Goal: Task Accomplishment & Management: Use online tool/utility

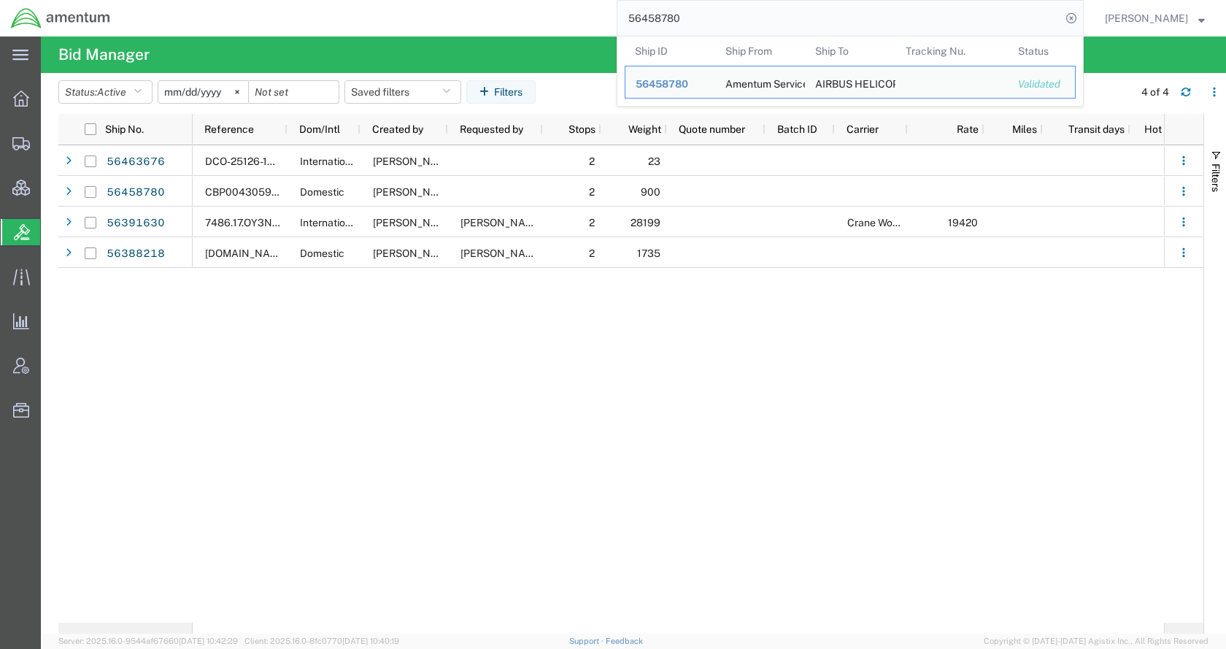
paste input "68276"
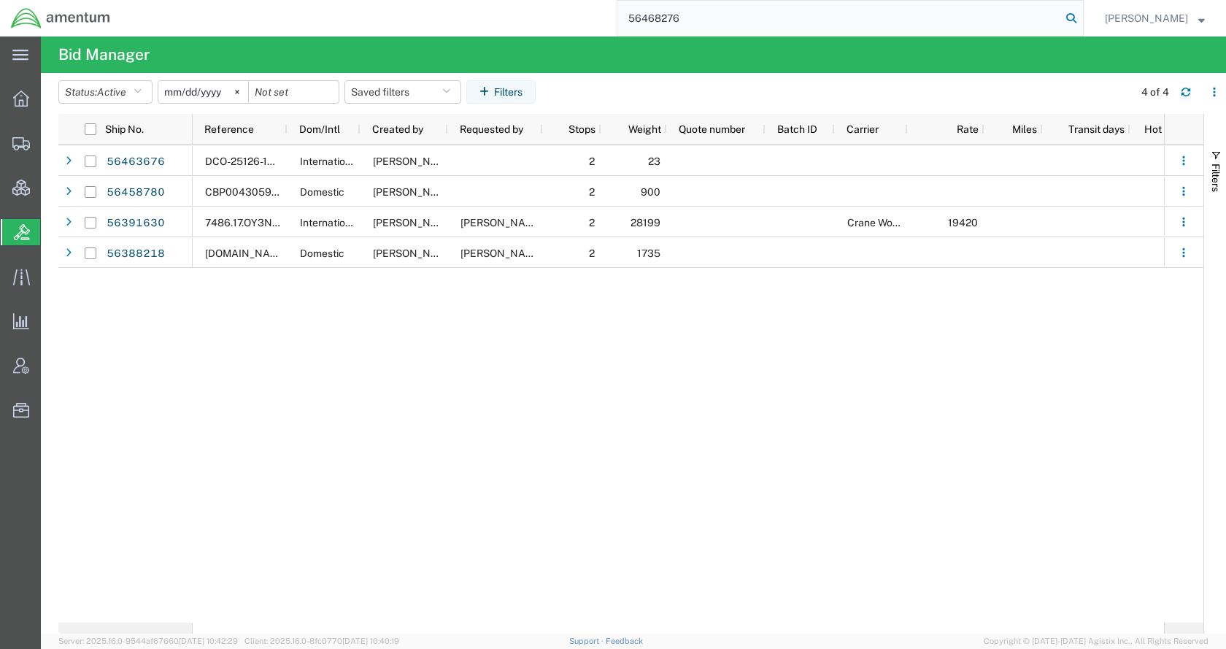
type input "56468276"
click at [1082, 17] on icon at bounding box center [1071, 18] width 20 height 20
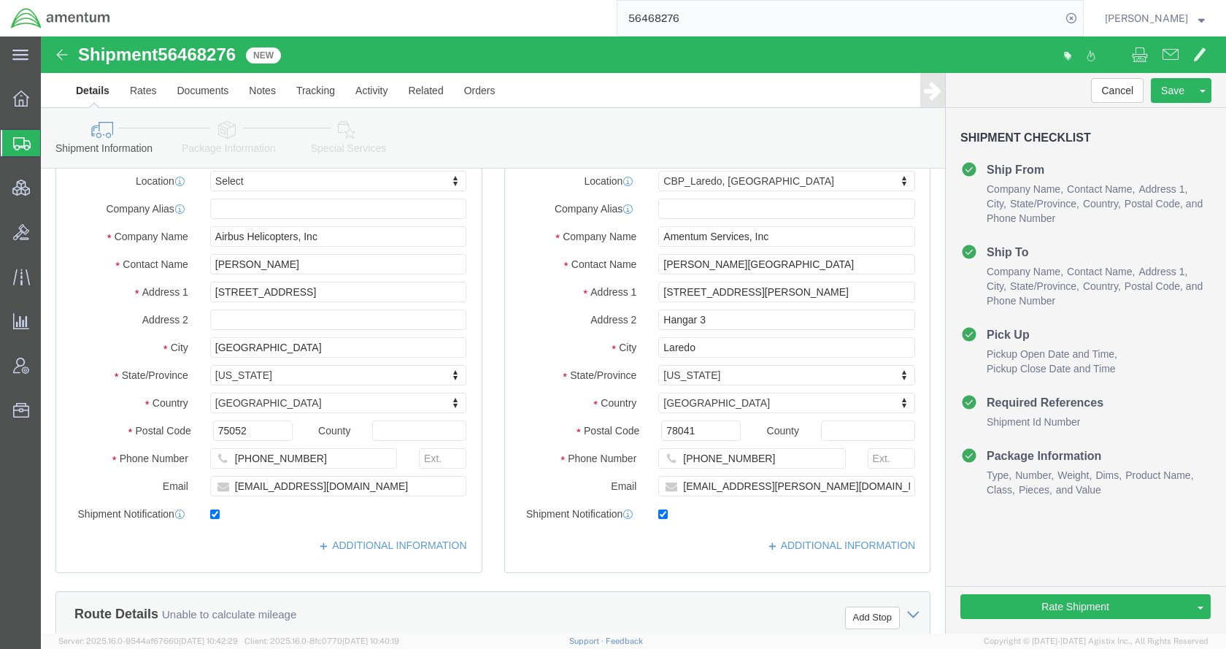
scroll to position [584, 0]
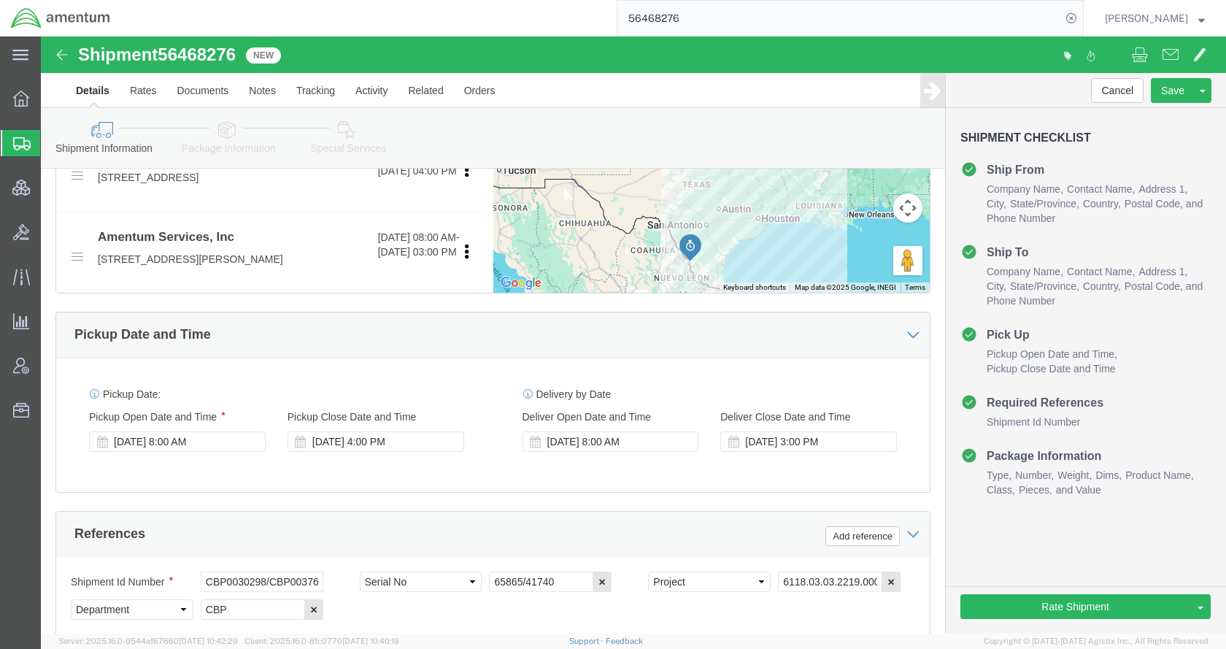
select select
select select "49940"
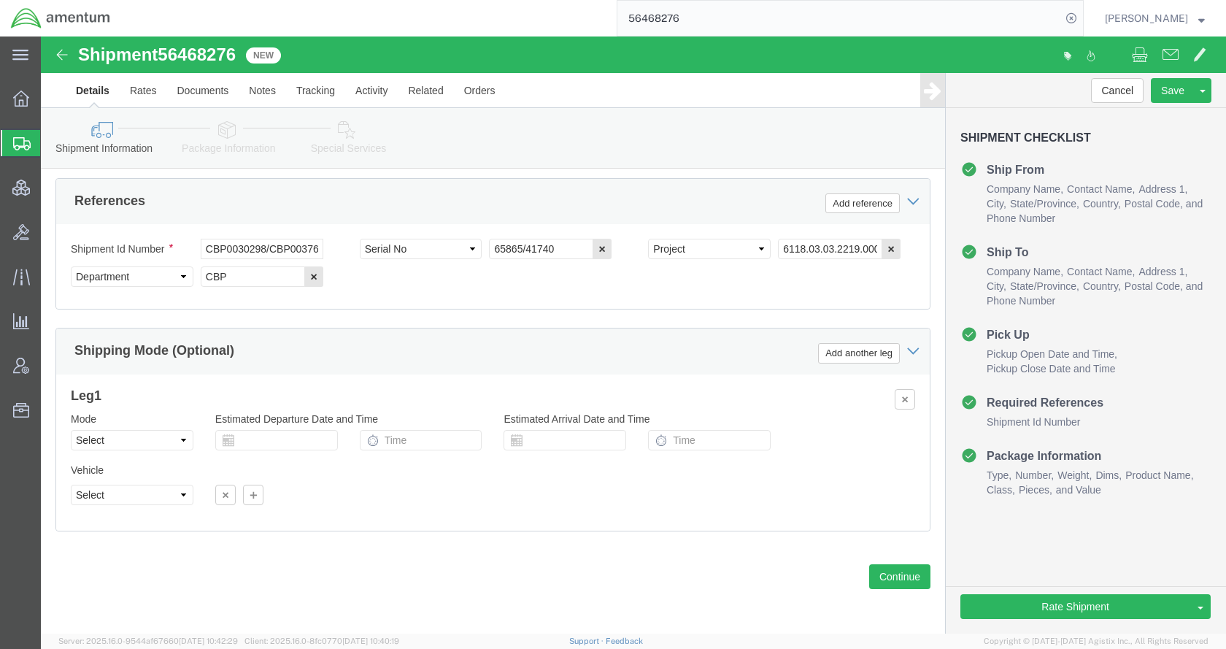
click icon
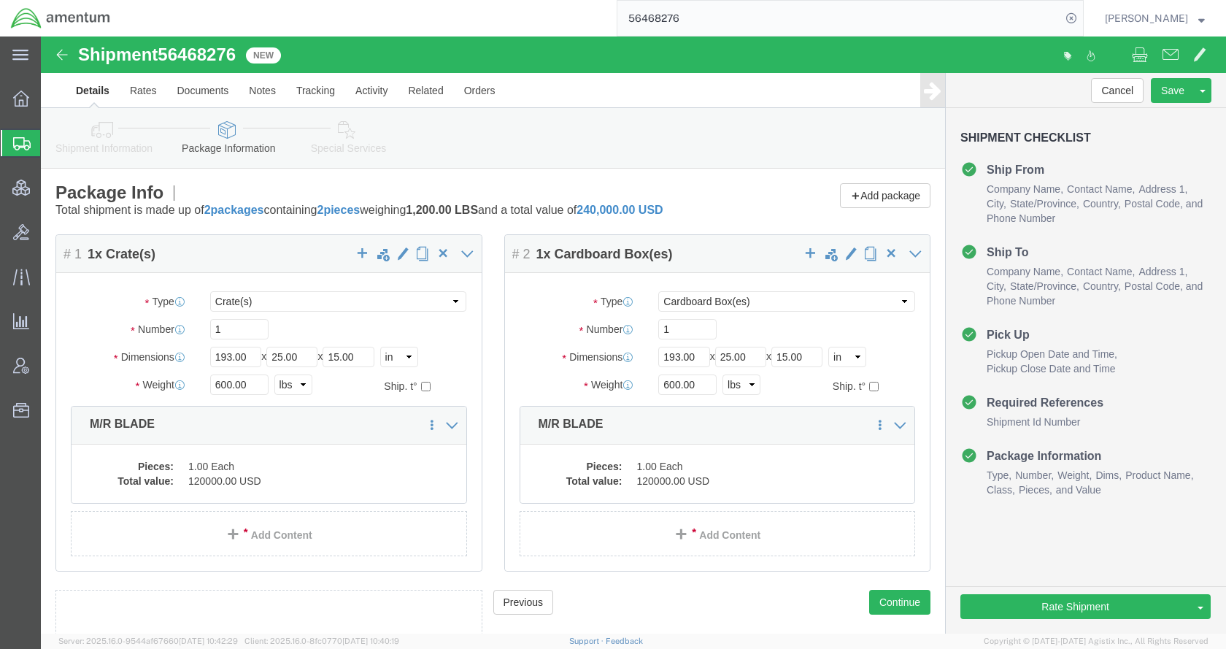
click icon
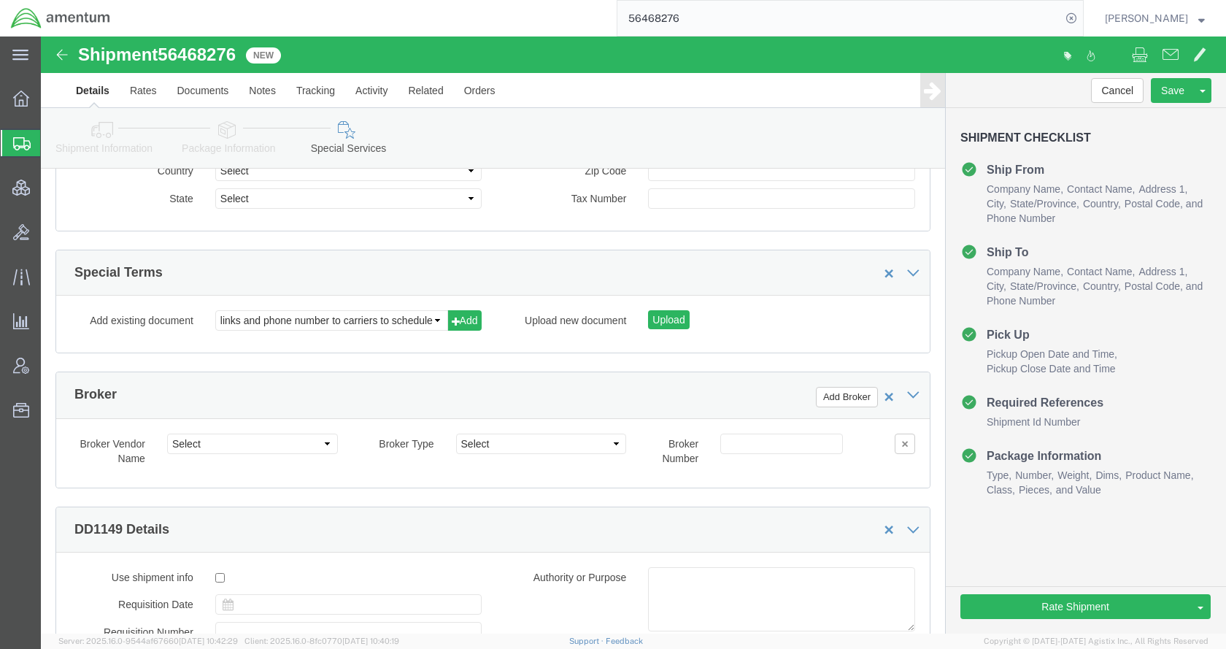
scroll to position [1971, 0]
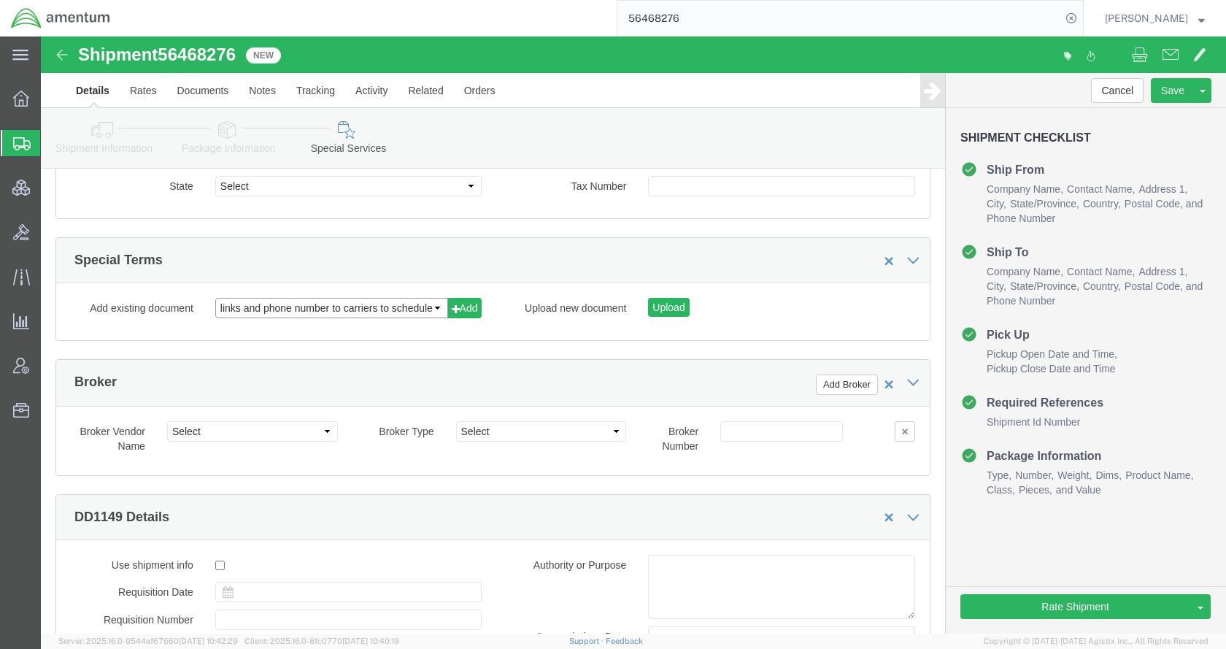
click select "links and phone number to carriers to schedule a pickup instructions for US imp…"
select select "109858247"
click select "links and phone number to carriers to schedule a pickup instructions for US imp…"
click button "Add"
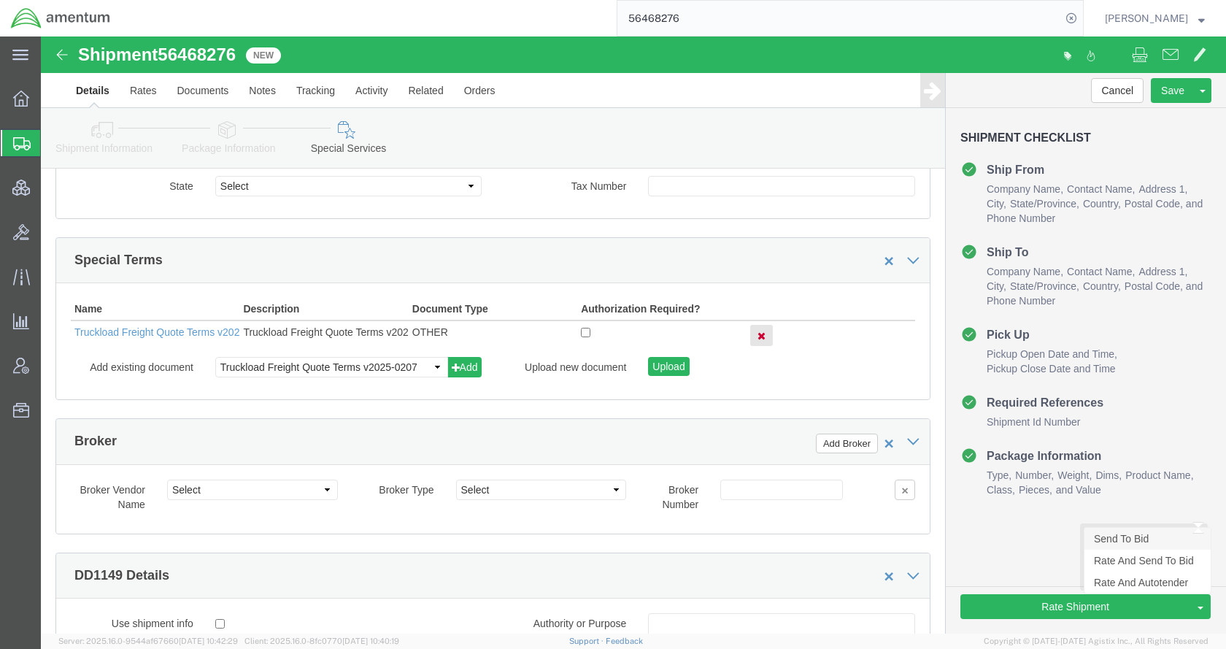
click link "Send To Bid"
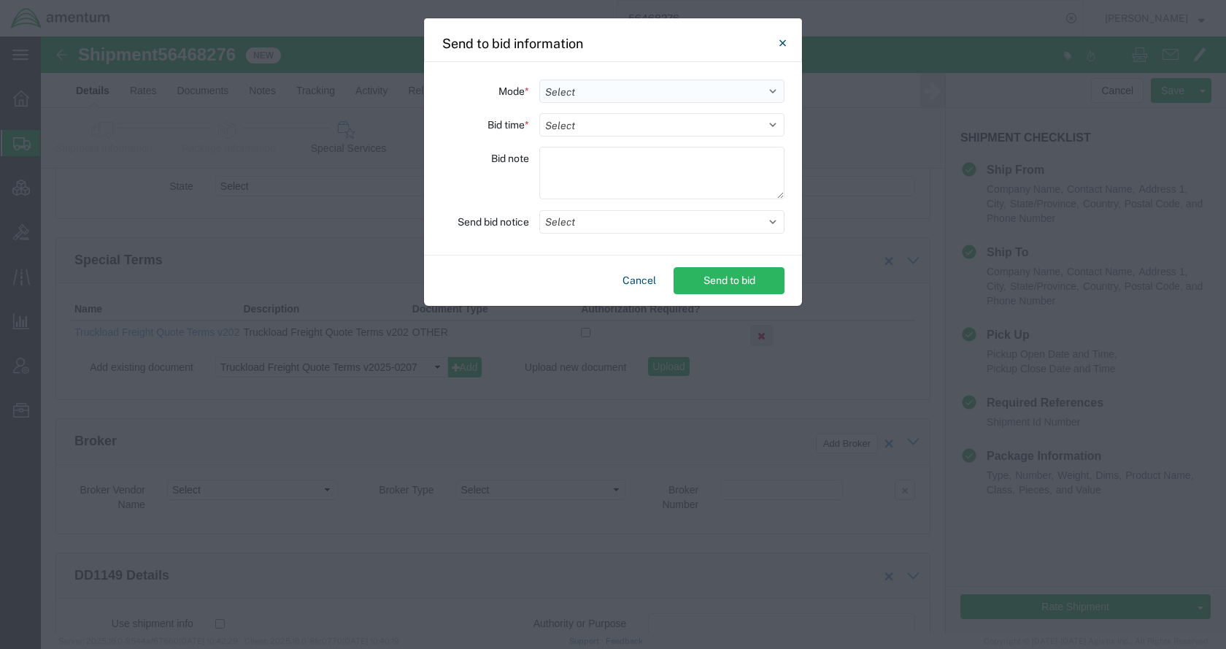
click at [573, 90] on select "Select Small Parcel Truckload Air Rail Less than Truckload Ocean Freight Multi-…" at bounding box center [661, 91] width 245 height 23
select select "TL"
click at [539, 80] on select "Select Small Parcel Truckload Air Rail Less than Truckload Ocean Freight Multi-…" at bounding box center [661, 91] width 245 height 23
click at [585, 123] on select "Select 30 Min (Rush) 1 Hour (Rush) 2 Hours (Rush) 4 Hours (Rush) 8 Hours (Rush)…" at bounding box center [661, 124] width 245 height 23
select select "24"
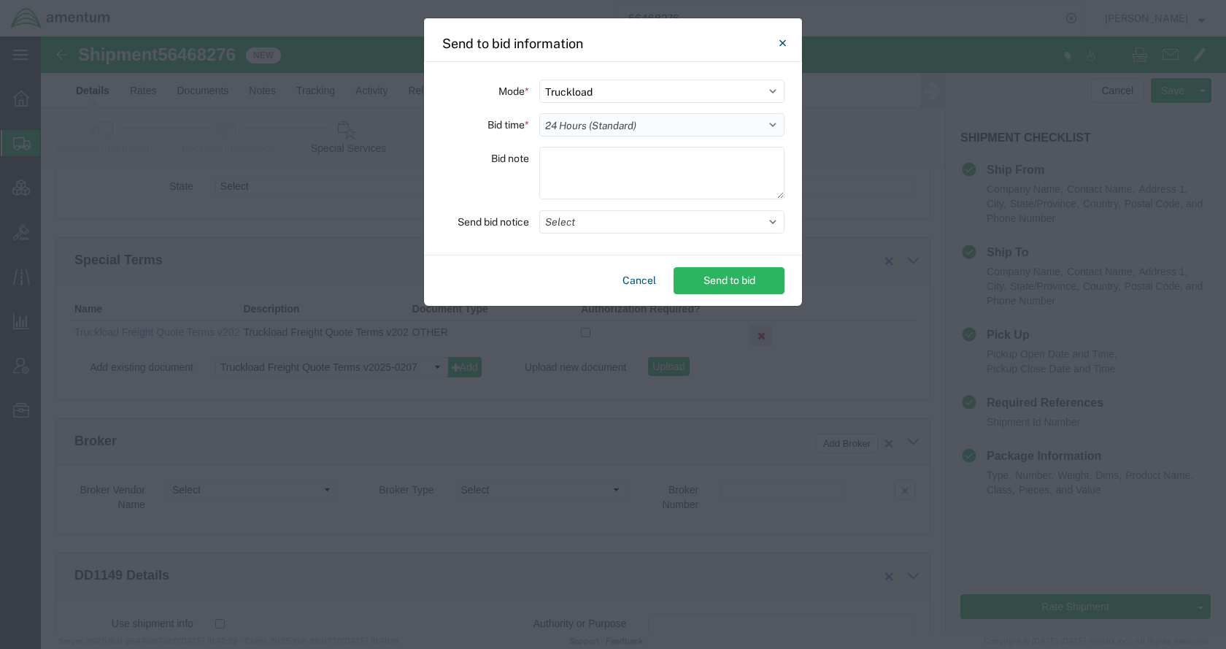
click at [539, 113] on select "Select 30 Min (Rush) 1 Hour (Rush) 2 Hours (Rush) 4 Hours (Rush) 8 Hours (Rush)…" at bounding box center [661, 124] width 245 height 23
click at [584, 224] on button "Select" at bounding box center [661, 221] width 245 height 23
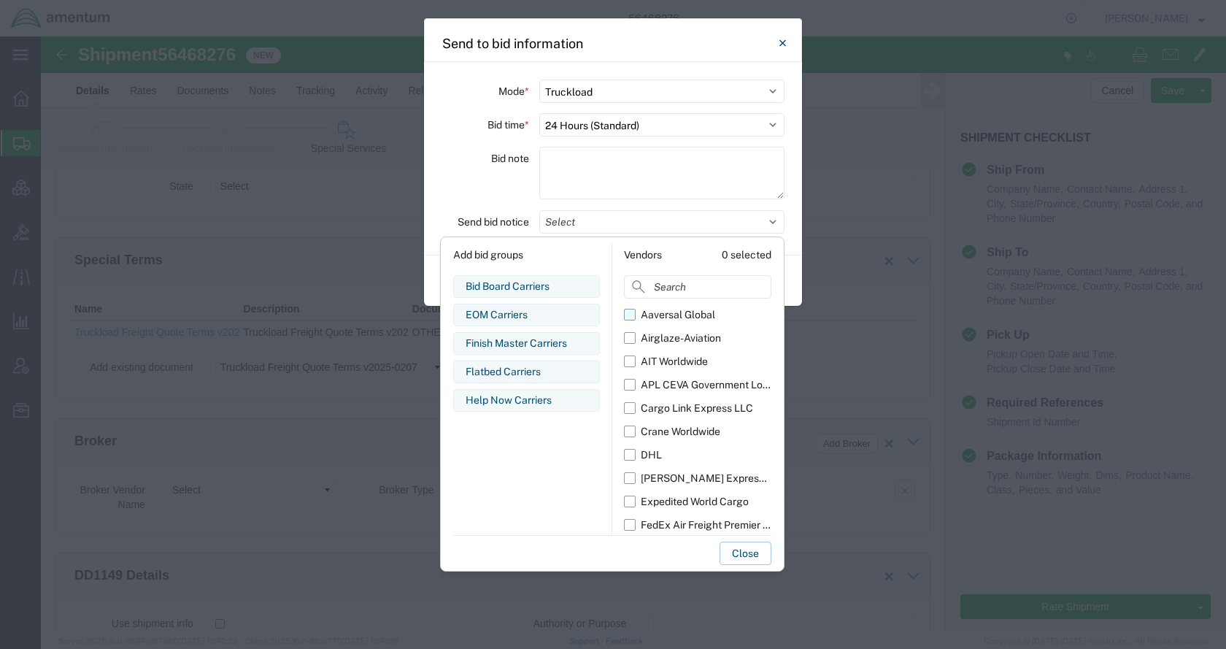
click at [664, 315] on div "Aaversal Global" at bounding box center [678, 314] width 74 height 15
click at [0, 0] on input "Aaversal Global" at bounding box center [0, 0] width 0 height 0
click at [664, 329] on label "Airglaze-Aviation" at bounding box center [697, 337] width 147 height 23
click at [0, 0] on input "Airglaze-Aviation" at bounding box center [0, 0] width 0 height 0
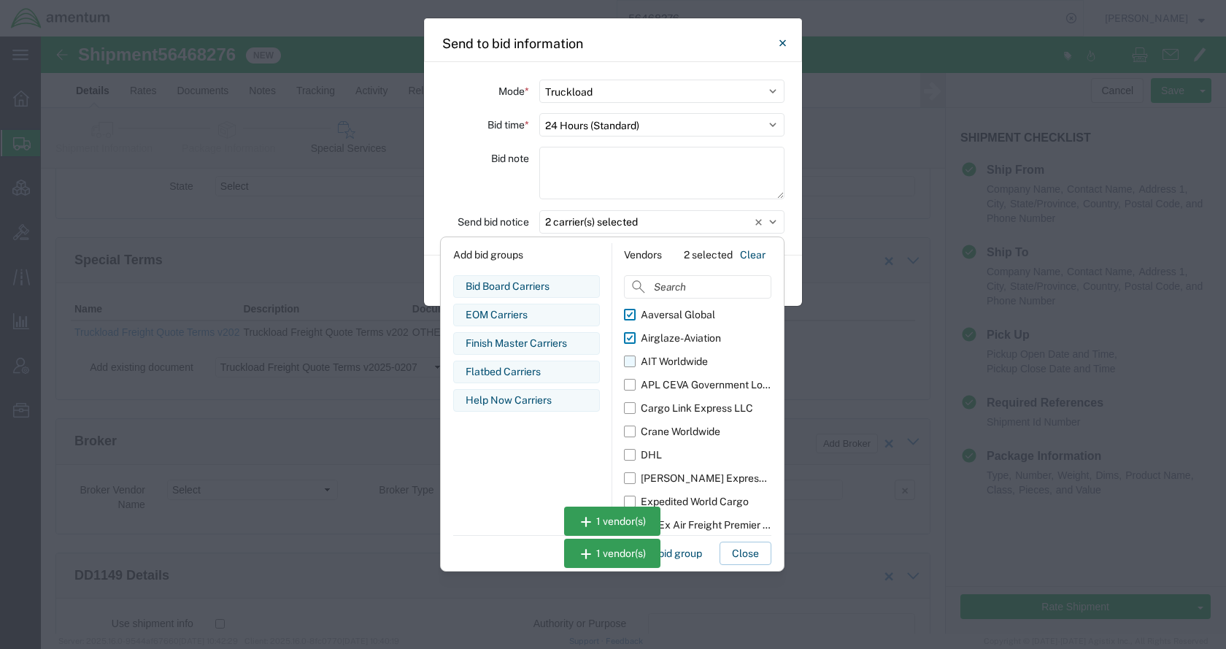
click at [671, 356] on div "AIT Worldwide" at bounding box center [674, 361] width 67 height 15
click at [0, 0] on input "AIT Worldwide" at bounding box center [0, 0] width 0 height 0
click at [676, 382] on div "APL CEVA Government Logistics" at bounding box center [706, 384] width 131 height 15
click at [0, 0] on input "APL CEVA Government Logistics" at bounding box center [0, 0] width 0 height 0
click at [678, 403] on div "Cargo Link Express LLC" at bounding box center [697, 408] width 112 height 15
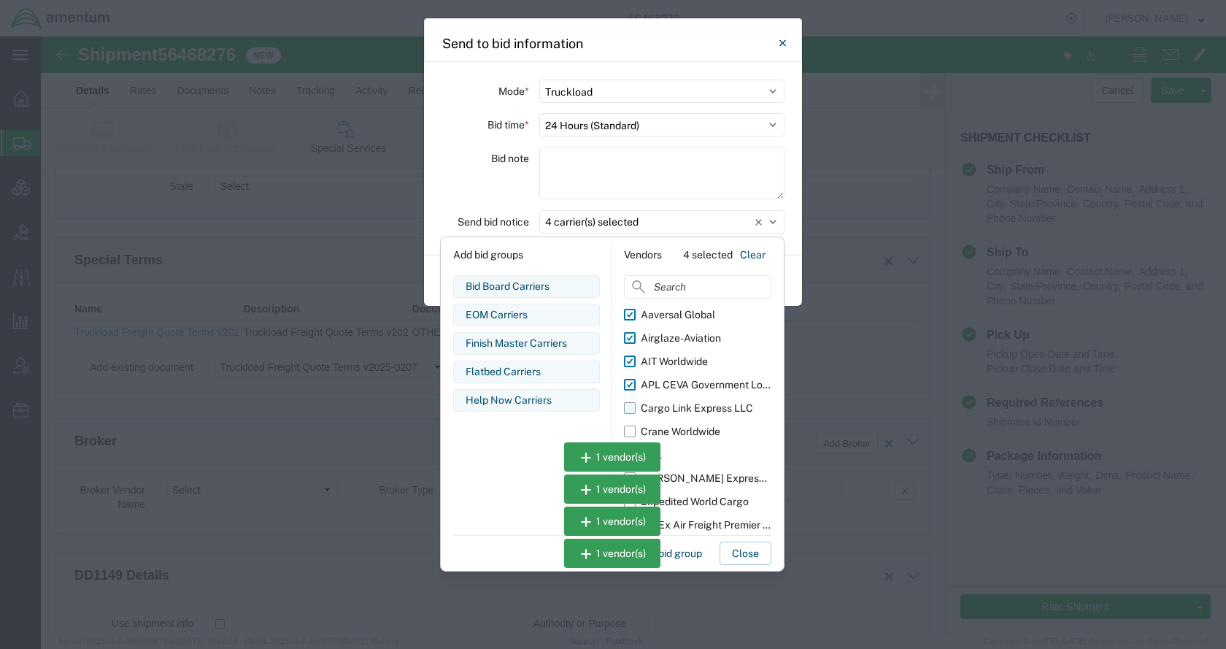
click at [0, 0] on input "Cargo Link Express LLC" at bounding box center [0, 0] width 0 height 0
click at [696, 434] on div "Crane Worldwide" at bounding box center [681, 431] width 80 height 15
click at [0, 0] on input "Crane Worldwide" at bounding box center [0, 0] width 0 height 0
drag, startPoint x: 705, startPoint y: 504, endPoint x: 712, endPoint y: 483, distance: 21.7
click at [706, 502] on div "Expedited World Cargo" at bounding box center [695, 501] width 108 height 15
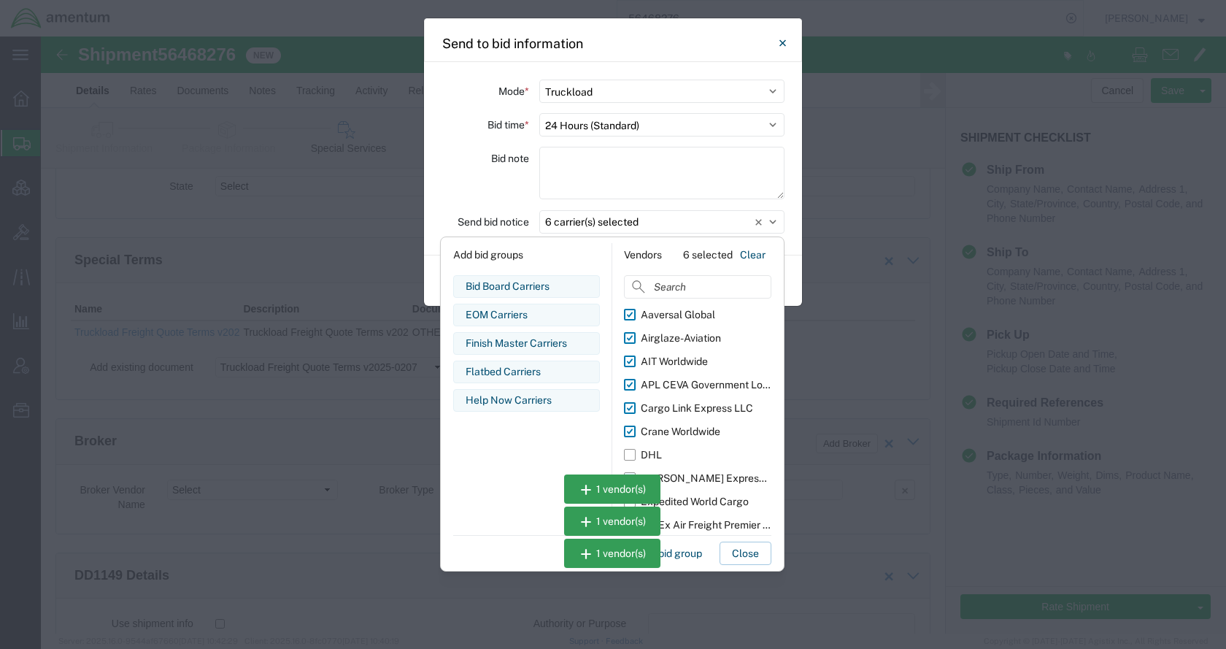
click at [0, 0] on input "Expedited World Cargo" at bounding box center [0, 0] width 0 height 0
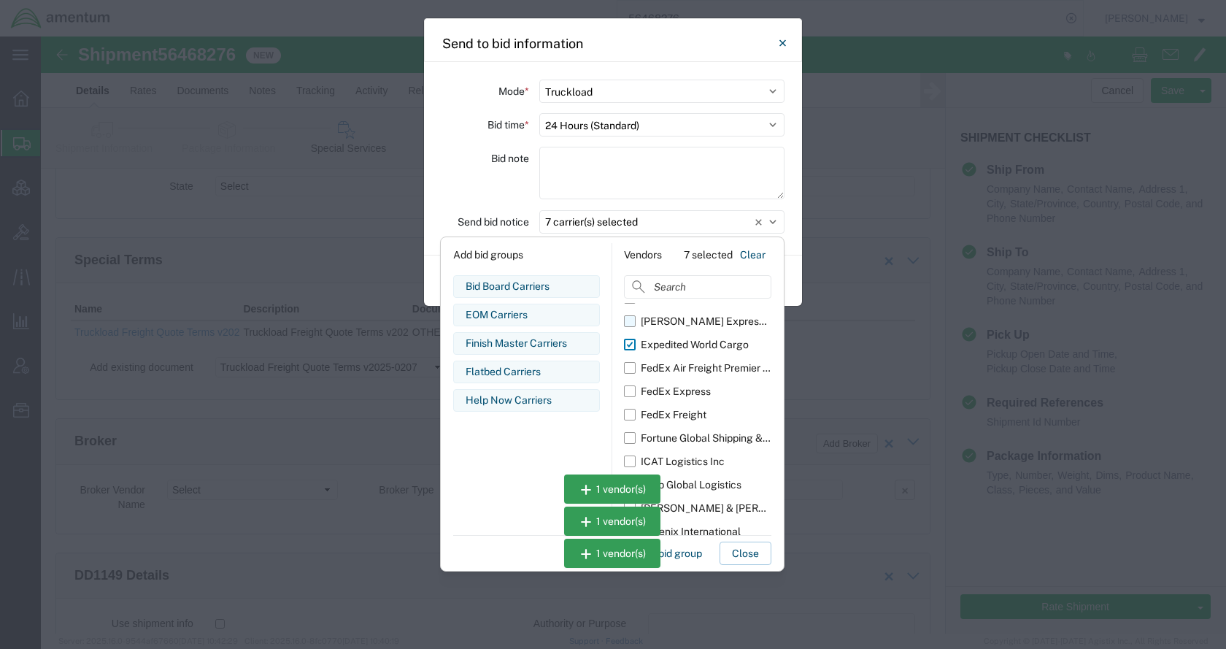
scroll to position [219, 0]
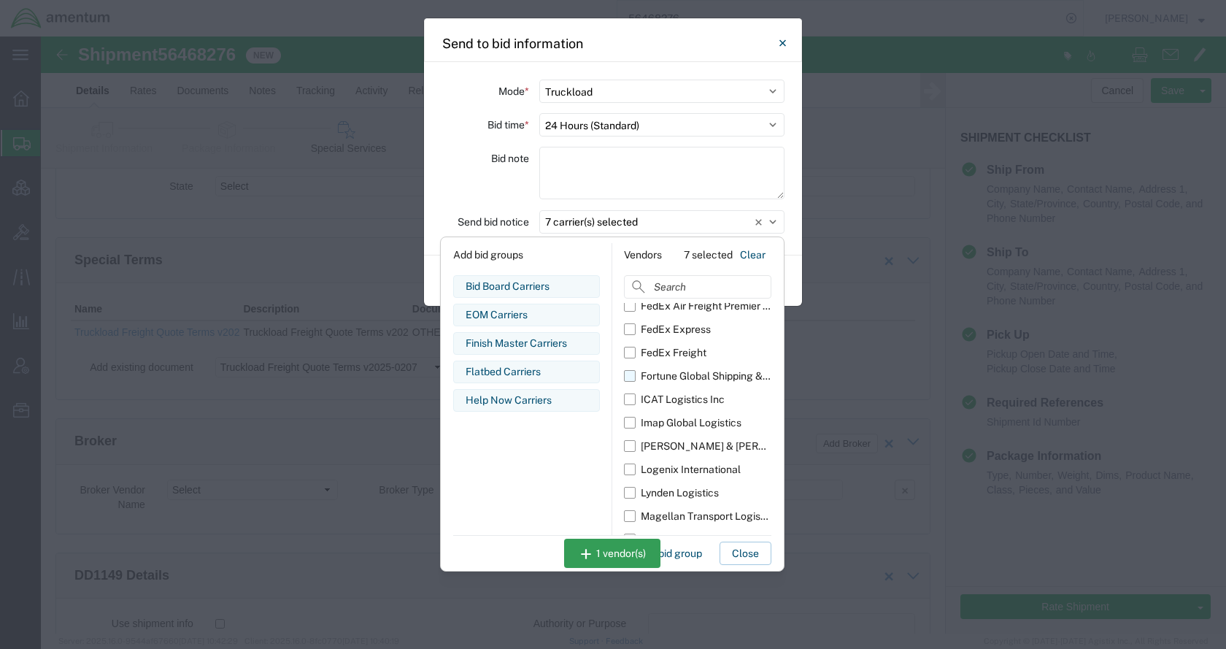
click at [696, 375] on div "Fortune Global Shipping & Logistics Limited" at bounding box center [706, 376] width 131 height 15
click at [0, 0] on input "Fortune Global Shipping & Logistics Limited" at bounding box center [0, 0] width 0 height 0
click at [693, 396] on div "ICAT Logistics Inc" at bounding box center [683, 399] width 84 height 15
click at [0, 0] on input "ICAT Logistics Inc" at bounding box center [0, 0] width 0 height 0
click at [694, 418] on div "Imap Global Logistics" at bounding box center [691, 422] width 101 height 15
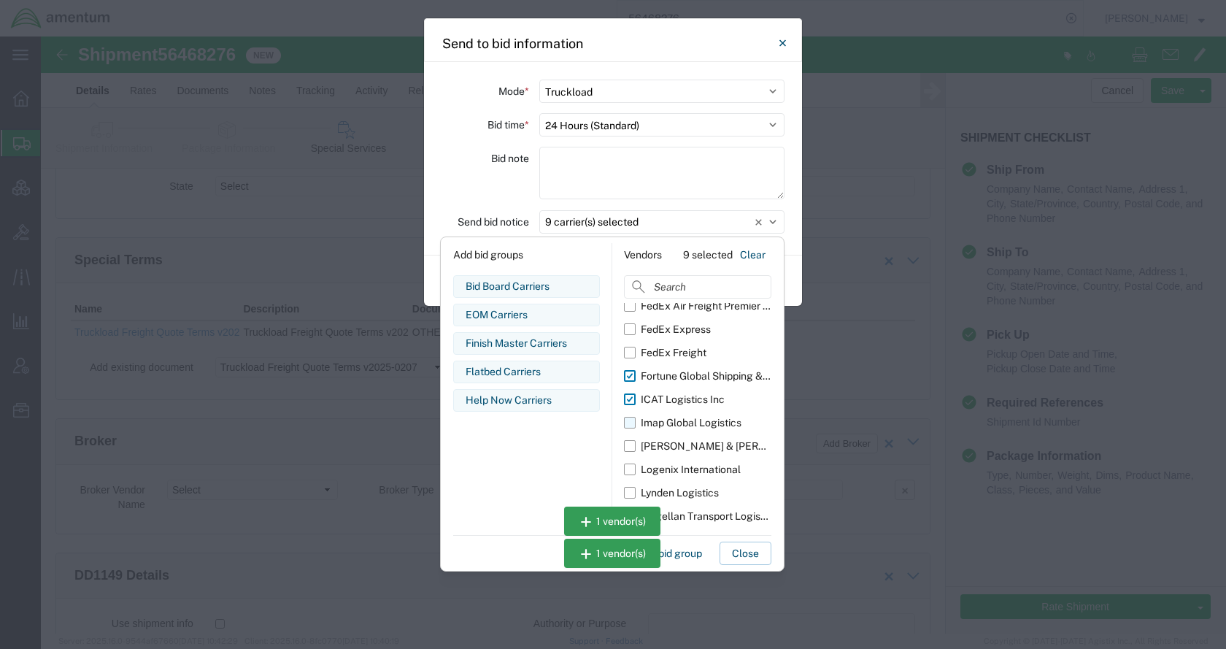
click at [0, 0] on input "Imap Global Logistics" at bounding box center [0, 0] width 0 height 0
click at [693, 442] on div "Kuehne & Nagel" at bounding box center [706, 446] width 131 height 15
click at [0, 0] on input "Kuehne & Nagel" at bounding box center [0, 0] width 0 height 0
click at [693, 466] on div "Logenix International" at bounding box center [691, 469] width 100 height 15
click at [0, 0] on input "Logenix International" at bounding box center [0, 0] width 0 height 0
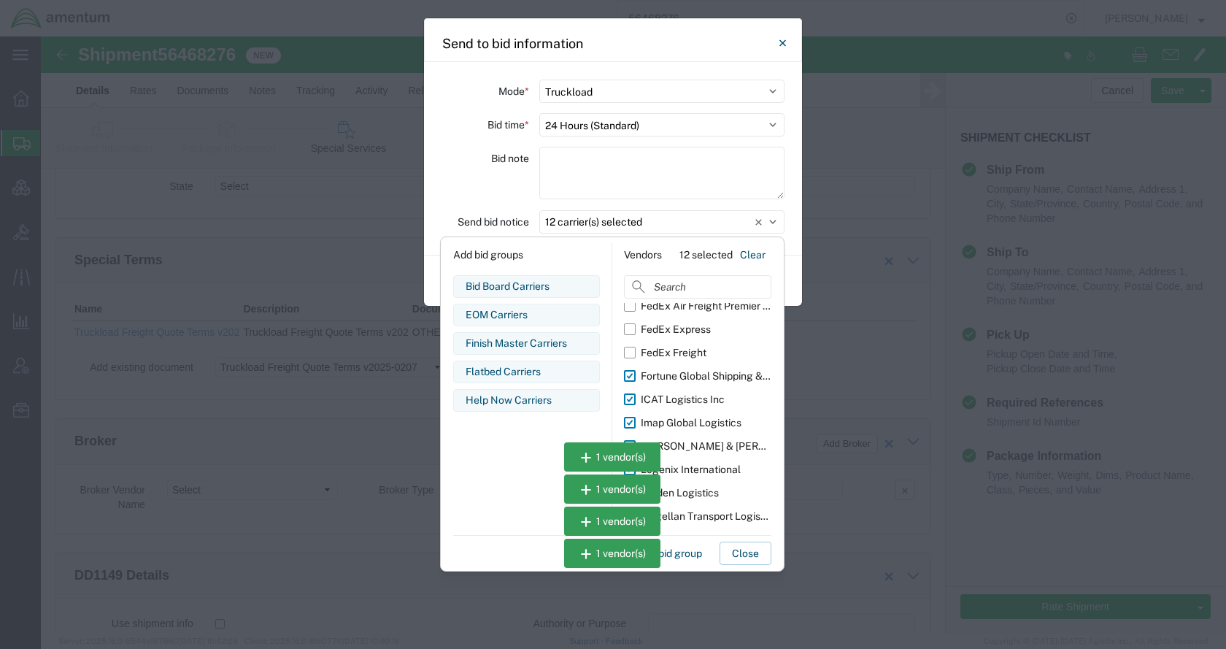
click at [692, 488] on div "Lynden Logistics" at bounding box center [680, 492] width 78 height 15
click at [0, 0] on input "Lynden Logistics" at bounding box center [0, 0] width 0 height 0
click at [701, 517] on div "Magellan Transport Logistics" at bounding box center [706, 516] width 131 height 15
click at [0, 0] on input "Magellan Transport Logistics" at bounding box center [0, 0] width 0 height 0
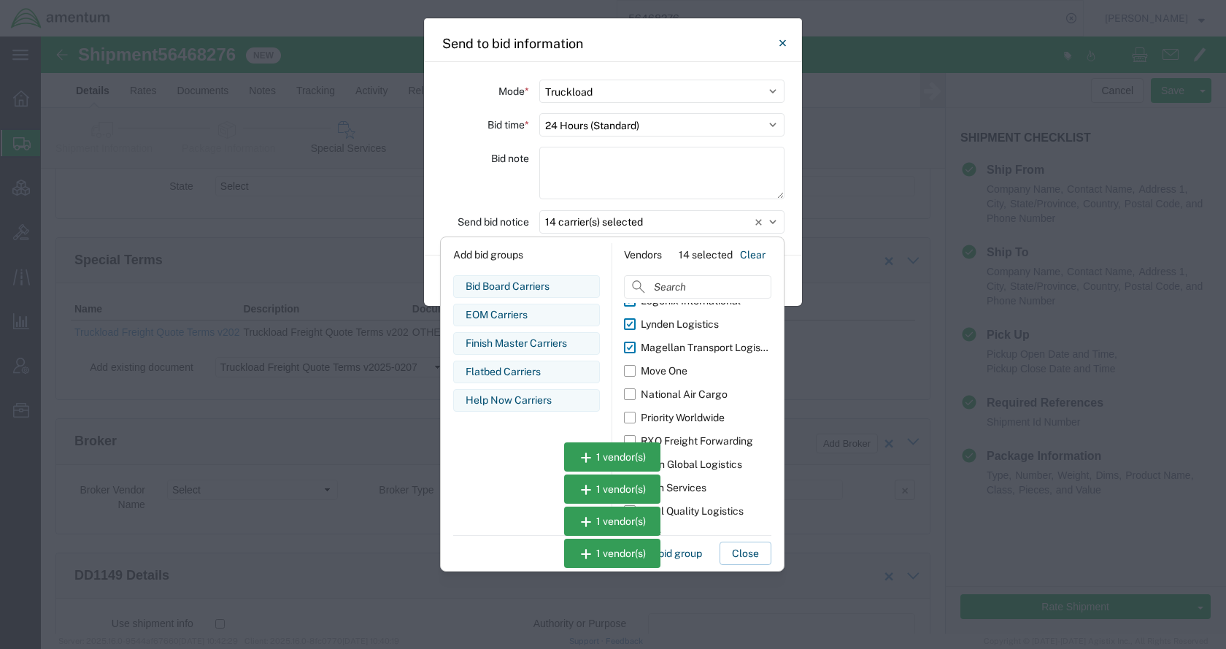
scroll to position [399, 0]
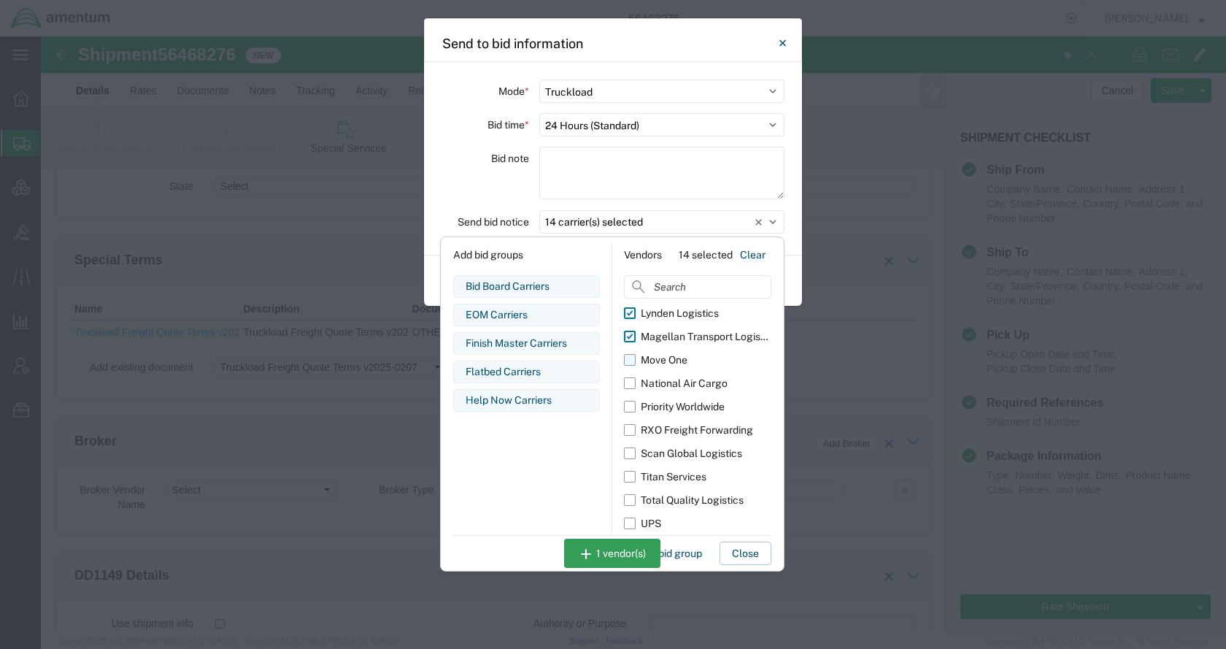
click at [669, 361] on div "Move One" at bounding box center [664, 360] width 47 height 15
click at [0, 0] on input "Move One" at bounding box center [0, 0] width 0 height 0
drag, startPoint x: 675, startPoint y: 406, endPoint x: 675, endPoint y: 424, distance: 18.2
click at [675, 407] on div "Priority Worldwide" at bounding box center [683, 406] width 84 height 15
click at [0, 0] on input "Priority Worldwide" at bounding box center [0, 0] width 0 height 0
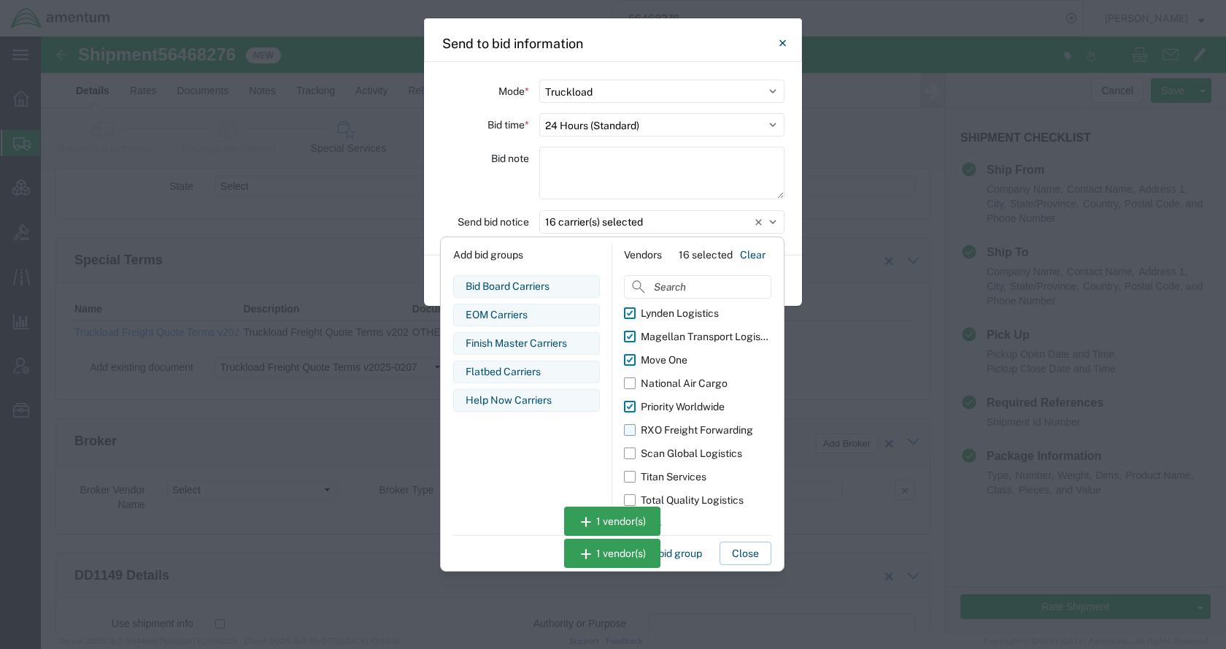
click at [676, 429] on div "RXO Freight Forwarding" at bounding box center [697, 430] width 112 height 15
click at [0, 0] on input "RXO Freight Forwarding" at bounding box center [0, 0] width 0 height 0
drag, startPoint x: 677, startPoint y: 453, endPoint x: 683, endPoint y: 475, distance: 23.2
click at [677, 454] on div "Scan Global Logistics" at bounding box center [691, 453] width 101 height 15
click at [0, 0] on input "Scan Global Logistics" at bounding box center [0, 0] width 0 height 0
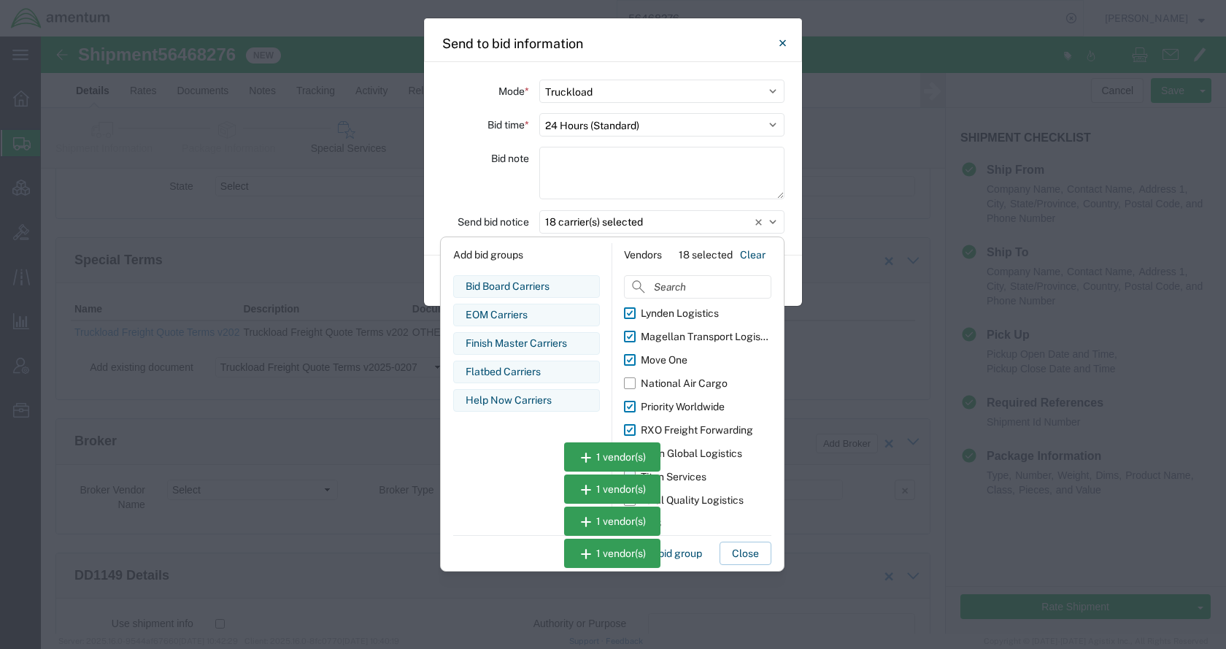
click at [685, 479] on div "Titan Services" at bounding box center [674, 476] width 66 height 15
click at [0, 0] on input "Titan Services" at bounding box center [0, 0] width 0 height 0
click at [688, 494] on div "Total Quality Logistics" at bounding box center [692, 500] width 103 height 15
click at [0, 0] on input "Total Quality Logistics" at bounding box center [0, 0] width 0 height 0
click at [752, 558] on button "Close" at bounding box center [746, 553] width 52 height 23
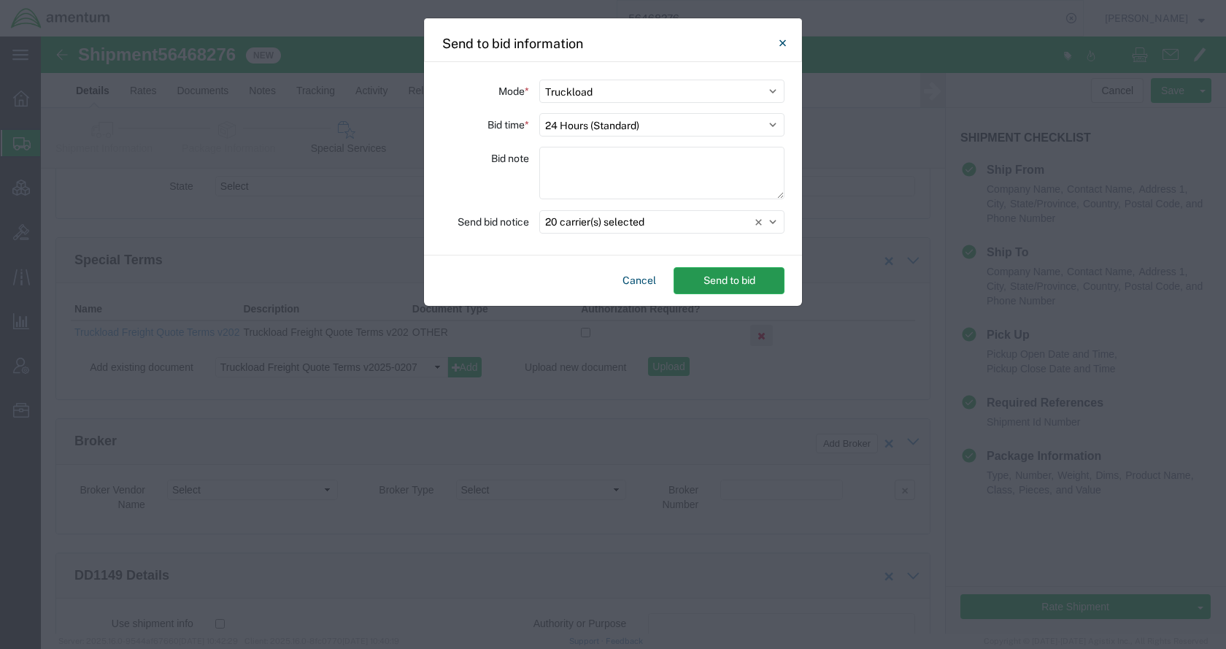
click at [742, 281] on button "Send to bid" at bounding box center [729, 280] width 111 height 27
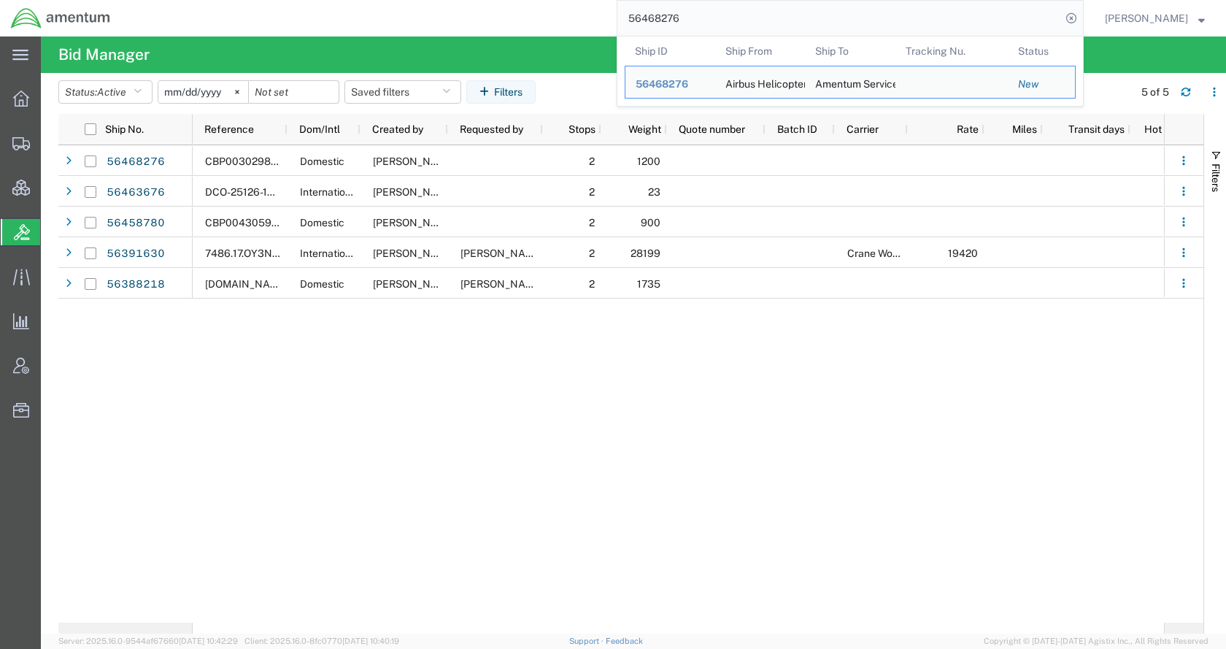
drag, startPoint x: 714, startPoint y: 20, endPoint x: 626, endPoint y: 20, distance: 88.3
click at [626, 20] on div "56468276 Ship ID Ship From Ship To Tracking Nu. Status Ship ID 56468276 Ship Fr…" at bounding box center [602, 18] width 963 height 36
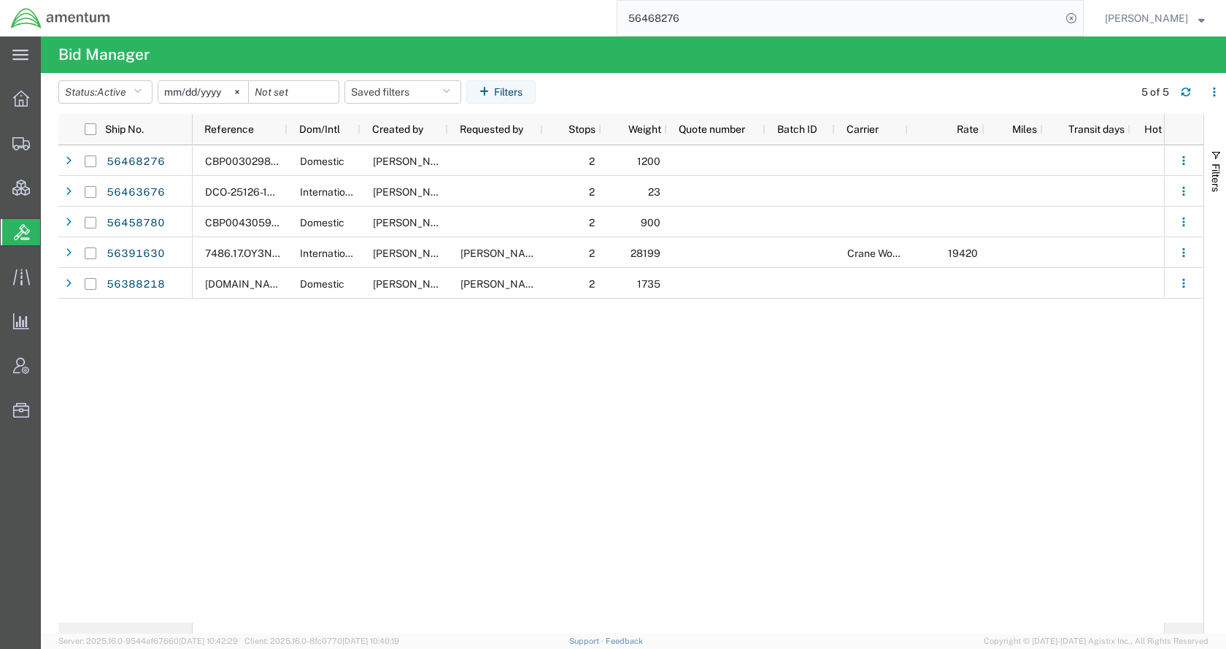
paste input "2-00001099"
click at [1082, 20] on icon at bounding box center [1071, 18] width 20 height 20
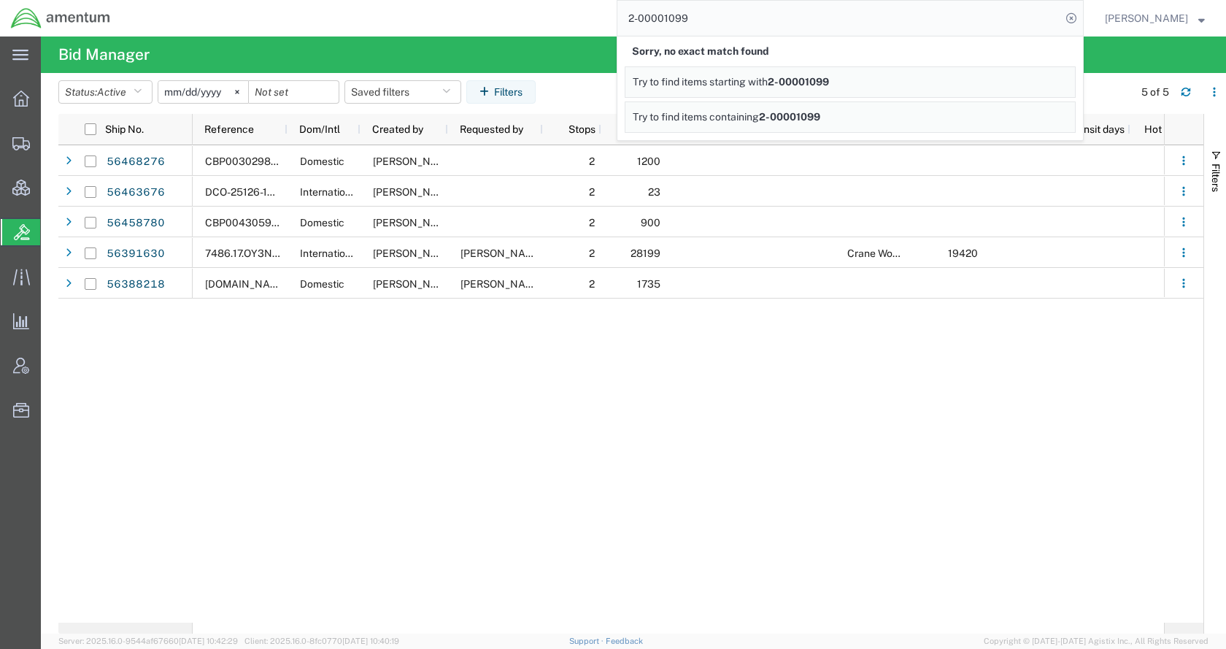
drag, startPoint x: 736, startPoint y: 12, endPoint x: 618, endPoint y: 25, distance: 118.9
click at [618, 25] on div "2-00001099 Sorry, no exact match found Try to find items starting with 2-000010…" at bounding box center [602, 18] width 963 height 36
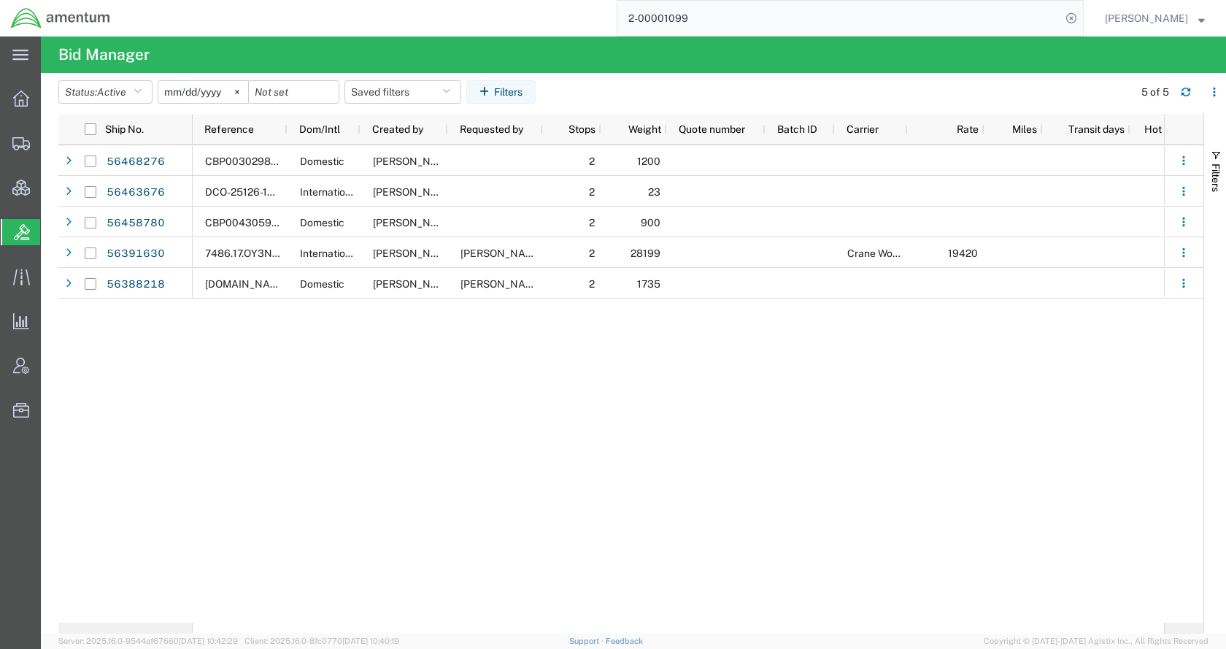
paste input "L8B00847"
click at [1082, 15] on icon at bounding box center [1071, 18] width 20 height 20
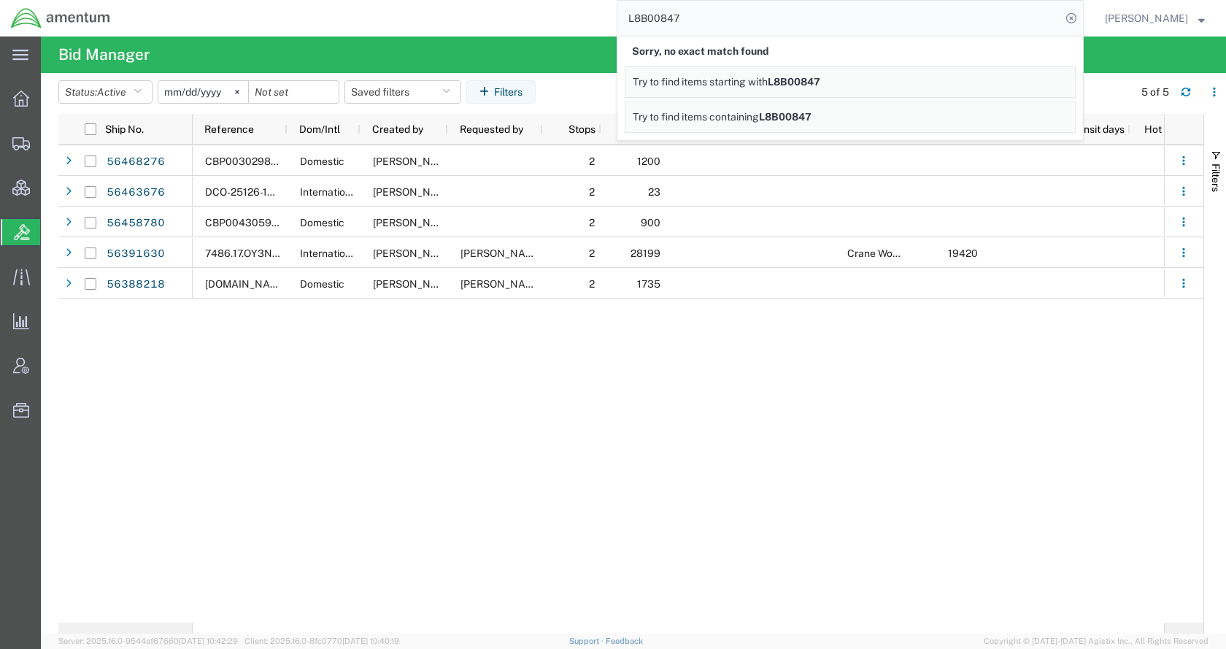
drag, startPoint x: 753, startPoint y: 12, endPoint x: 639, endPoint y: 16, distance: 114.7
click at [639, 16] on div "L8B00847 Sorry, no exact match found Try to find items starting with L8B00847 T…" at bounding box center [602, 18] width 963 height 36
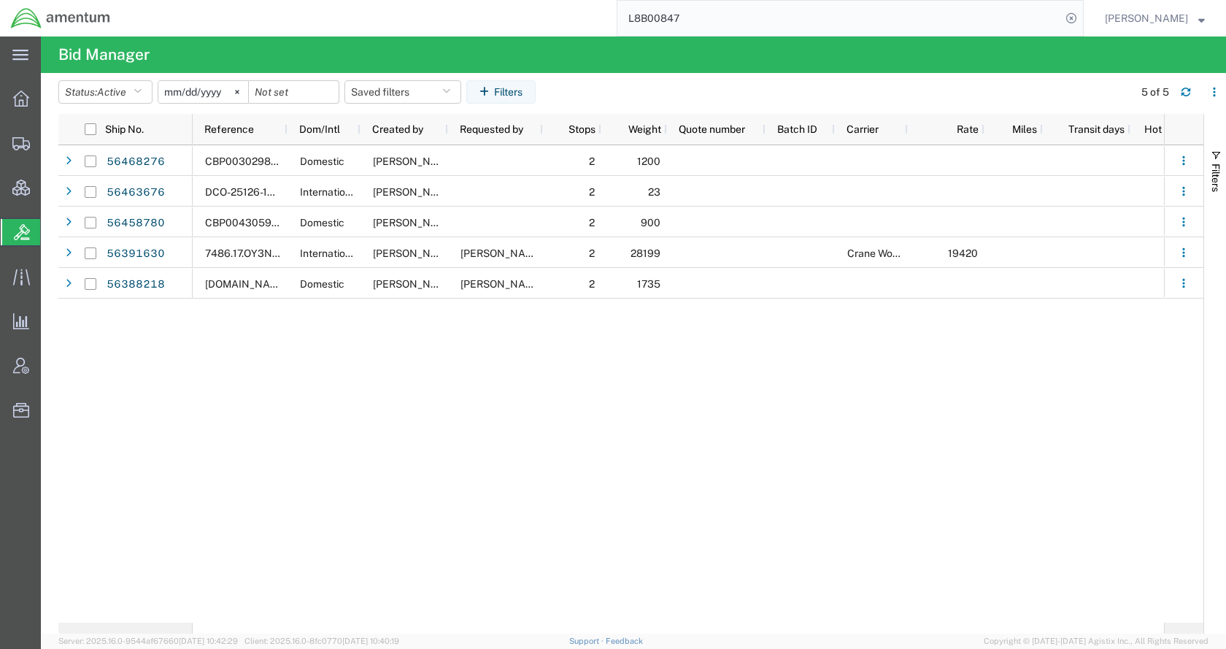
paste input "55298255"
click at [1082, 18] on icon at bounding box center [1071, 18] width 20 height 20
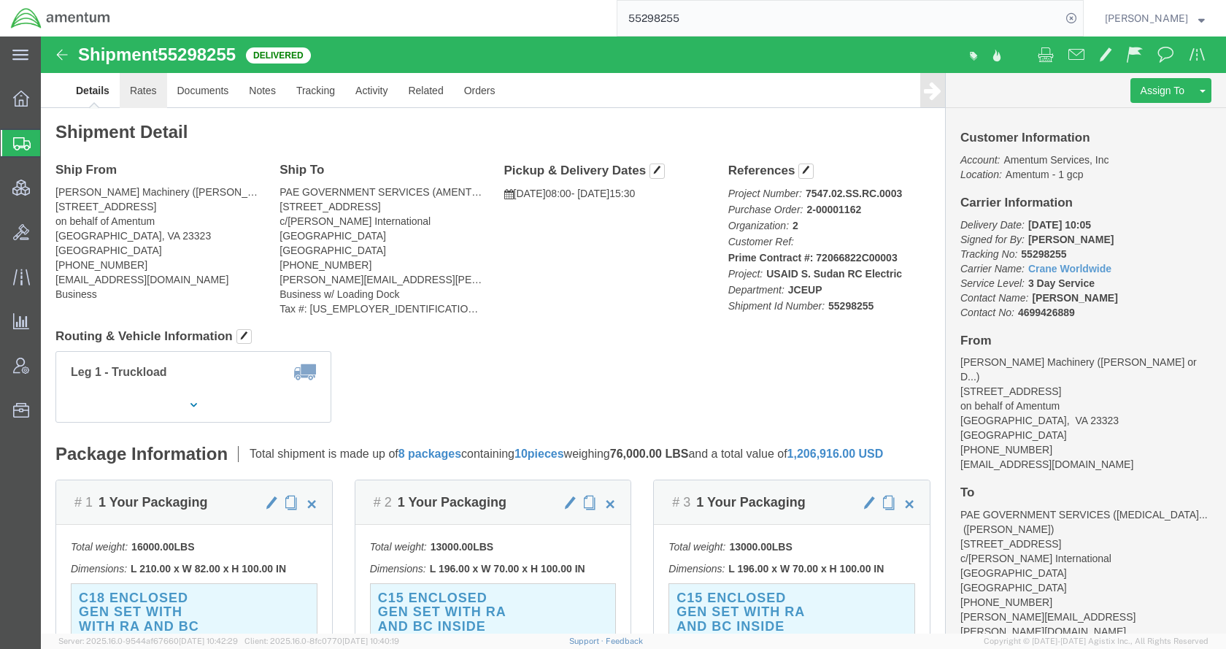
click link "Rates"
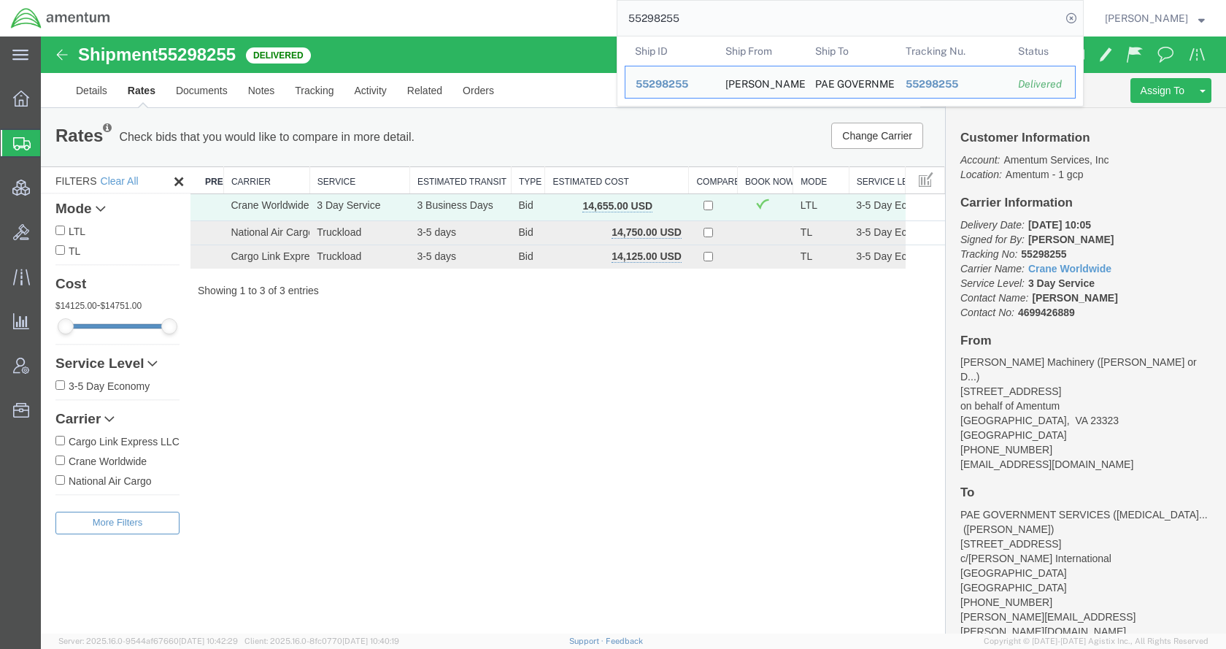
drag, startPoint x: 720, startPoint y: 12, endPoint x: 642, endPoint y: 12, distance: 78.1
click at [642, 12] on form "55298255 Ship ID Ship From Ship To Tracking Nu. Status Ship ID 55298255 Ship Fr…" at bounding box center [850, 18] width 467 height 36
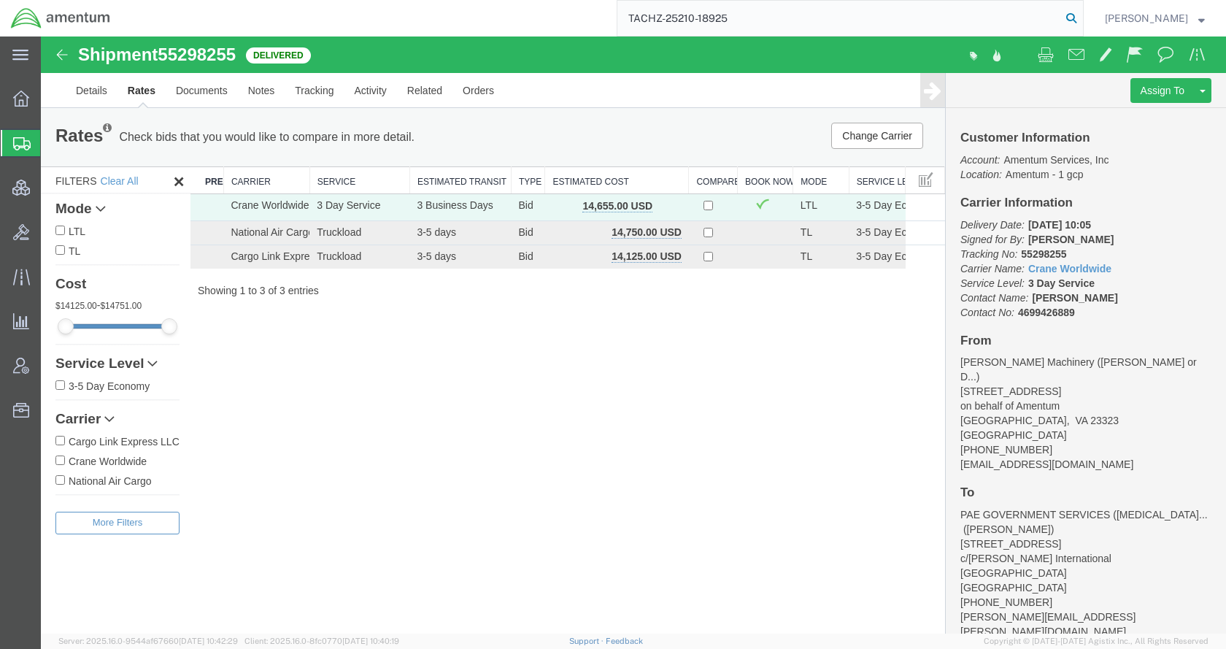
type input "TACHZ-25210-18925"
click at [1082, 22] on icon at bounding box center [1071, 18] width 20 height 20
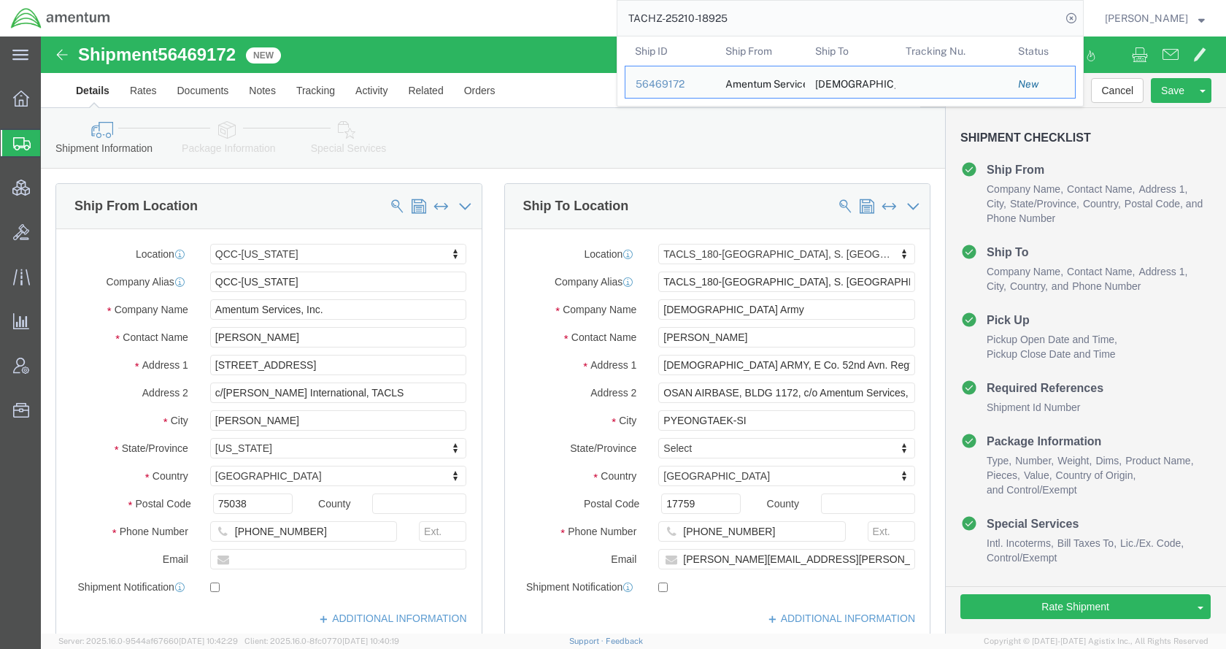
select select "42668"
select select "42679"
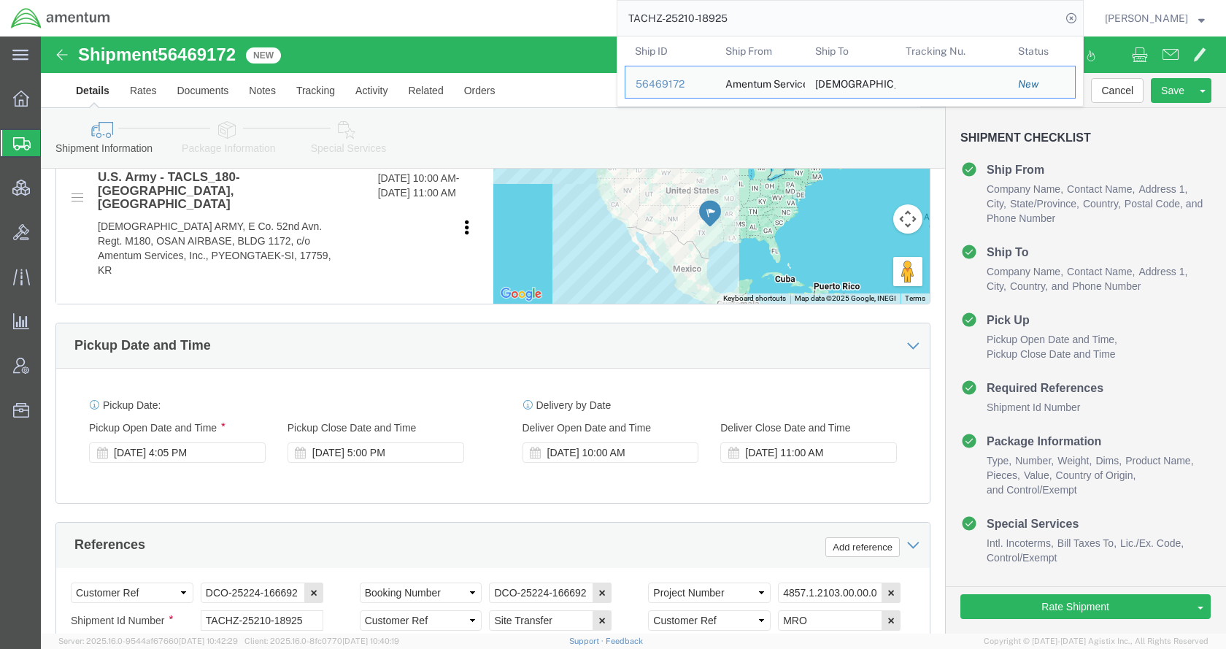
scroll to position [657, 0]
click div "Aug 12 2025 4:05 PM"
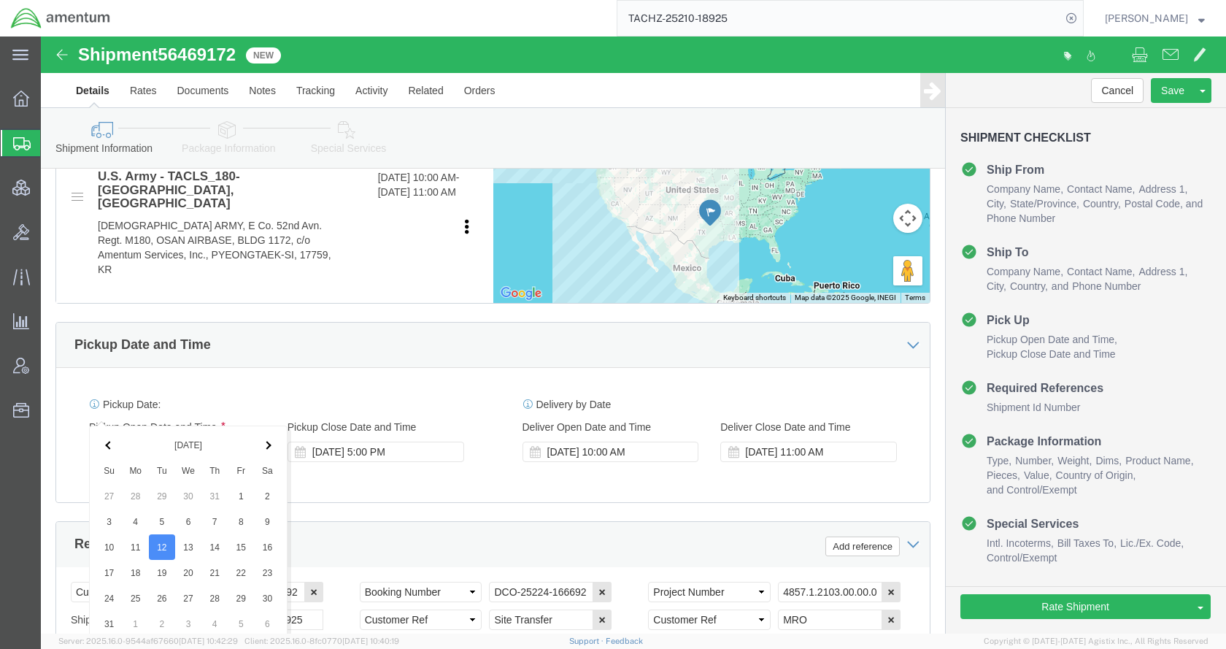
scroll to position [988, 0]
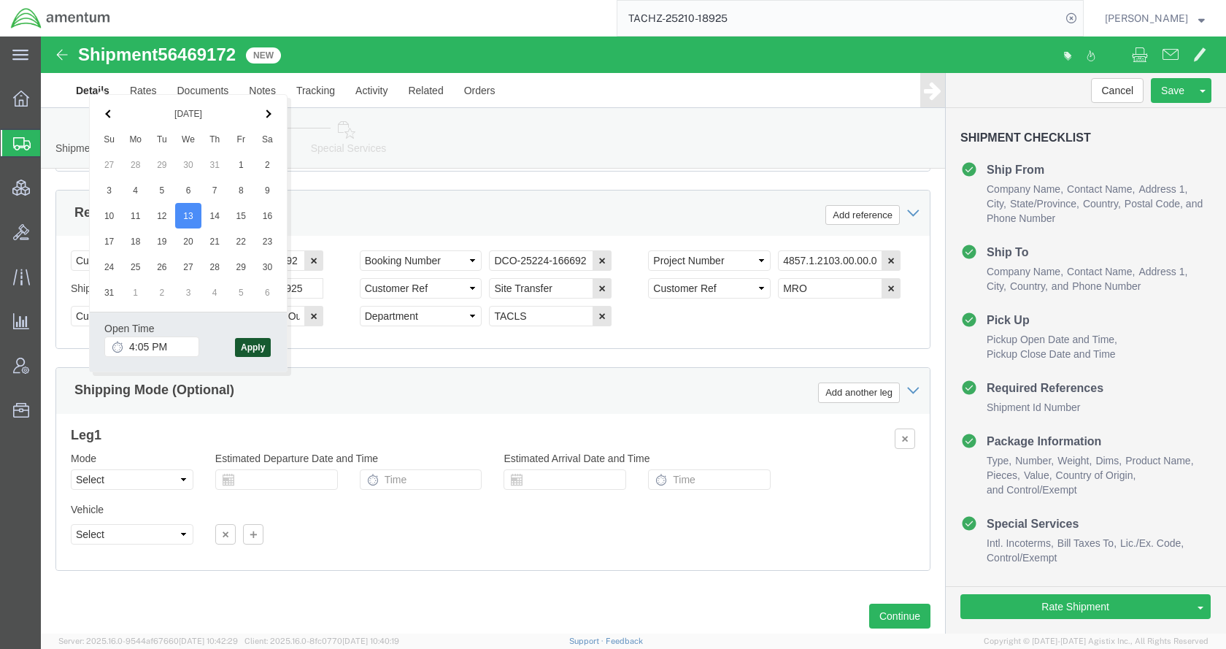
click button "Apply"
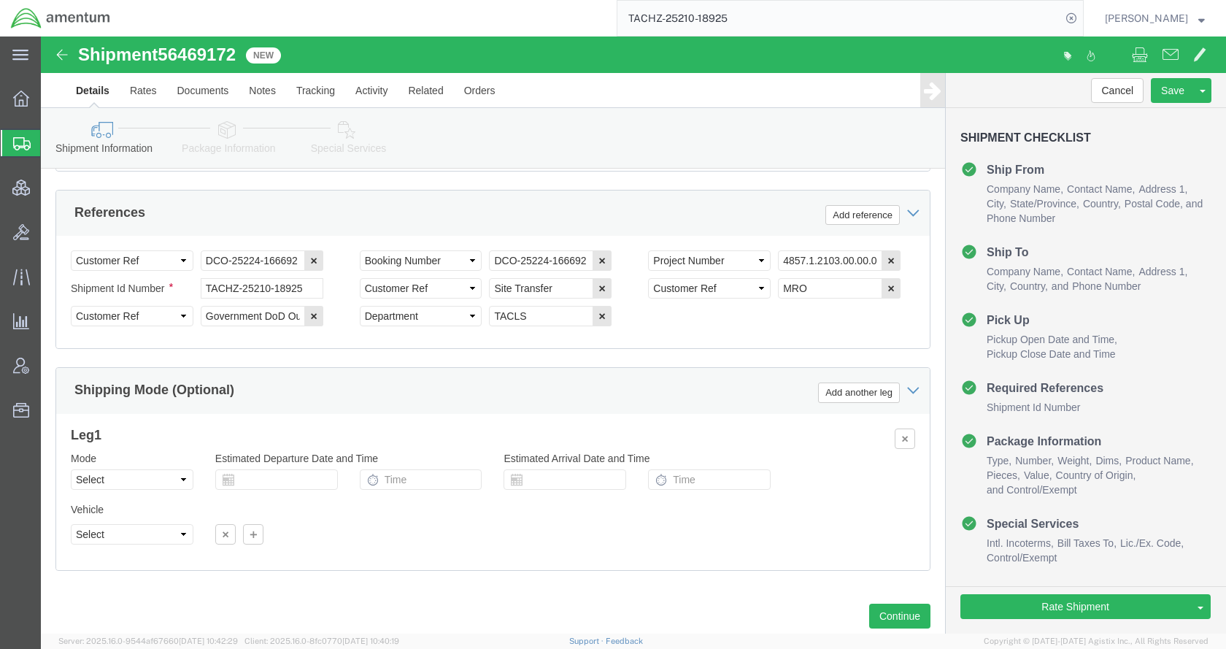
click link "Package Information"
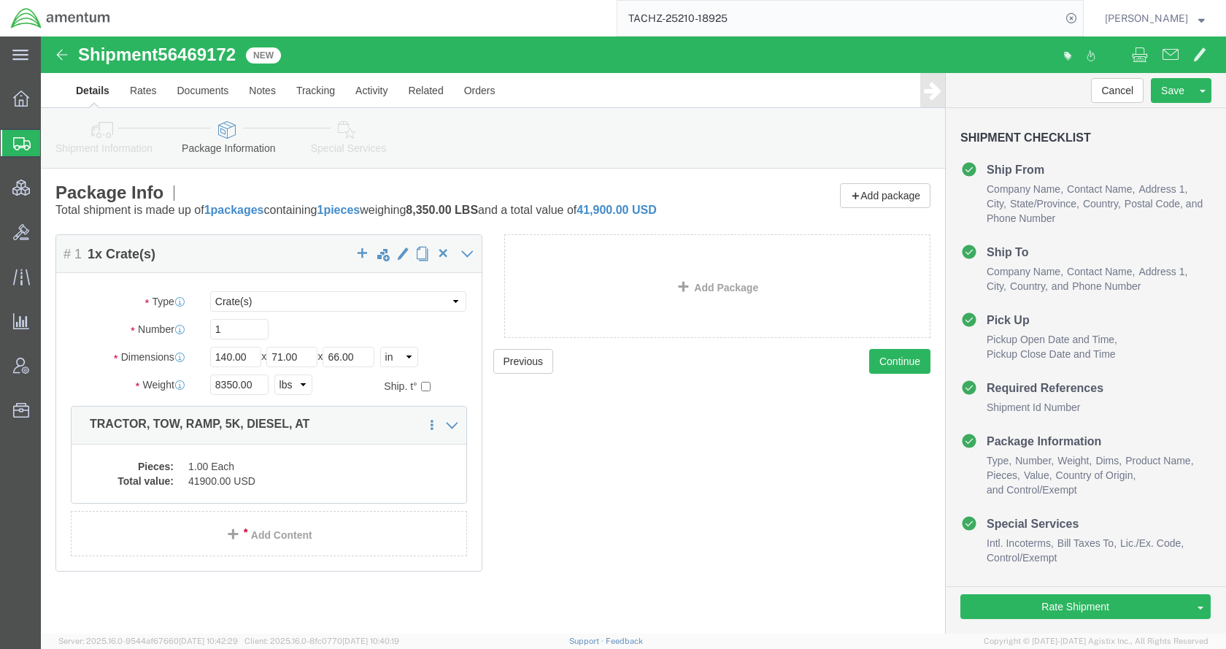
click icon
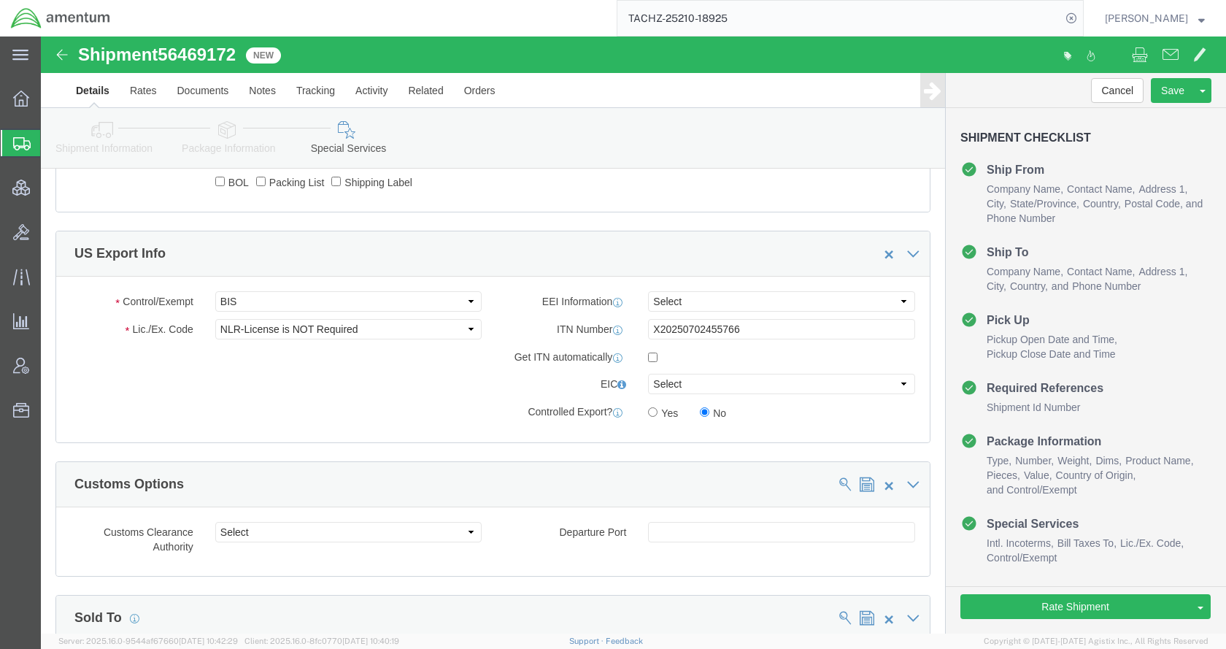
scroll to position [1241, 0]
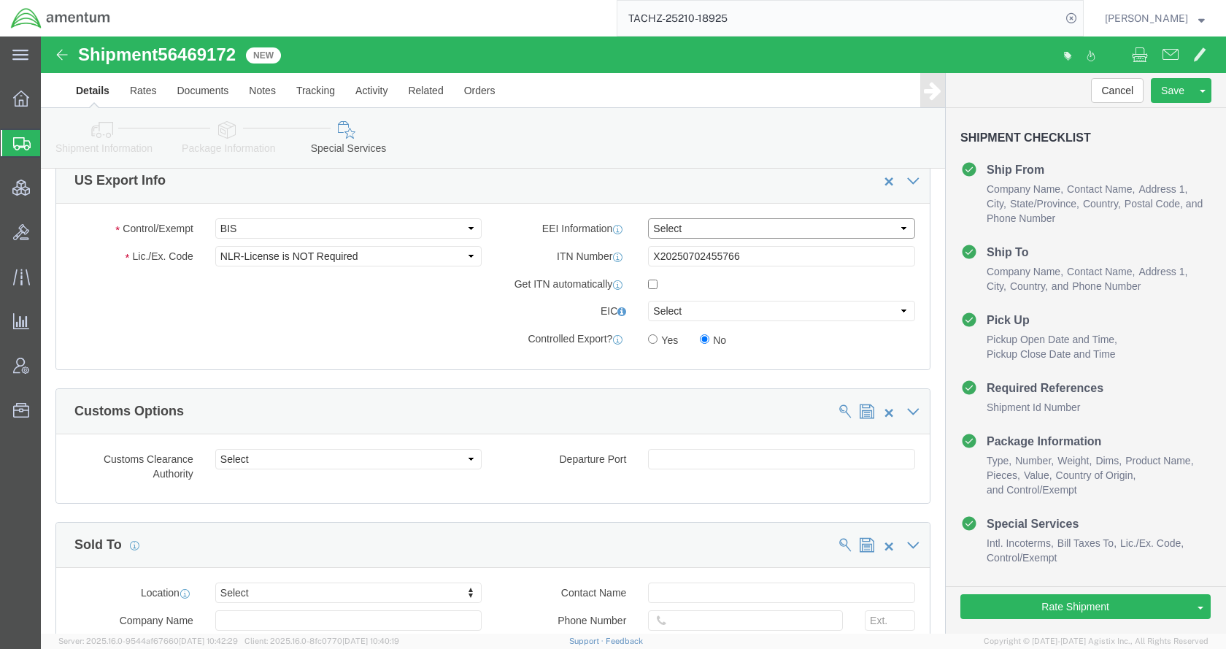
drag, startPoint x: 636, startPoint y: 195, endPoint x: 661, endPoint y: 200, distance: 25.3
click select "Select AES-Direct EEI Carrier File EEI EEI Exempt"
select select "AESD"
click select "Select AES-Direct EEI Carrier File EEI EEI Exempt"
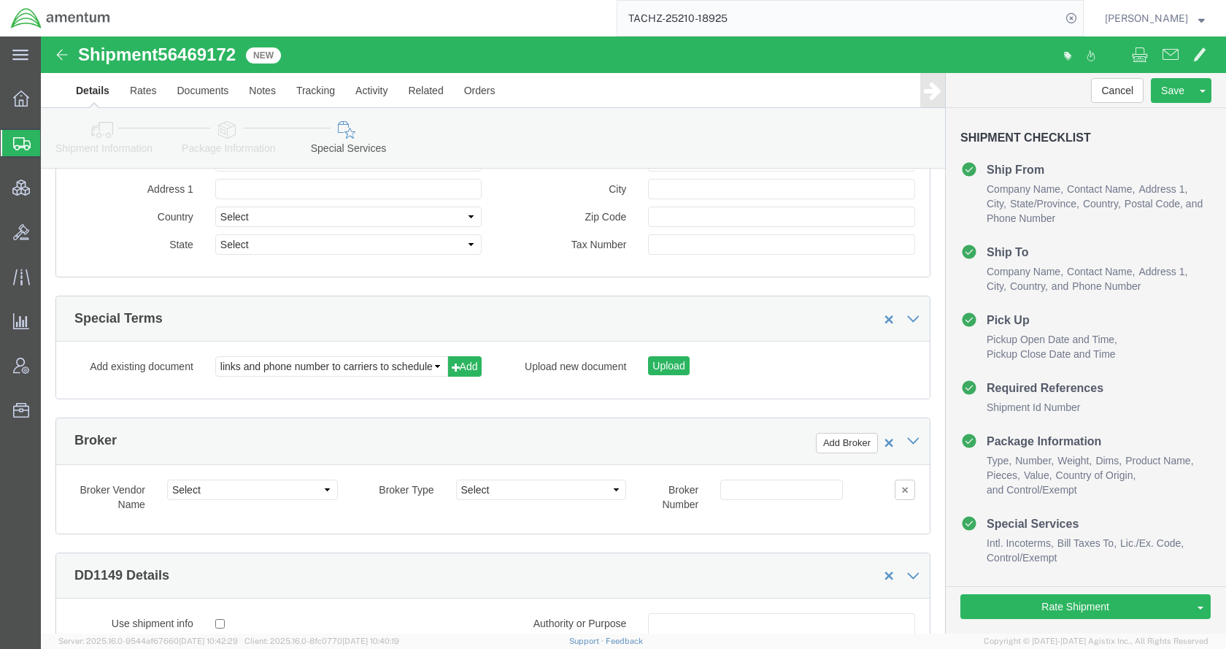
scroll to position [2336, 0]
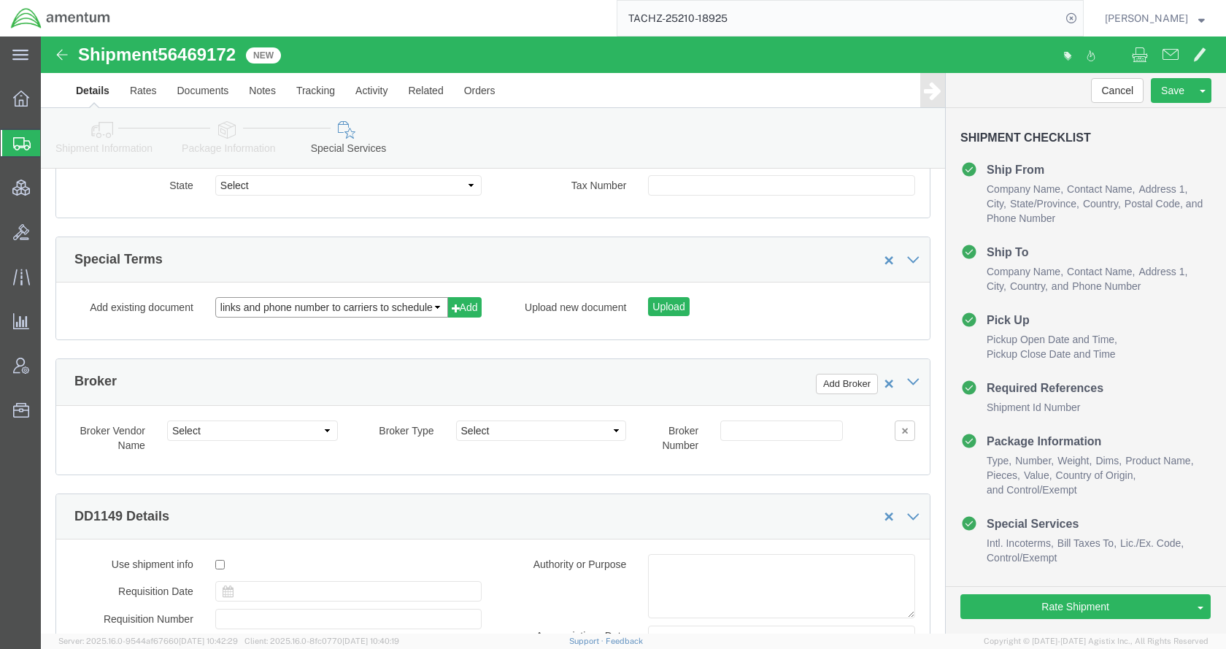
click select "links and phone number to carriers to schedule a pickup instructions for US imp…"
select select "109858248"
click select "links and phone number to carriers to schedule a pickup instructions for US imp…"
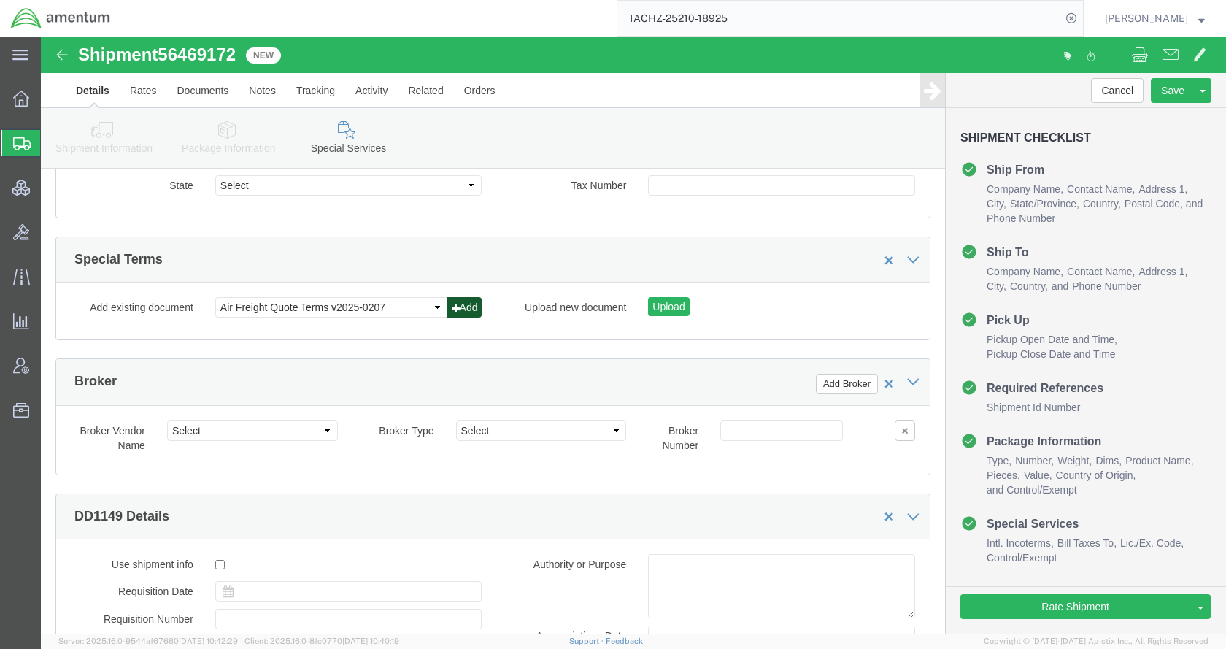
click button "Add"
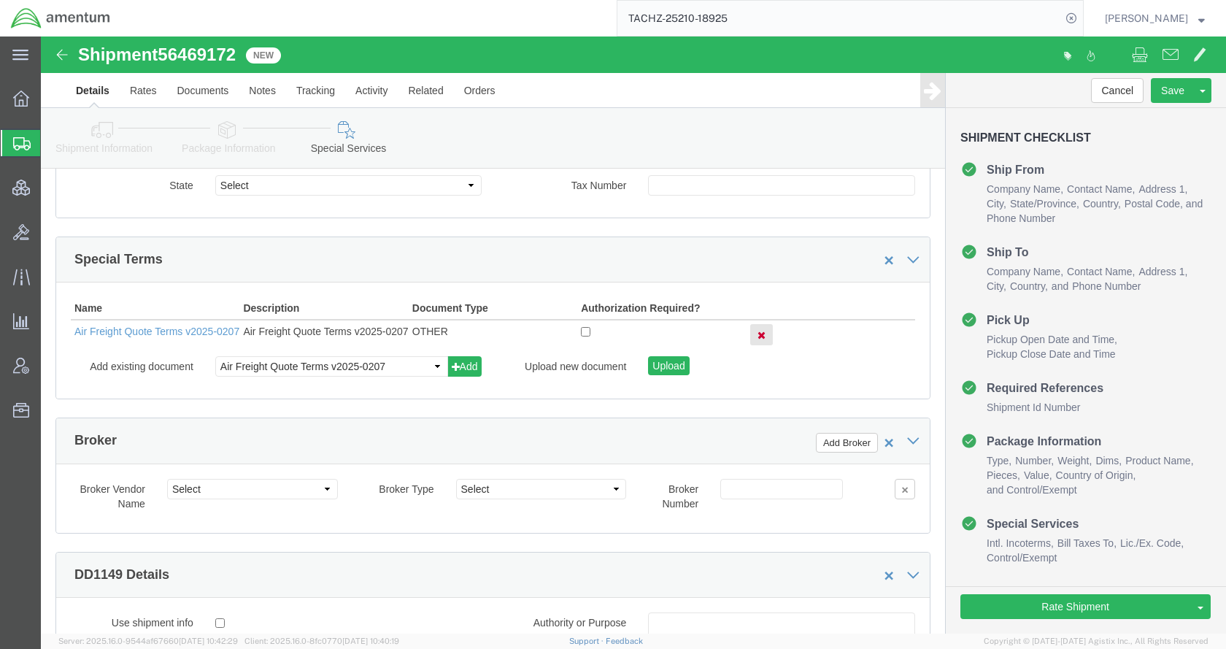
click link "Send To Bid"
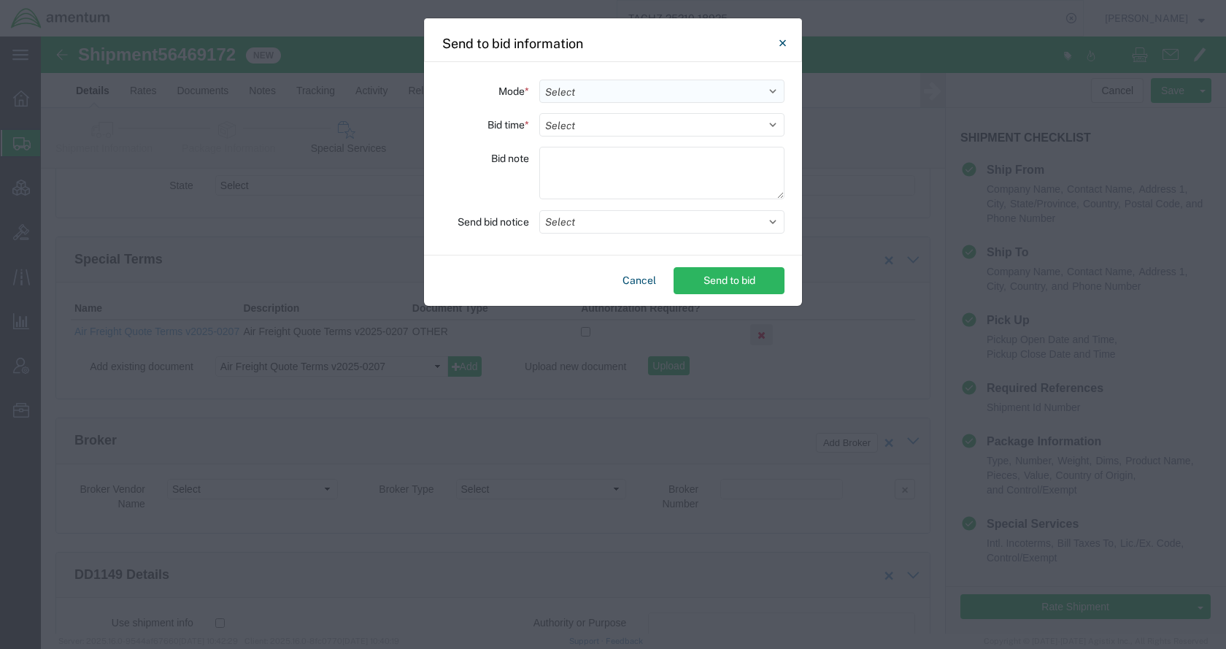
click at [593, 93] on select "Select Small Parcel Truckload Air Rail Less than Truckload Ocean Freight Multi-…" at bounding box center [661, 91] width 245 height 23
select select "AIR"
click at [539, 80] on select "Select Small Parcel Truckload Air Rail Less than Truckload Ocean Freight Multi-…" at bounding box center [661, 91] width 245 height 23
click at [589, 126] on select "Select 30 Min (Rush) 1 Hour (Rush) 2 Hours (Rush) 4 Hours (Rush) 8 Hours (Rush)…" at bounding box center [661, 124] width 245 height 23
select select "24"
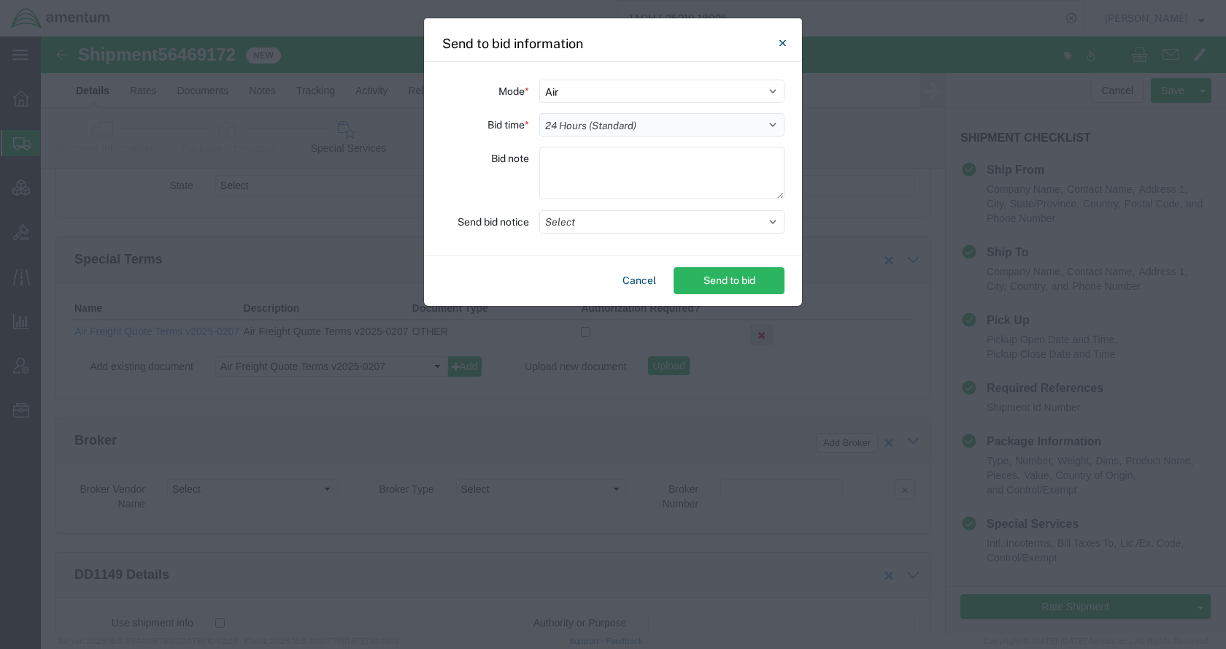
click at [539, 113] on select "Select 30 Min (Rush) 1 Hour (Rush) 2 Hours (Rush) 4 Hours (Rush) 8 Hours (Rush)…" at bounding box center [661, 124] width 245 height 23
click at [781, 41] on icon "Close" at bounding box center [782, 42] width 7 height 7
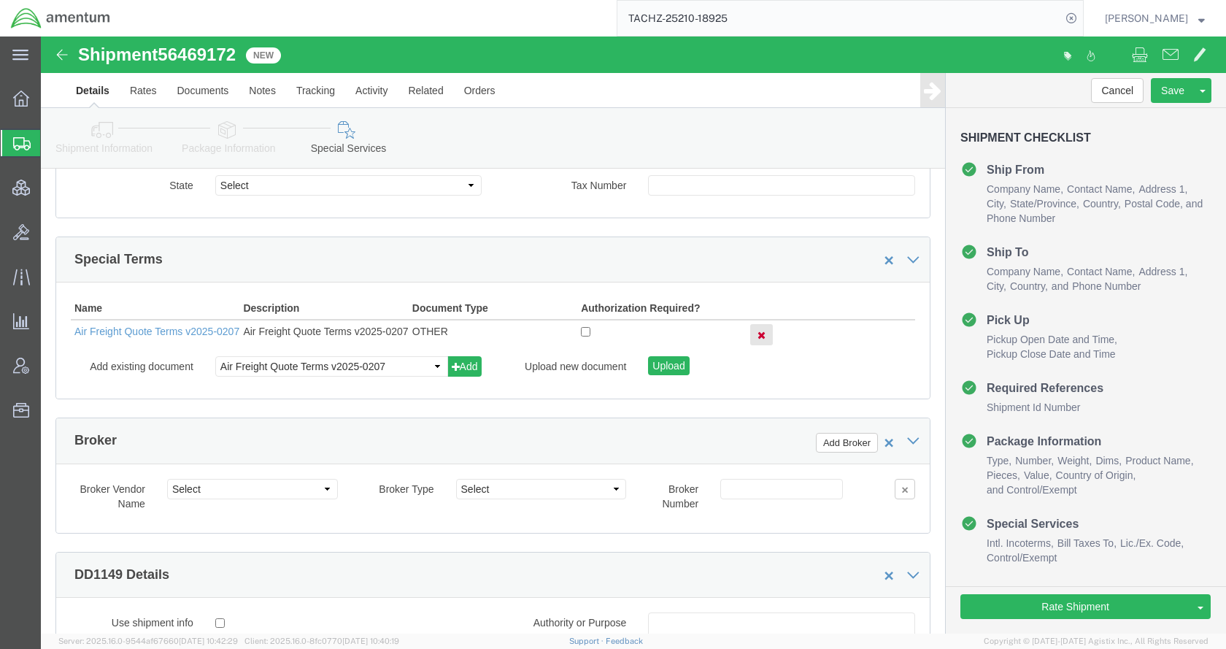
click link "Shipment Information"
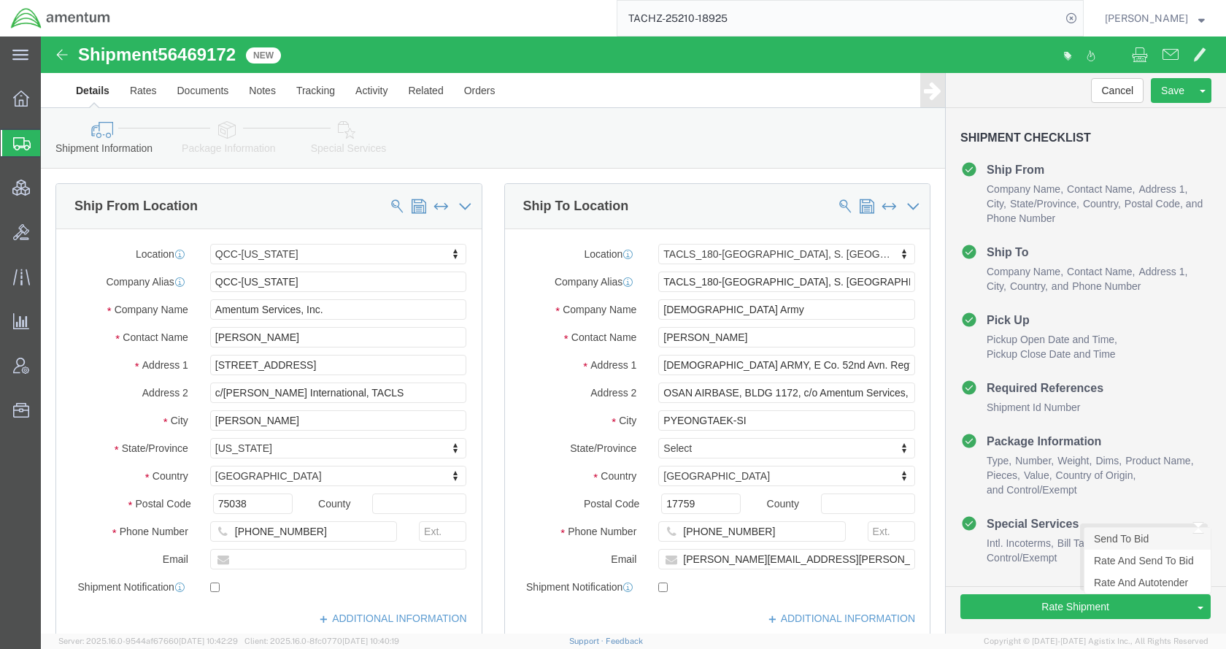
click link "Send To Bid"
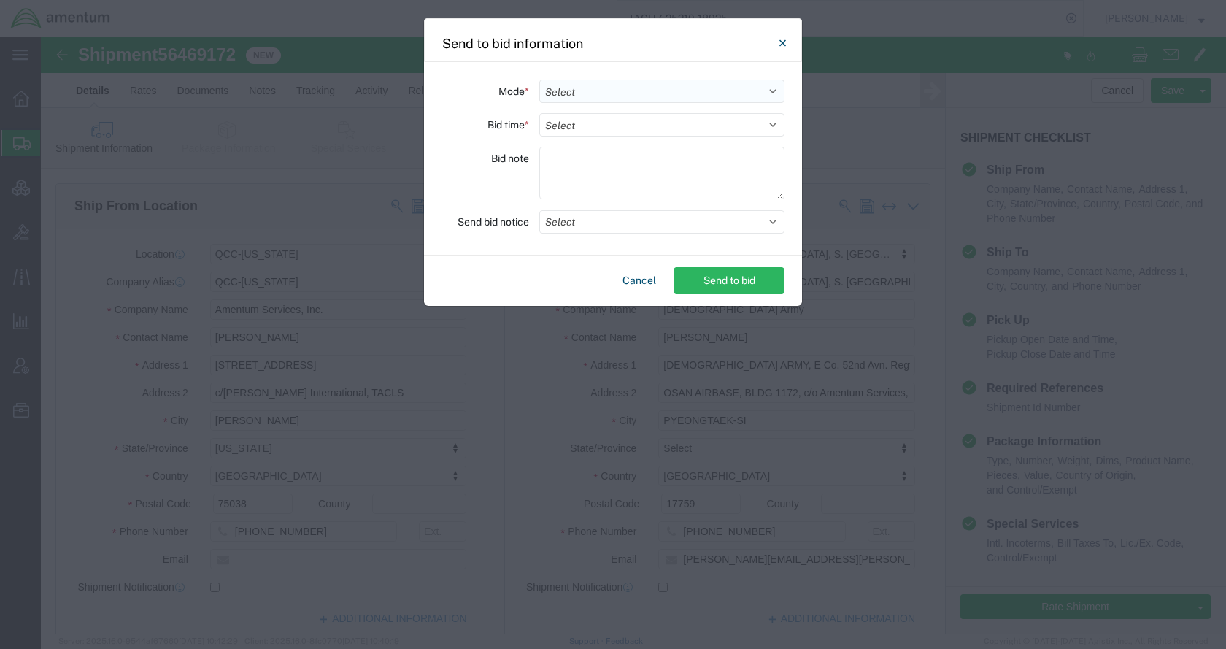
click at [604, 91] on select "Select Small Parcel Truckload Air Rail Less than Truckload Ocean Freight Multi-…" at bounding box center [661, 91] width 245 height 23
select select "AIR"
click at [539, 80] on select "Select Small Parcel Truckload Air Rail Less than Truckload Ocean Freight Multi-…" at bounding box center [661, 91] width 245 height 23
click at [596, 122] on select "Select 30 Min (Rush) 1 Hour (Rush) 2 Hours (Rush) 4 Hours (Rush) 8 Hours (Rush)…" at bounding box center [661, 124] width 245 height 23
select select "24"
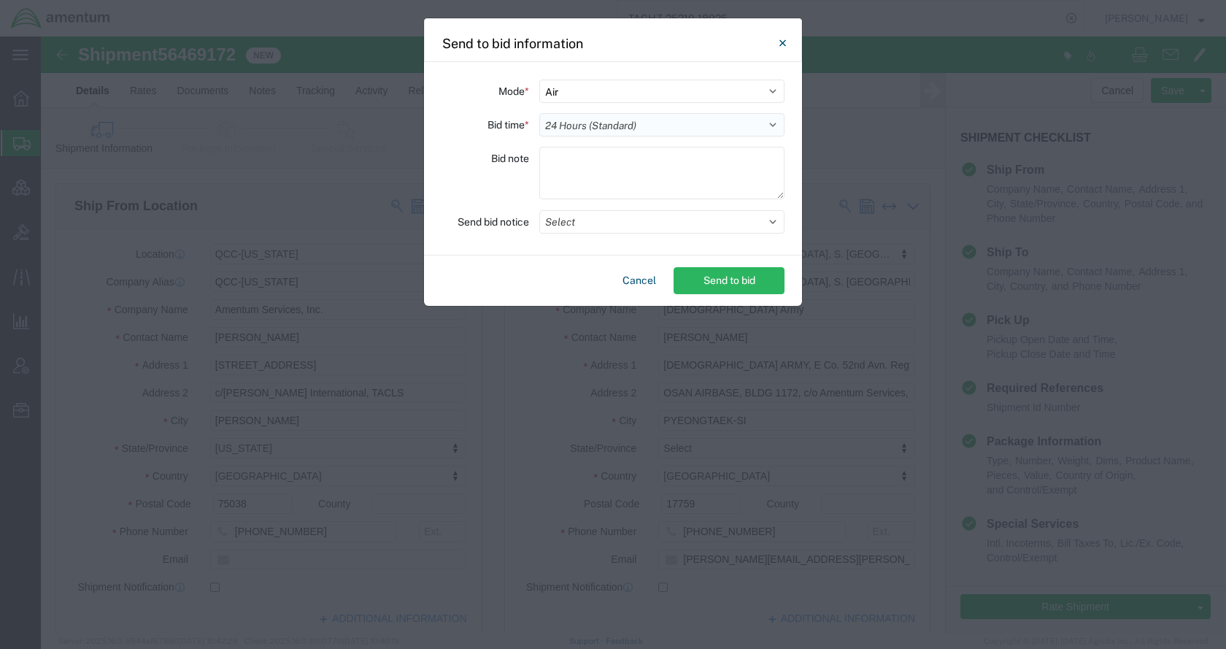
click at [539, 113] on select "Select 30 Min (Rush) 1 Hour (Rush) 2 Hours (Rush) 4 Hours (Rush) 8 Hours (Rush)…" at bounding box center [661, 124] width 245 height 23
click at [596, 220] on button "Select" at bounding box center [661, 221] width 245 height 23
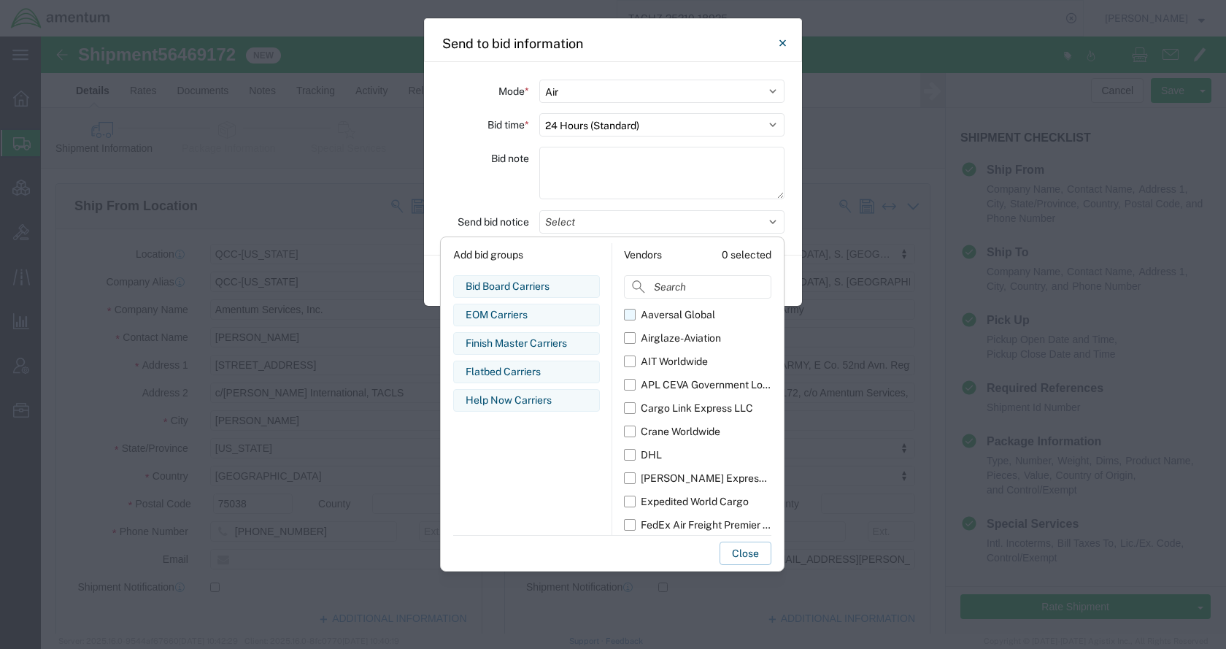
click at [667, 312] on div "Aaversal Global" at bounding box center [678, 314] width 74 height 15
click at [0, 0] on input "Aaversal Global" at bounding box center [0, 0] width 0 height 0
click at [672, 334] on div "Airglaze-Aviation" at bounding box center [681, 338] width 80 height 15
click at [0, 0] on input "Airglaze-Aviation" at bounding box center [0, 0] width 0 height 0
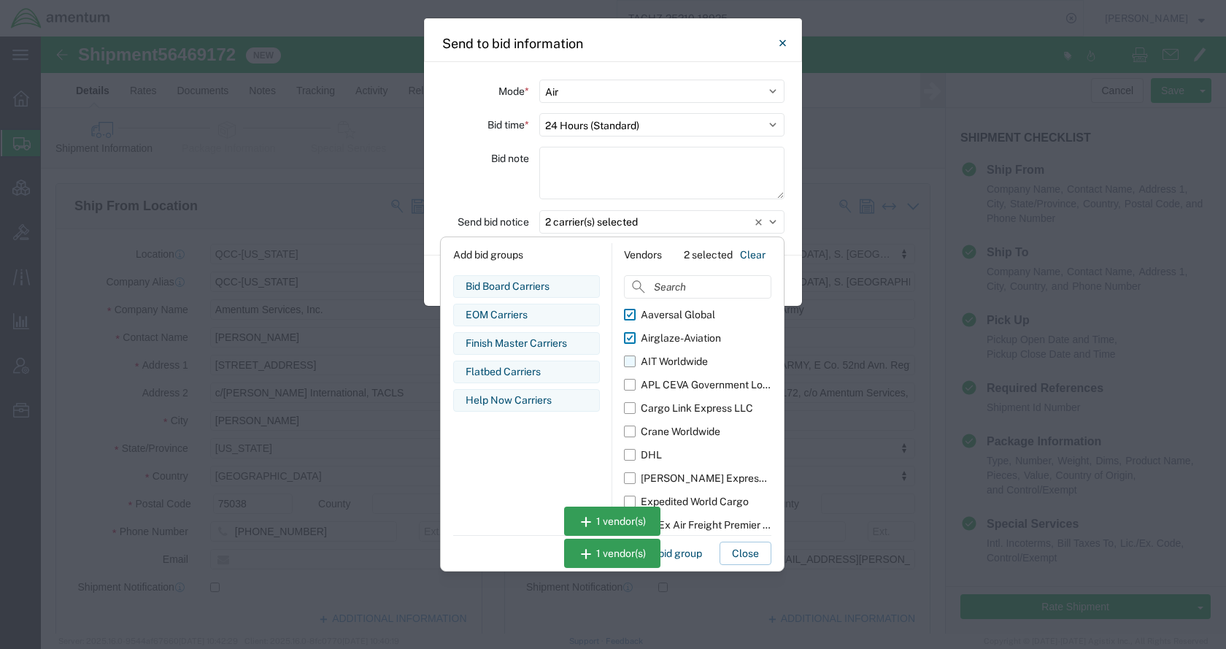
drag, startPoint x: 672, startPoint y: 354, endPoint x: 672, endPoint y: 363, distance: 8.8
click at [672, 357] on div "AIT Worldwide" at bounding box center [674, 361] width 67 height 15
click at [0, 0] on input "AIT Worldwide" at bounding box center [0, 0] width 0 height 0
drag, startPoint x: 673, startPoint y: 377, endPoint x: 675, endPoint y: 404, distance: 26.4
click at [673, 378] on div "APL CEVA Government Logistics" at bounding box center [706, 384] width 131 height 15
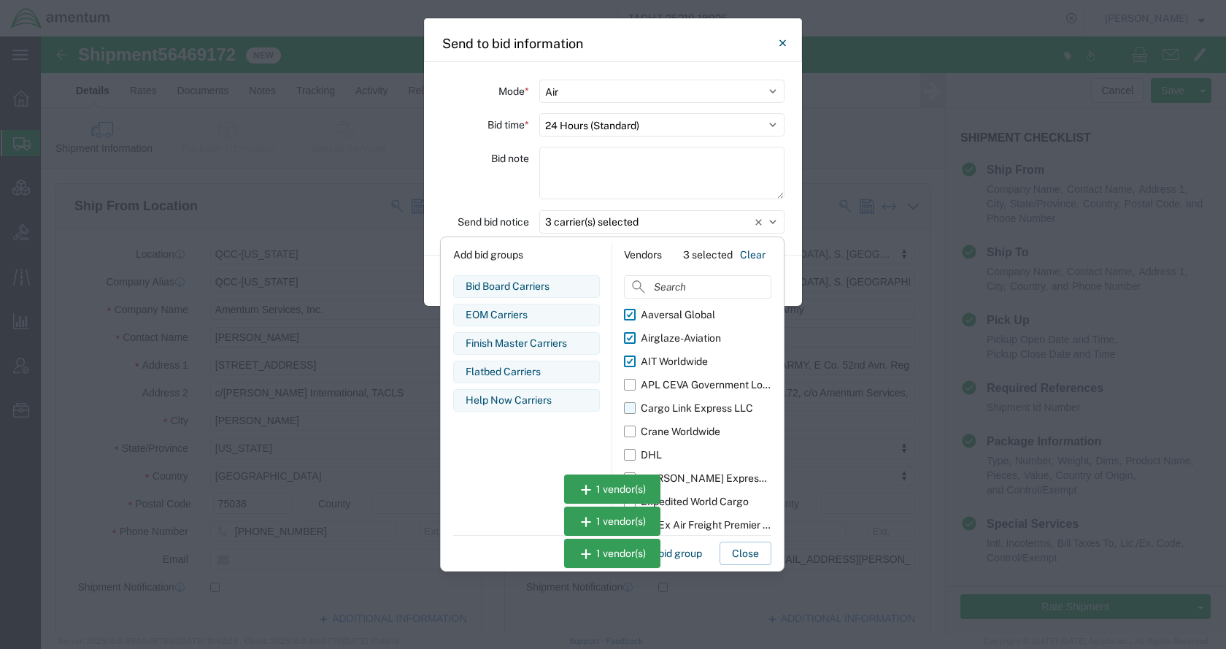
click at [0, 0] on input "APL CEVA Government Logistics" at bounding box center [0, 0] width 0 height 0
click at [675, 404] on div "Cargo Link Express LLC" at bounding box center [697, 408] width 112 height 15
click at [0, 0] on input "Cargo Link Express LLC" at bounding box center [0, 0] width 0 height 0
drag, startPoint x: 679, startPoint y: 423, endPoint x: 681, endPoint y: 438, distance: 15.5
click at [679, 424] on label "Crane Worldwide" at bounding box center [697, 431] width 147 height 23
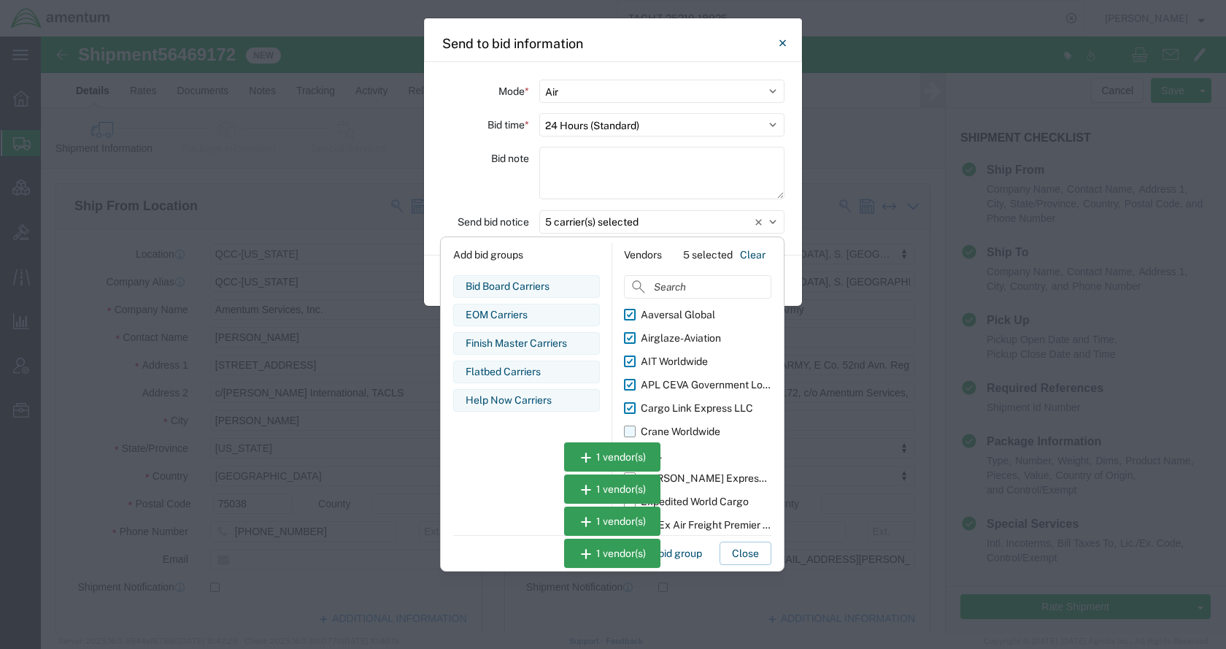
click at [0, 0] on input "Crane Worldwide" at bounding box center [0, 0] width 0 height 0
click at [704, 500] on div "Expedited World Cargo" at bounding box center [695, 501] width 108 height 15
click at [0, 0] on input "Expedited World Cargo" at bounding box center [0, 0] width 0 height 0
click at [704, 521] on div "FedEx Air Freight Premier Care" at bounding box center [706, 525] width 131 height 15
click at [0, 0] on input "FedEx Air Freight Premier Care" at bounding box center [0, 0] width 0 height 0
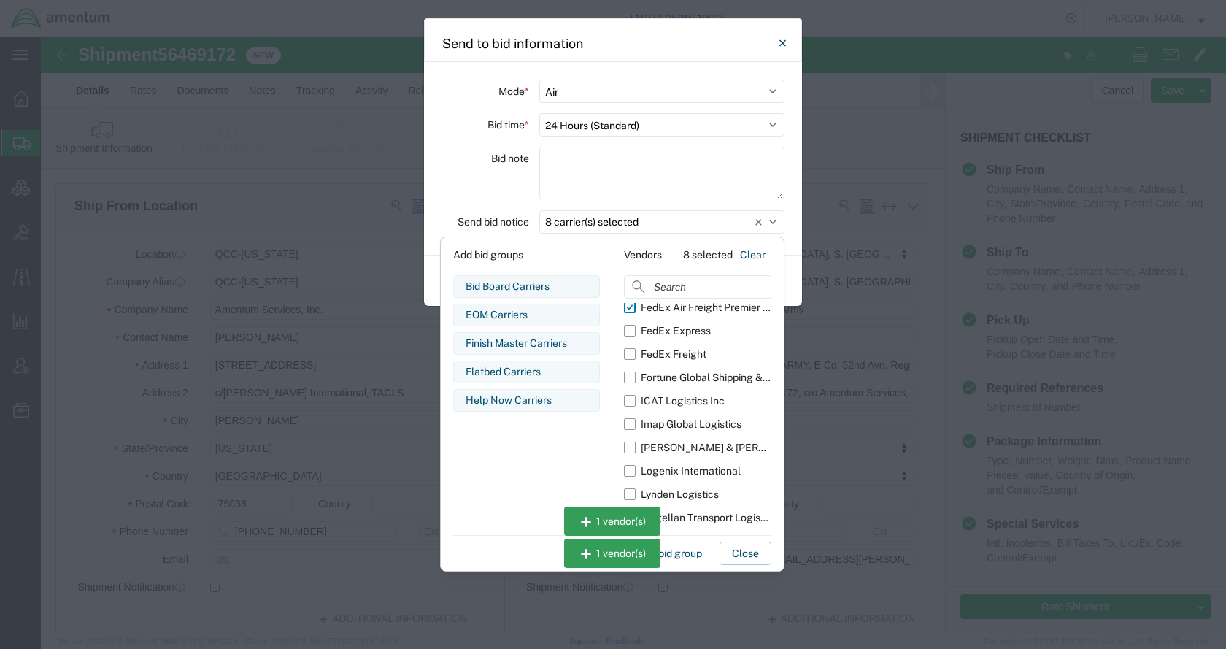
scroll to position [219, 0]
click at [696, 377] on div "Fortune Global Shipping & Logistics Limited" at bounding box center [706, 376] width 131 height 15
click at [0, 0] on input "Fortune Global Shipping & Logistics Limited" at bounding box center [0, 0] width 0 height 0
click at [696, 396] on div "ICAT Logistics Inc" at bounding box center [683, 399] width 84 height 15
click at [0, 0] on input "ICAT Logistics Inc" at bounding box center [0, 0] width 0 height 0
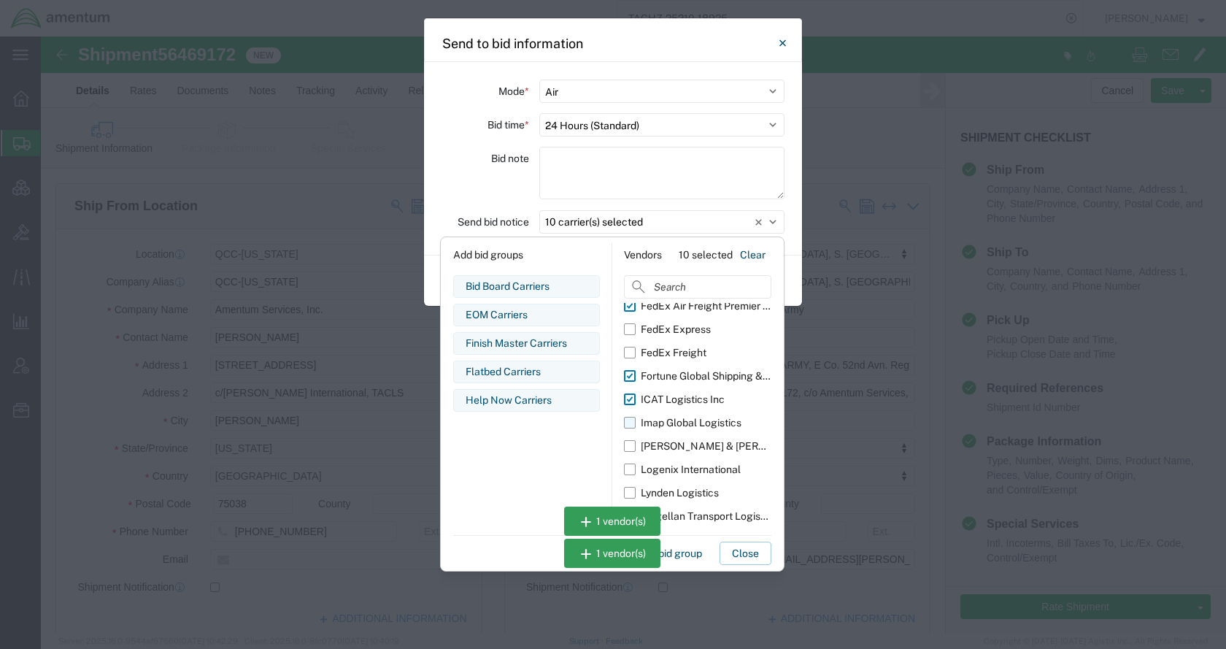
click at [699, 420] on div "Imap Global Logistics" at bounding box center [691, 422] width 101 height 15
click at [0, 0] on input "Imap Global Logistics" at bounding box center [0, 0] width 0 height 0
click at [699, 441] on div "Kuehne & Nagel" at bounding box center [706, 446] width 131 height 15
click at [0, 0] on input "Kuehne & Nagel" at bounding box center [0, 0] width 0 height 0
click at [697, 462] on div "Logenix International" at bounding box center [691, 469] width 100 height 15
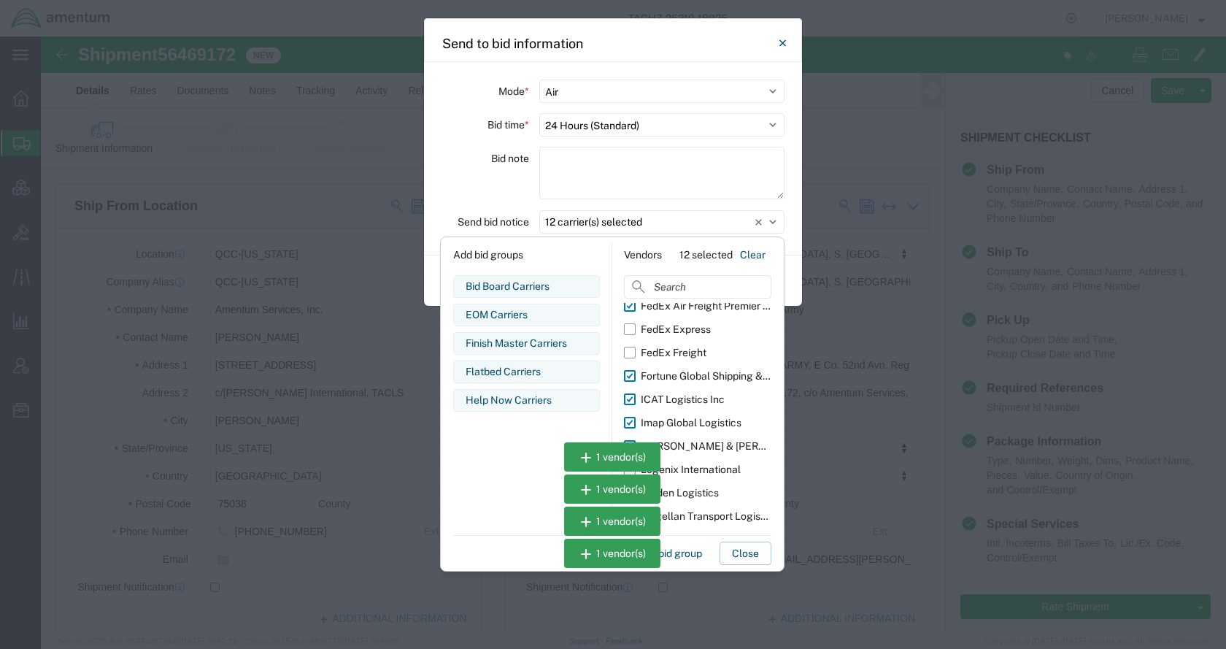
click at [0, 0] on input "Logenix International" at bounding box center [0, 0] width 0 height 0
click at [697, 486] on label "Lynden Logistics" at bounding box center [697, 492] width 147 height 23
click at [0, 0] on input "Lynden Logistics" at bounding box center [0, 0] width 0 height 0
click at [700, 512] on div "Magellan Transport Logistics" at bounding box center [706, 516] width 131 height 15
click at [0, 0] on input "Magellan Transport Logistics" at bounding box center [0, 0] width 0 height 0
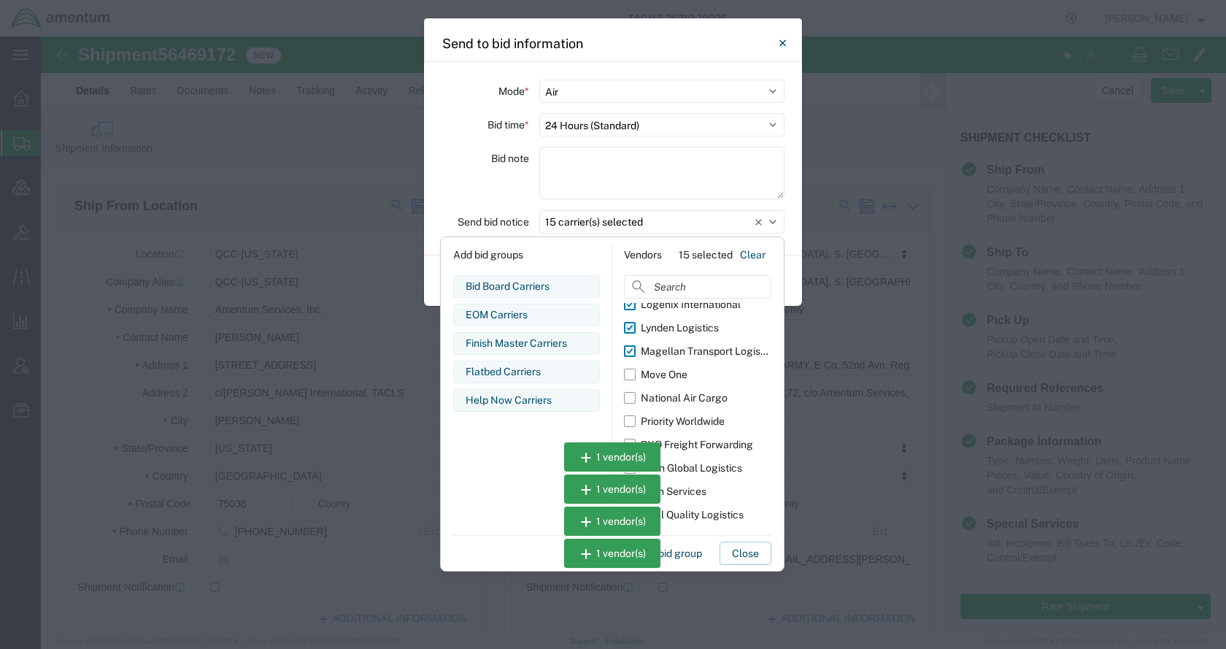
scroll to position [399, 0]
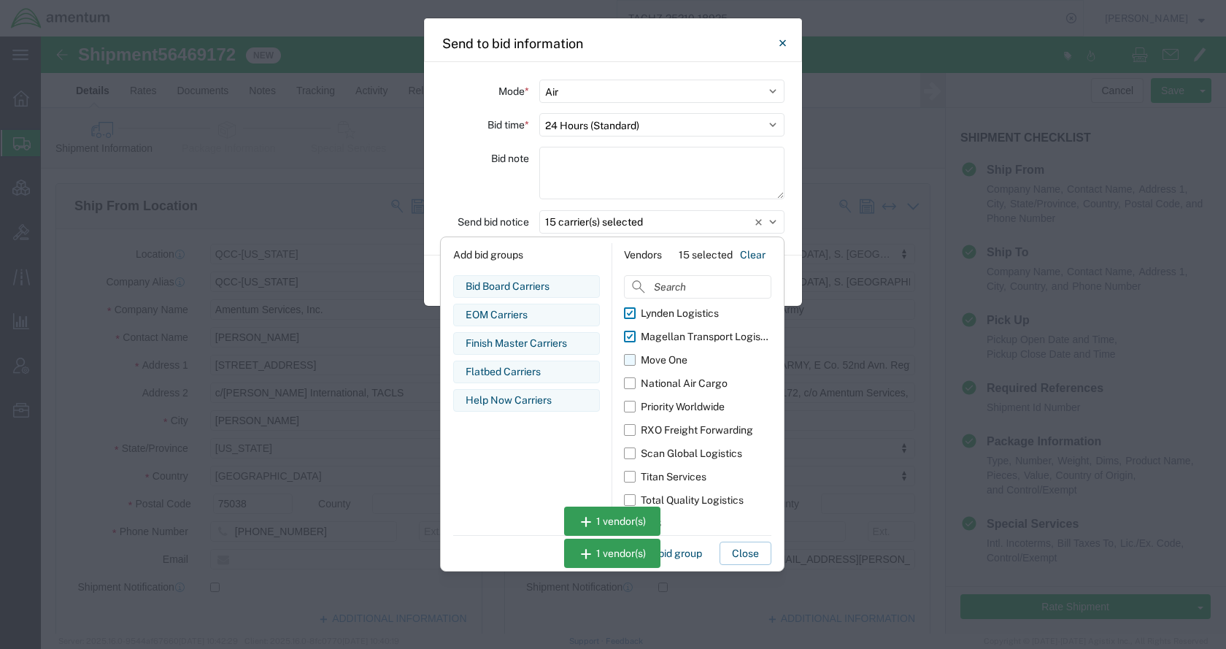
click at [683, 364] on div "Move One" at bounding box center [664, 360] width 47 height 15
click at [0, 0] on input "Move One" at bounding box center [0, 0] width 0 height 0
click at [685, 401] on div "Priority Worldwide" at bounding box center [683, 406] width 84 height 15
click at [0, 0] on input "Priority Worldwide" at bounding box center [0, 0] width 0 height 0
click at [688, 427] on div "RXO Freight Forwarding" at bounding box center [697, 430] width 112 height 15
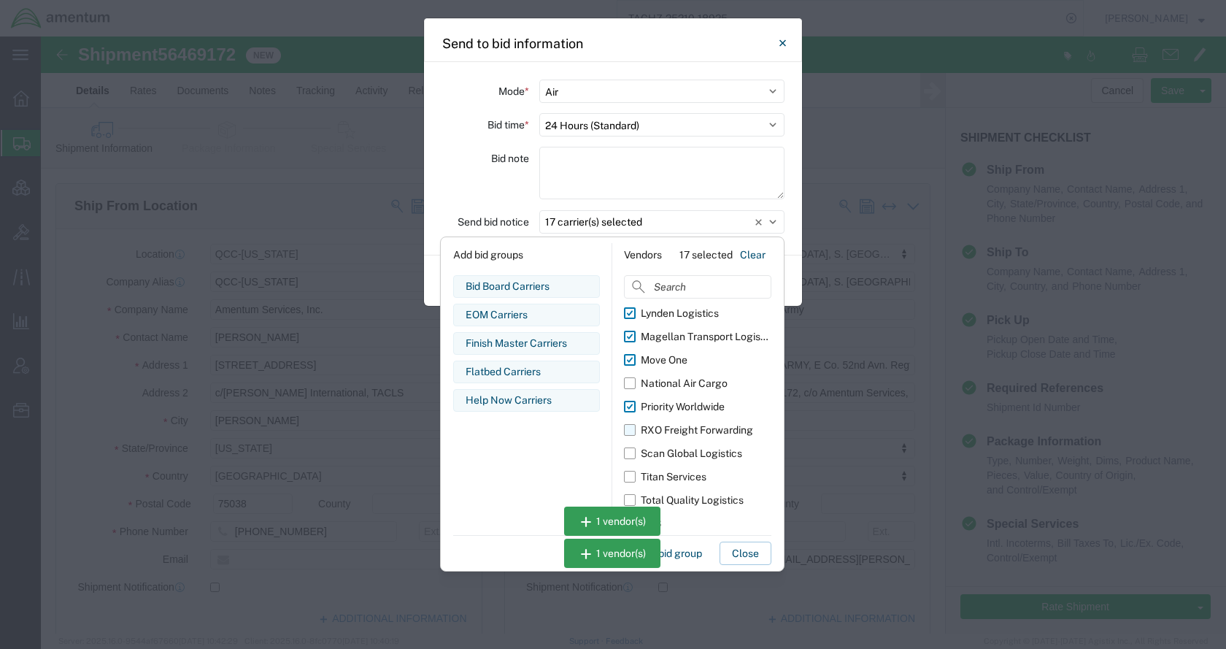
click at [0, 0] on input "RXO Freight Forwarding" at bounding box center [0, 0] width 0 height 0
click at [688, 449] on div "Scan Global Logistics" at bounding box center [691, 453] width 101 height 15
click at [0, 0] on input "Scan Global Logistics" at bounding box center [0, 0] width 0 height 0
drag, startPoint x: 687, startPoint y: 474, endPoint x: 688, endPoint y: 486, distance: 12.4
click at [687, 476] on div "Titan Services" at bounding box center [674, 476] width 66 height 15
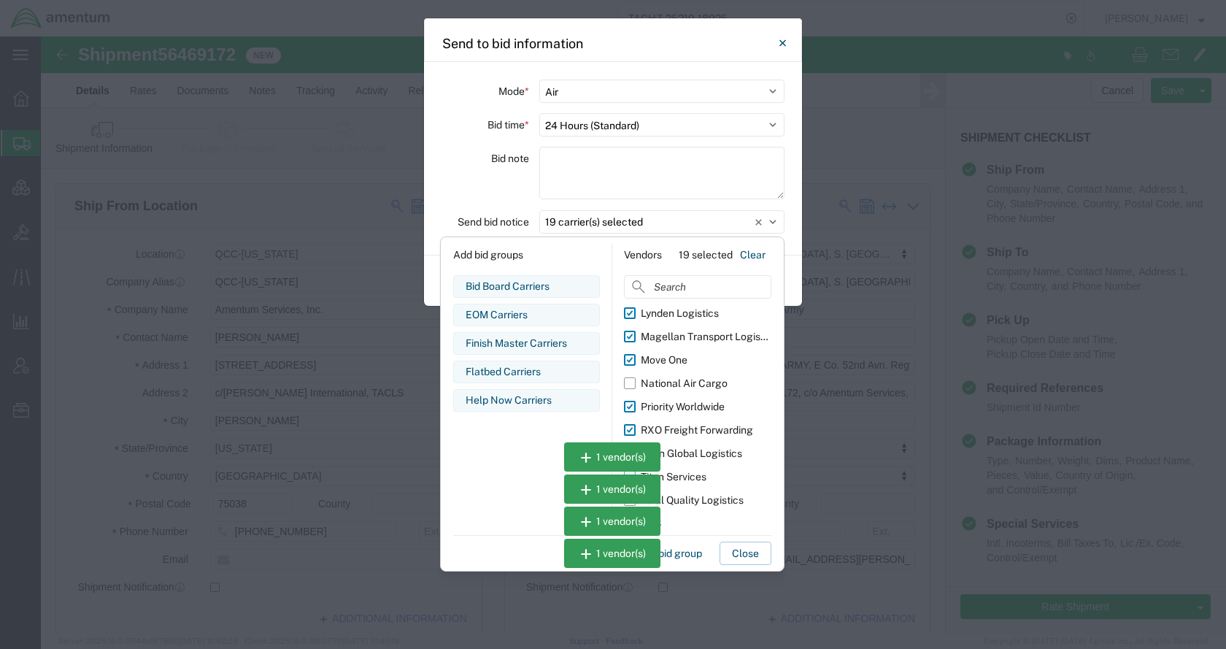
click at [0, 0] on input "Titan Services" at bounding box center [0, 0] width 0 height 0
drag, startPoint x: 689, startPoint y: 496, endPoint x: 705, endPoint y: 524, distance: 32.7
click at [689, 496] on div "Total Quality Logistics" at bounding box center [692, 500] width 103 height 15
click at [0, 0] on input "Total Quality Logistics" at bounding box center [0, 0] width 0 height 0
click at [742, 554] on button "Close" at bounding box center [746, 553] width 52 height 23
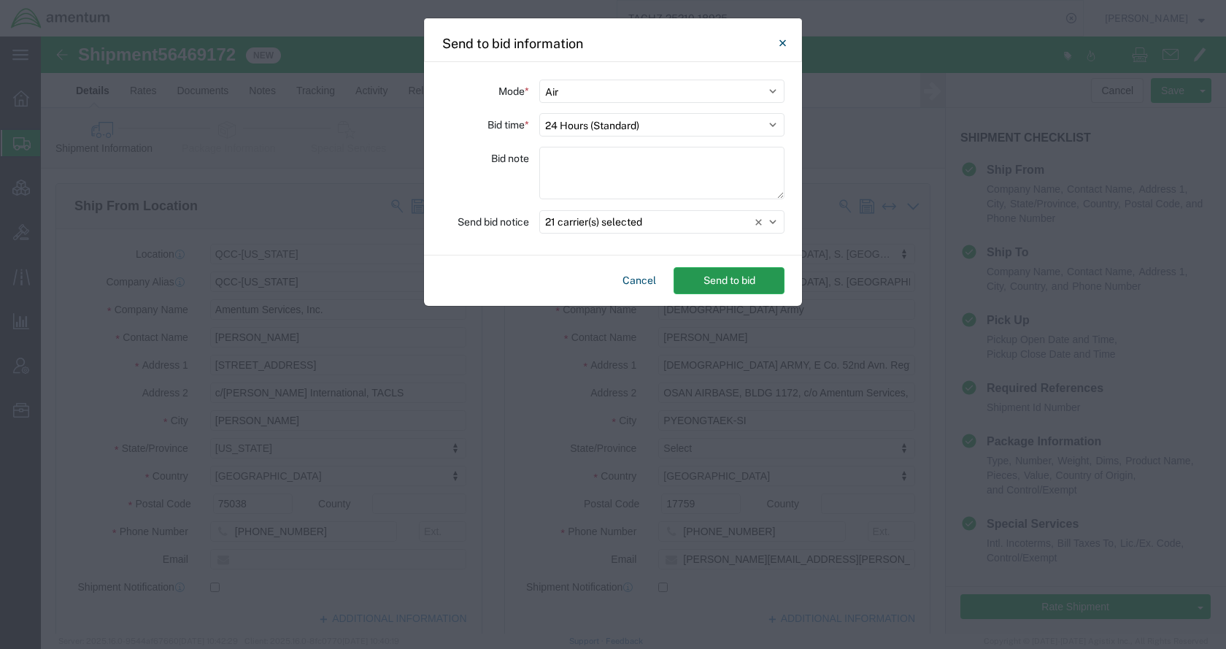
click at [745, 282] on button "Send to bid" at bounding box center [729, 280] width 111 height 27
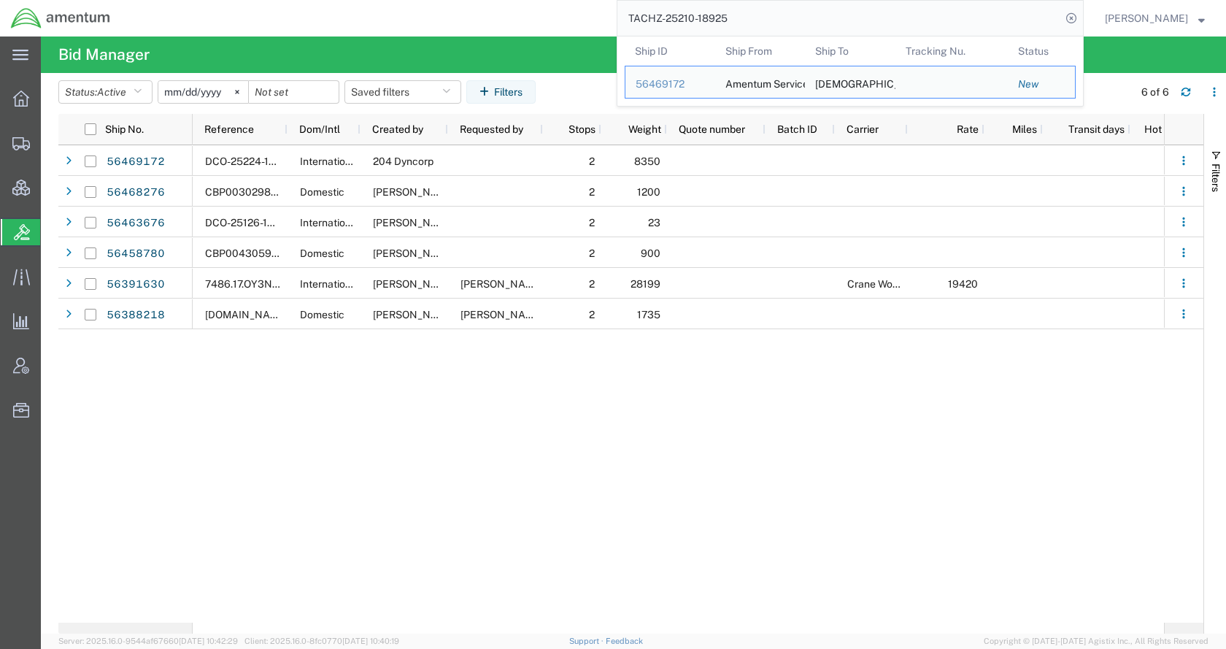
drag, startPoint x: 797, startPoint y: 23, endPoint x: 596, endPoint y: 35, distance: 201.1
click at [596, 35] on div "TACHZ-25210-18925 Ship ID Ship From Ship To Tracking Nu. Status Ship ID 5646917…" at bounding box center [602, 18] width 963 height 36
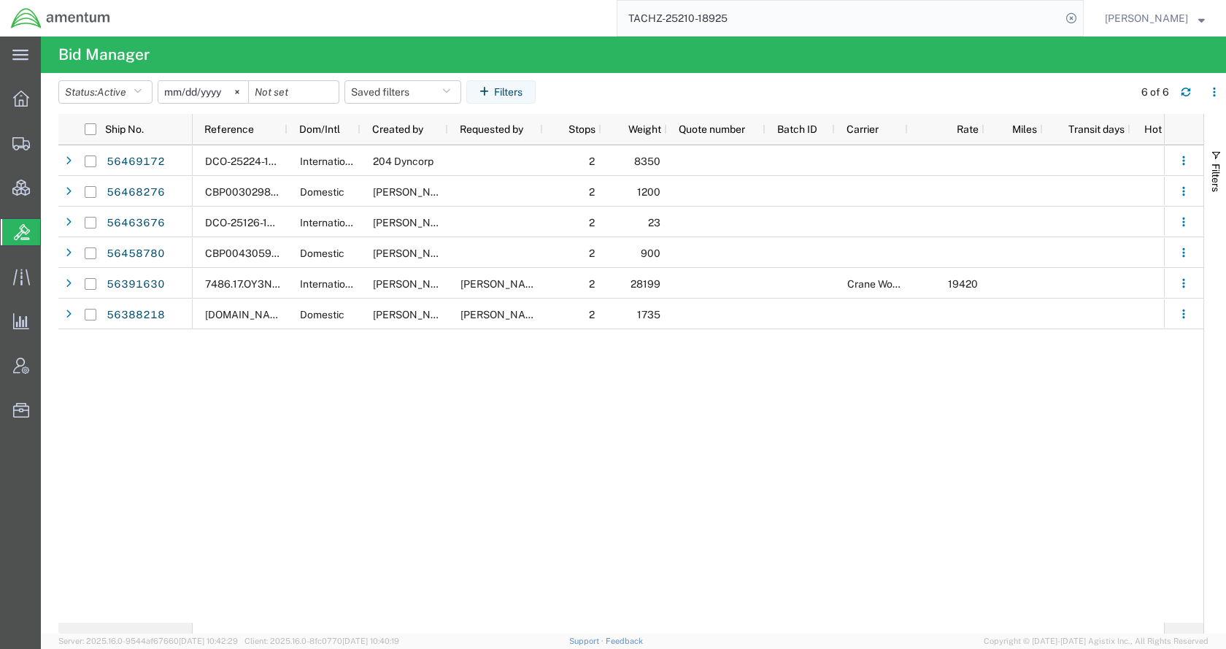
paste input "56469122"
type input "56469122"
click at [1082, 15] on icon at bounding box center [1071, 18] width 20 height 20
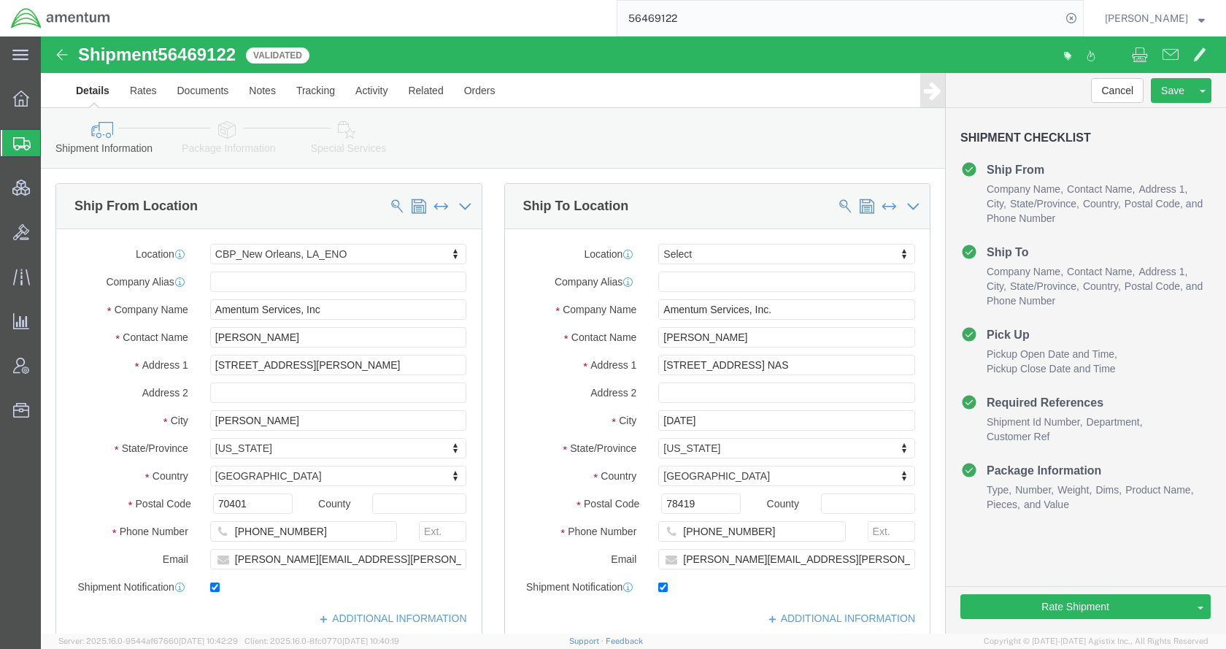
select select "49932"
select select
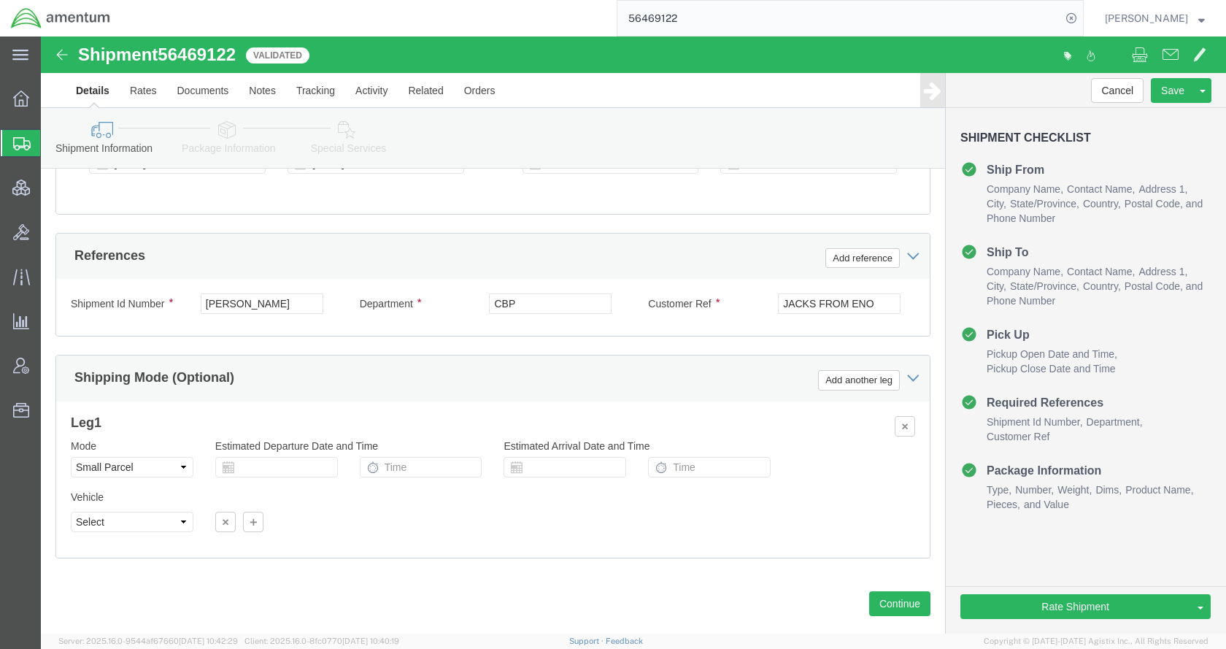
scroll to position [876, 0]
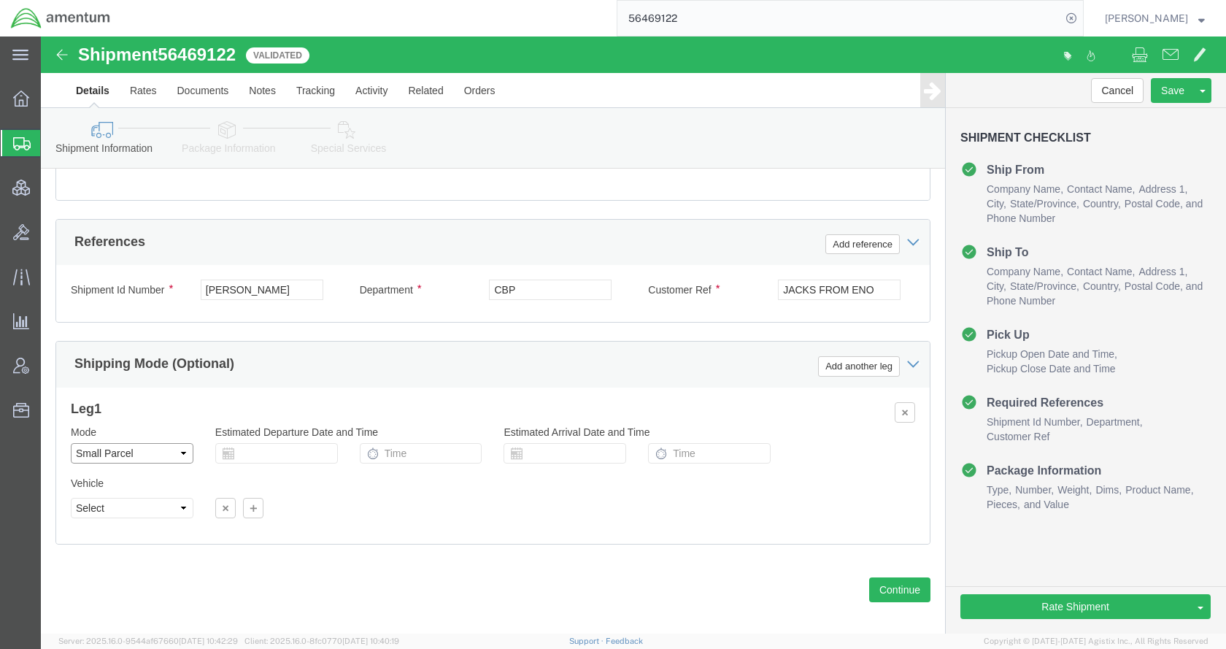
click select "Select Air Less than Truckload Multi-Leg Ocean Freight Rail Small Parcel Truckl…"
select select
click select "Select Air Less than Truckload Multi-Leg Ocean Freight Rail Small Parcel Truckl…"
click link "Package Information"
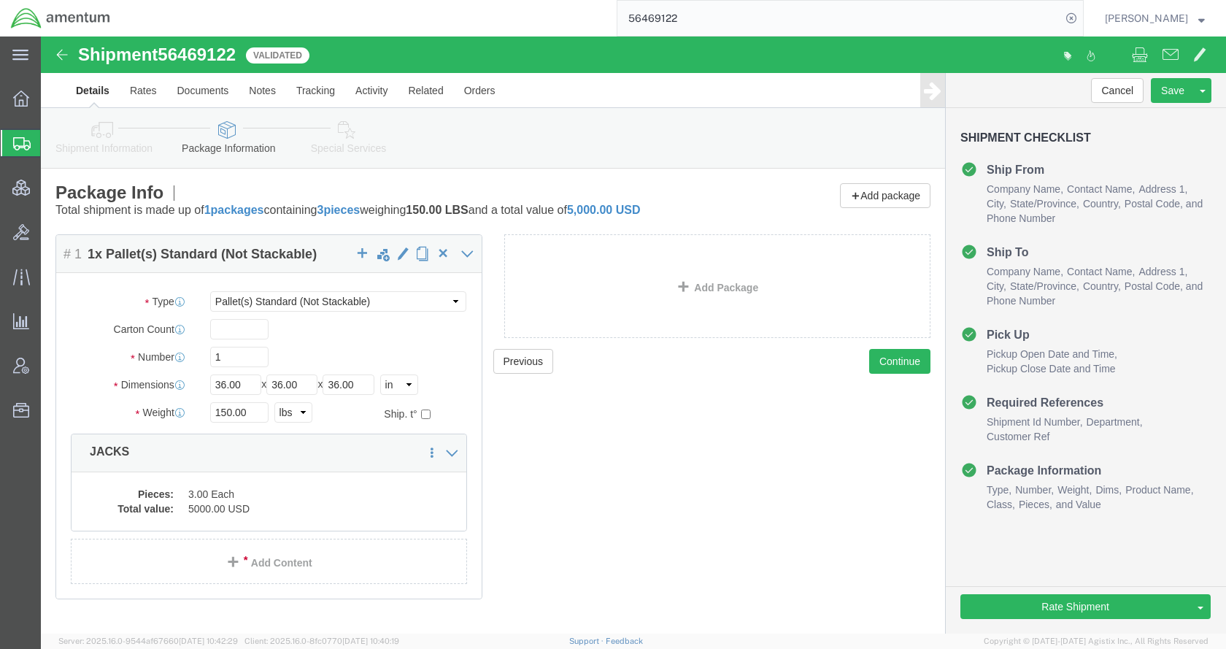
click div "Shipment Information Package Information Special Services Loading Routing"
click icon
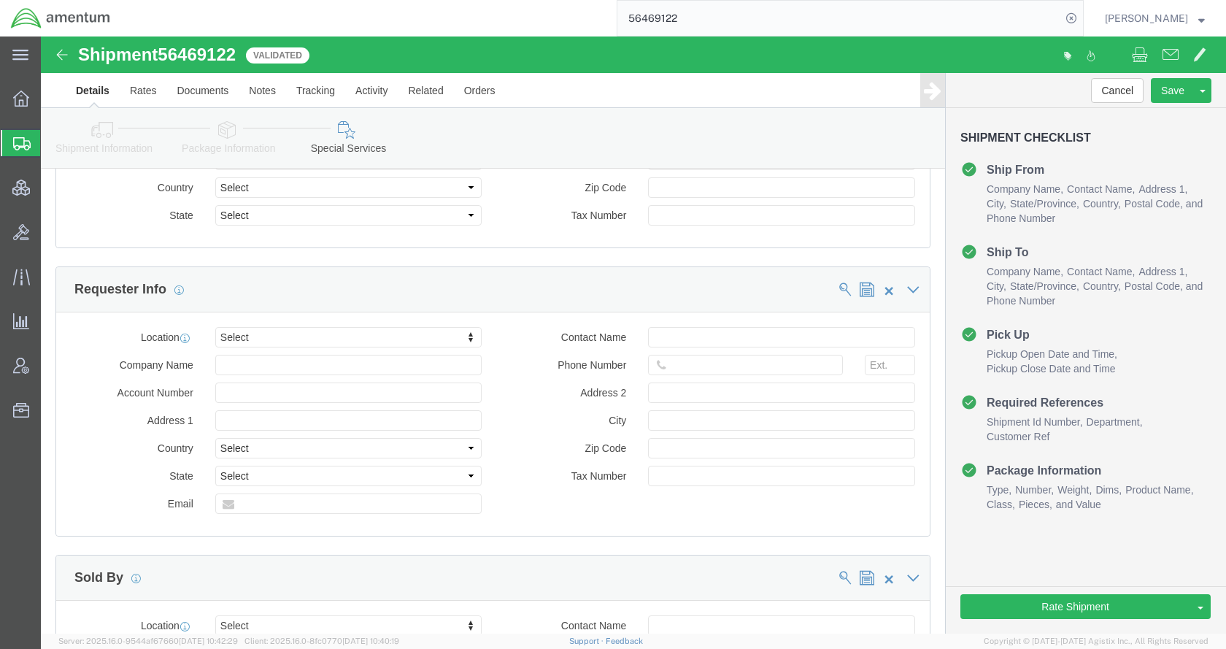
scroll to position [1460, 0]
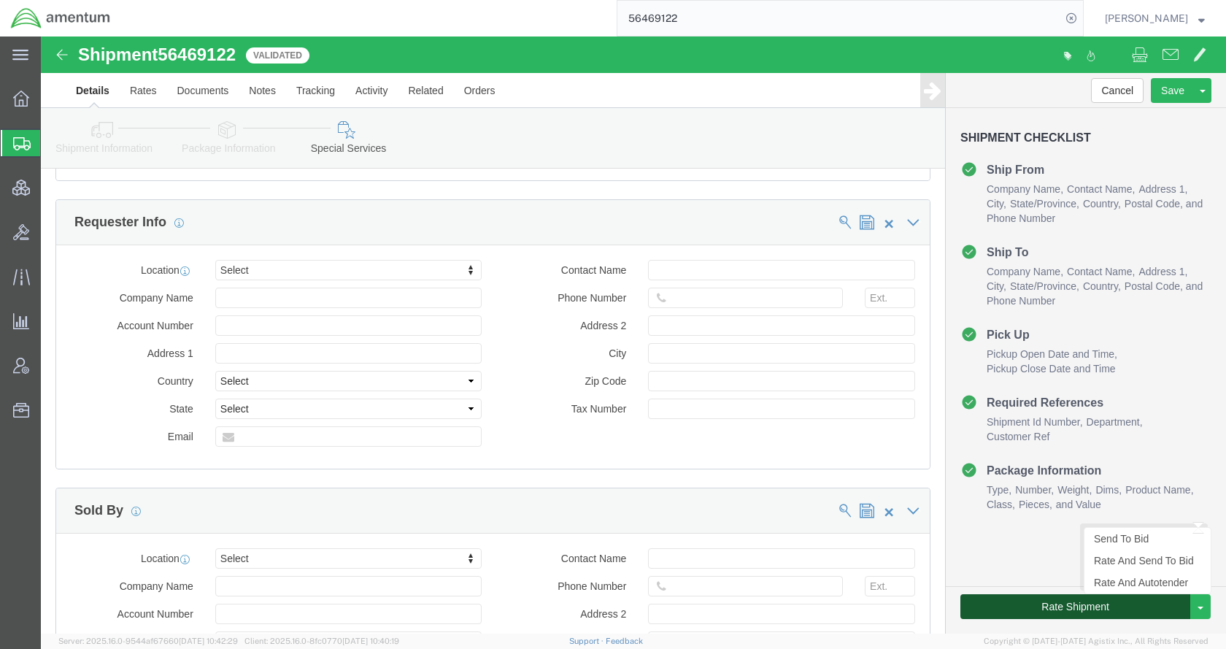
click button "Rate Shipment"
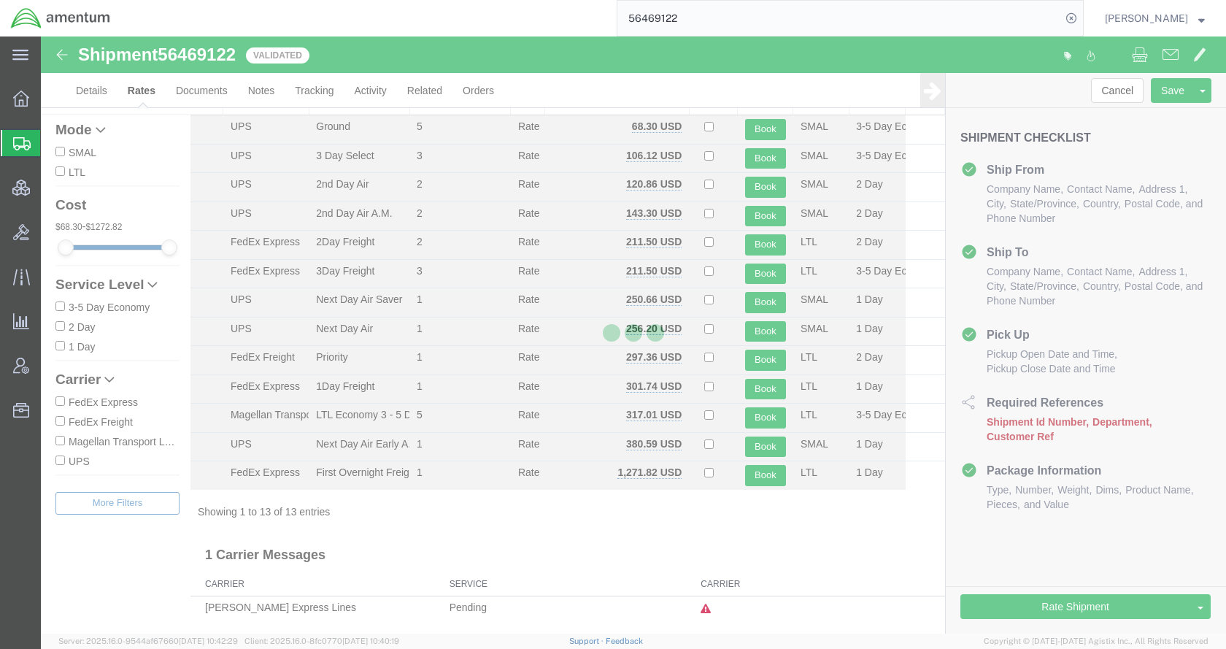
scroll to position [50, 0]
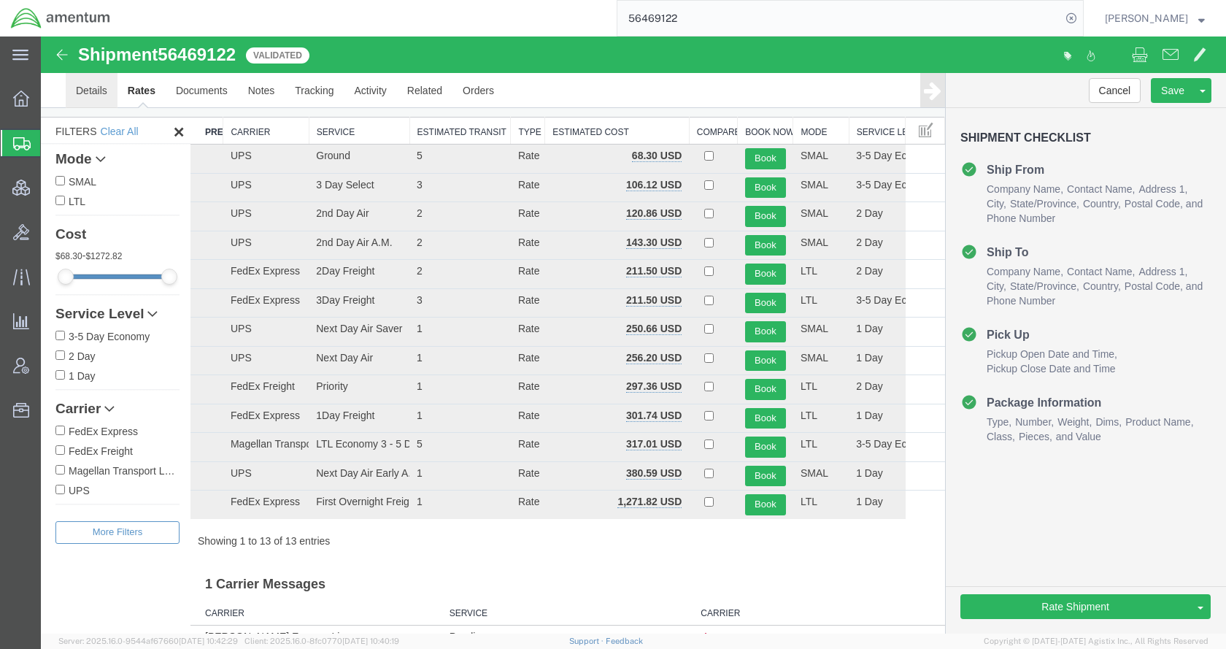
click at [88, 91] on link "Details" at bounding box center [92, 90] width 52 height 35
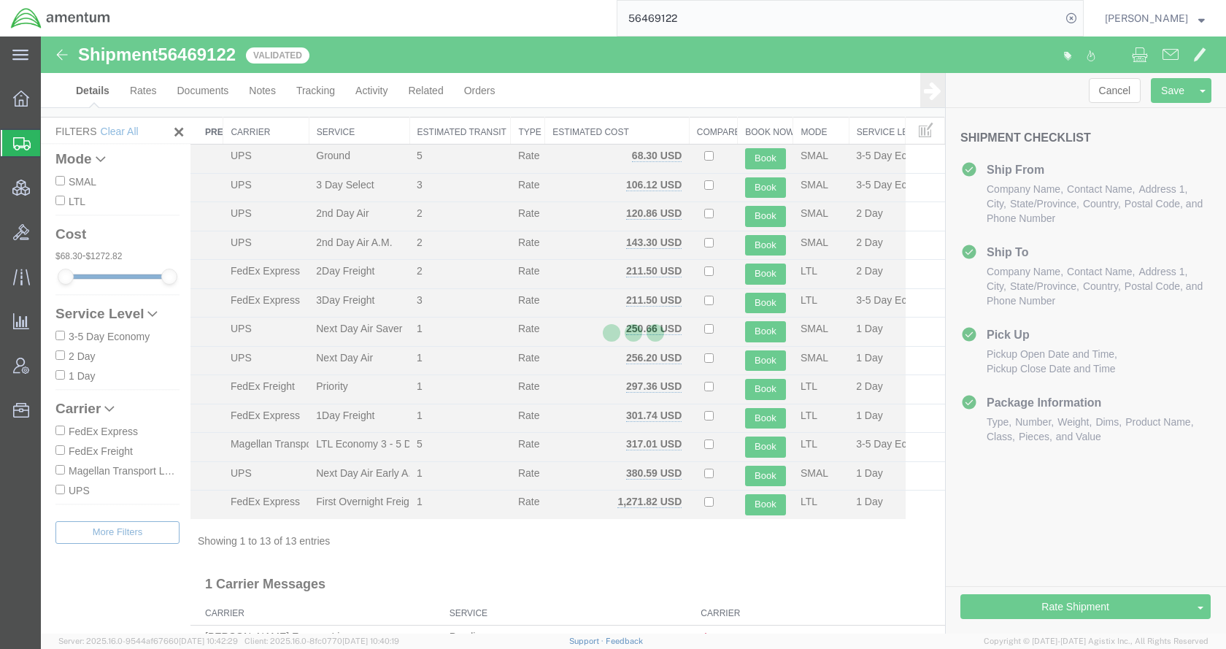
select select "49932"
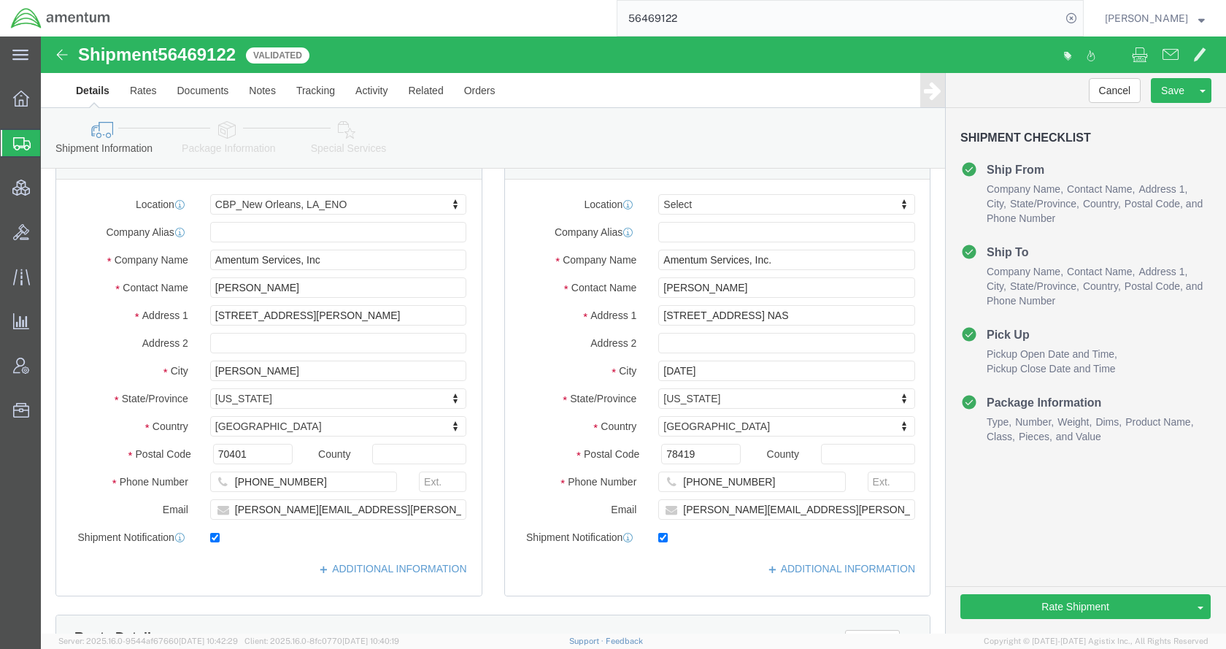
click icon
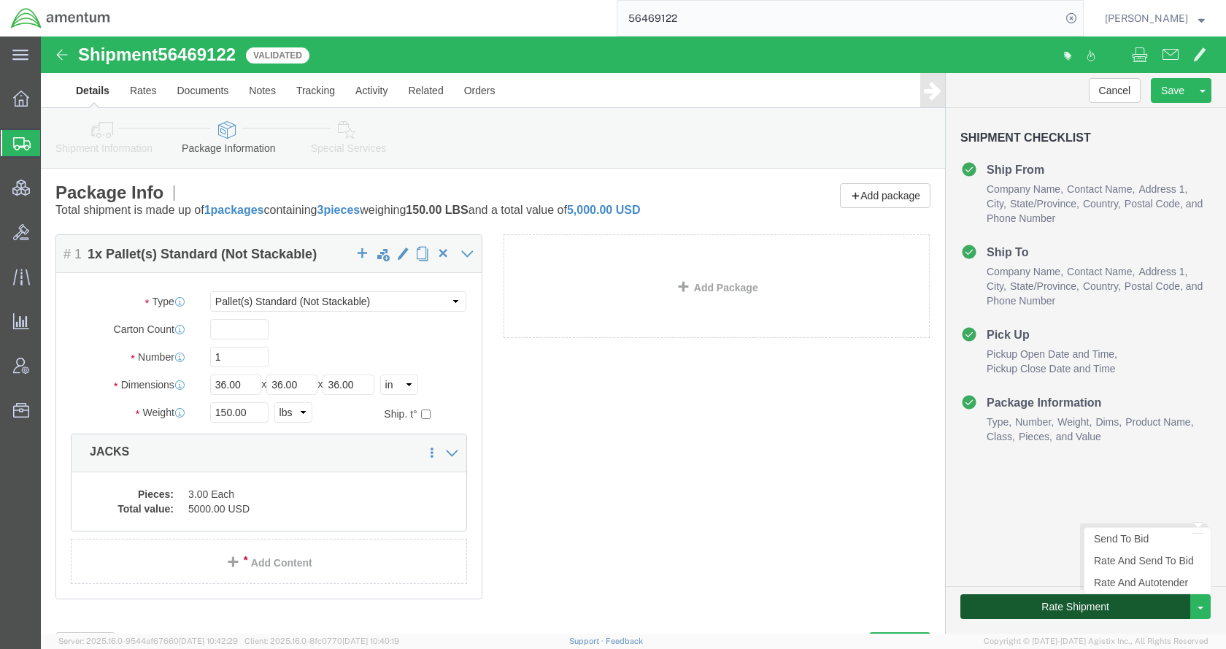
click button "Rate Shipment"
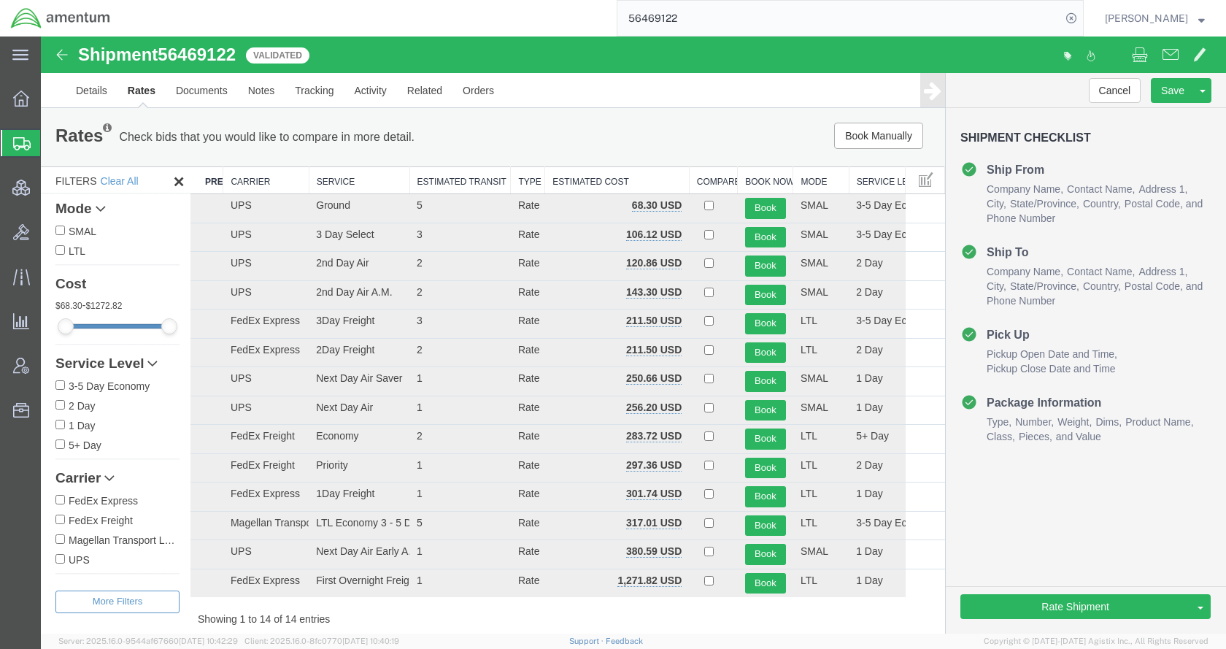
click at [575, 101] on ul "Details Rates Documents Notes Tracking Activity Related Orders" at bounding box center [634, 90] width 1136 height 34
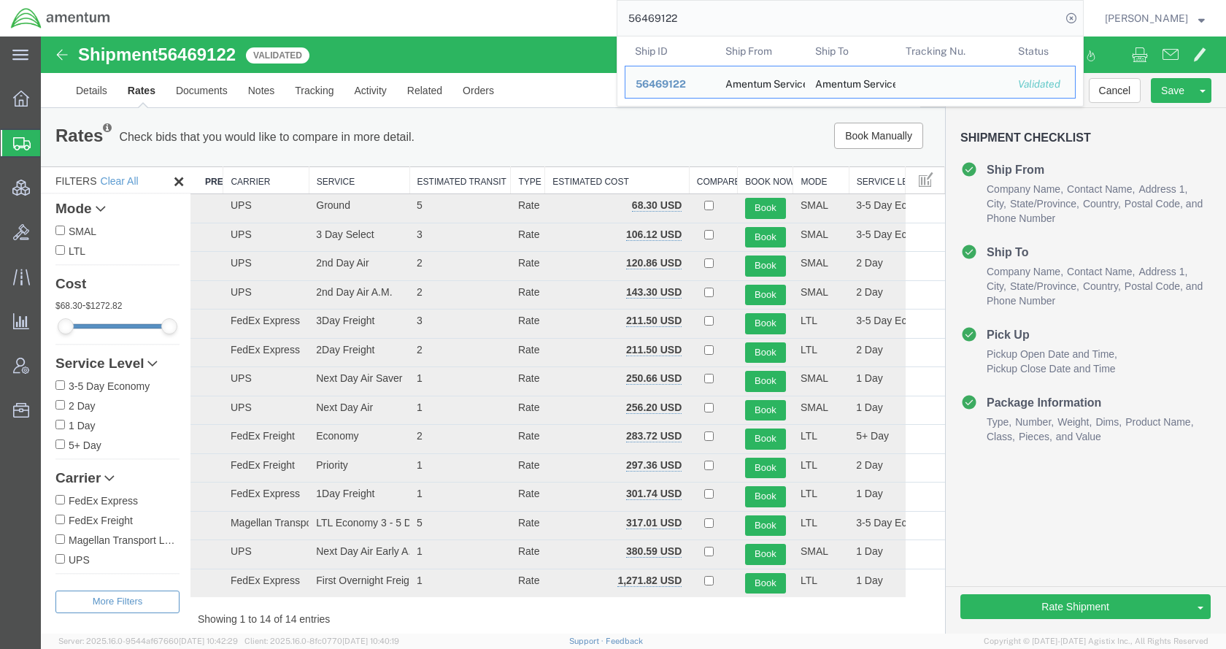
drag, startPoint x: 777, startPoint y: 19, endPoint x: 634, endPoint y: 22, distance: 143.1
click at [634, 22] on div "56469122 Ship ID Ship From Ship To Tracking Nu. Status Ship ID 56469122 Ship Fr…" at bounding box center [602, 18] width 963 height 36
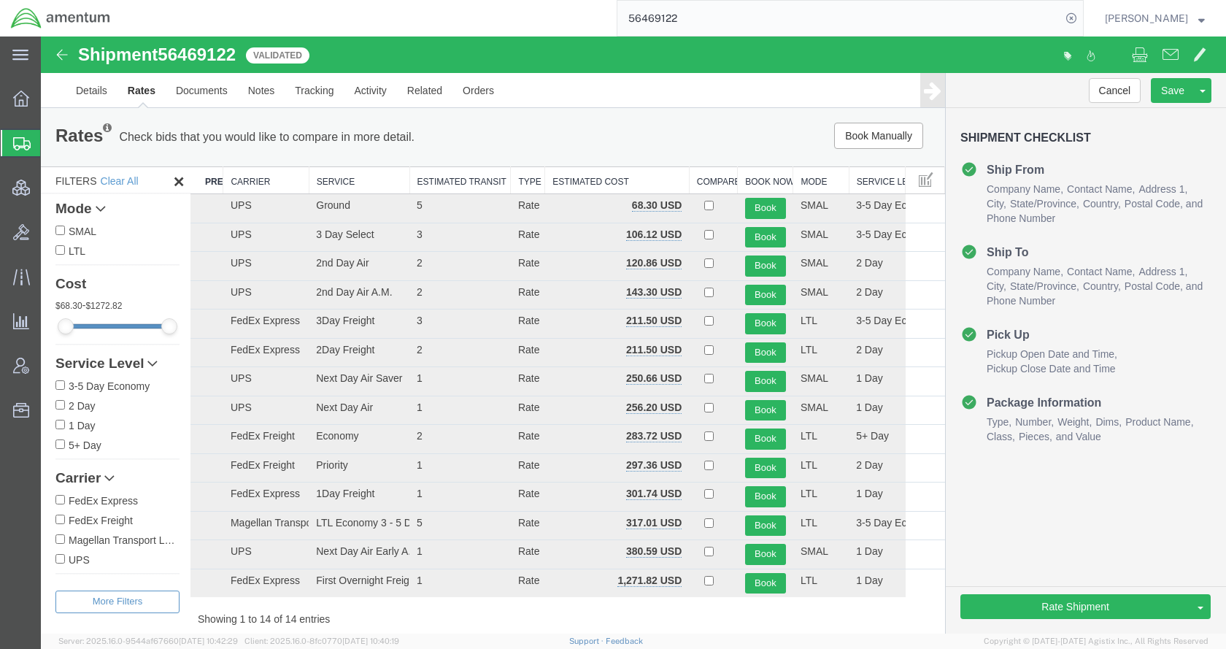
paste input "8145"
type input "56468145"
click at [1082, 12] on icon at bounding box center [1071, 18] width 20 height 20
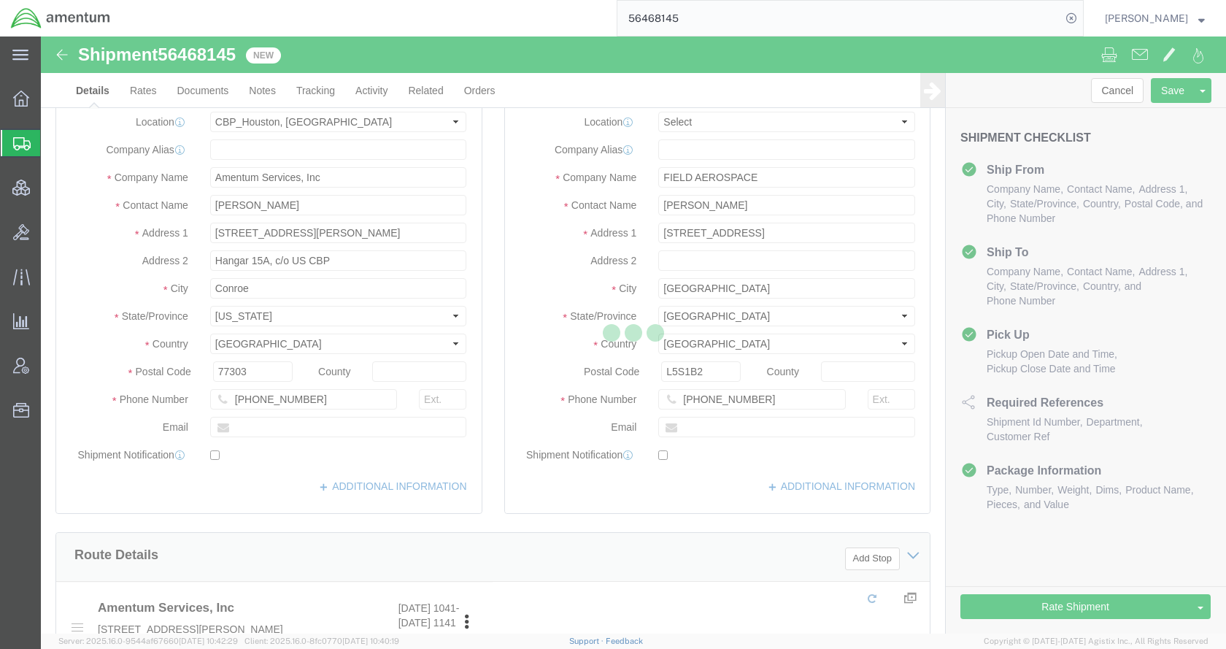
select select "49929"
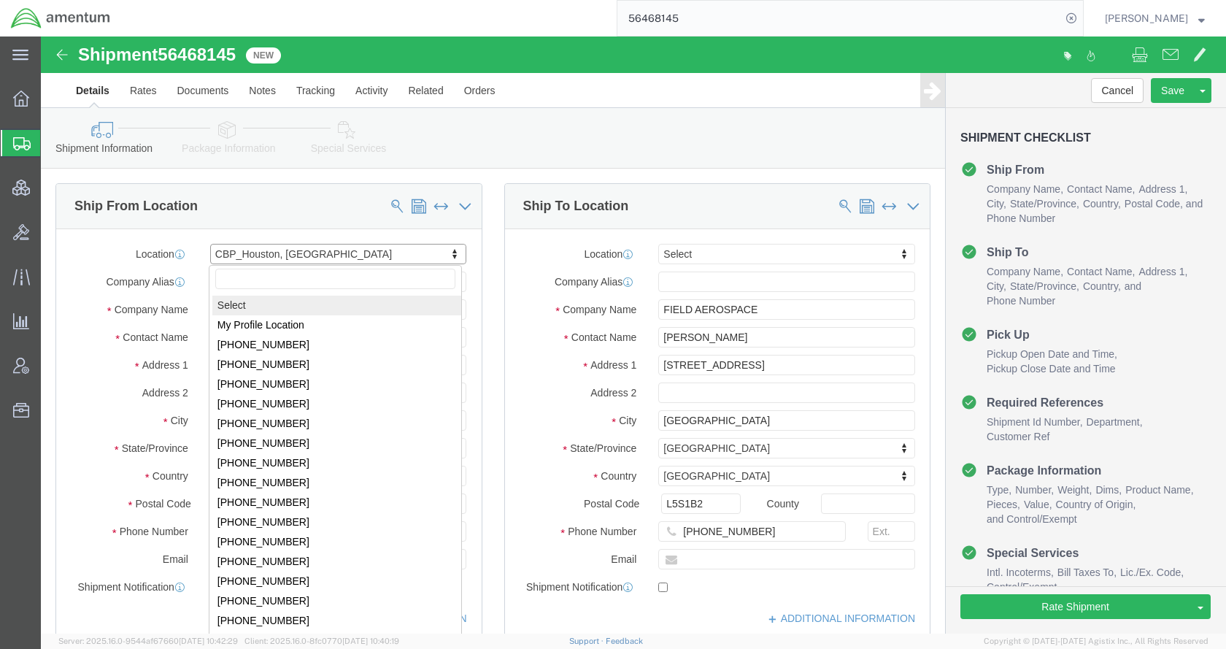
select select
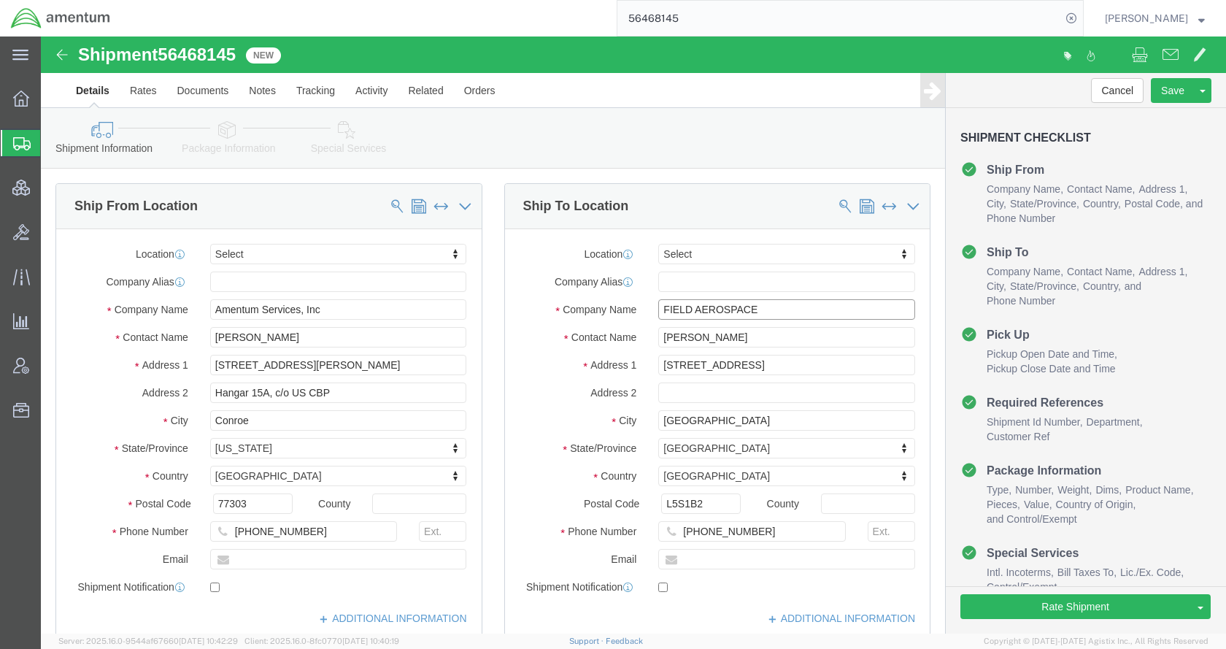
drag, startPoint x: 736, startPoint y: 274, endPoint x: 610, endPoint y: 276, distance: 126.3
click div "FIELD AEROSPACE"
drag, startPoint x: 301, startPoint y: 274, endPoint x: 161, endPoint y: 273, distance: 140.2
click div "Amentum Services, Inc"
paste input "FIELD AEROSPACE"
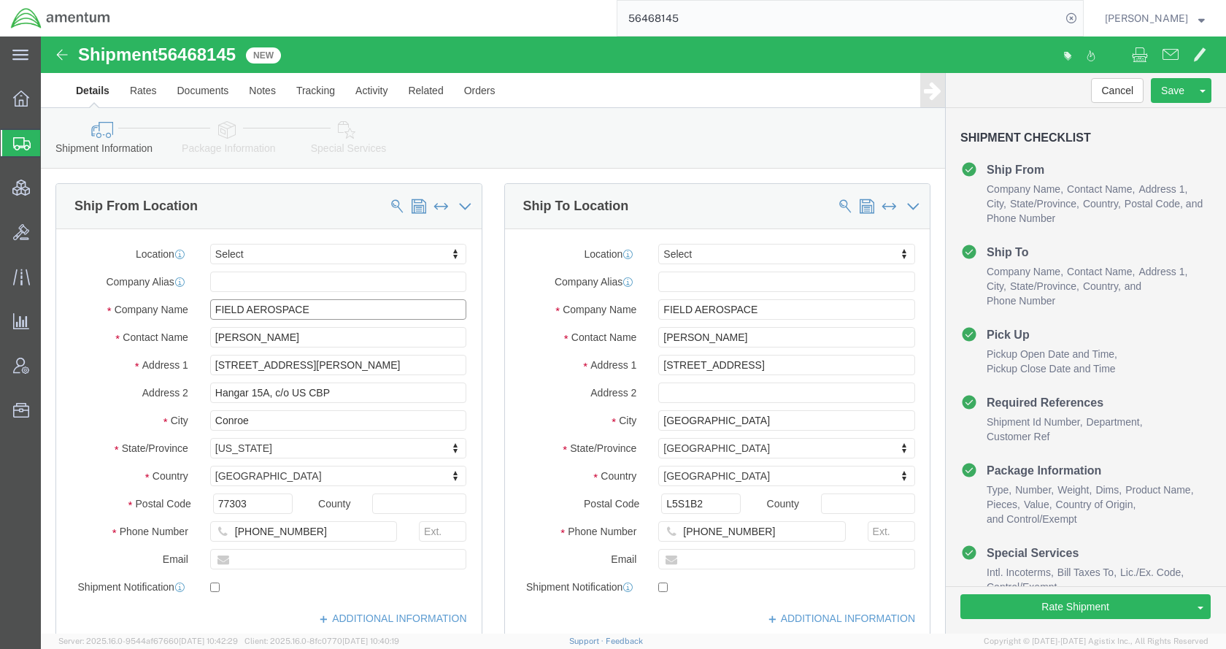
type input "FIELD AEROSPACE"
drag, startPoint x: 722, startPoint y: 301, endPoint x: 610, endPoint y: 307, distance: 112.5
click div "ROVHAUN WILLIAMS"
paste input "FIELD AEROSPACE"
type input "FIELD AEROSPACE"
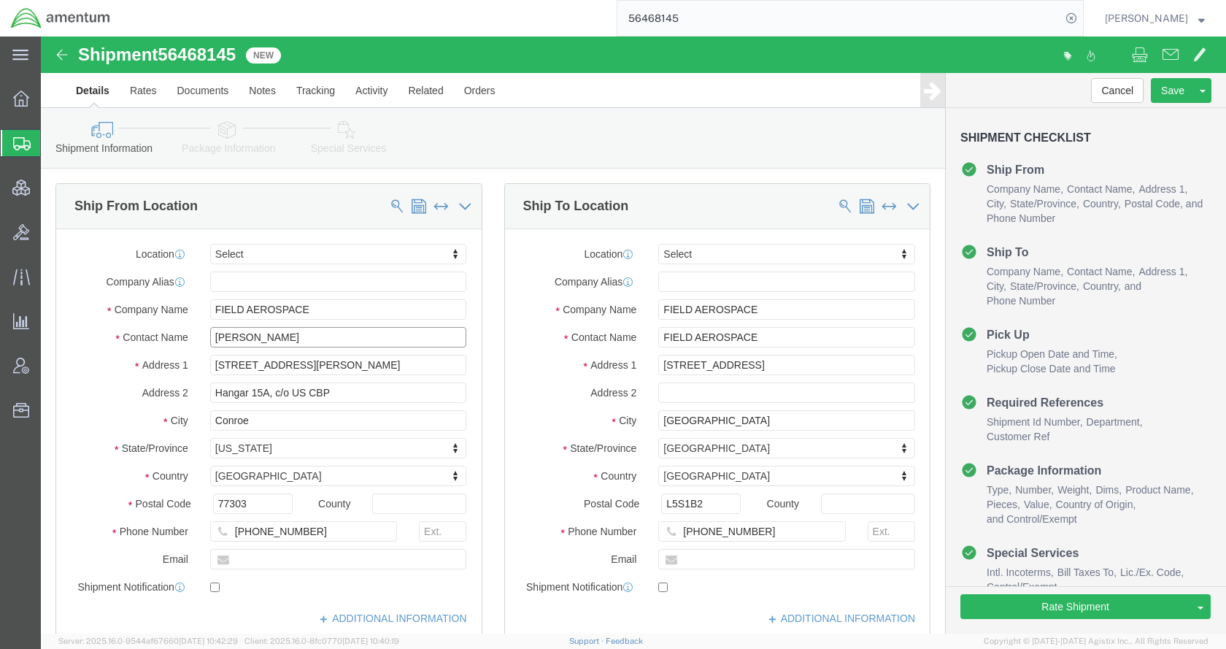
drag, startPoint x: 239, startPoint y: 299, endPoint x: 173, endPoint y: 299, distance: 66.4
click input "[PERSON_NAME]"
paste input "FIELD AEROSPACE"
type input "FIELD AEROSPACE"
drag, startPoint x: 753, startPoint y: 328, endPoint x: 602, endPoint y: 331, distance: 151.1
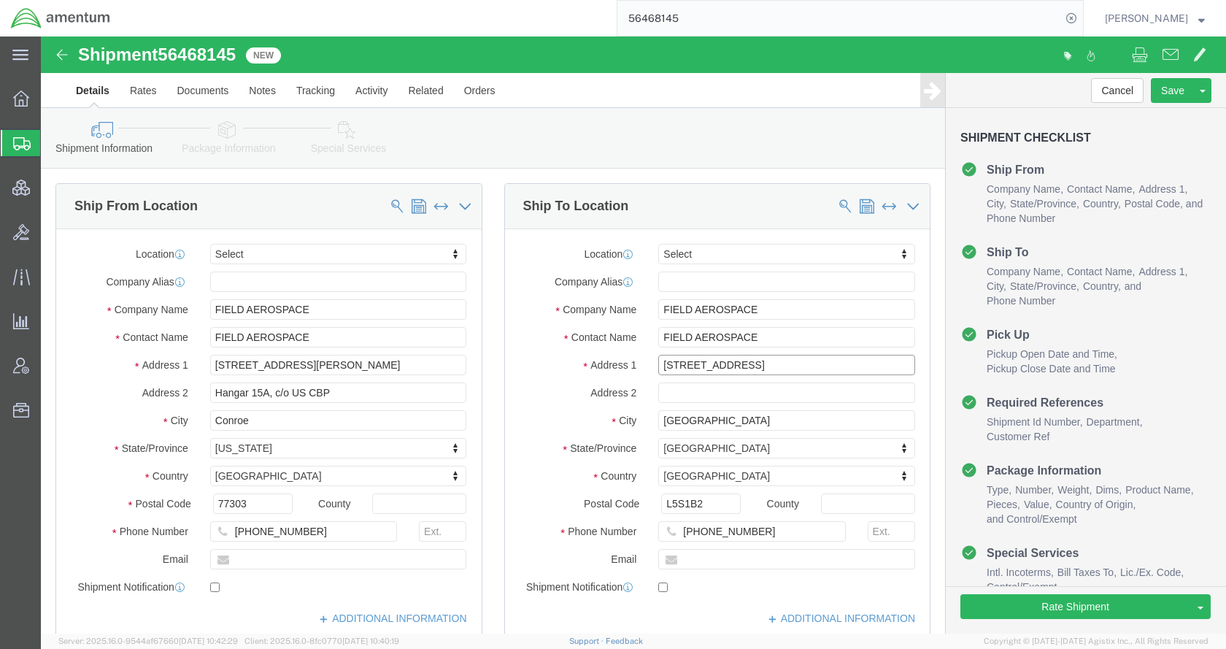
click div "2450 DERRY RD., E, HGR 2"
drag, startPoint x: 326, startPoint y: 323, endPoint x: 161, endPoint y: 322, distance: 164.3
click div "1003 Gen Thomas Kelly Blvd"
paste input "2450 DERRY RD., E, HGR 2"
type input "2450 DERRY RD., E, HGR 2"
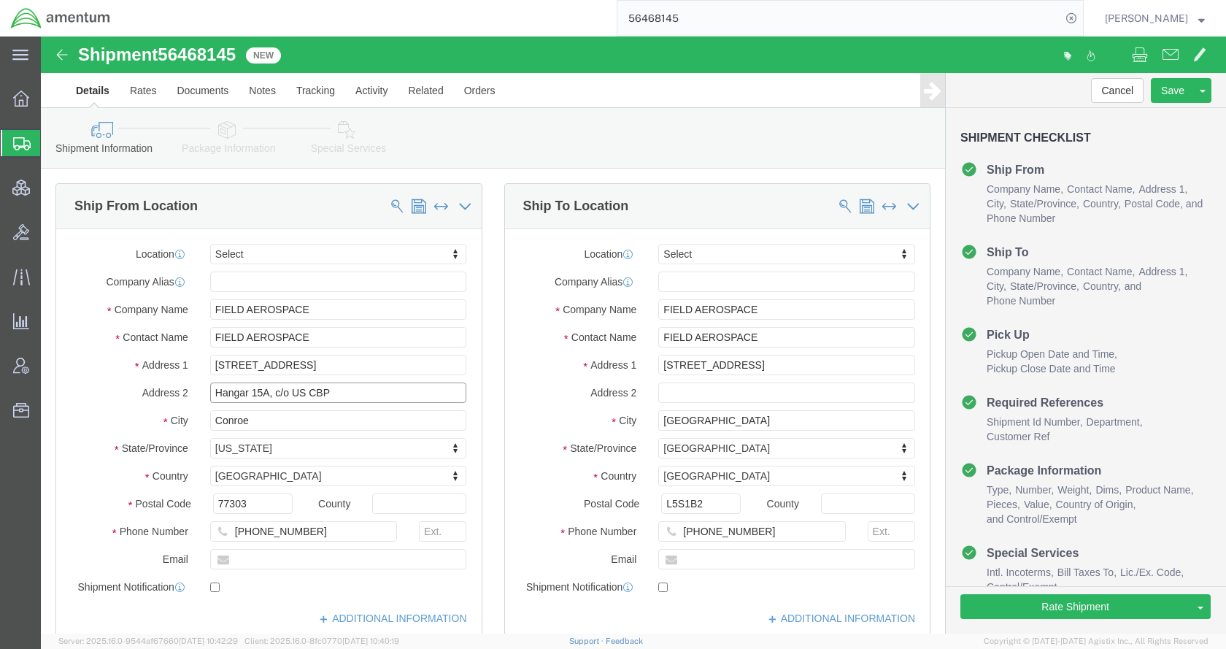
drag, startPoint x: 299, startPoint y: 356, endPoint x: 122, endPoint y: 362, distance: 176.8
click div "Address 2 Hangar 15A, c/o US CBP"
drag, startPoint x: 724, startPoint y: 382, endPoint x: 616, endPoint y: 382, distance: 108.0
click input "MISSISSAUGA"
drag, startPoint x: 220, startPoint y: 385, endPoint x: 152, endPoint y: 385, distance: 67.9
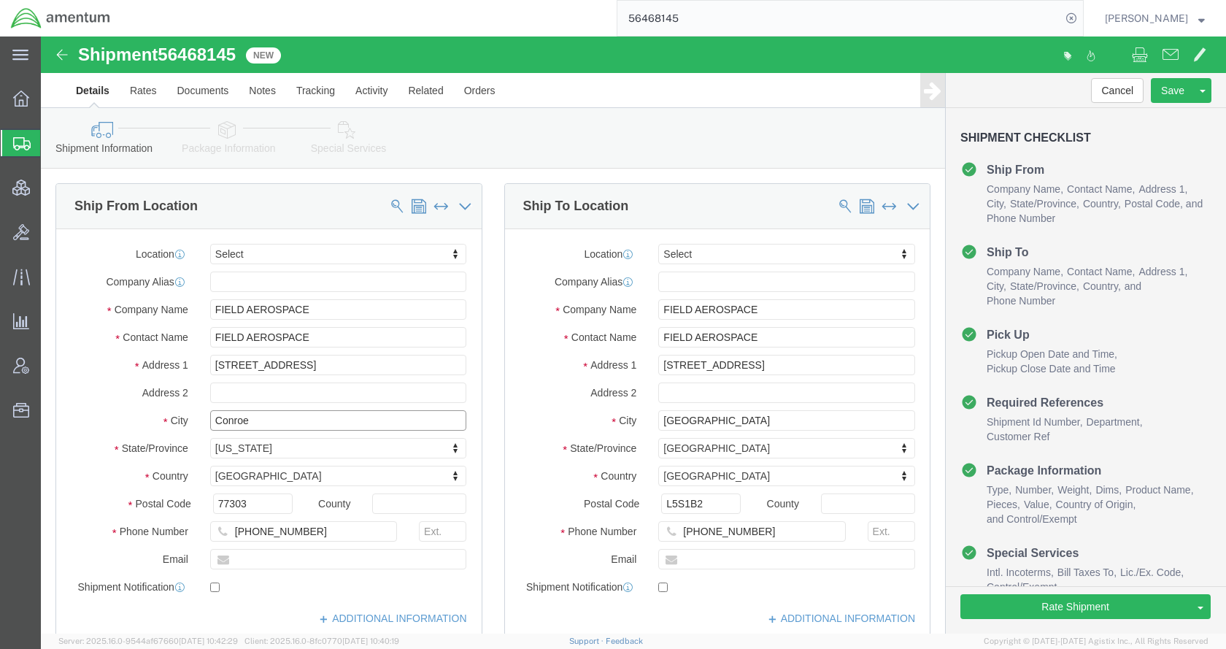
click div "City Conroe"
paste input "MISSISSAUGA"
type input "MISSISSAUGA"
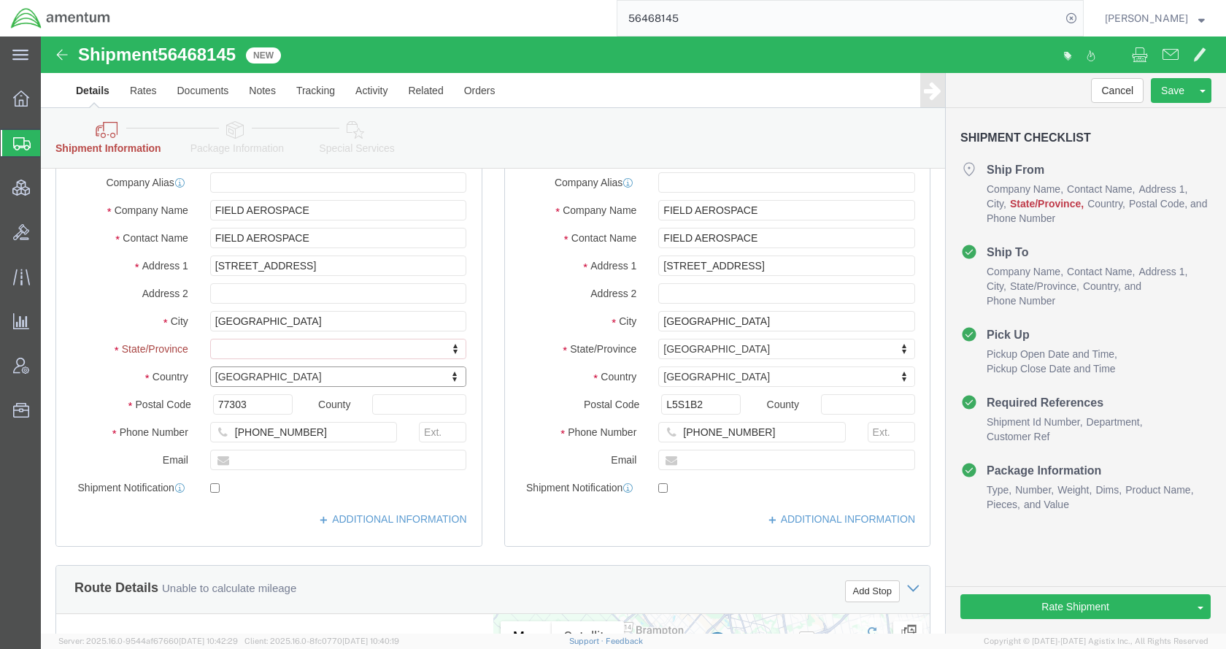
scroll to position [219, 0]
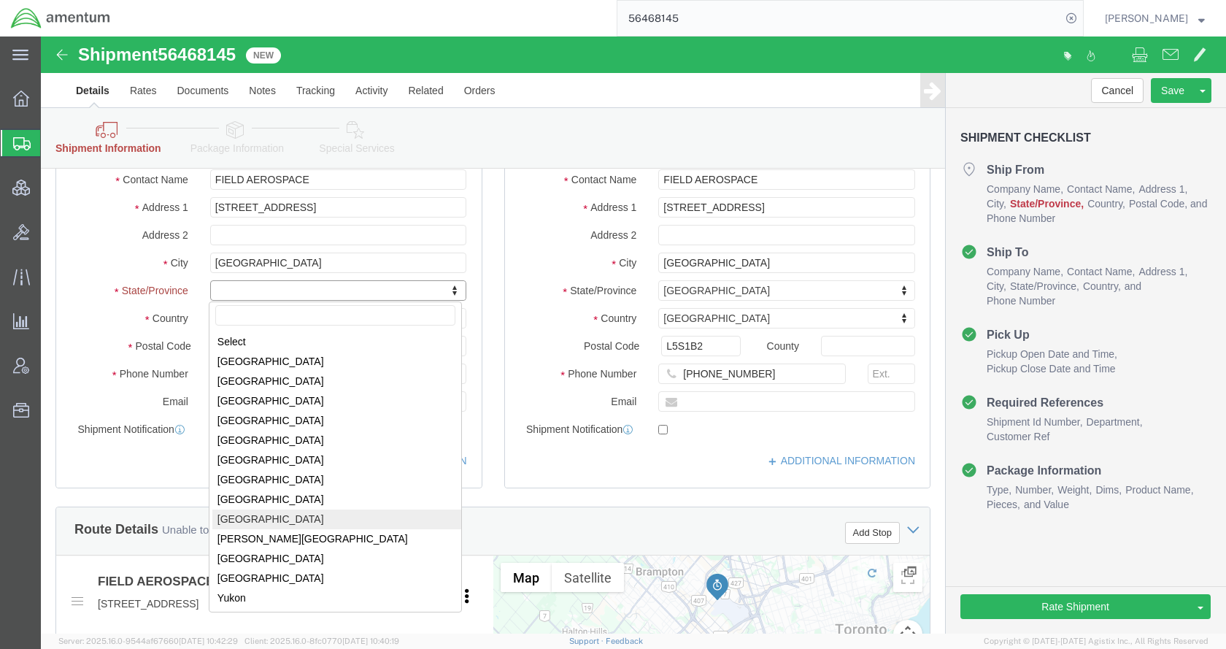
select select "ON"
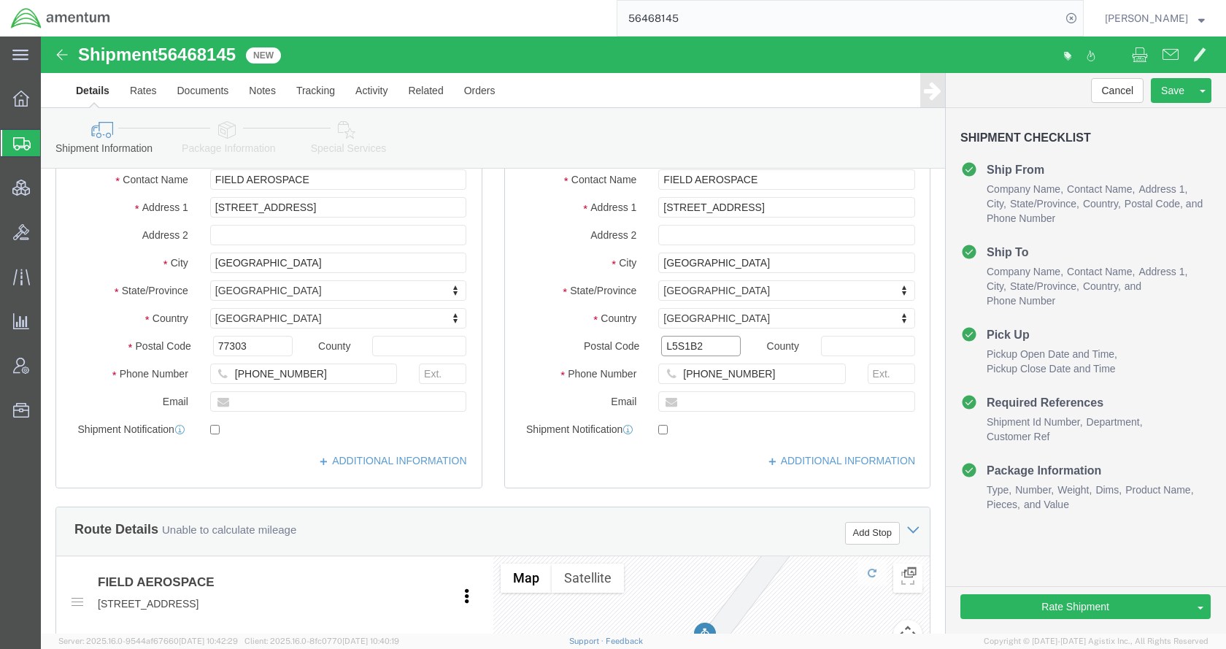
drag, startPoint x: 670, startPoint y: 306, endPoint x: 618, endPoint y: 309, distance: 52.6
click div "L5S1B2"
drag, startPoint x: 220, startPoint y: 308, endPoint x: 172, endPoint y: 310, distance: 48.2
click input "77303"
paste input "L5S1B2"
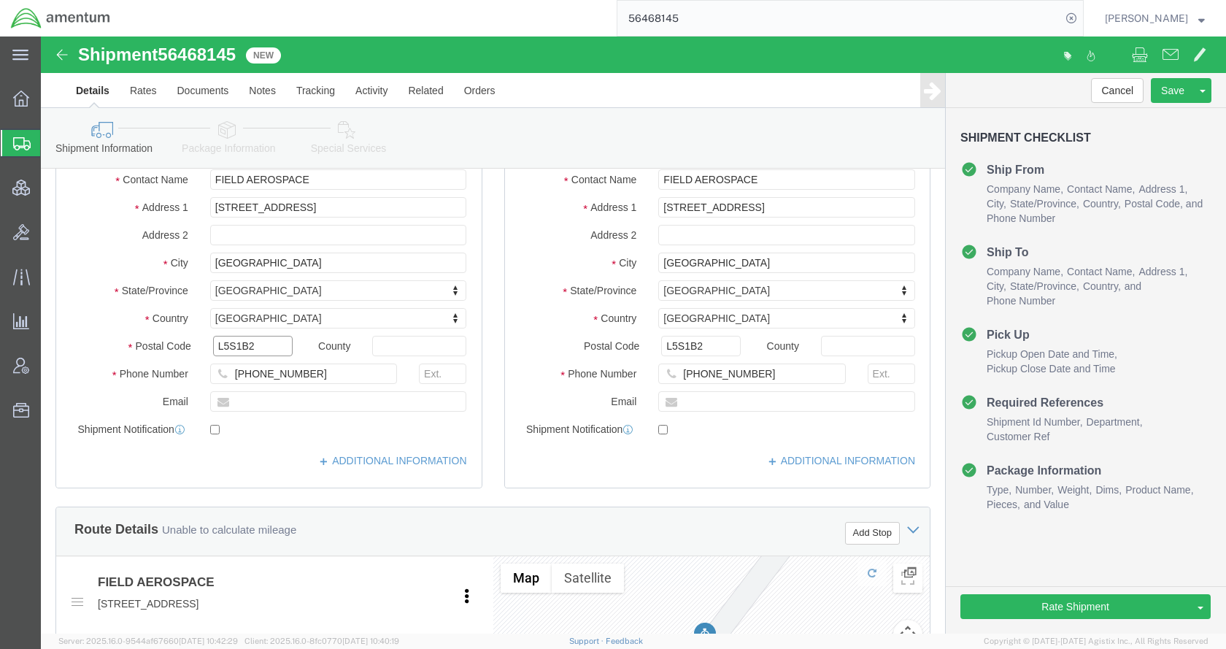
type input "L5S1B2"
drag, startPoint x: 710, startPoint y: 331, endPoint x: 639, endPoint y: 337, distance: 71.0
click input "905-676-1540"
drag, startPoint x: 269, startPoint y: 336, endPoint x: 190, endPoint y: 340, distance: 79.0
click input "936-523-3764"
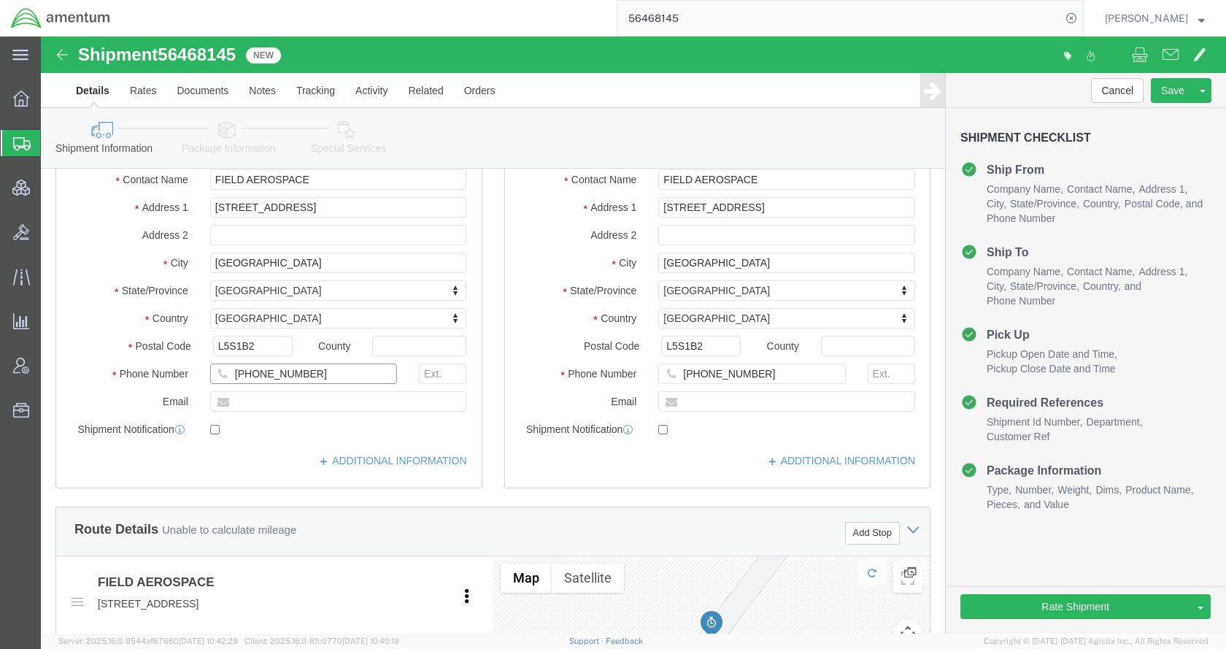
paste input "05-676-1540"
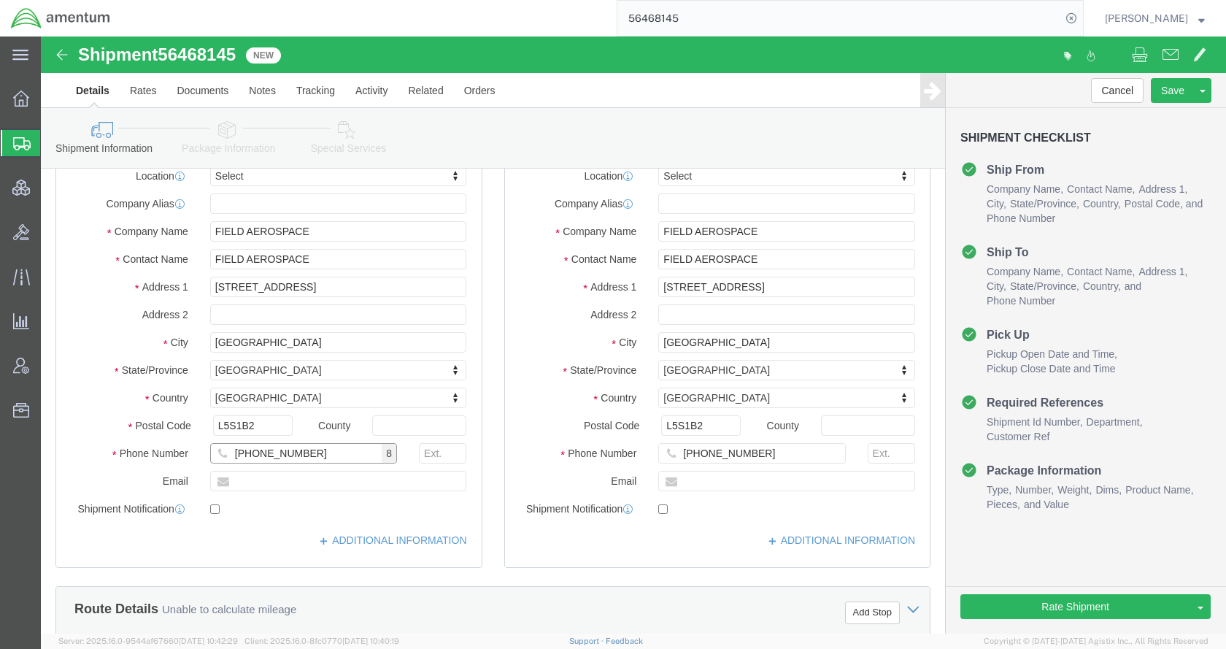
scroll to position [0, 0]
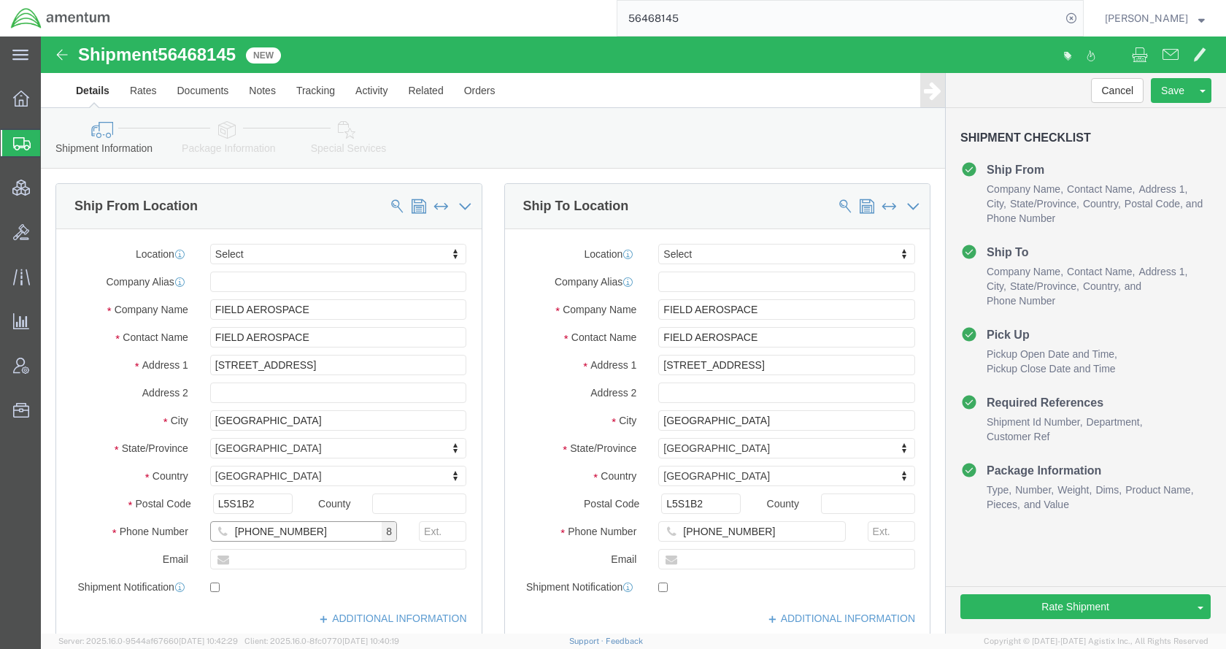
type input "905-676-1540"
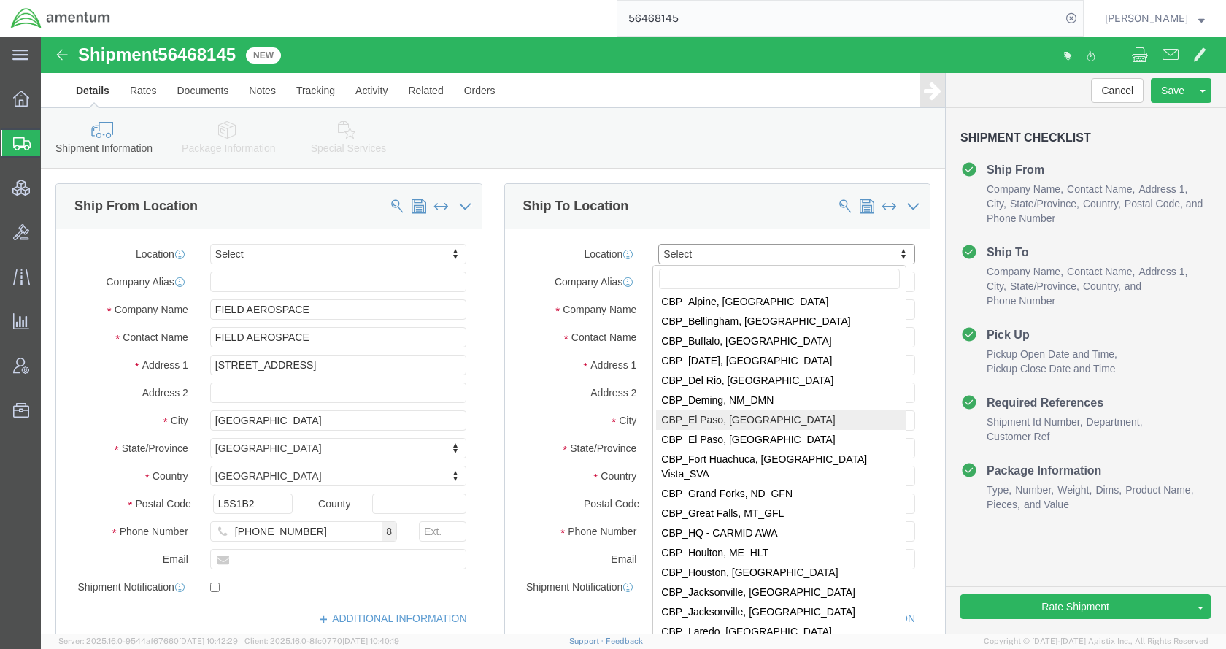
scroll to position [2773, 0]
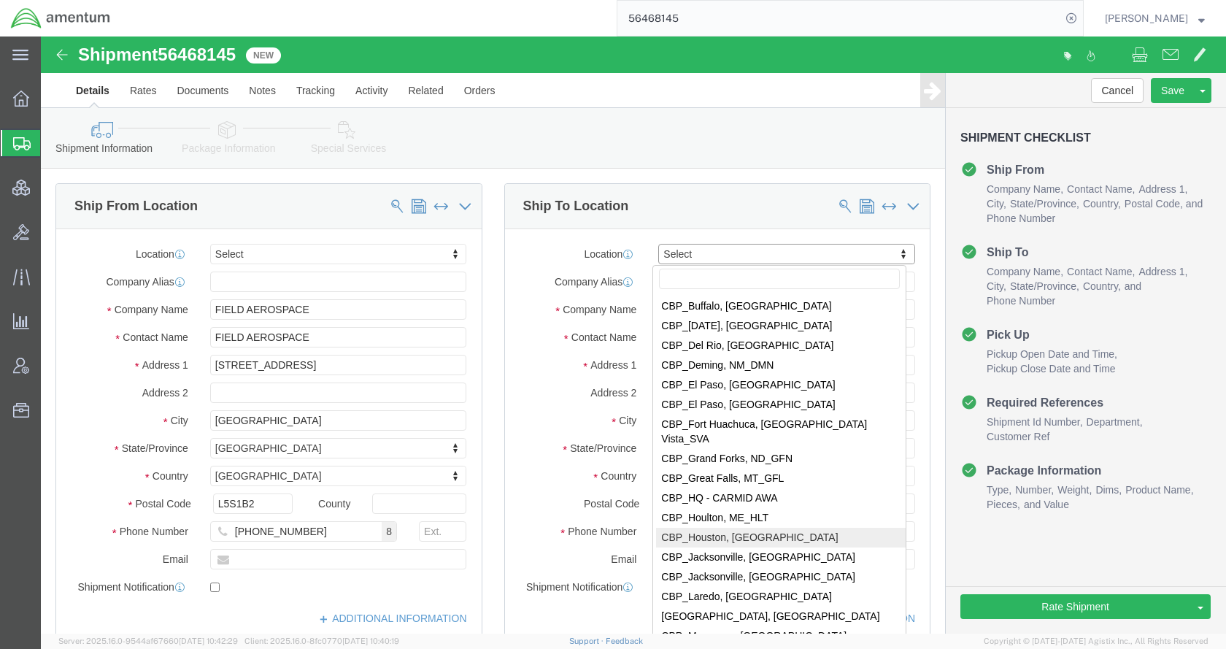
select select "49929"
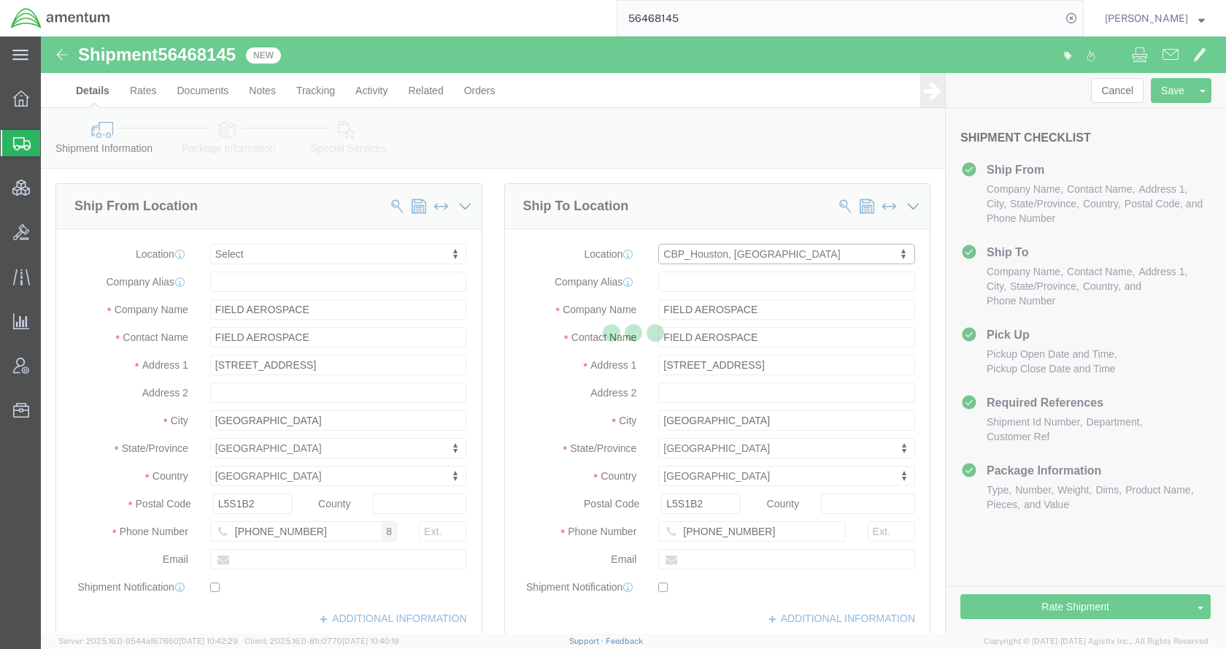
select select "TX"
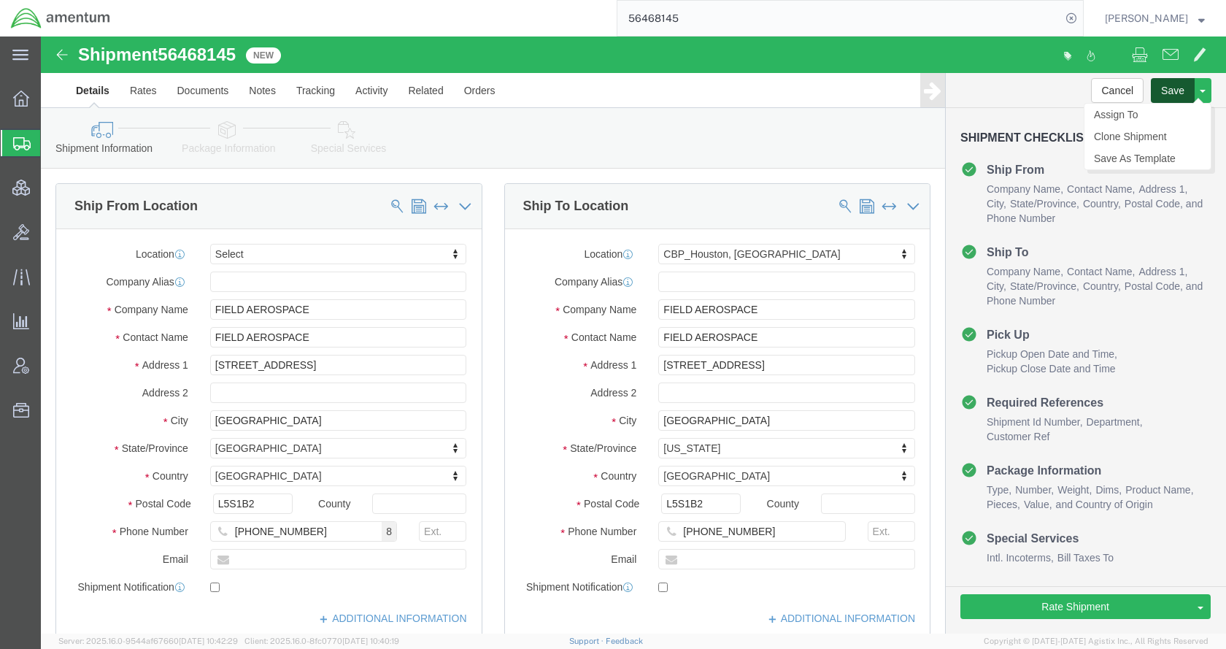
click button "Save"
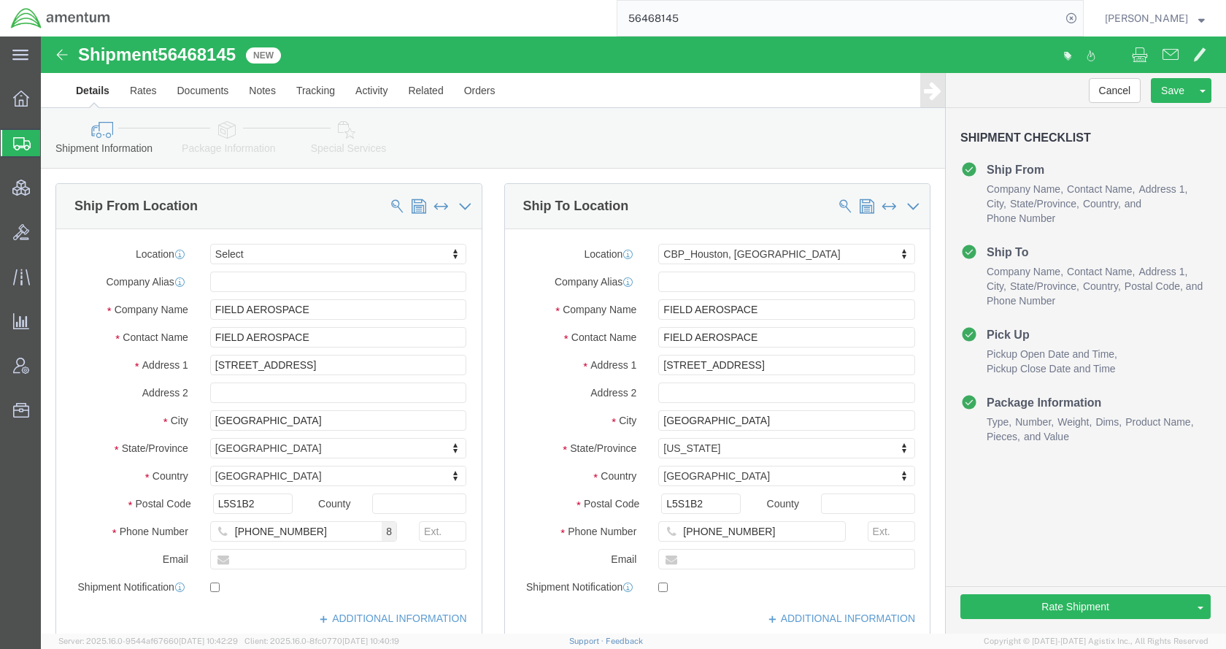
drag, startPoint x: 584, startPoint y: 102, endPoint x: 418, endPoint y: 377, distance: 321.2
click div "Shipment Information Package Information Special Services Loading Routing"
click at [52, 141] on span "Shipments" at bounding box center [46, 142] width 12 height 29
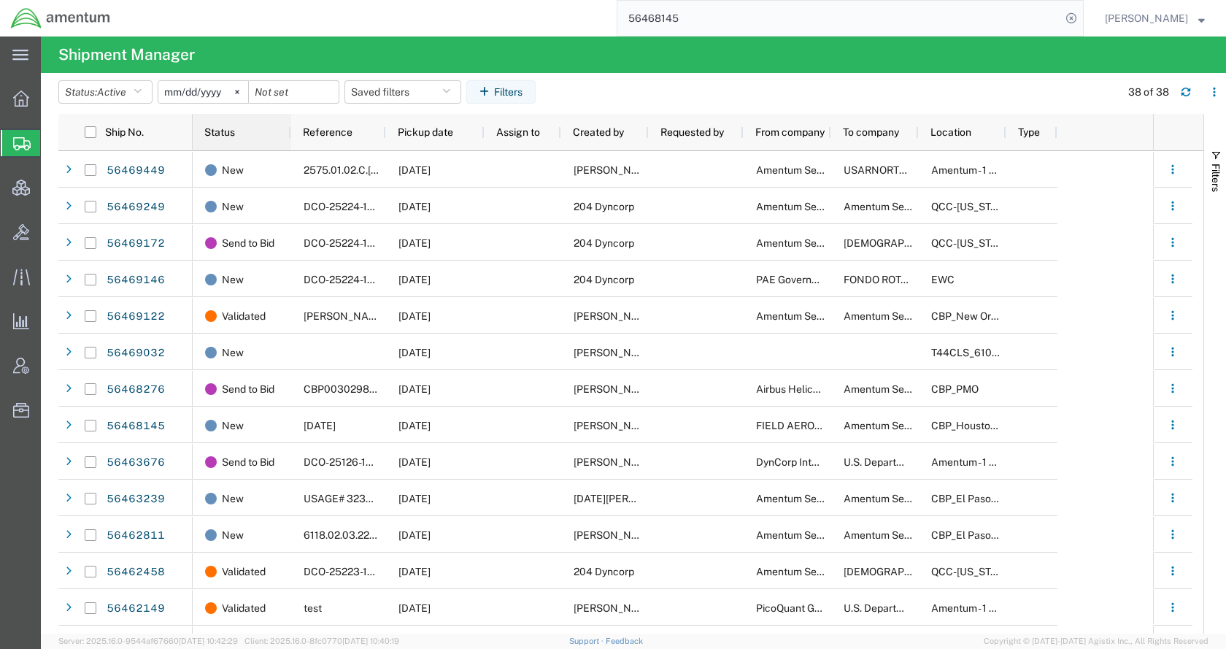
click at [238, 139] on div "Status" at bounding box center [244, 132] width 81 height 29
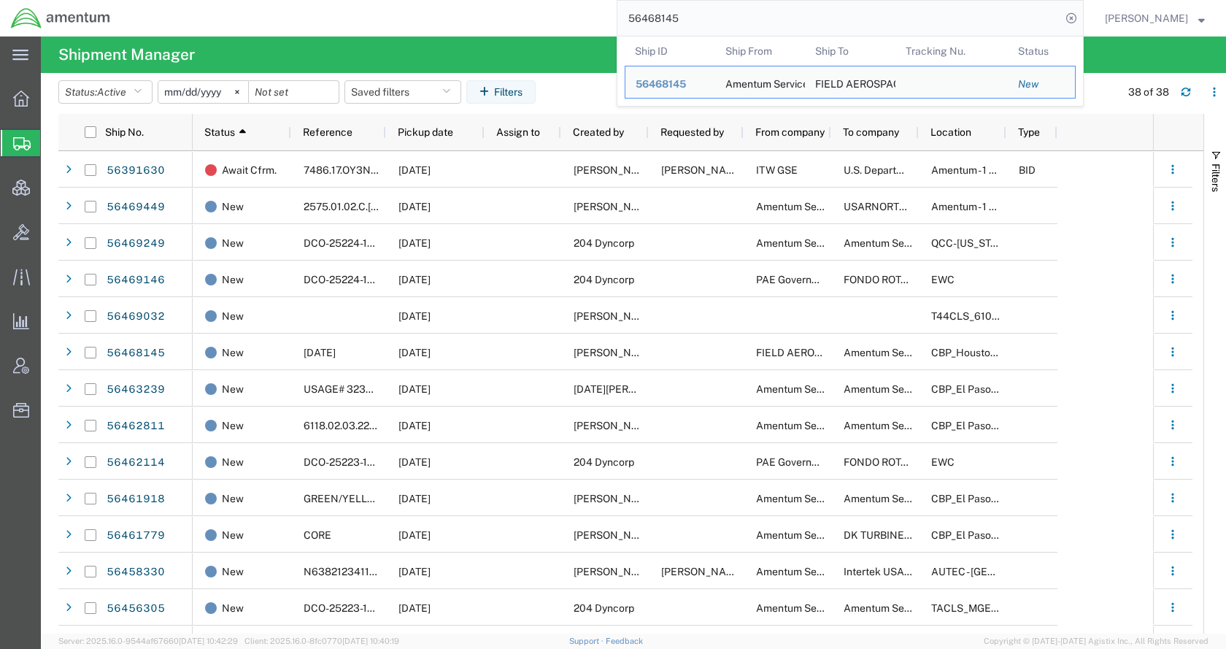
drag, startPoint x: 663, startPoint y: 20, endPoint x: 622, endPoint y: 25, distance: 41.1
click at [622, 25] on div "56468145 Ship ID Ship From Ship To Tracking Nu. Status Ship ID 56468145 Ship Fr…" at bounding box center [602, 18] width 963 height 36
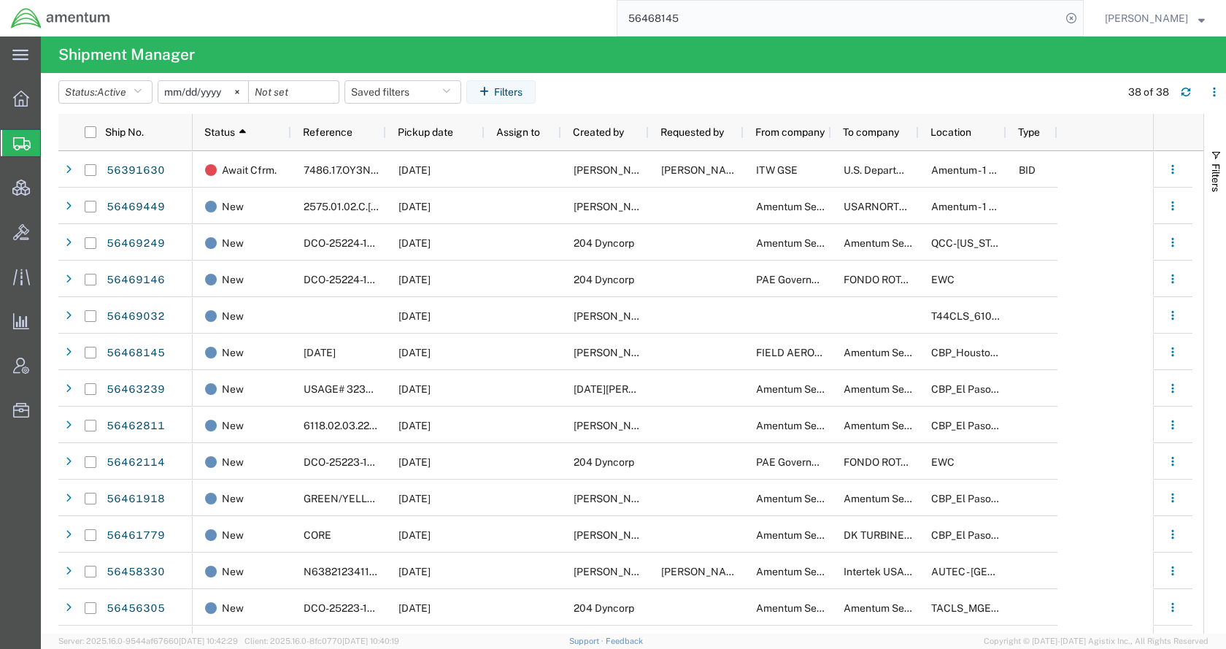
paste input "DCI-25224-199293"
type input "DCI-25224-199293"
click at [1082, 20] on icon at bounding box center [1071, 18] width 20 height 20
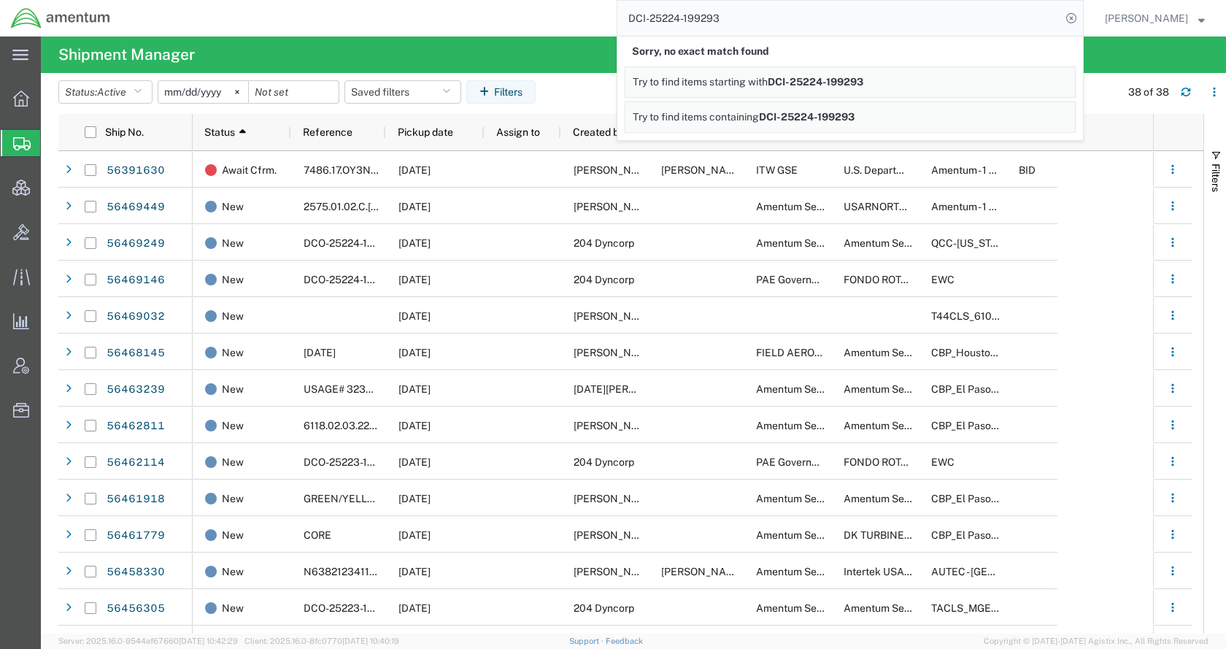
click at [754, 23] on input "DCI-25224-199293" at bounding box center [840, 18] width 444 height 35
click at [574, 54] on agx-page-header "Shipment Manager" at bounding box center [634, 54] width 1186 height 36
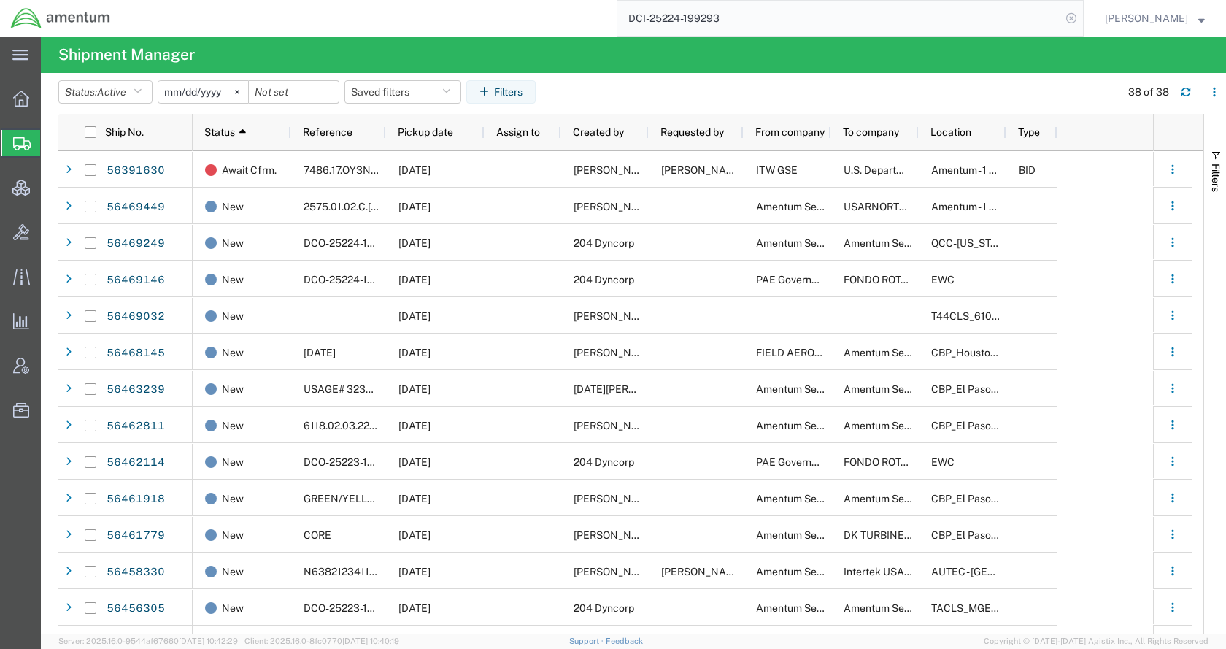
click at [1082, 19] on icon at bounding box center [1071, 18] width 20 height 20
click at [1082, 15] on icon at bounding box center [1071, 18] width 20 height 20
paste input "DCI-25224-199293"
click at [1082, 15] on icon at bounding box center [1071, 18] width 20 height 20
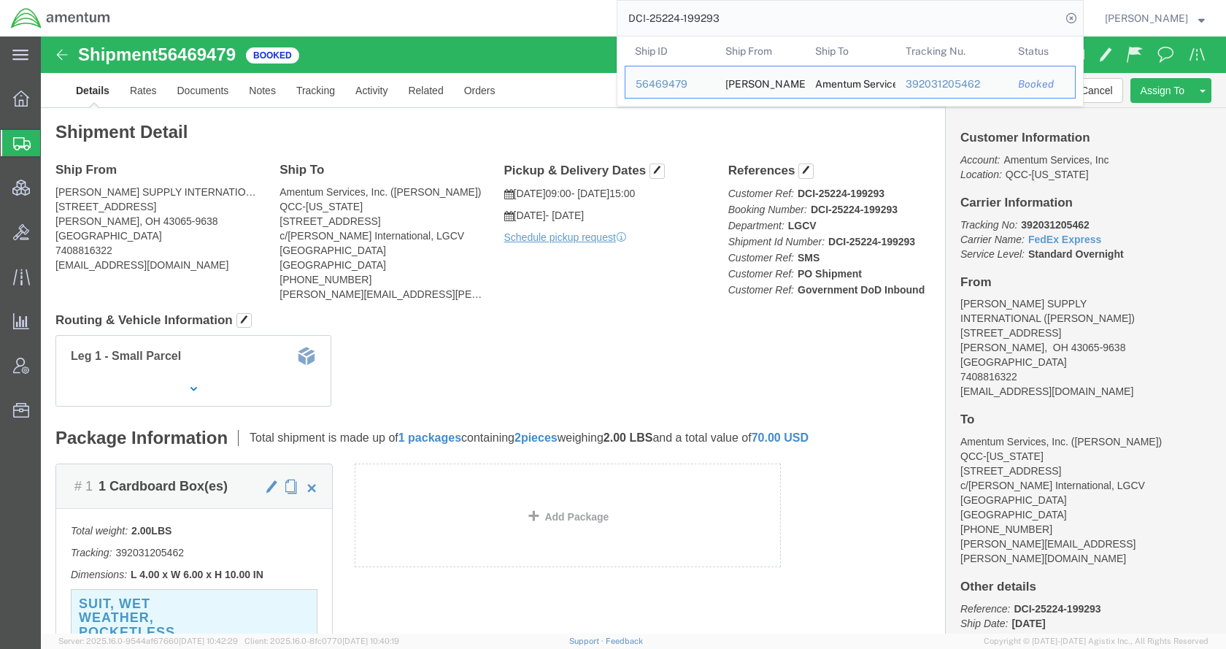
drag, startPoint x: 726, startPoint y: 25, endPoint x: 617, endPoint y: 33, distance: 109.8
click at [617, 33] on div "DCI-25224-199293 Ship ID Ship From Ship To Tracking Nu. Status Ship ID 56469479…" at bounding box center [602, 18] width 963 height 36
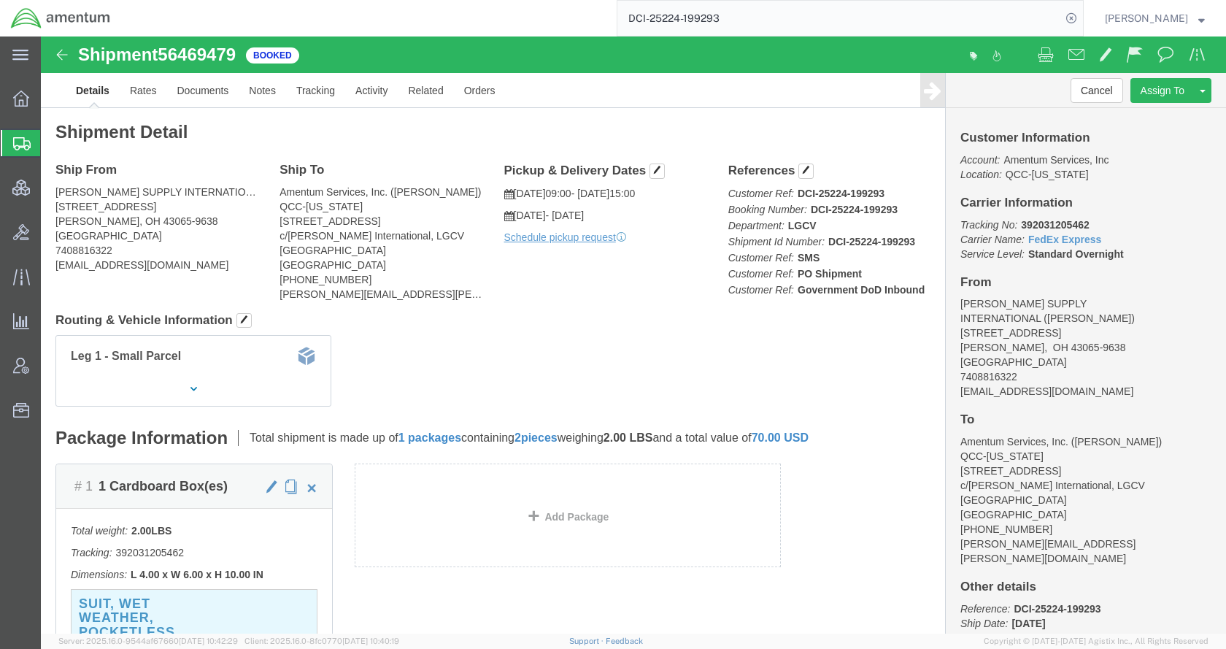
paste input "S603-25224-0409"
type input "S603-25224-0409"
click at [1082, 15] on icon at bounding box center [1071, 18] width 20 height 20
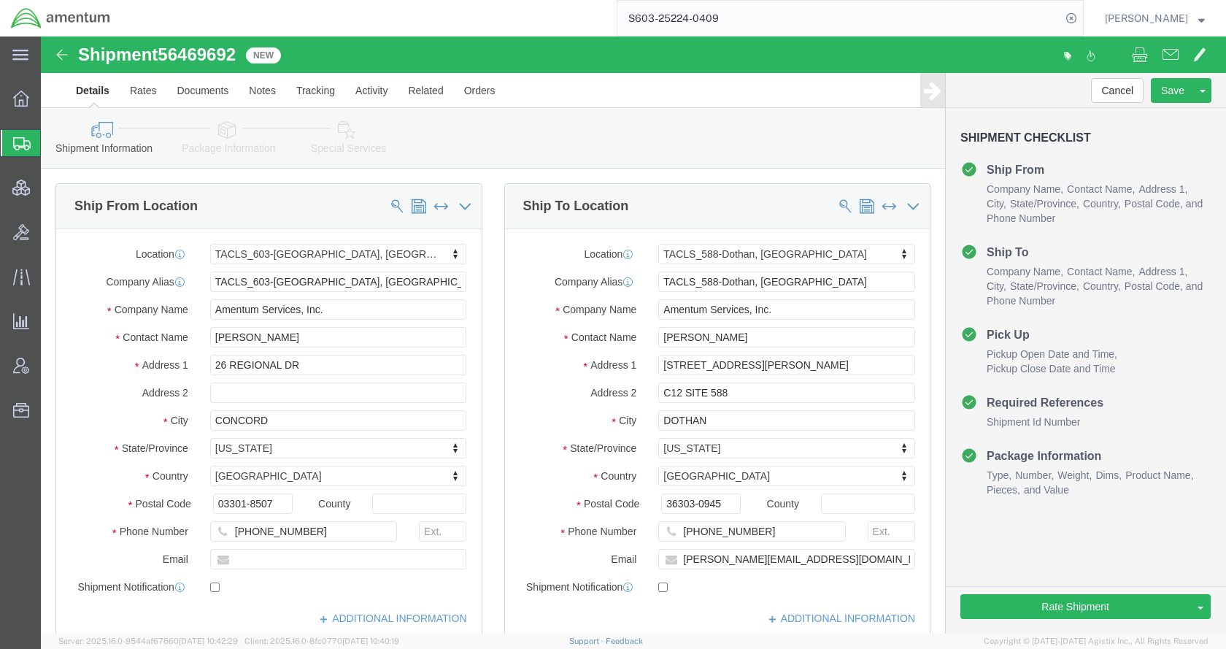
select select "42708"
select select "42706"
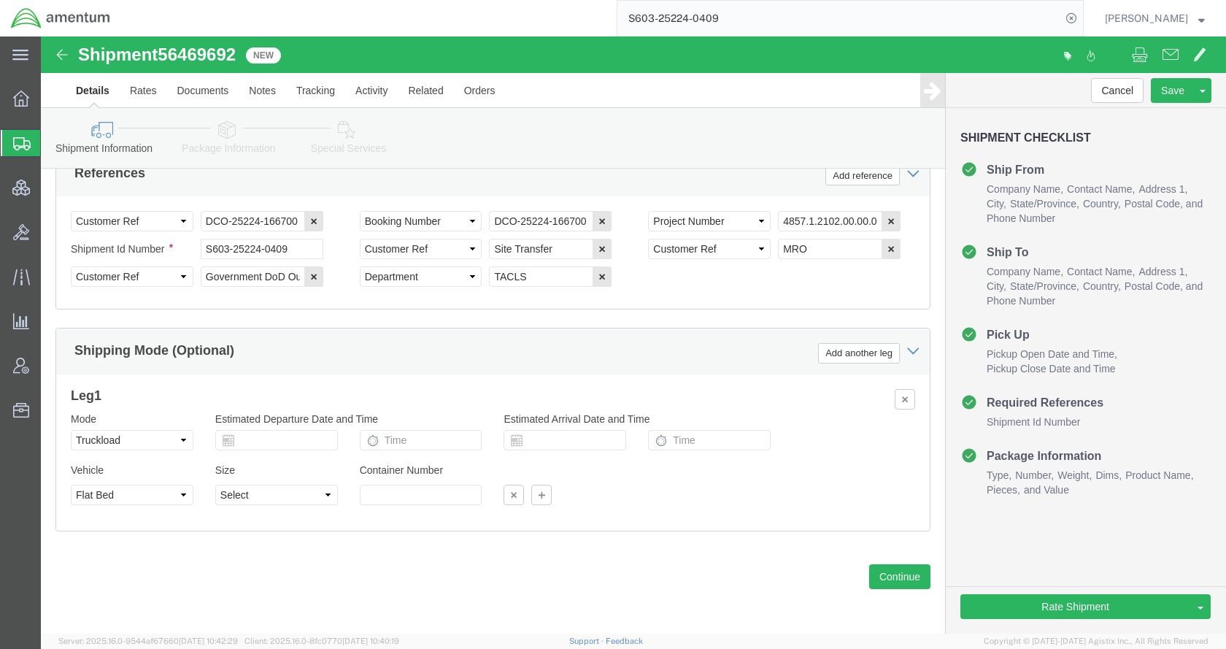
scroll to position [839, 0]
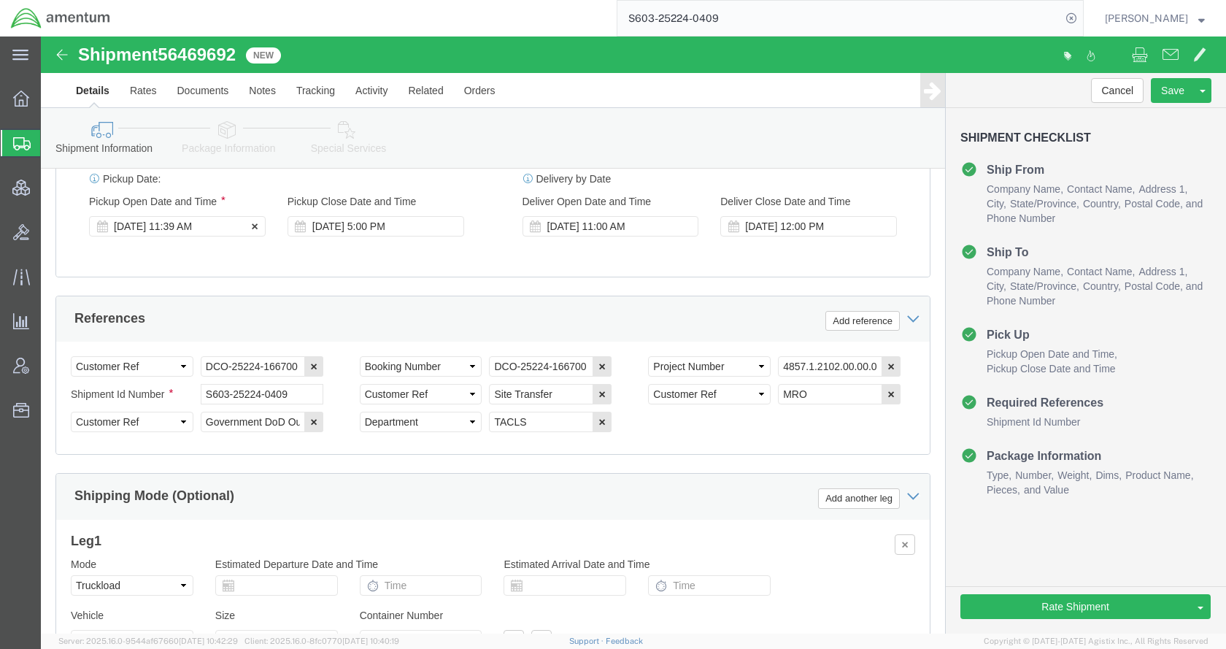
click div "Aug 12 2025 11:39 AM"
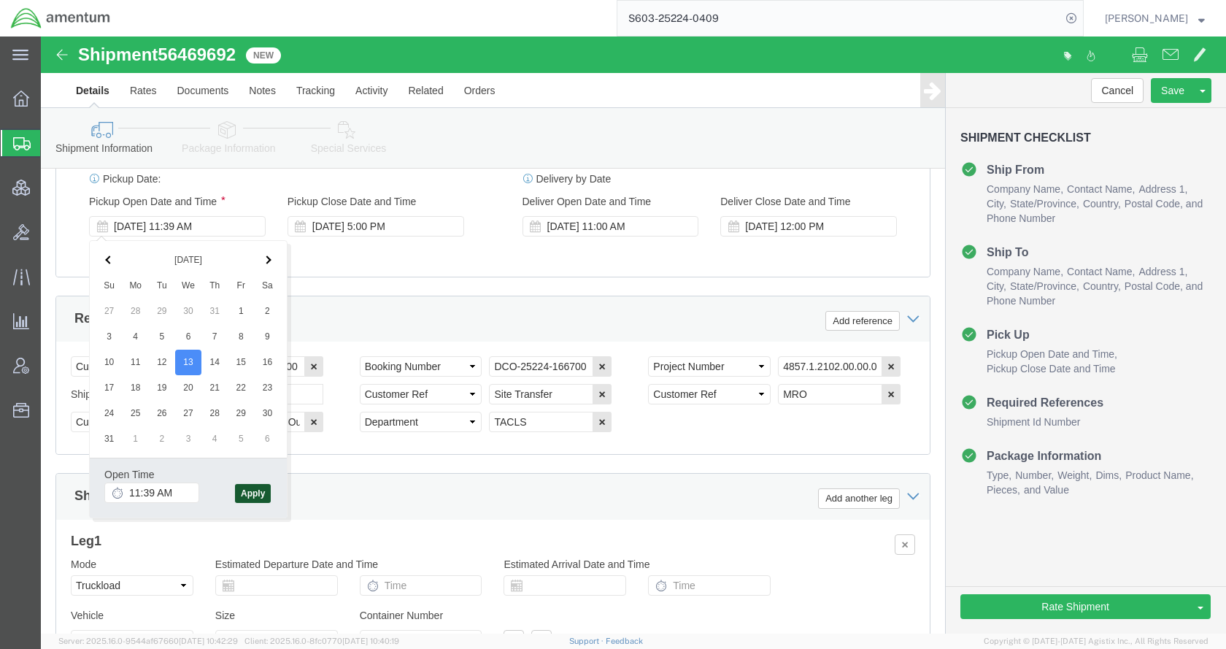
click button "Apply"
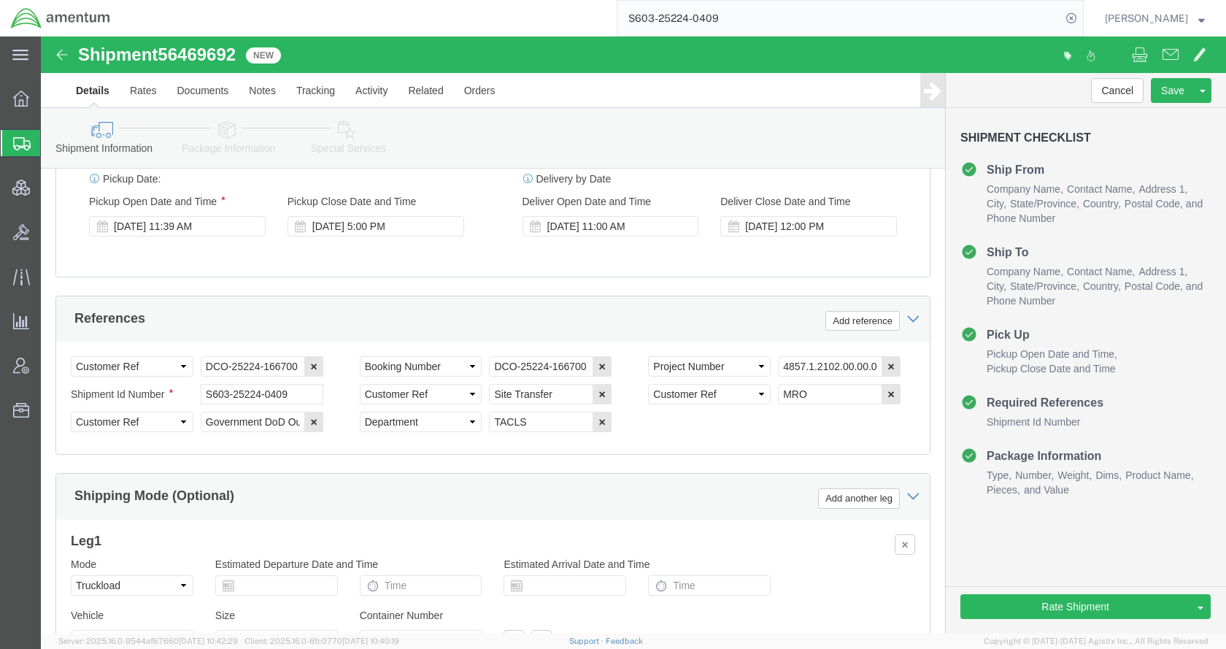
click icon
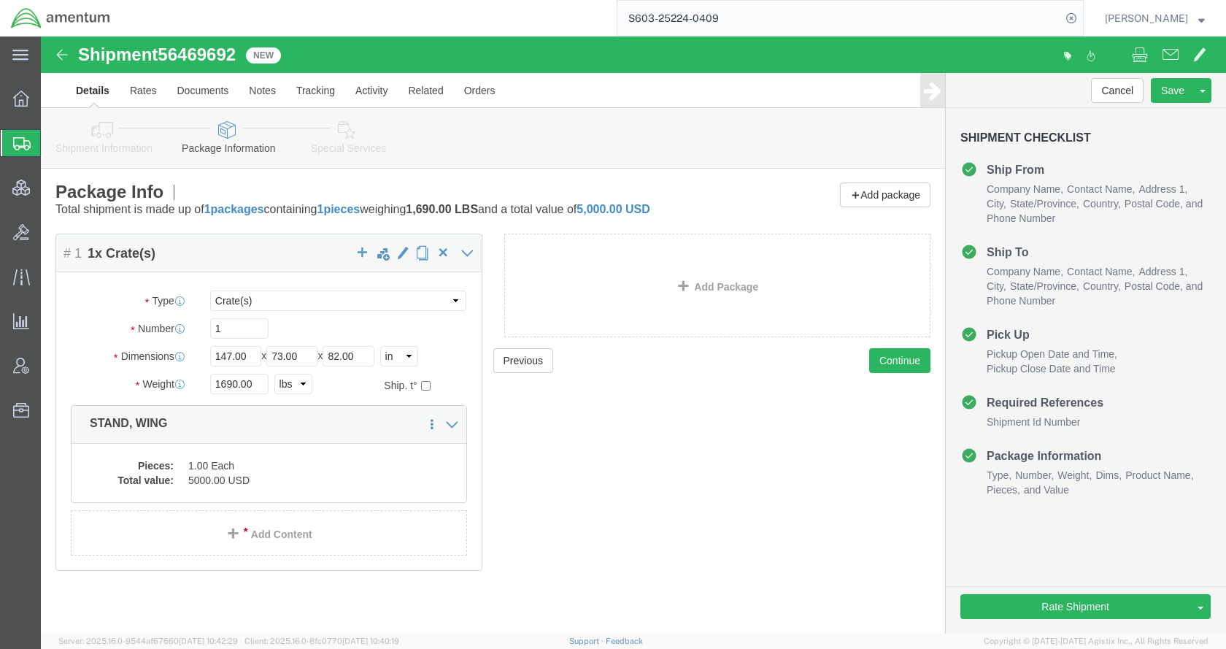
scroll to position [1, 0]
click icon
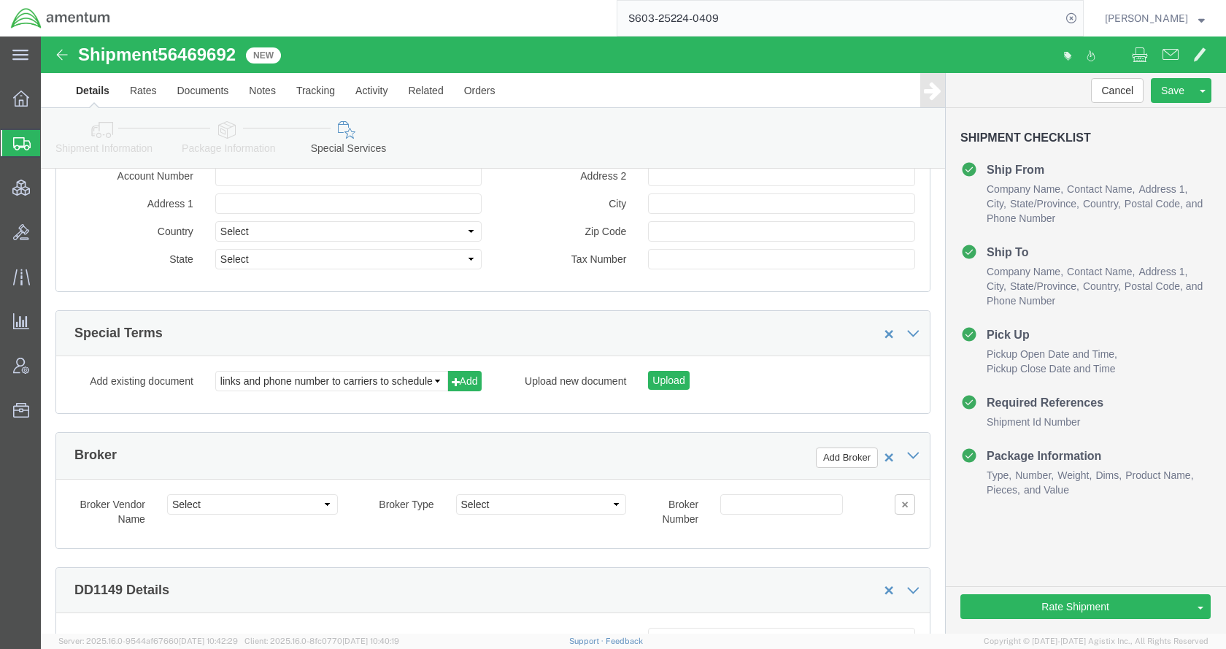
scroll to position [1899, 0]
click select "links and phone number to carriers to schedule a pickup instructions for US imp…"
select select "109858247"
click select "links and phone number to carriers to schedule a pickup instructions for US imp…"
click button "Add"
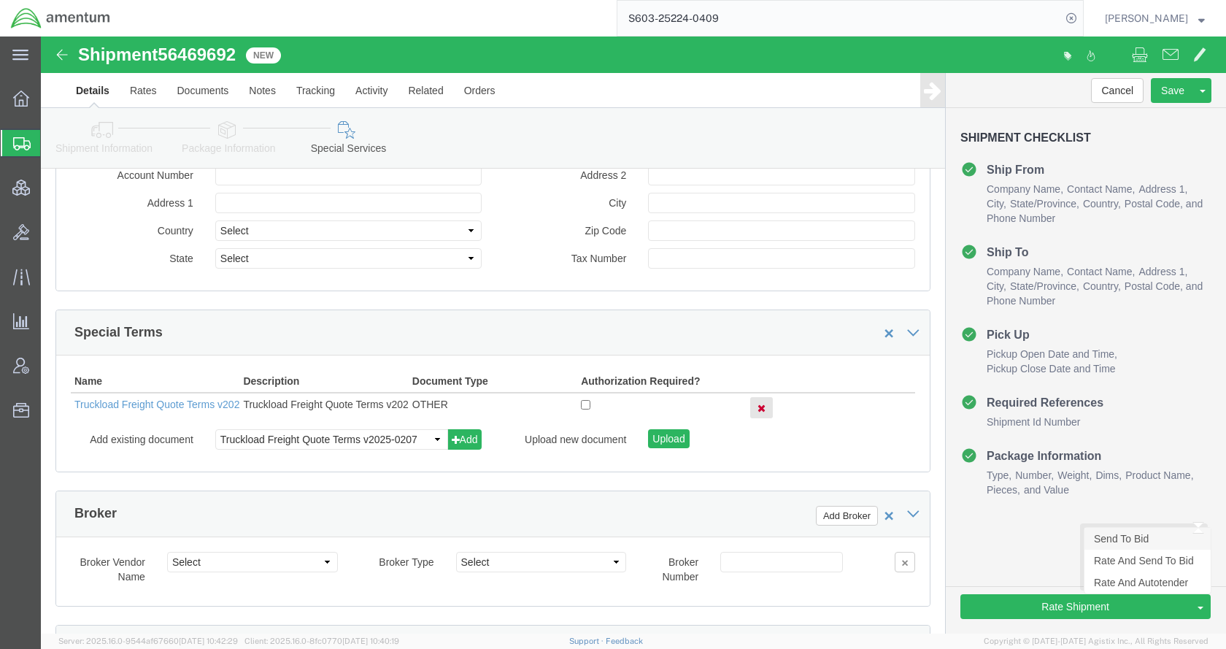
click link "Send To Bid"
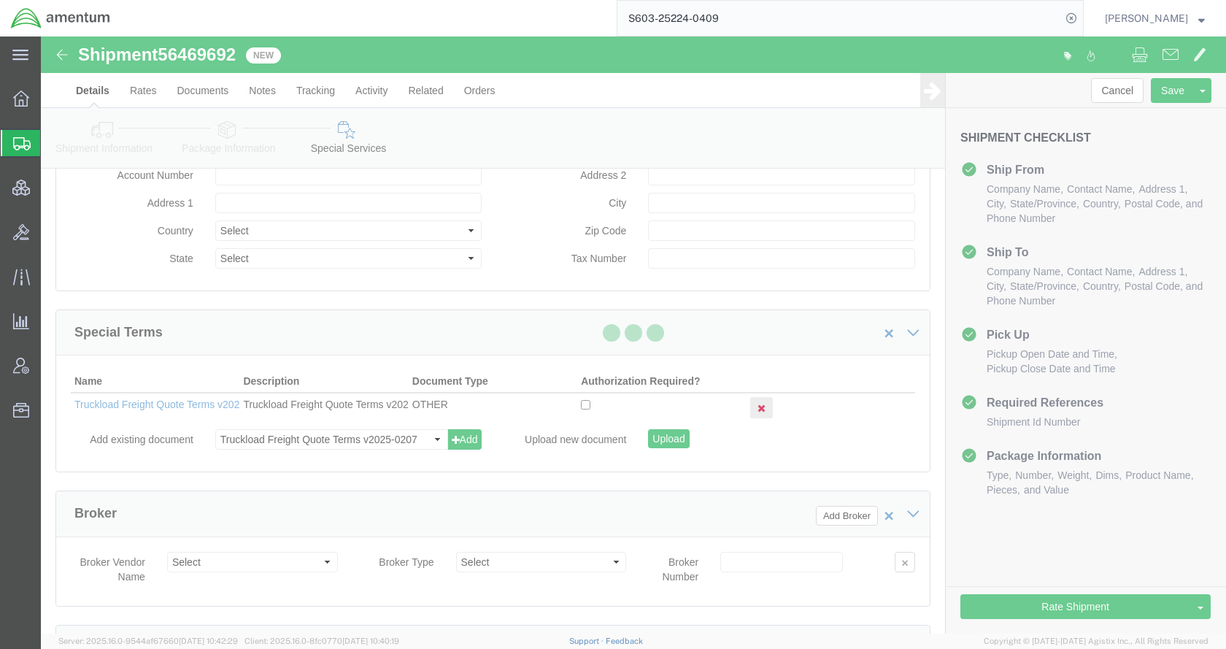
select select "TL"
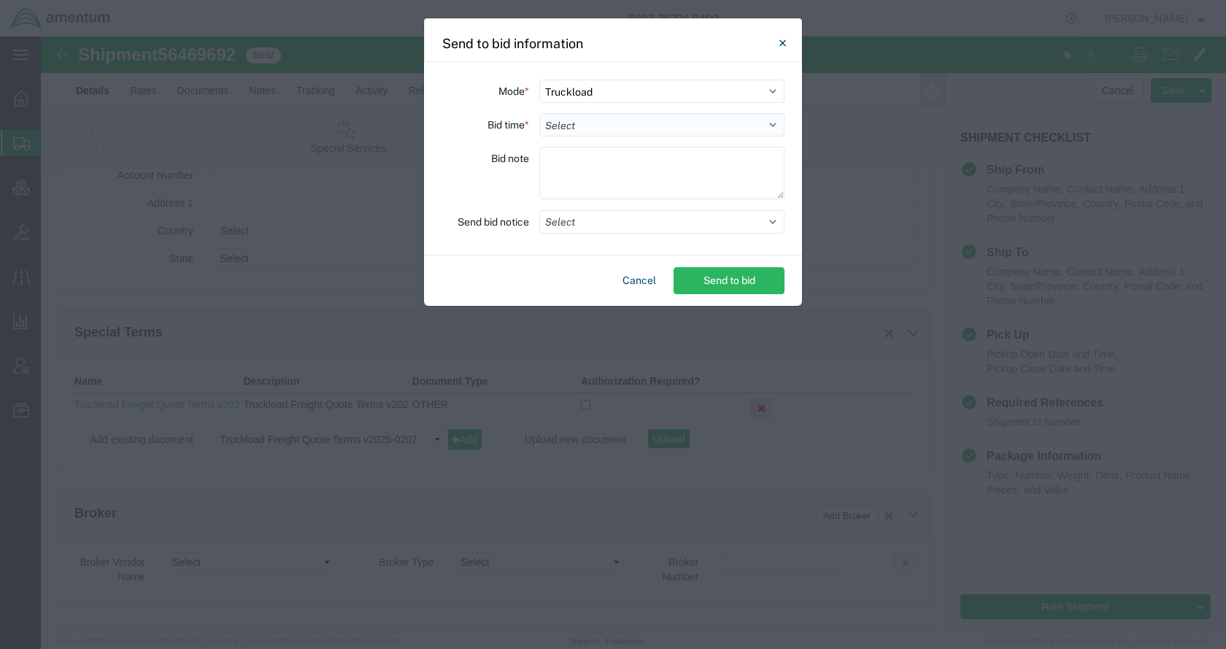
click at [594, 126] on select "Select 30 Min (Rush) 1 Hour (Rush) 2 Hours (Rush) 4 Hours (Rush) 8 Hours (Rush)…" at bounding box center [661, 124] width 245 height 23
select select "24"
click at [539, 113] on select "Select 30 Min (Rush) 1 Hour (Rush) 2 Hours (Rush) 4 Hours (Rush) 8 Hours (Rush)…" at bounding box center [661, 124] width 245 height 23
click at [593, 223] on button "Select" at bounding box center [661, 221] width 245 height 23
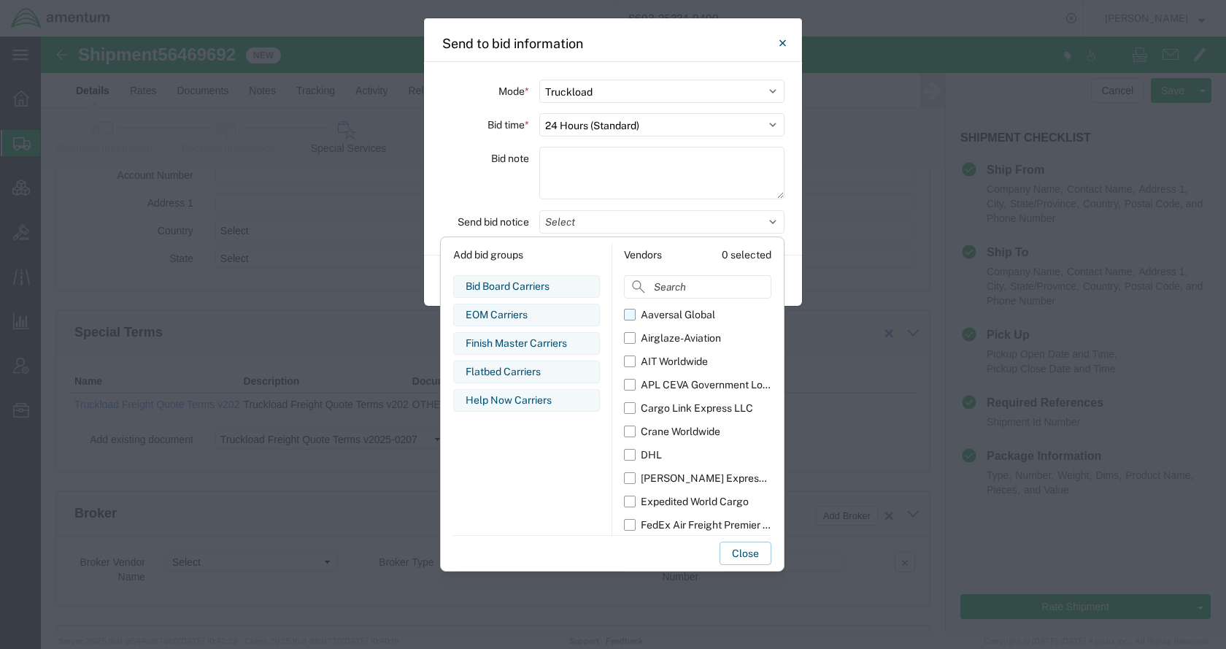
click at [653, 319] on div "Aaversal Global" at bounding box center [678, 314] width 74 height 15
click at [0, 0] on input "Aaversal Global" at bounding box center [0, 0] width 0 height 0
click at [661, 339] on div "Airglaze-Aviation" at bounding box center [681, 338] width 80 height 15
click at [0, 0] on input "Airglaze-Aviation" at bounding box center [0, 0] width 0 height 0
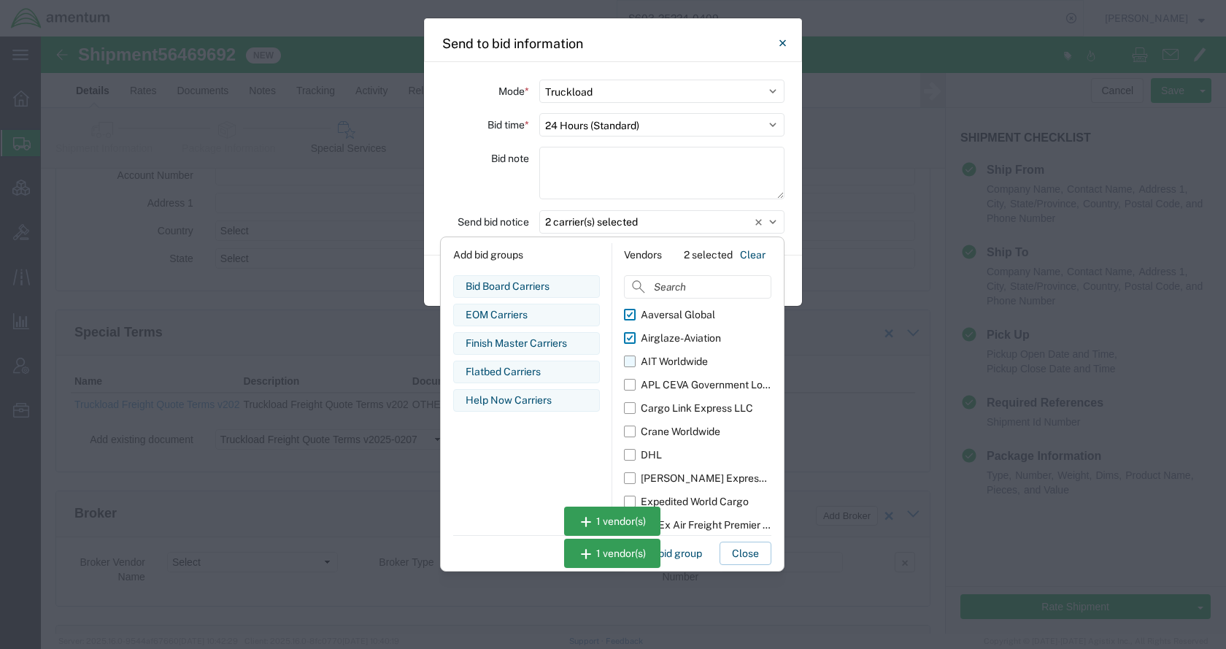
click at [661, 357] on div "AIT Worldwide" at bounding box center [674, 361] width 67 height 15
click at [0, 0] on input "AIT Worldwide" at bounding box center [0, 0] width 0 height 0
click at [664, 382] on div "APL CEVA Government Logistics" at bounding box center [706, 384] width 131 height 15
click at [0, 0] on input "APL CEVA Government Logistics" at bounding box center [0, 0] width 0 height 0
click at [669, 404] on div "Cargo Link Express LLC" at bounding box center [697, 408] width 112 height 15
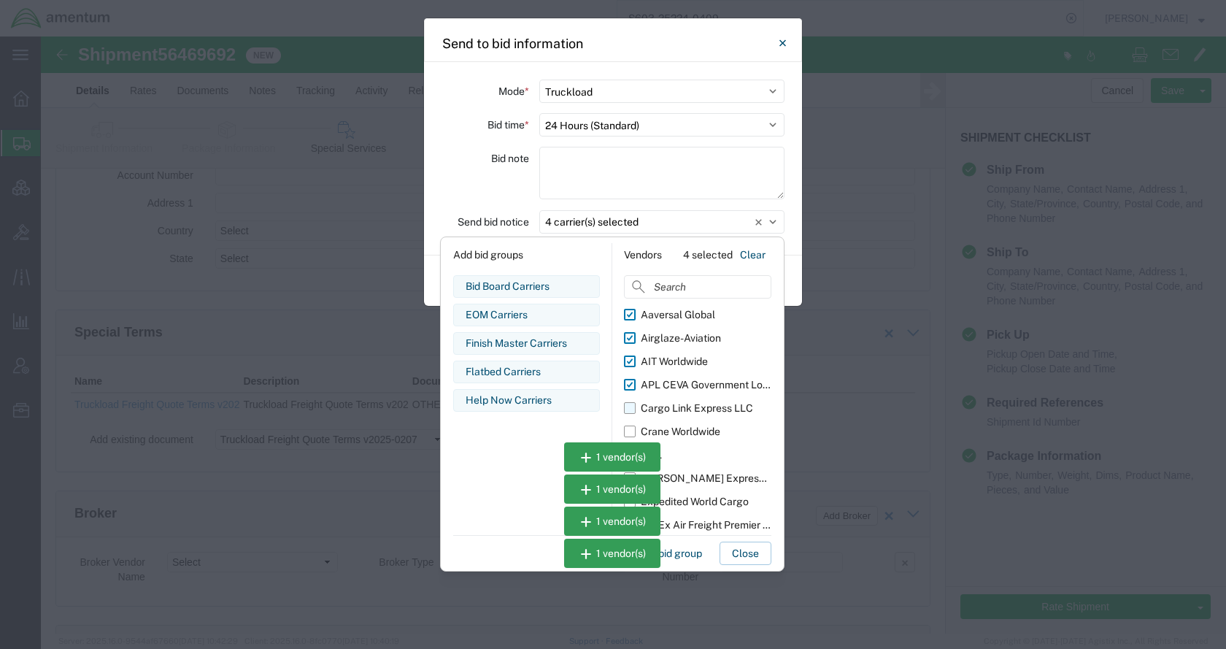
click at [0, 0] on input "Cargo Link Express LLC" at bounding box center [0, 0] width 0 height 0
click at [677, 430] on div "Crane Worldwide" at bounding box center [681, 431] width 80 height 15
click at [0, 0] on input "Crane Worldwide" at bounding box center [0, 0] width 0 height 0
click at [703, 499] on div "Expedited World Cargo" at bounding box center [695, 501] width 108 height 15
click at [0, 0] on input "Expedited World Cargo" at bounding box center [0, 0] width 0 height 0
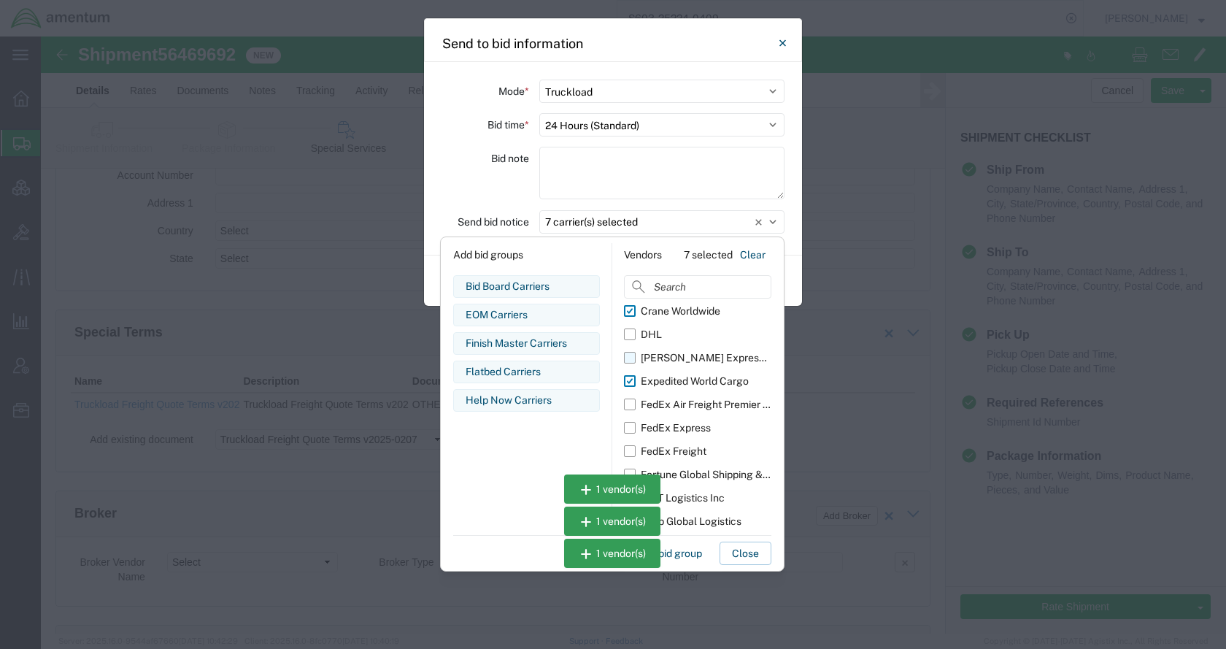
scroll to position [219, 0]
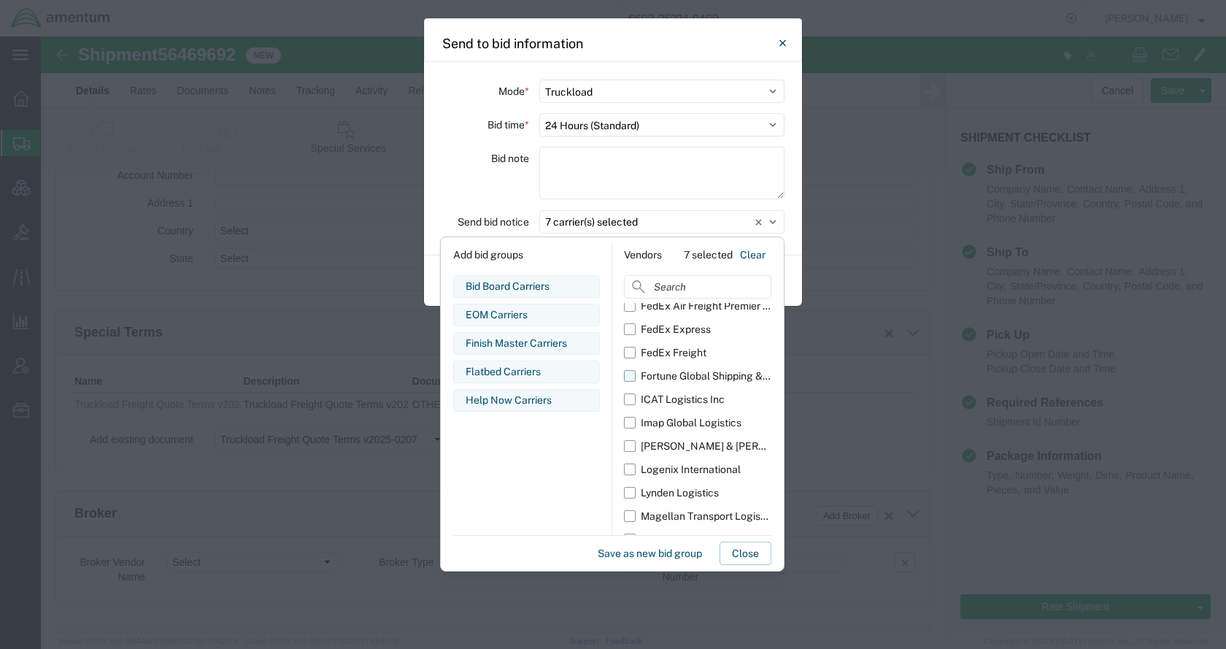
click at [689, 377] on div "Fortune Global Shipping & Logistics Limited" at bounding box center [706, 376] width 131 height 15
click at [0, 0] on input "Fortune Global Shipping & Logistics Limited" at bounding box center [0, 0] width 0 height 0
click at [688, 393] on div "ICAT Logistics Inc" at bounding box center [683, 399] width 84 height 15
click at [0, 0] on input "ICAT Logistics Inc" at bounding box center [0, 0] width 0 height 0
drag, startPoint x: 691, startPoint y: 420, endPoint x: 691, endPoint y: 439, distance: 19.0
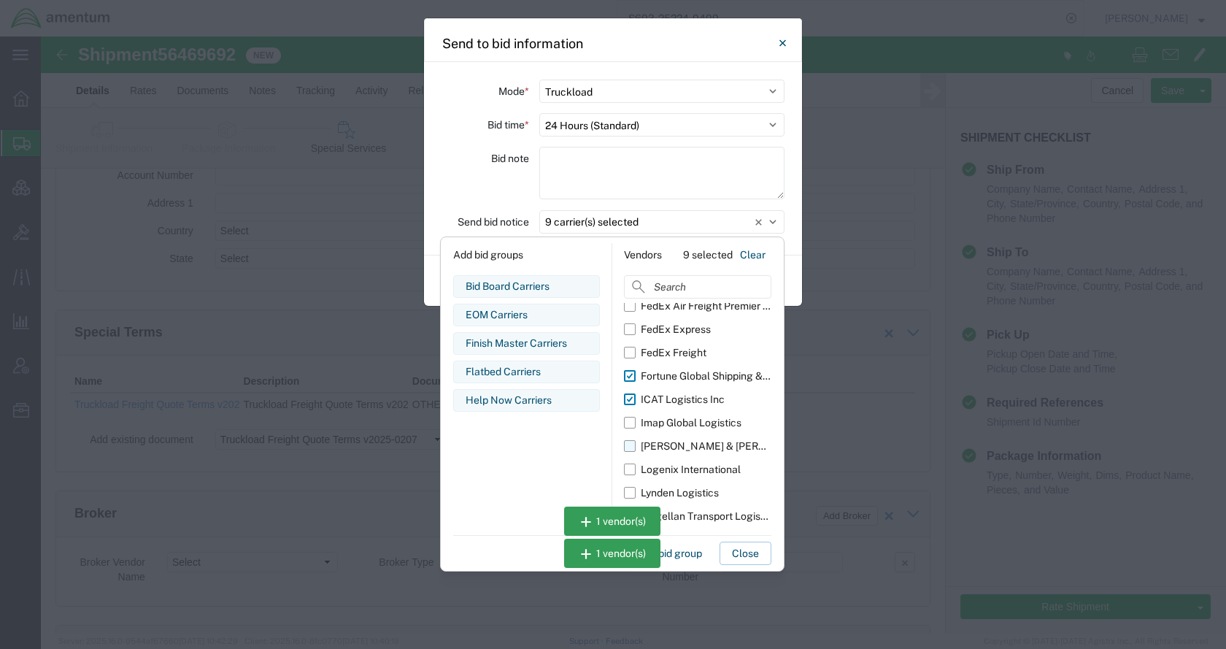
click at [691, 421] on div "Imap Global Logistics" at bounding box center [691, 422] width 101 height 15
click at [0, 0] on input "Imap Global Logistics" at bounding box center [0, 0] width 0 height 0
drag, startPoint x: 691, startPoint y: 439, endPoint x: 691, endPoint y: 461, distance: 21.9
click at [691, 439] on div "Kuehne & Nagel" at bounding box center [706, 446] width 131 height 15
click at [0, 0] on input "Kuehne & Nagel" at bounding box center [0, 0] width 0 height 0
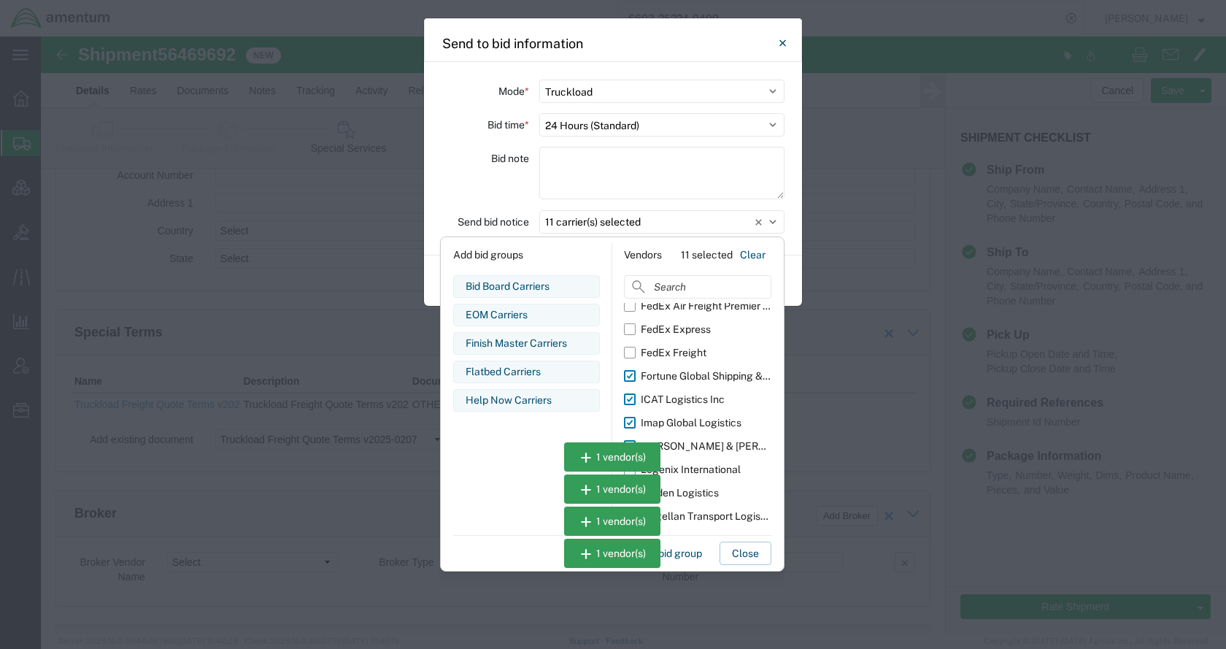
click at [691, 464] on div "Logenix International" at bounding box center [691, 469] width 100 height 15
click at [0, 0] on input "Logenix International" at bounding box center [0, 0] width 0 height 0
click at [694, 487] on div "Lynden Logistics" at bounding box center [680, 492] width 78 height 15
click at [0, 0] on input "Lynden Logistics" at bounding box center [0, 0] width 0 height 0
click at [700, 511] on div "Magellan Transport Logistics" at bounding box center [706, 516] width 131 height 15
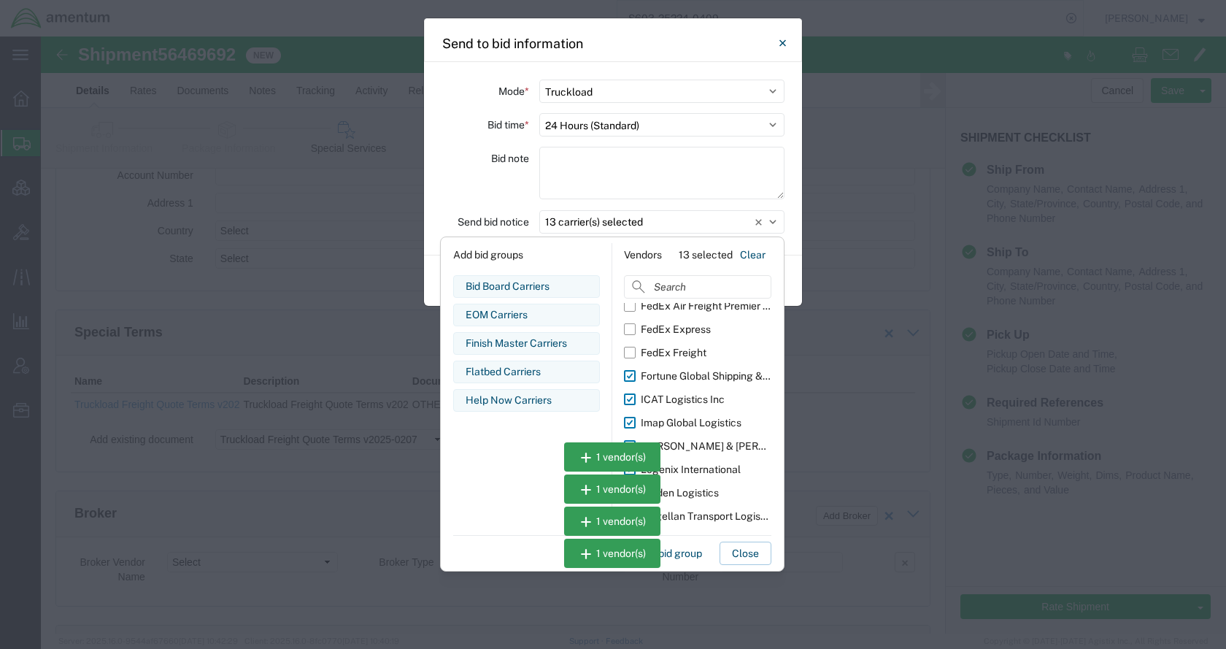
click at [0, 0] on input "Magellan Transport Logistics" at bounding box center [0, 0] width 0 height 0
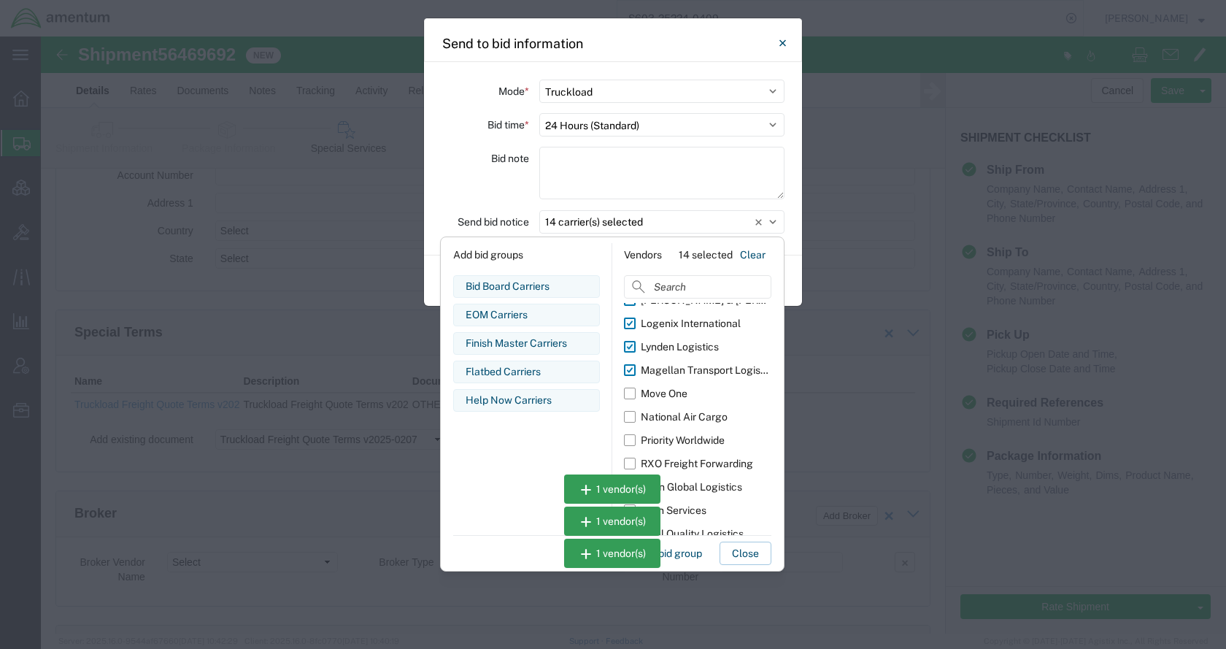
scroll to position [399, 0]
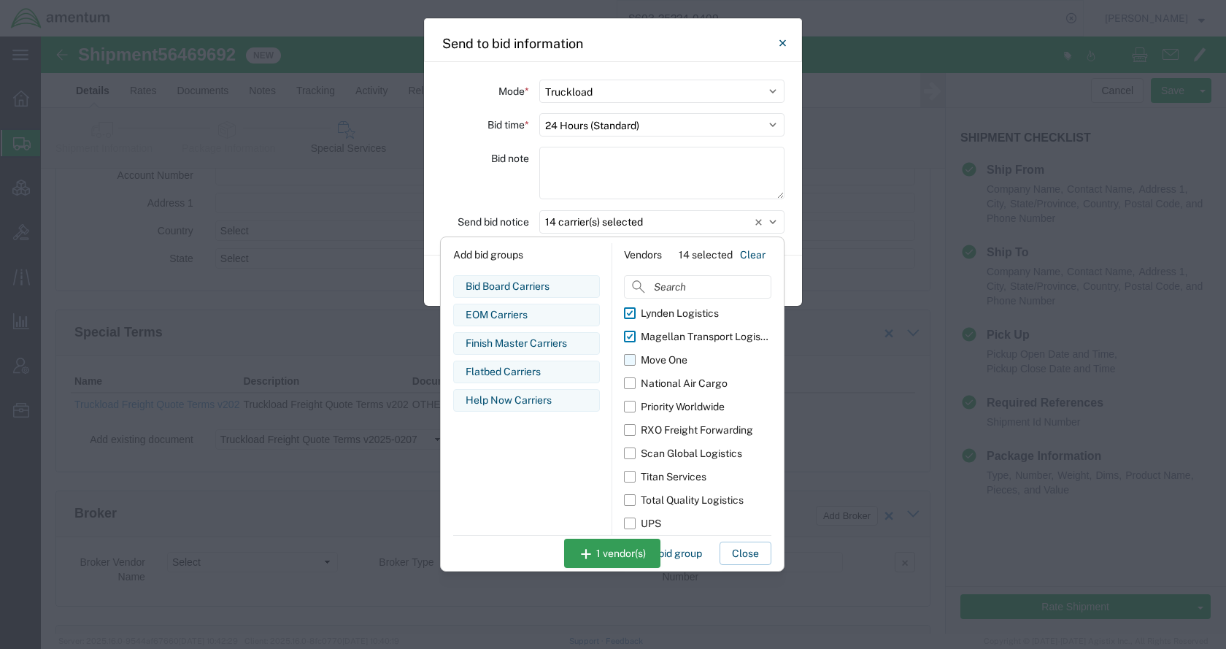
click at [678, 359] on div "Move One" at bounding box center [664, 360] width 47 height 15
click at [0, 0] on input "Move One" at bounding box center [0, 0] width 0 height 0
click at [689, 405] on div "Priority Worldwide" at bounding box center [683, 406] width 84 height 15
click at [0, 0] on input "Priority Worldwide" at bounding box center [0, 0] width 0 height 0
click at [689, 429] on div "RXO Freight Forwarding" at bounding box center [697, 430] width 112 height 15
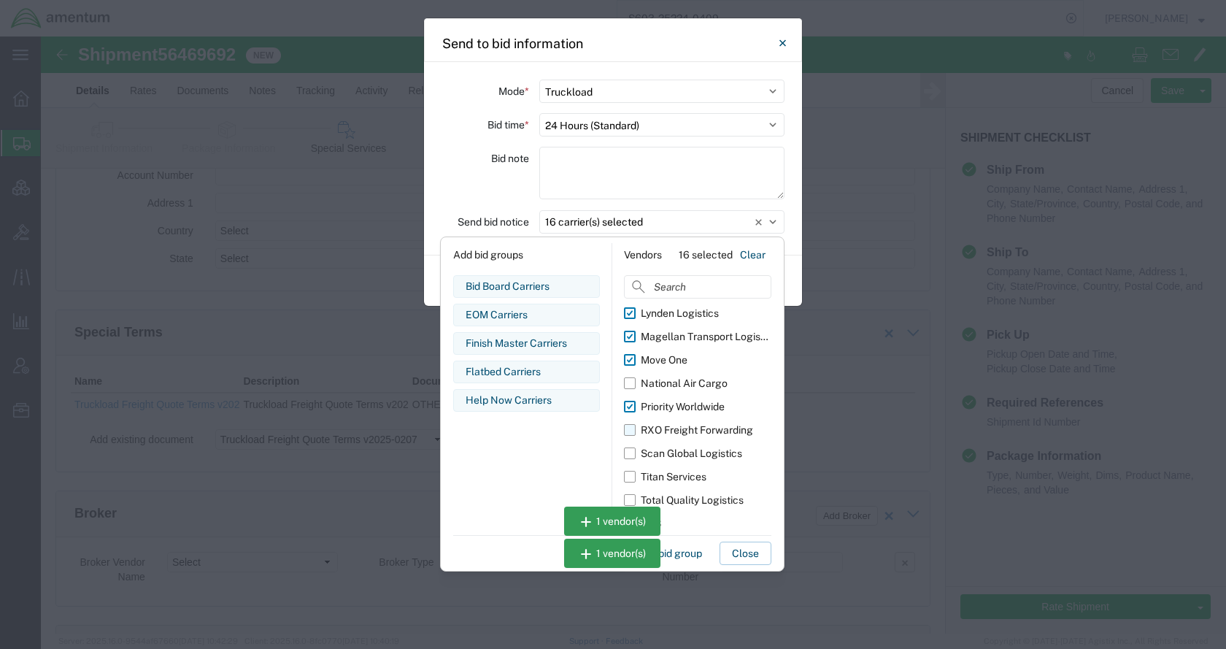
click at [0, 0] on input "RXO Freight Forwarding" at bounding box center [0, 0] width 0 height 0
click at [689, 447] on div "Scan Global Logistics" at bounding box center [691, 453] width 101 height 15
click at [0, 0] on input "Scan Global Logistics" at bounding box center [0, 0] width 0 height 0
click at [688, 470] on div "Titan Services" at bounding box center [674, 476] width 66 height 15
click at [0, 0] on input "Titan Services" at bounding box center [0, 0] width 0 height 0
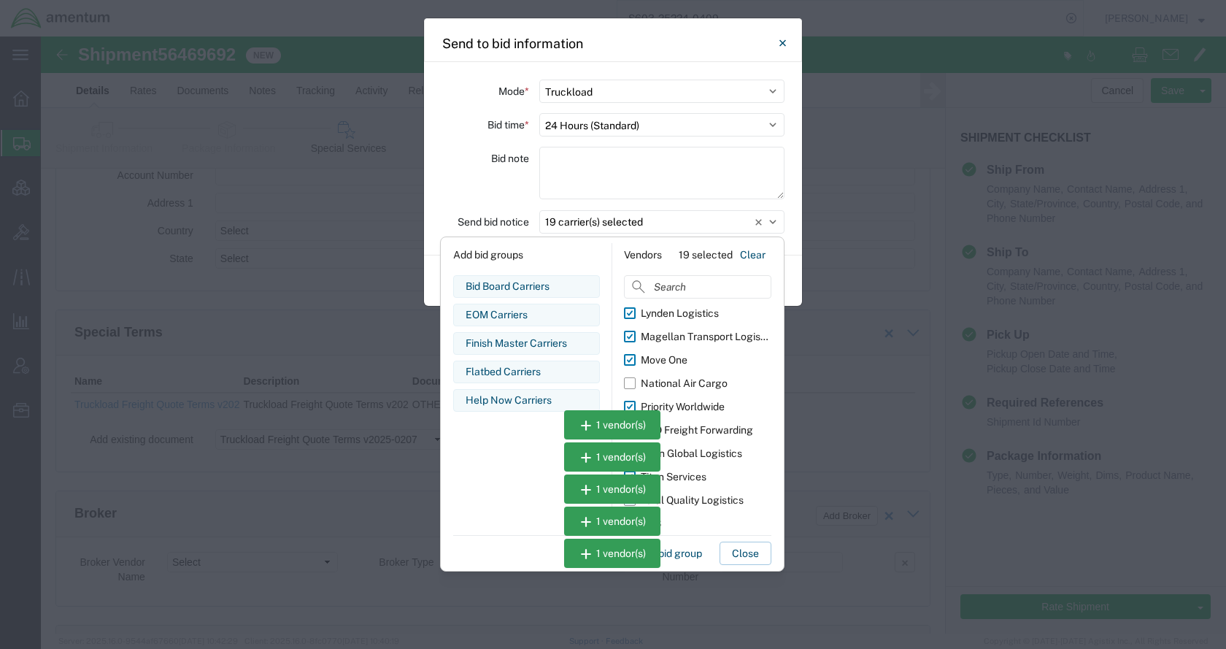
click at [688, 495] on div "Total Quality Logistics" at bounding box center [692, 500] width 103 height 15
click at [0, 0] on input "Total Quality Logistics" at bounding box center [0, 0] width 0 height 0
click at [739, 553] on button "Close" at bounding box center [746, 553] width 52 height 23
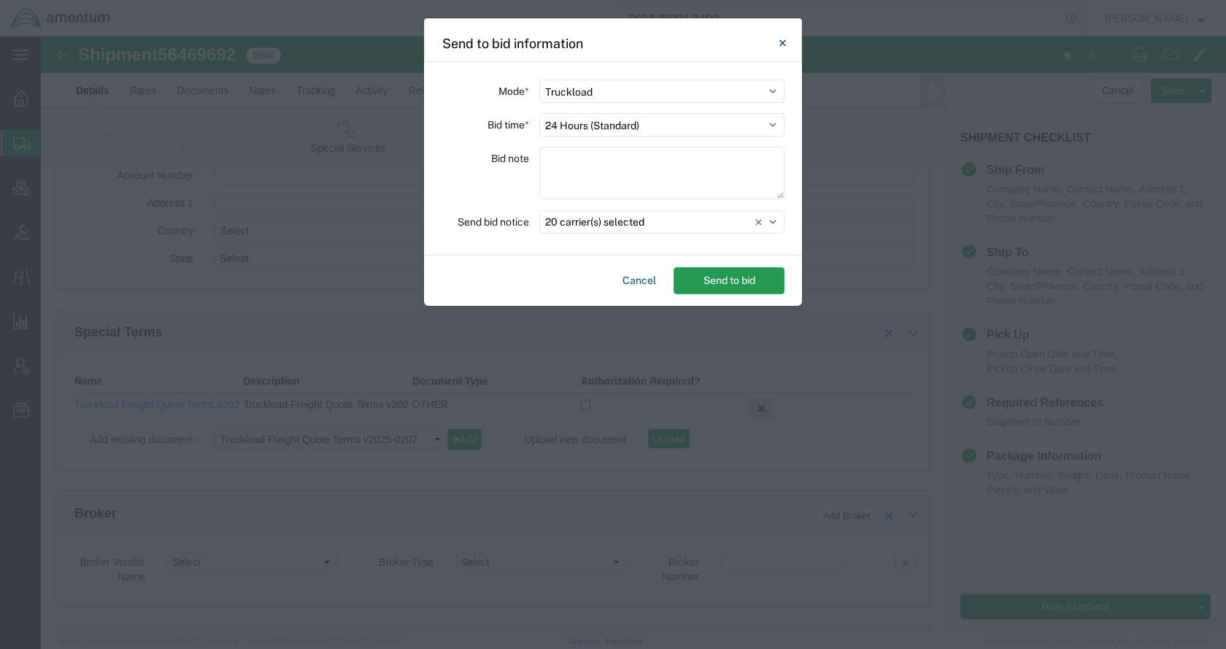
click at [728, 285] on button "Send to bid" at bounding box center [729, 280] width 111 height 27
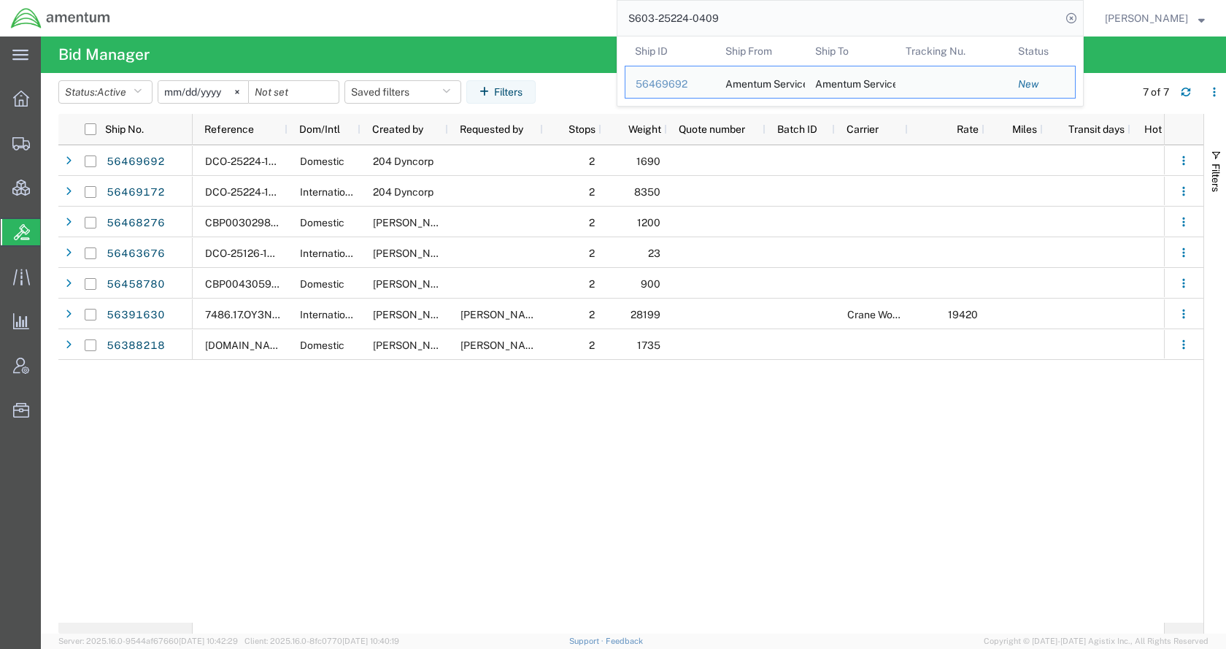
drag, startPoint x: 797, startPoint y: 18, endPoint x: 626, endPoint y: 21, distance: 171.6
click at [626, 21] on div "S603-25224-0409 Ship ID Ship From Ship To Tracking Nu. Status Ship ID 56469692 …" at bounding box center [602, 18] width 963 height 36
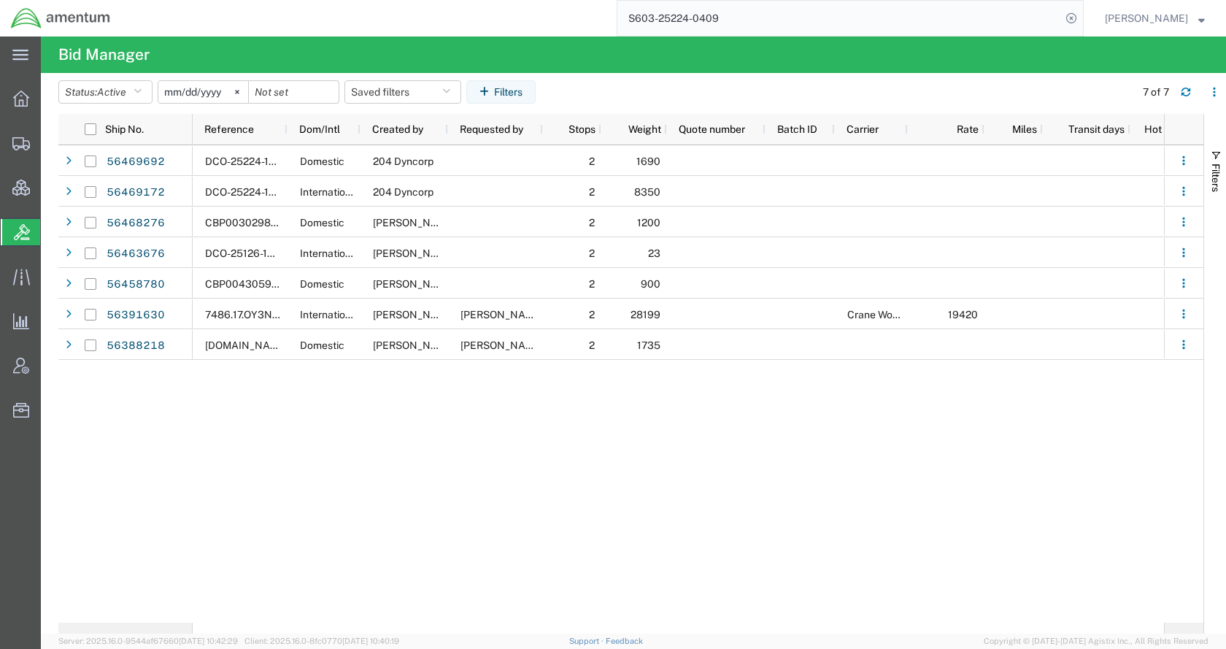
paste input "56469122"
type input "56469122"
click at [1082, 20] on icon at bounding box center [1071, 18] width 20 height 20
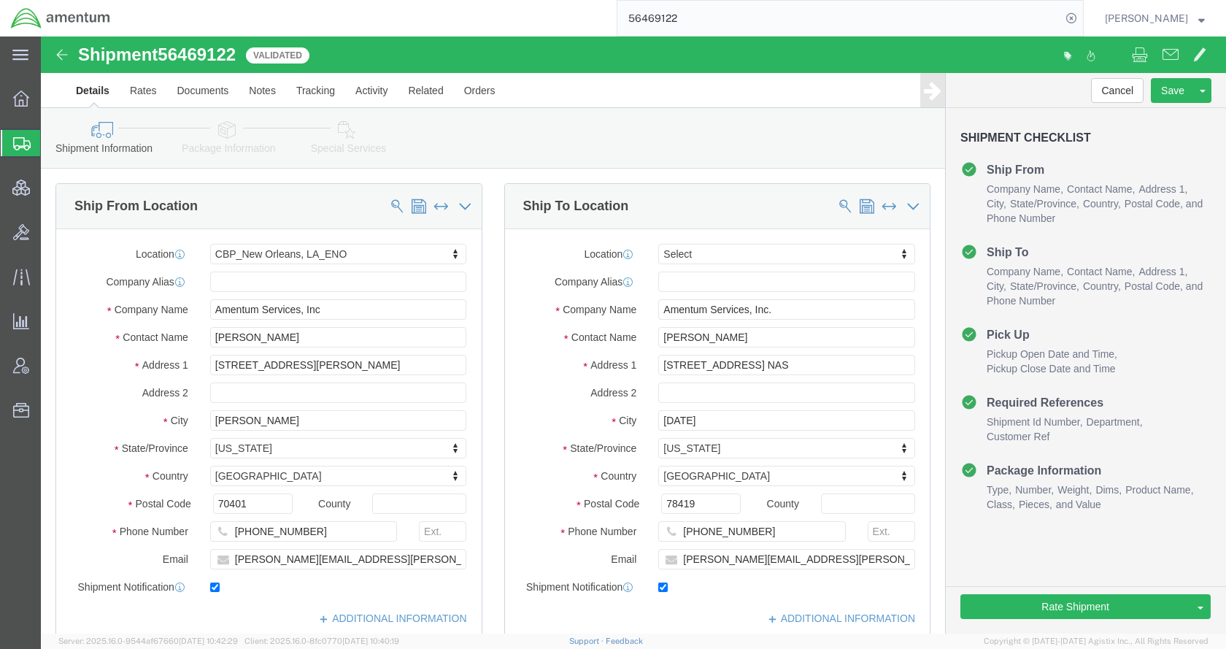
select select "49932"
select select
click button "Rate Shipment"
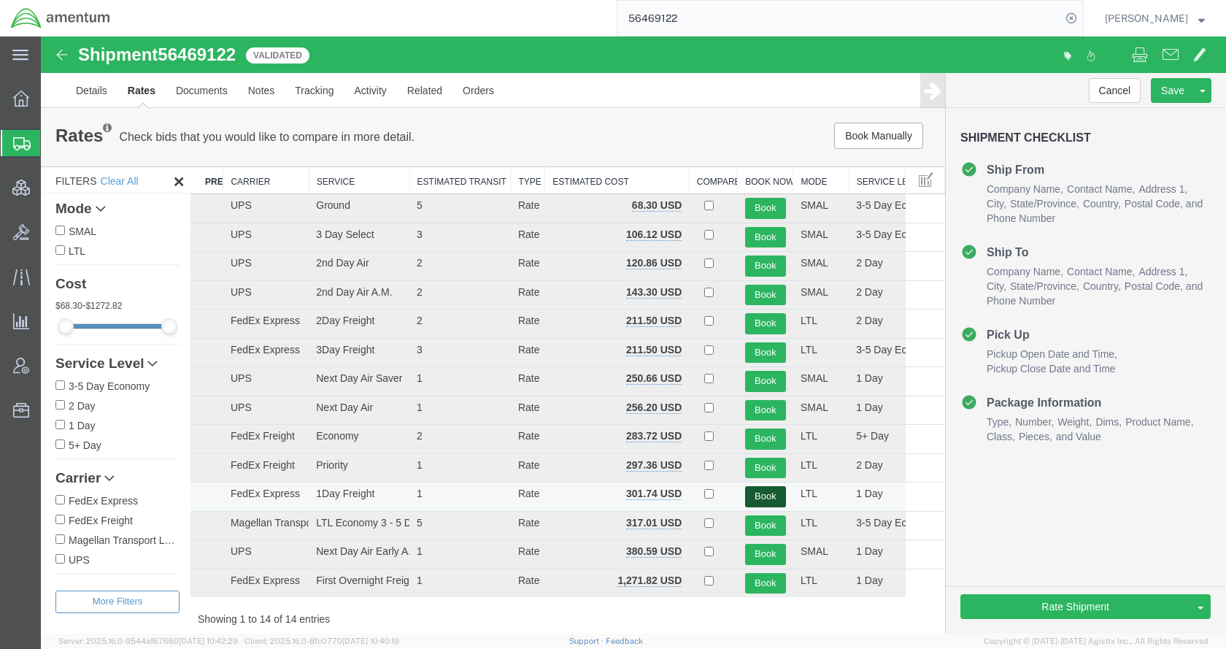
click at [764, 493] on button "Book" at bounding box center [765, 496] width 41 height 21
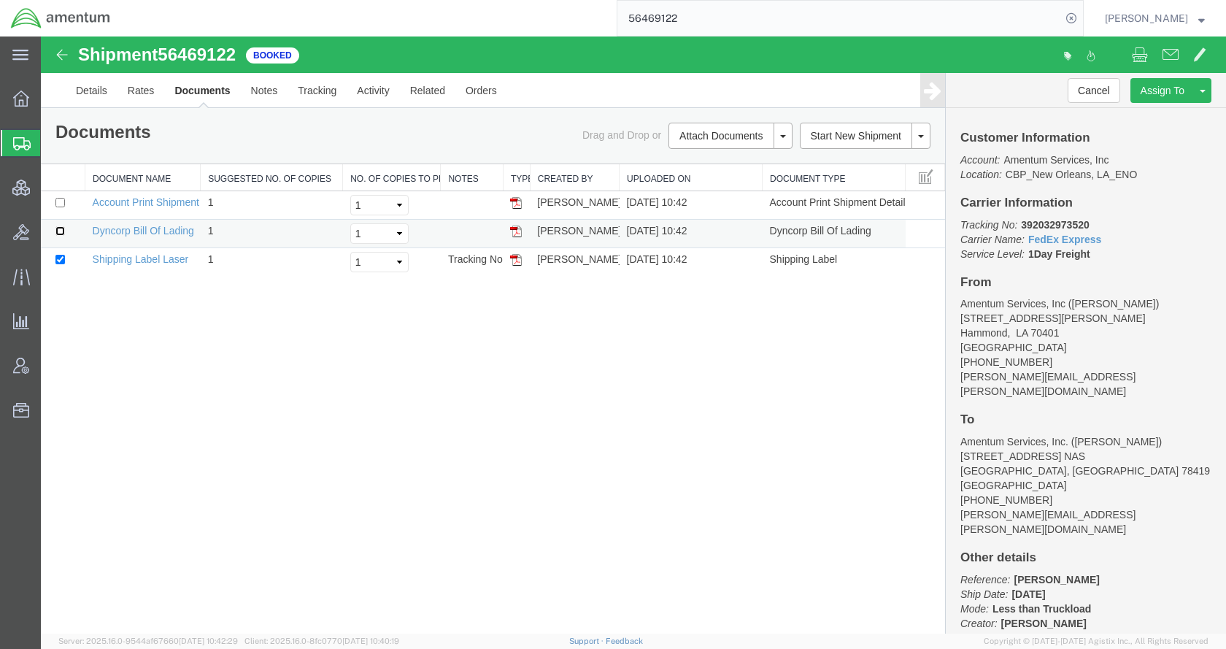
click at [59, 231] on input "checkbox" at bounding box center [59, 230] width 9 height 9
checkbox input "true"
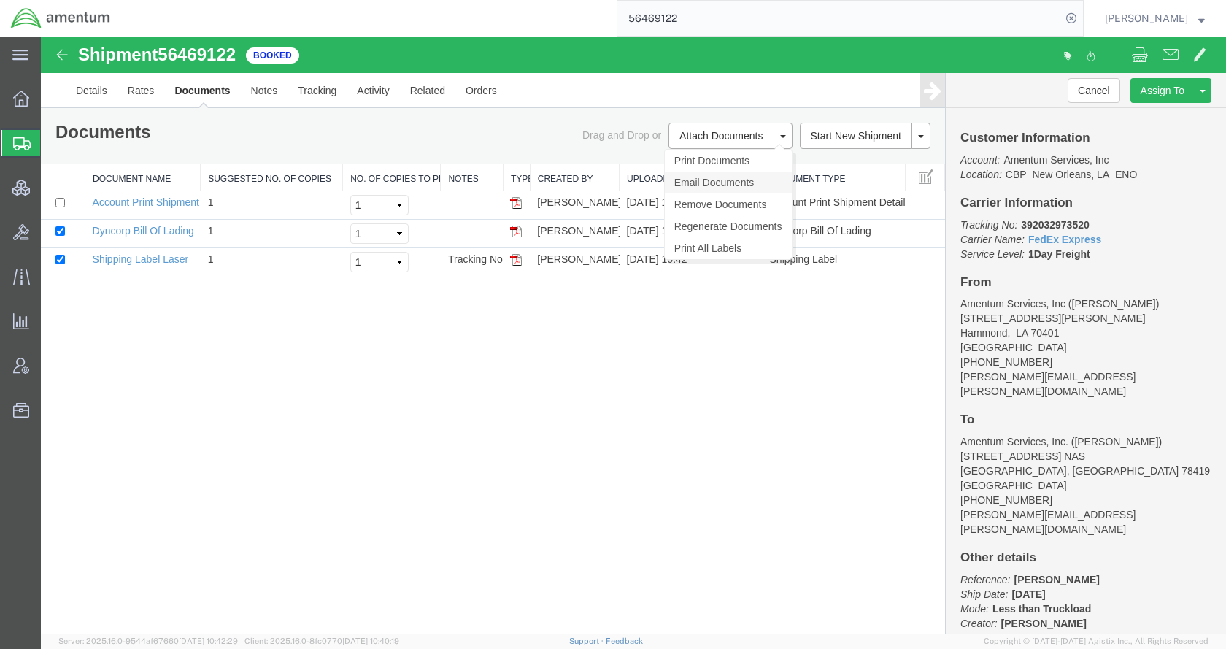
click at [707, 176] on link "Email Documents" at bounding box center [728, 183] width 127 height 22
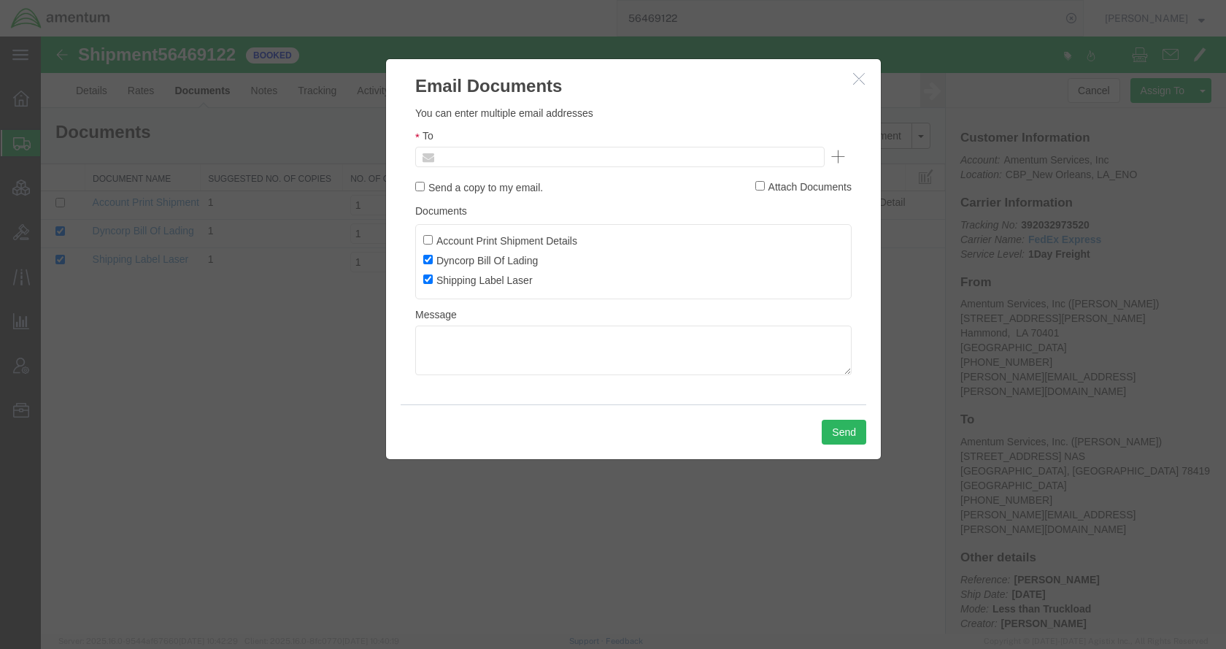
click at [525, 158] on input "text" at bounding box center [521, 156] width 171 height 19
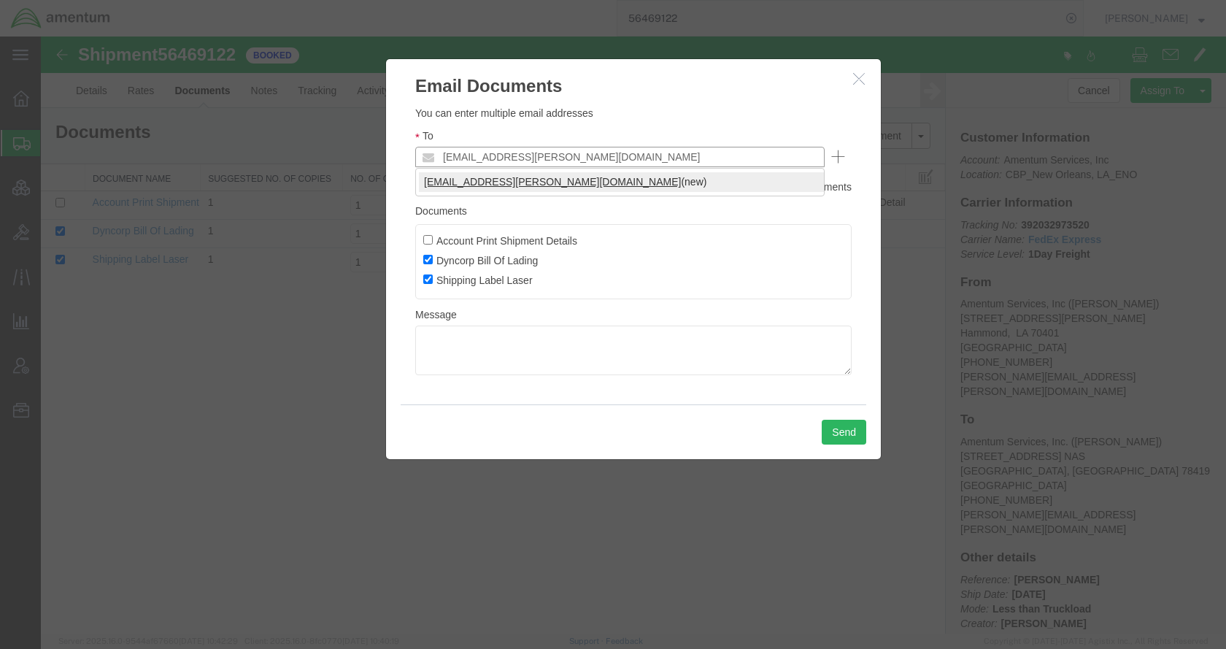
type input "kent.gilman@amentum.com"
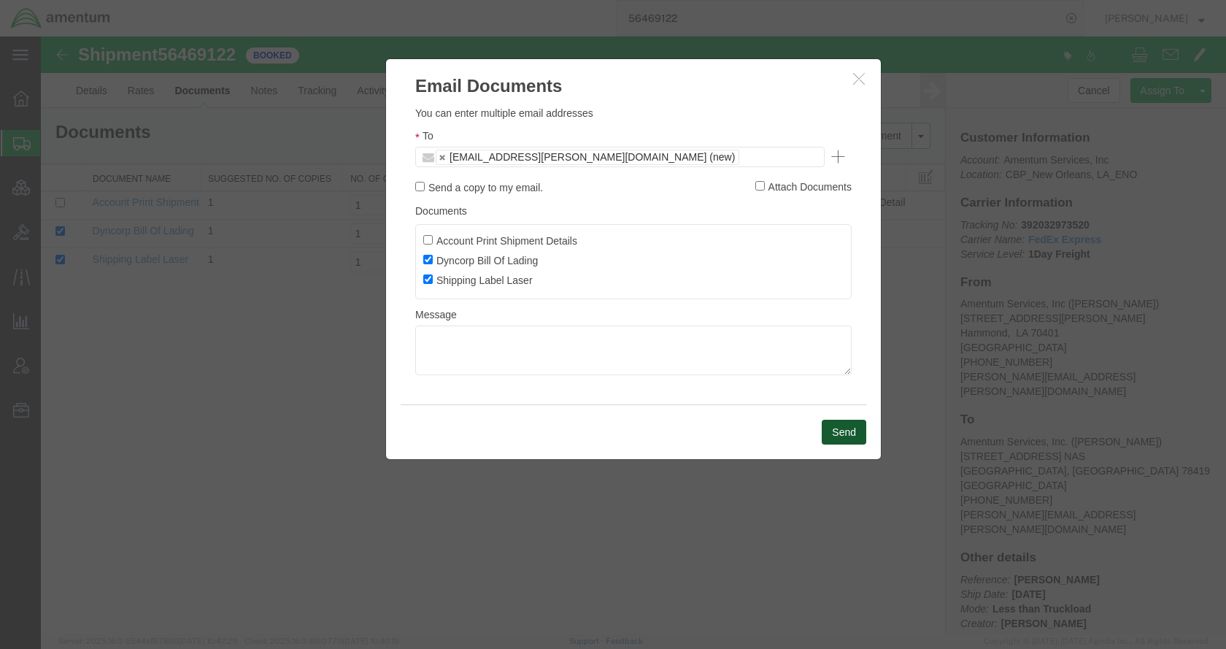
click at [836, 432] on button "Send" at bounding box center [844, 432] width 45 height 25
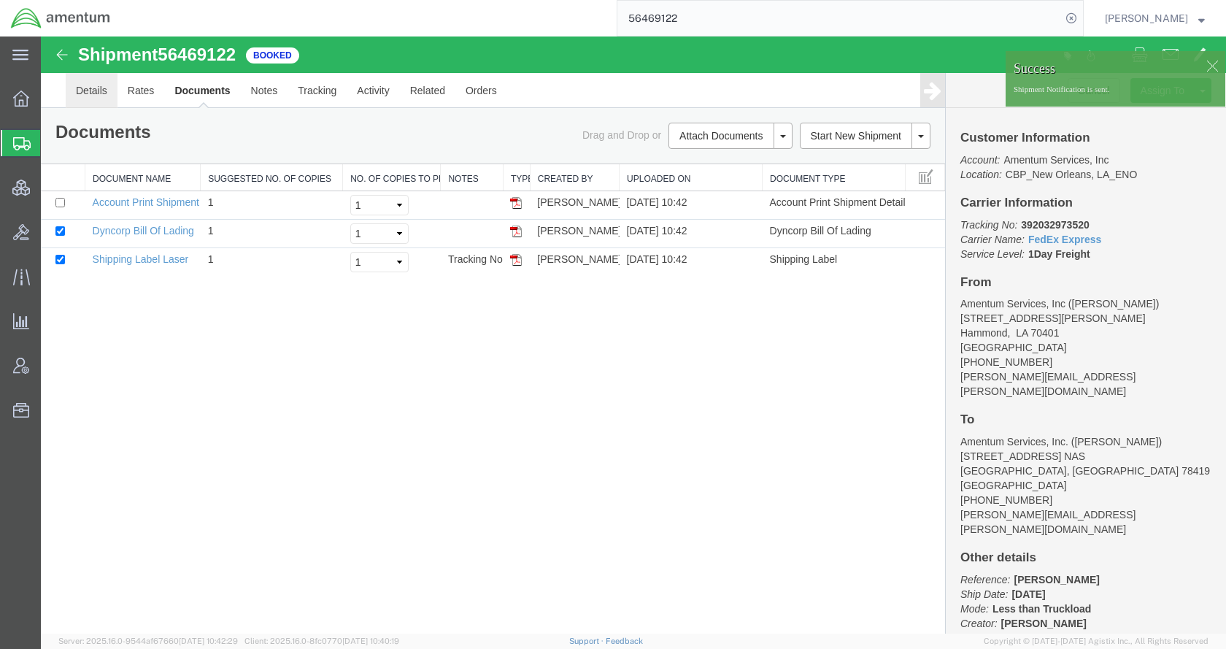
click at [95, 91] on link "Details" at bounding box center [92, 90] width 52 height 35
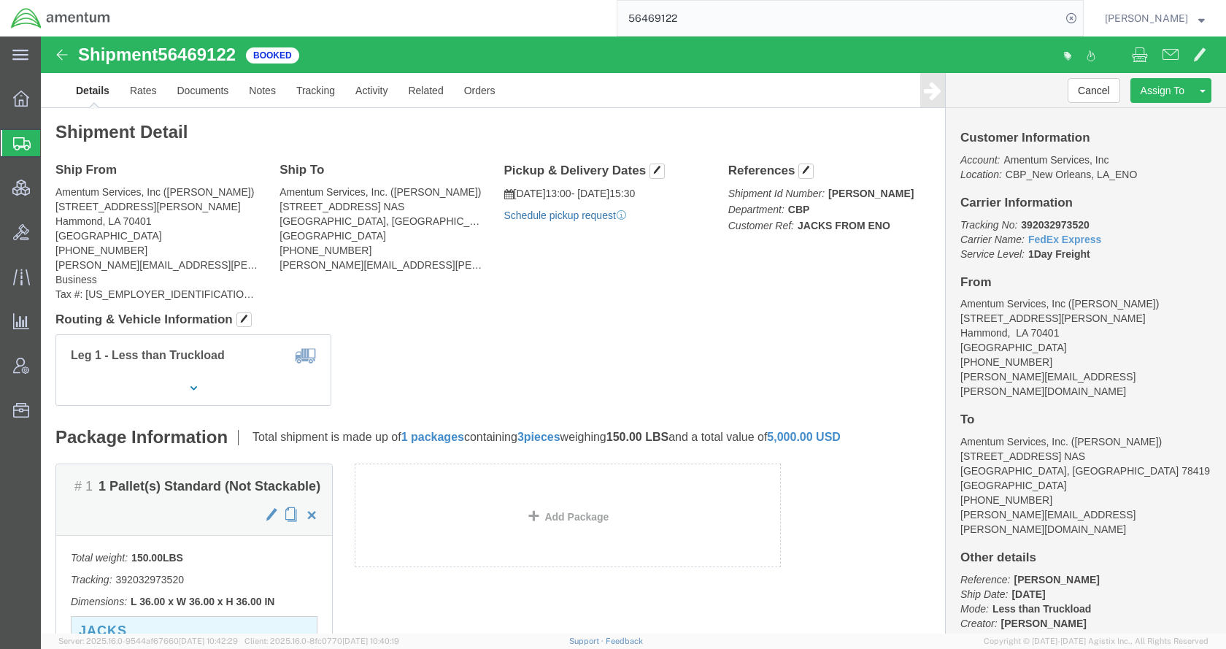
click link "Schedule pickup request"
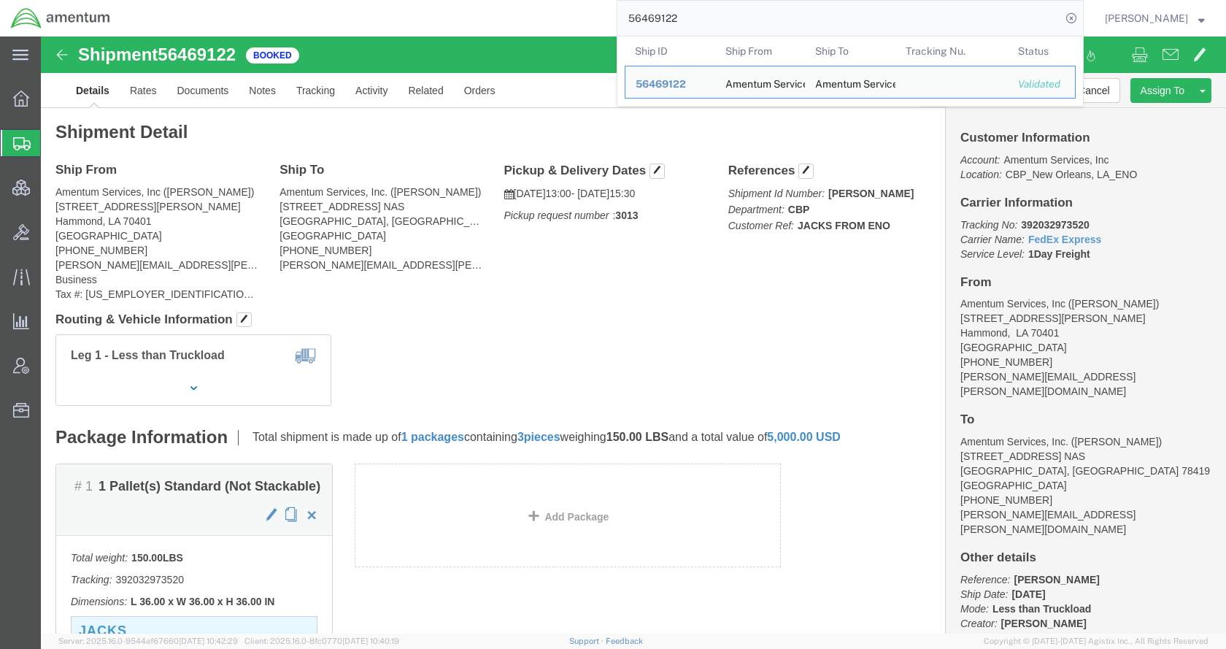
drag, startPoint x: 742, startPoint y: 16, endPoint x: 618, endPoint y: 20, distance: 124.9
click at [618, 20] on div "56469122 Ship ID Ship From Ship To Tracking Nu. Status Ship ID 56469122 Ship Fr…" at bounding box center [602, 18] width 963 height 36
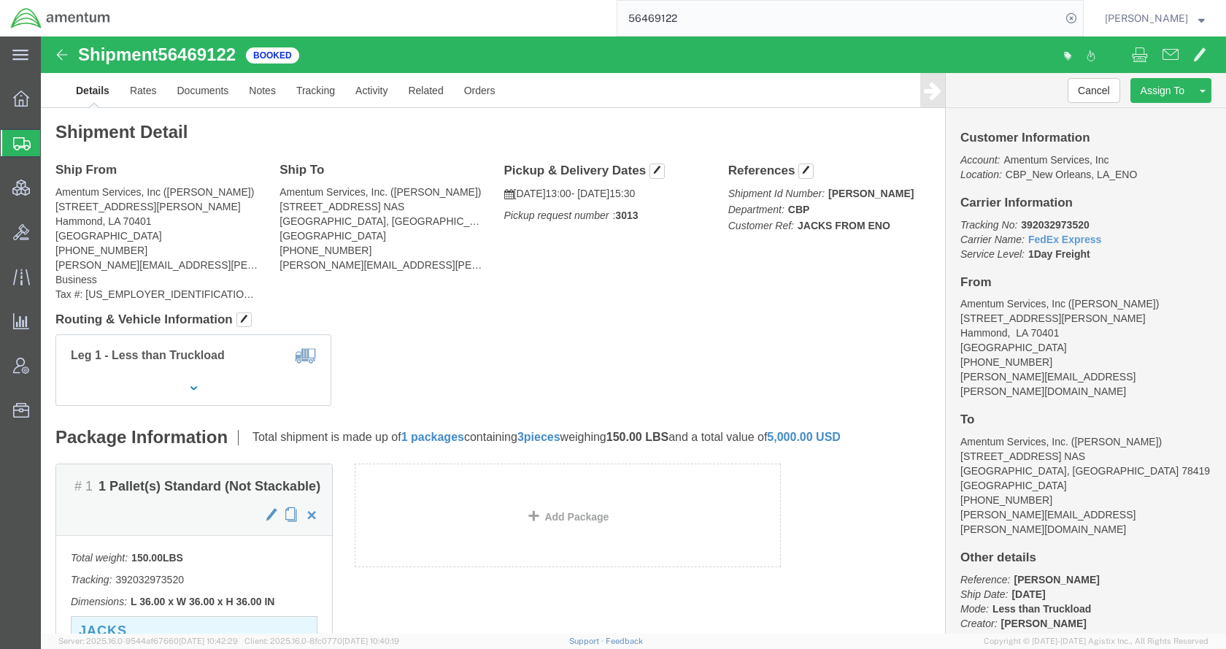
paste input "8145"
type input "56468145"
click at [1082, 20] on icon at bounding box center [1071, 18] width 20 height 20
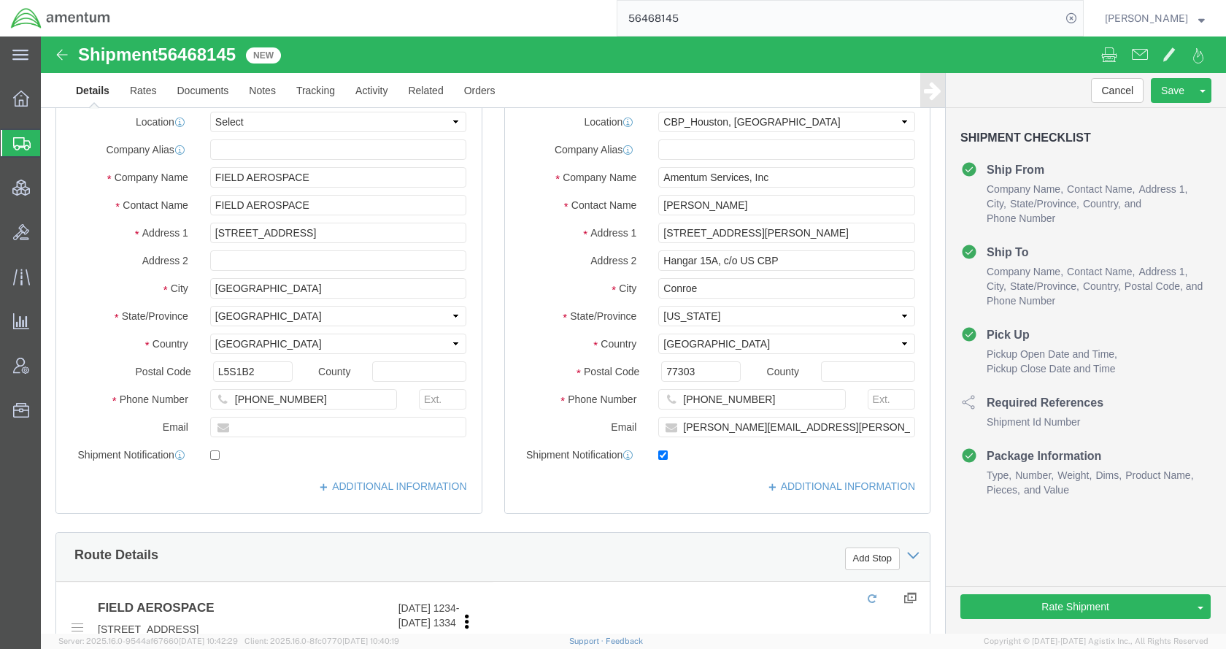
select select "49929"
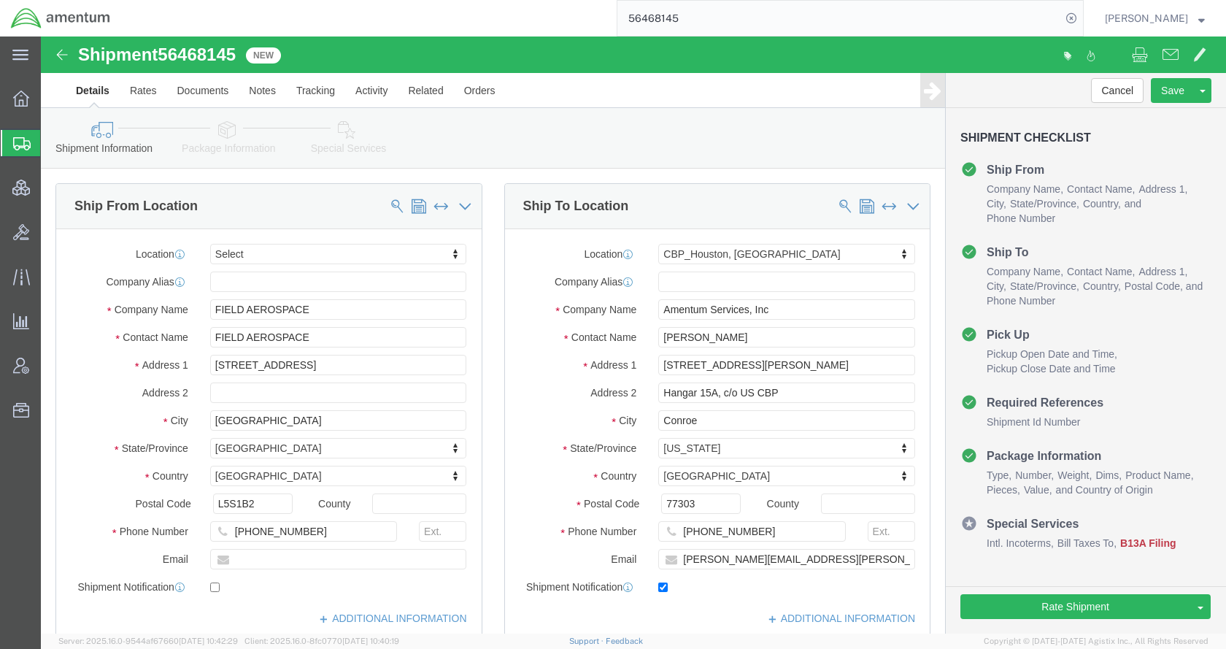
click link "Special Services"
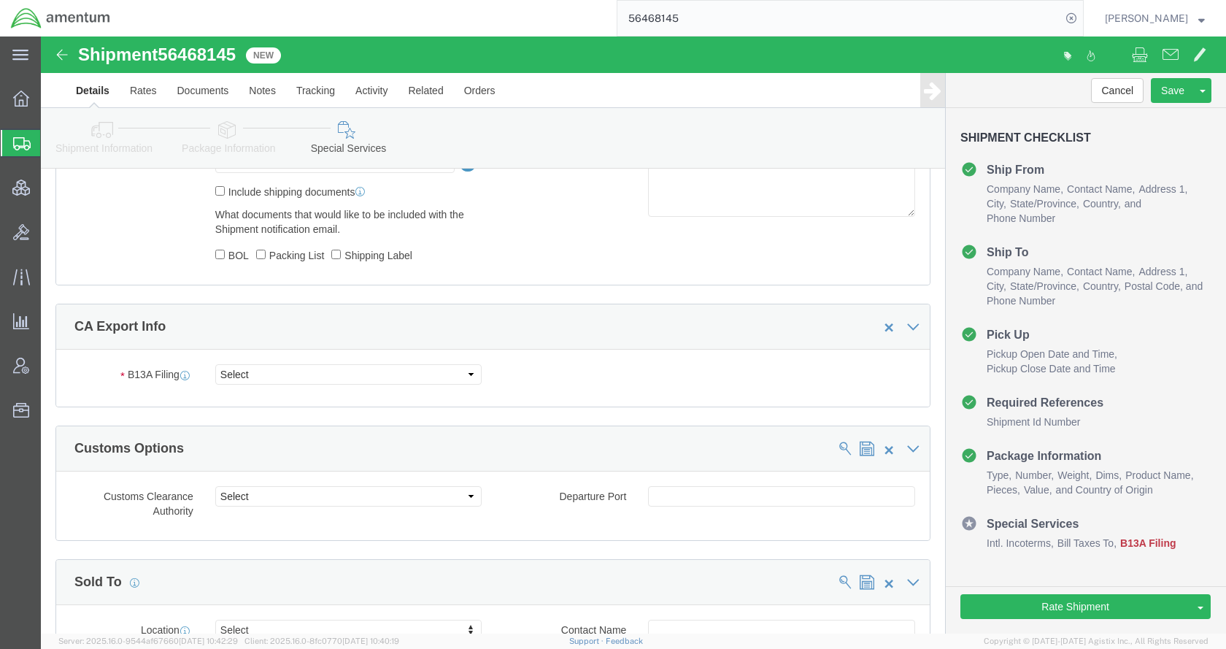
scroll to position [1022, 0]
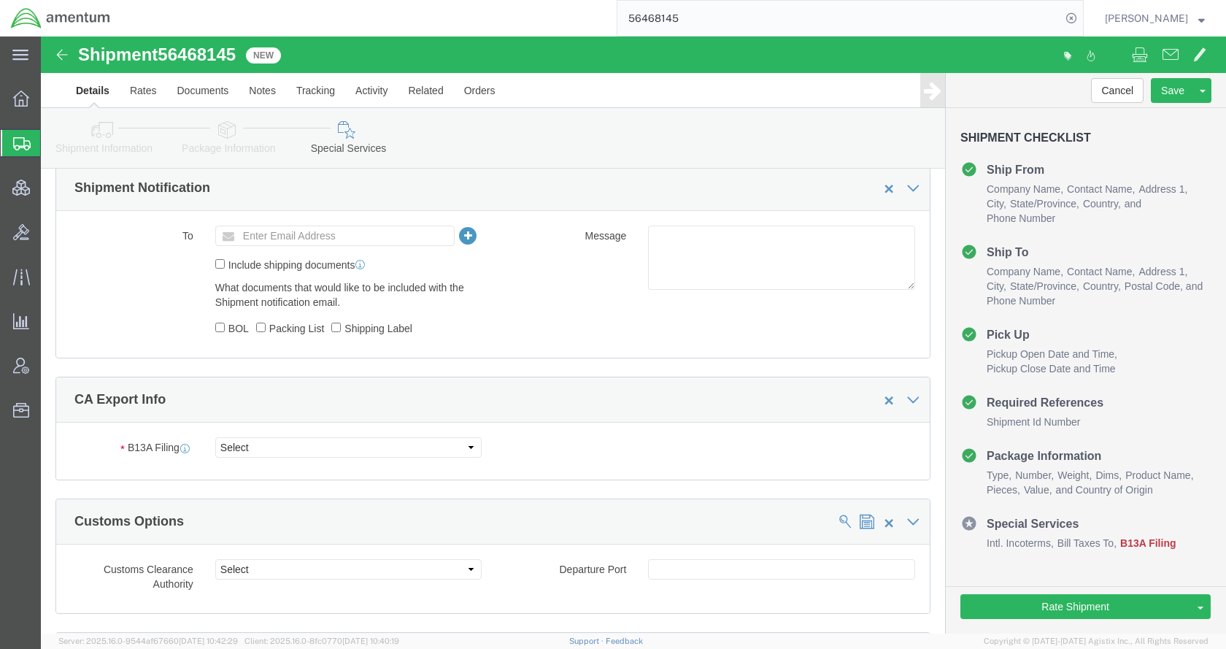
click at [52, 140] on span "Shipments" at bounding box center [46, 142] width 12 height 29
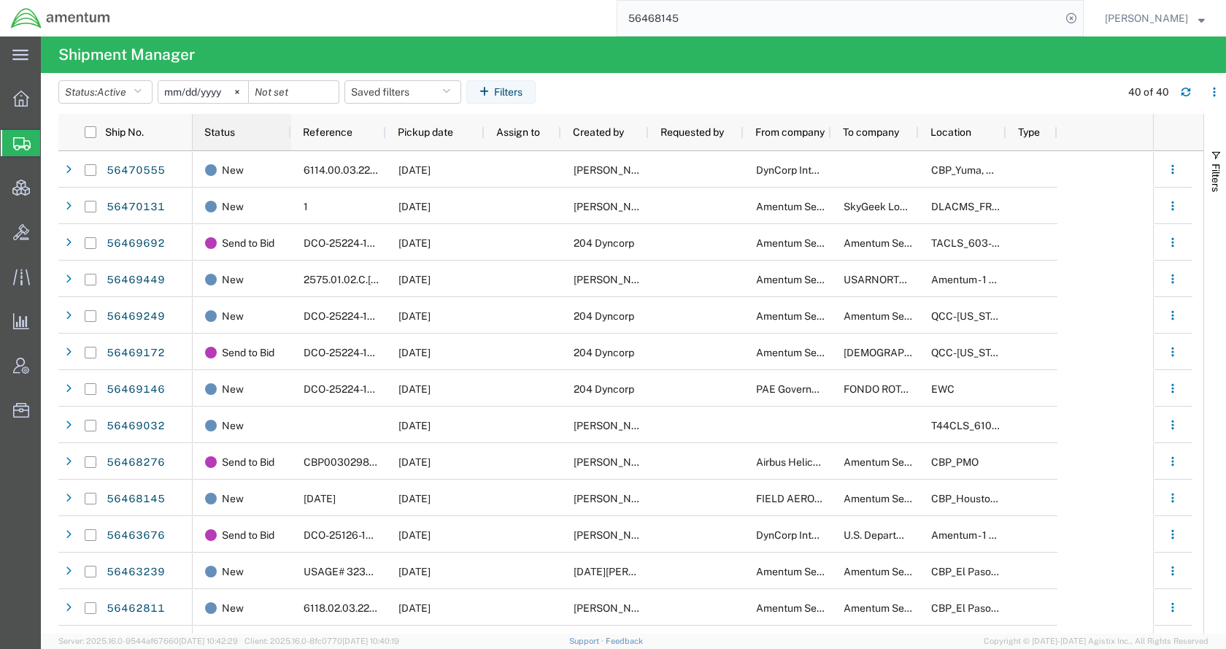
click at [237, 131] on div "Status" at bounding box center [244, 132] width 81 height 29
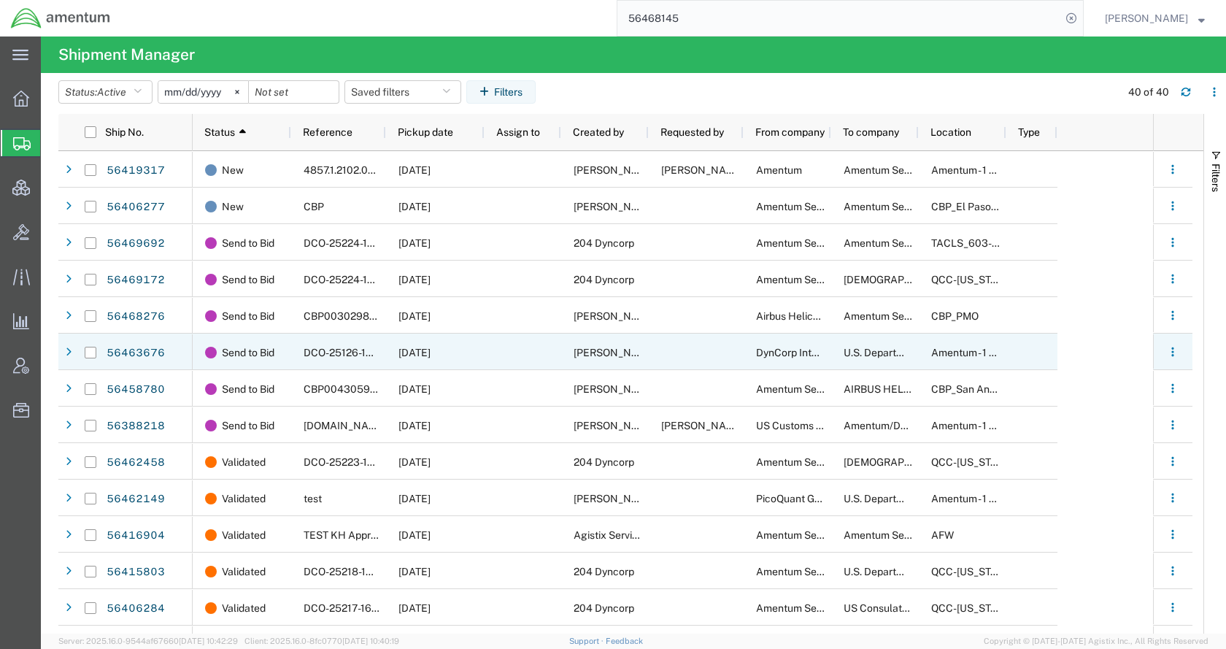
click at [496, 363] on div at bounding box center [523, 352] width 77 height 36
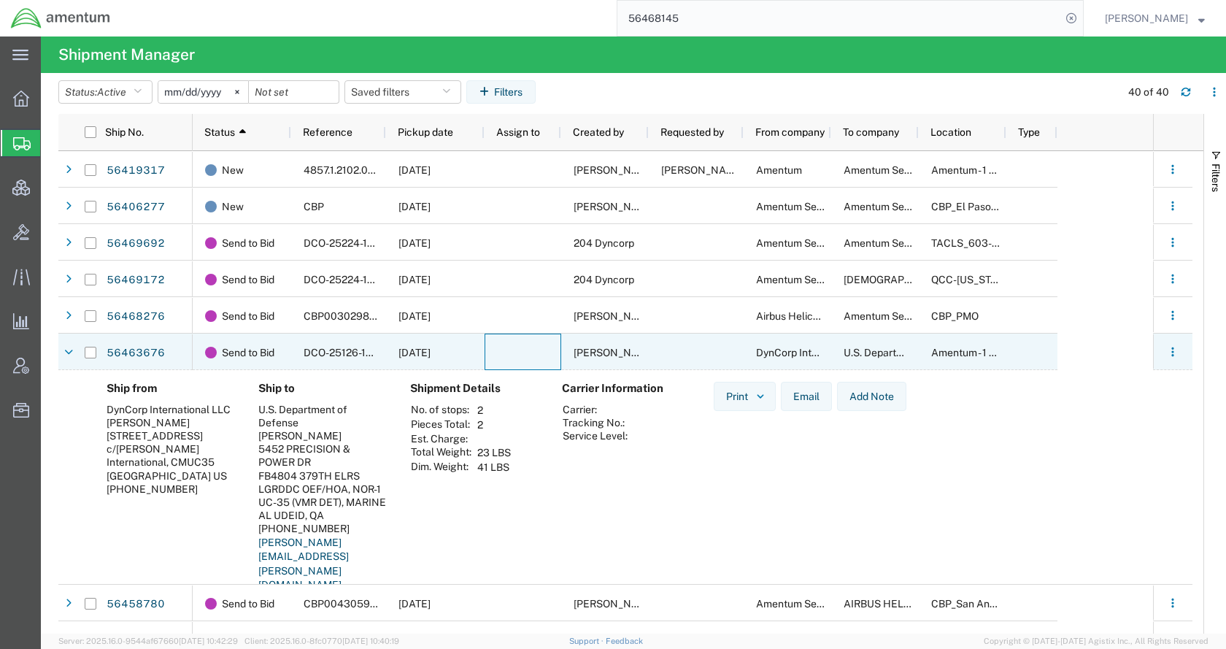
click at [493, 364] on div at bounding box center [523, 352] width 77 height 36
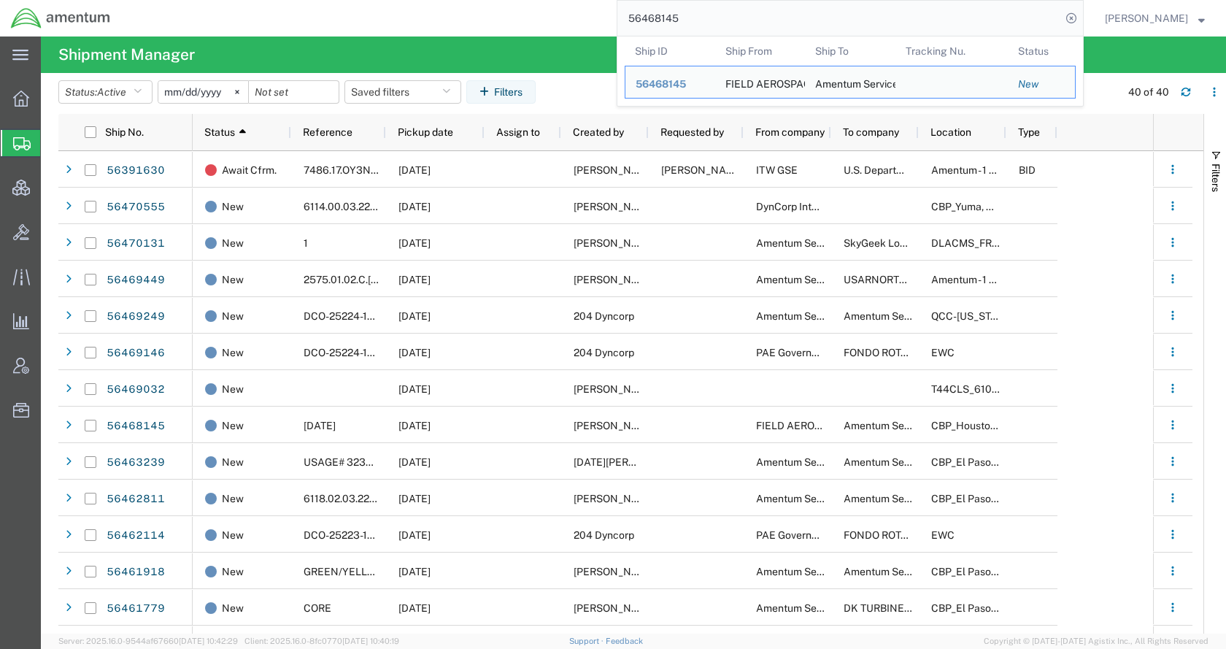
drag, startPoint x: 738, startPoint y: 18, endPoint x: 617, endPoint y: 23, distance: 121.3
click at [617, 23] on div "56468145 Ship ID Ship From Ship To Tracking Nu. Status Ship ID 56468145 Ship Fr…" at bounding box center [602, 18] width 963 height 36
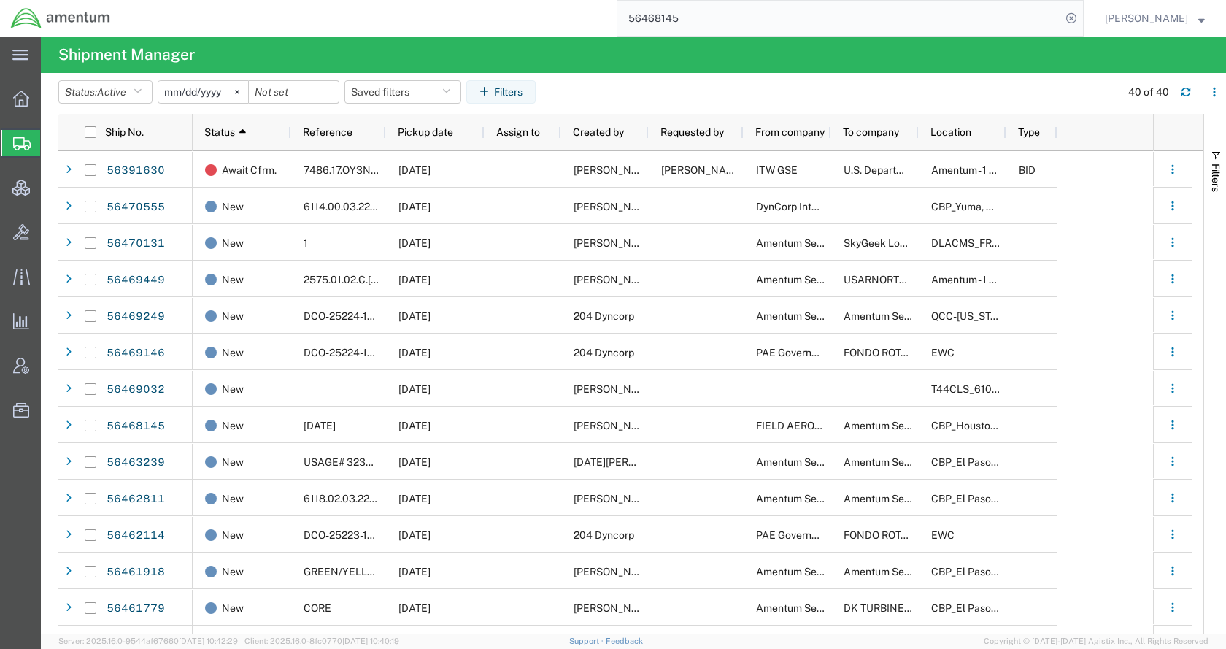
paste input "70933"
type input "56470933"
click at [1082, 21] on icon at bounding box center [1071, 18] width 20 height 20
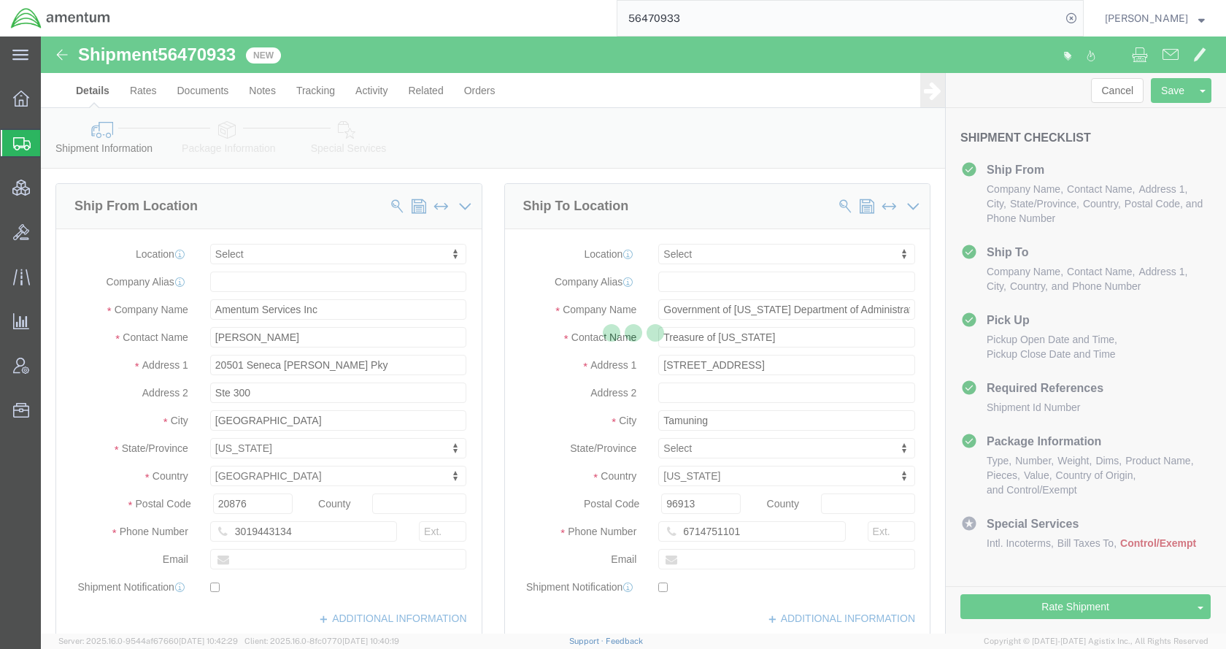
select select
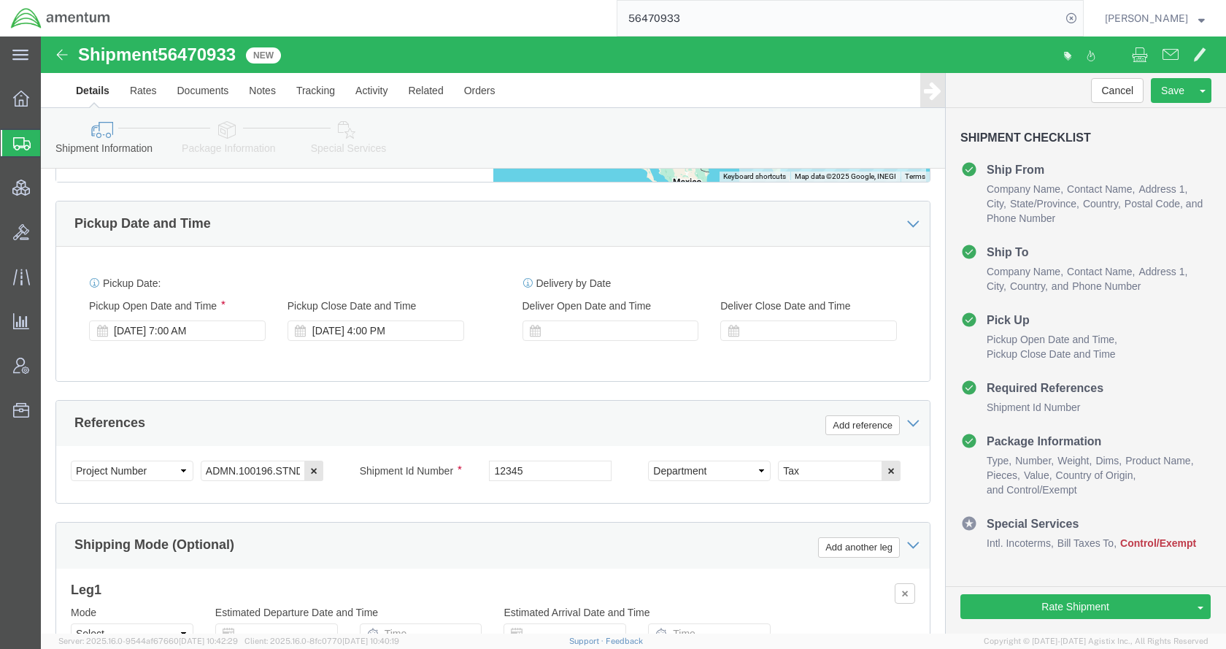
scroll to position [803, 0]
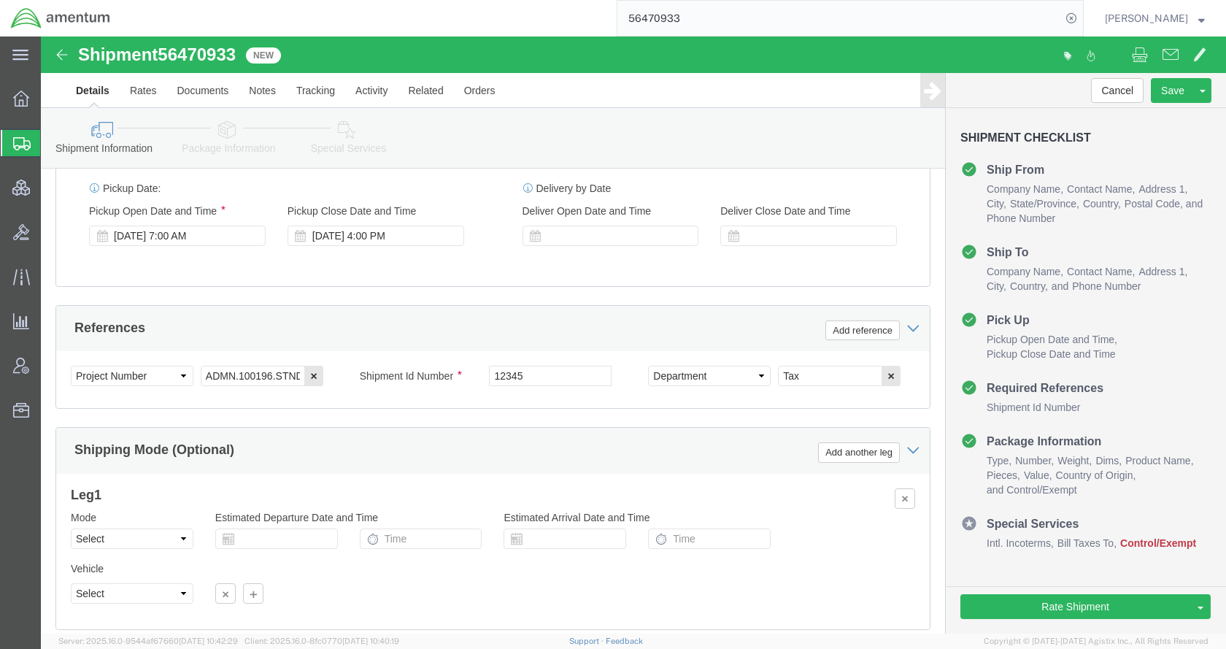
click link "Package Information"
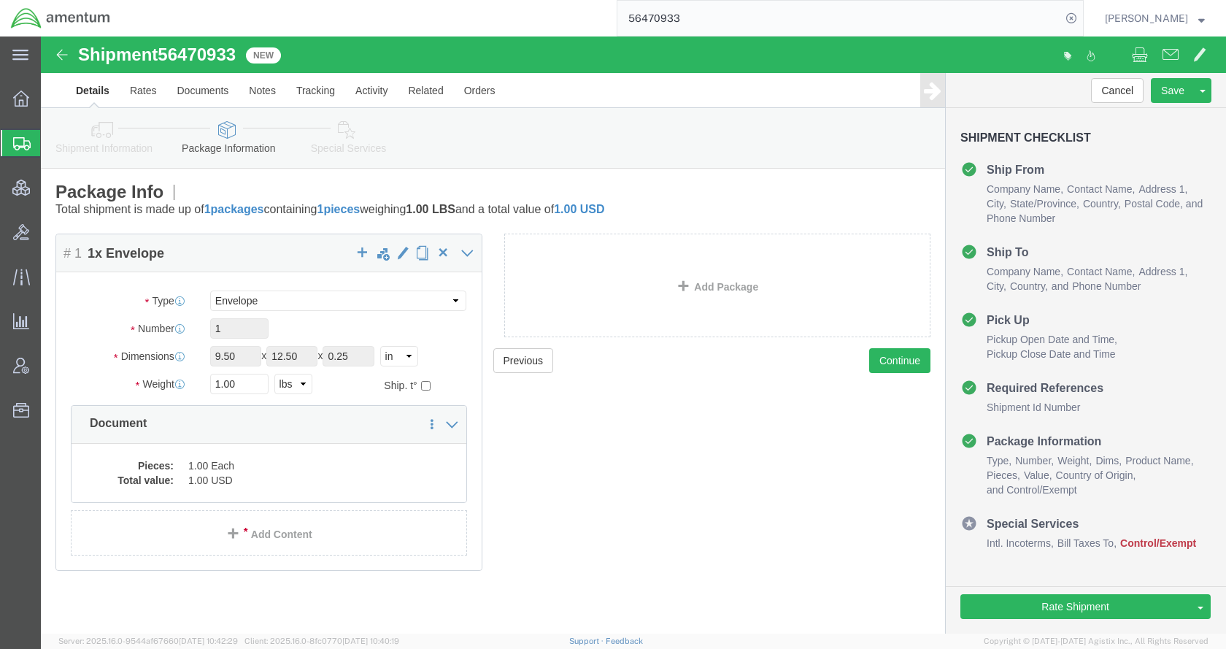
scroll to position [1, 0]
click dd "1.00 Each"
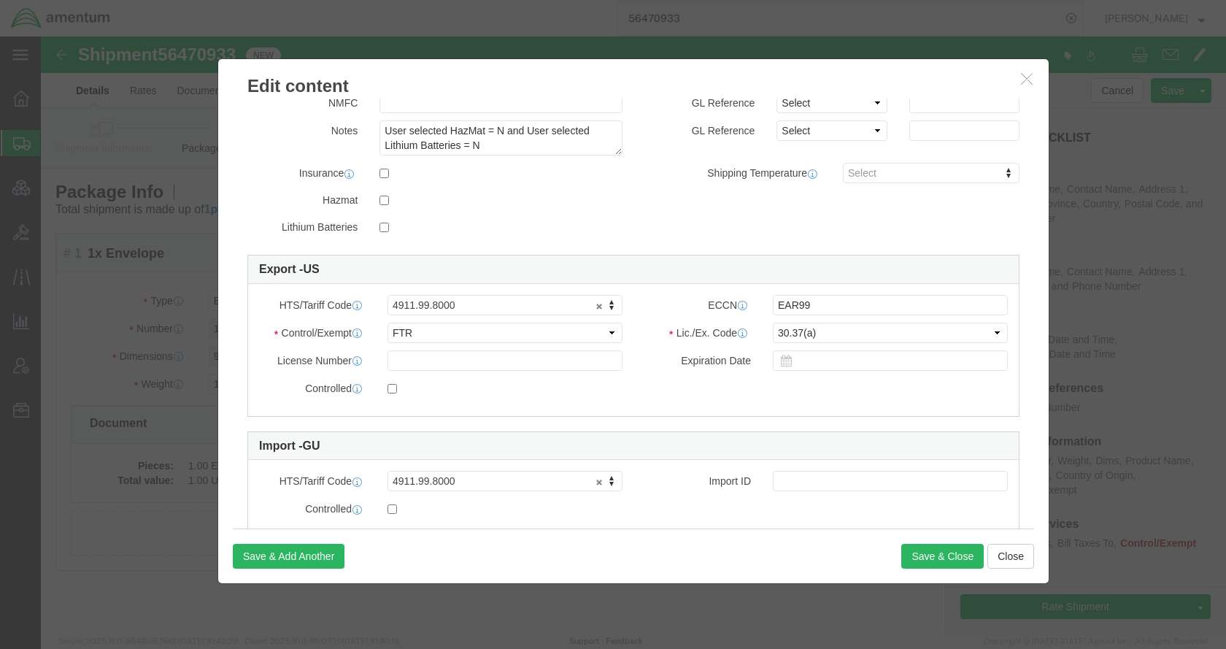
scroll to position [296, 0]
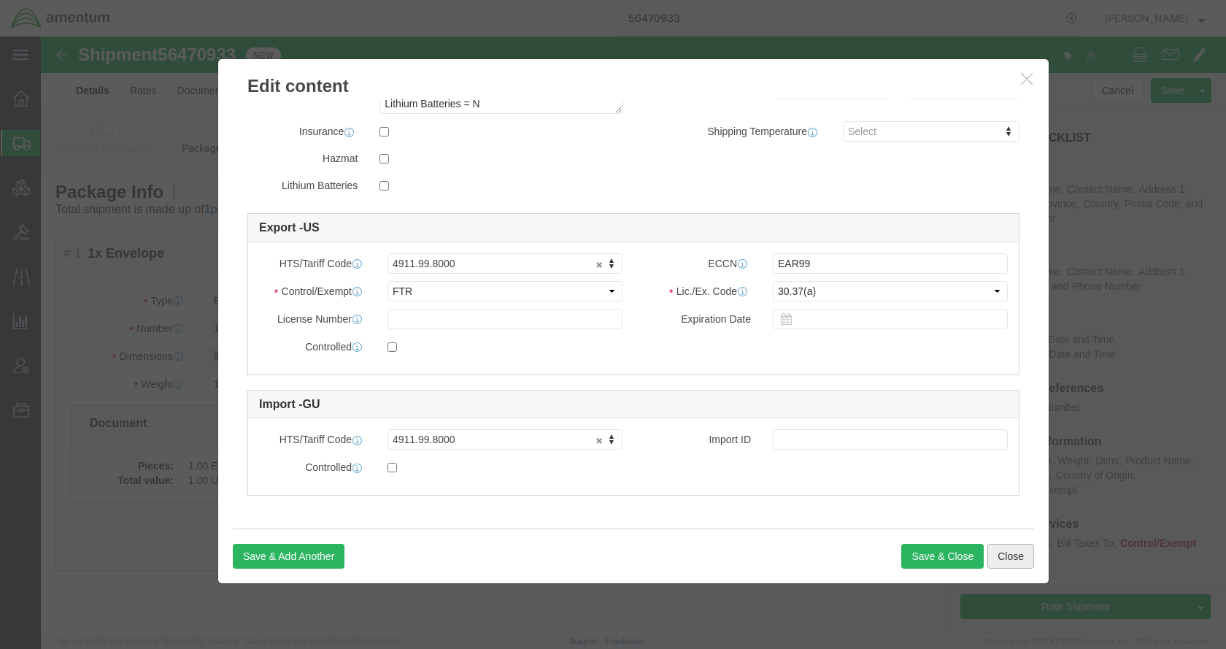
click button "Close"
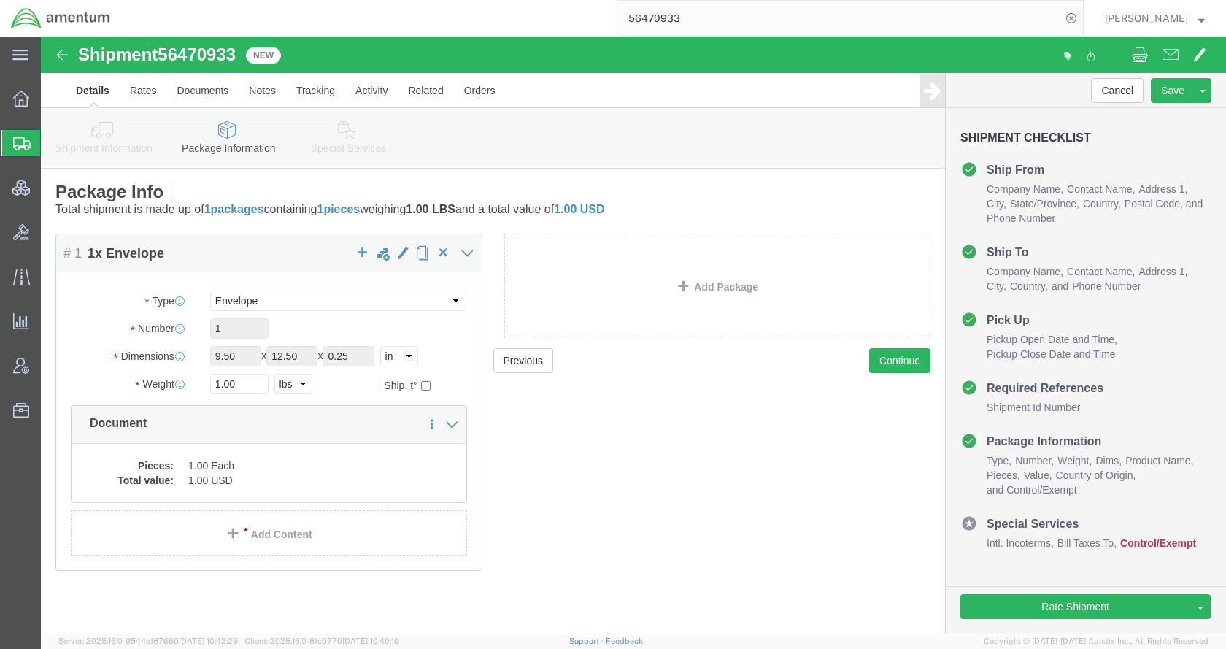
click icon
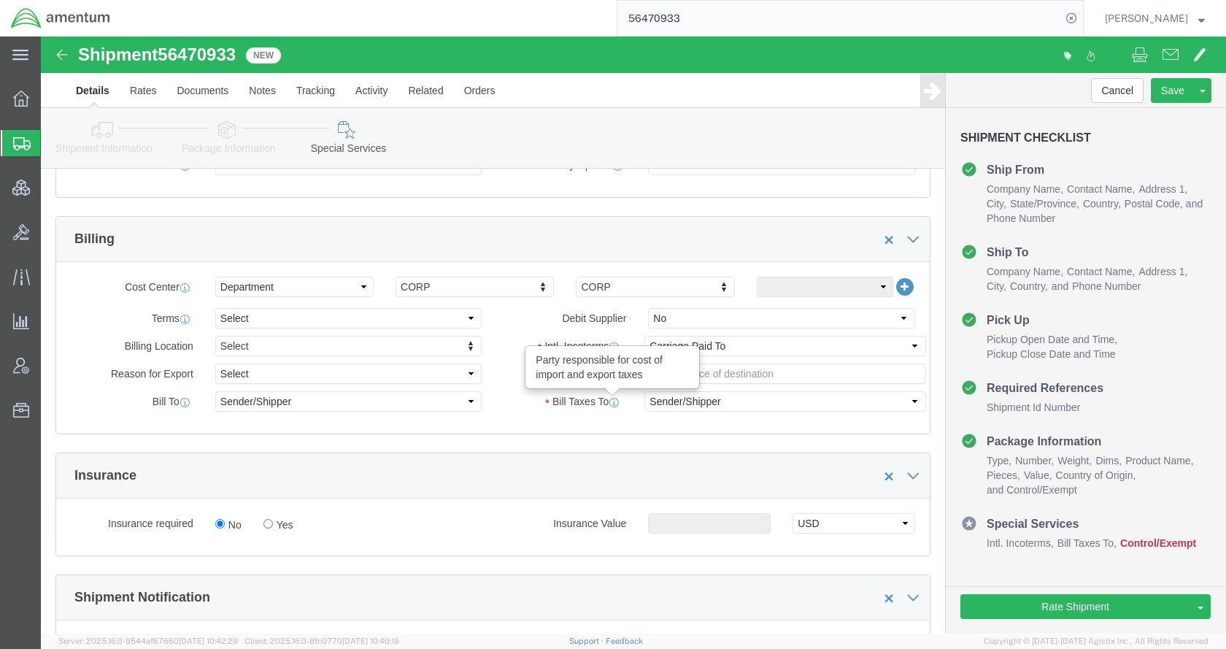
scroll to position [658, 0]
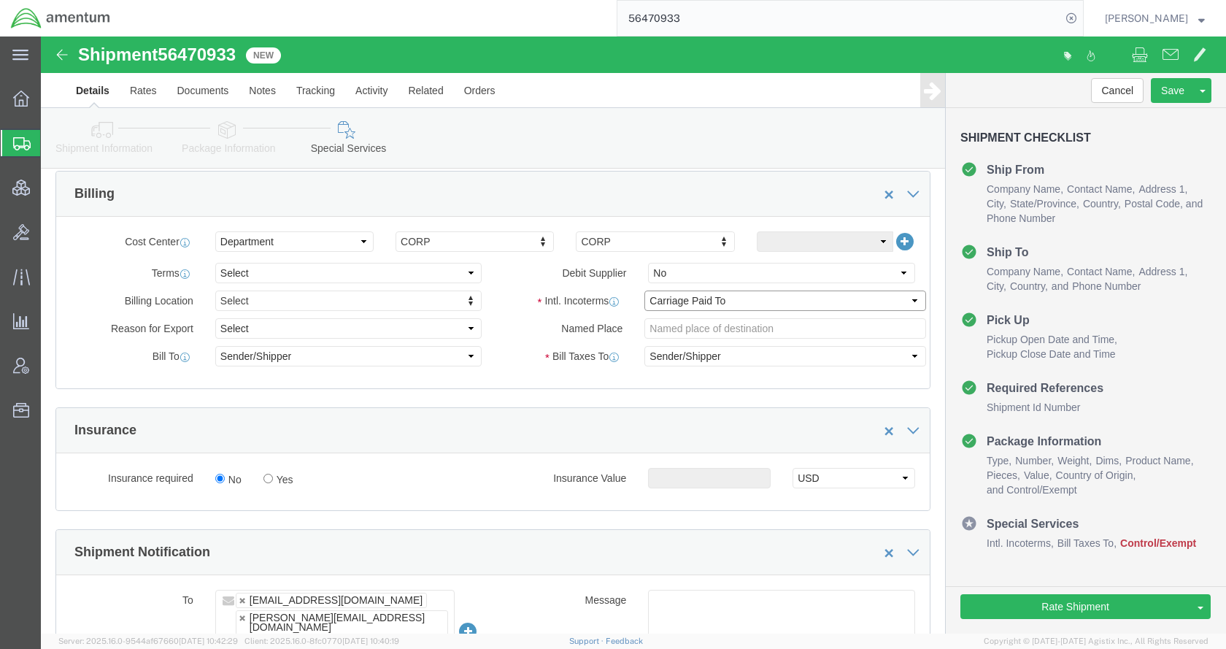
click select "Select Carriage Insurance Paid Carriage Paid To Cost and Freight Cost Insurance…"
select select "DDP"
click select "Select Carriage Insurance Paid Carriage Paid To Cost and Freight Cost Insurance…"
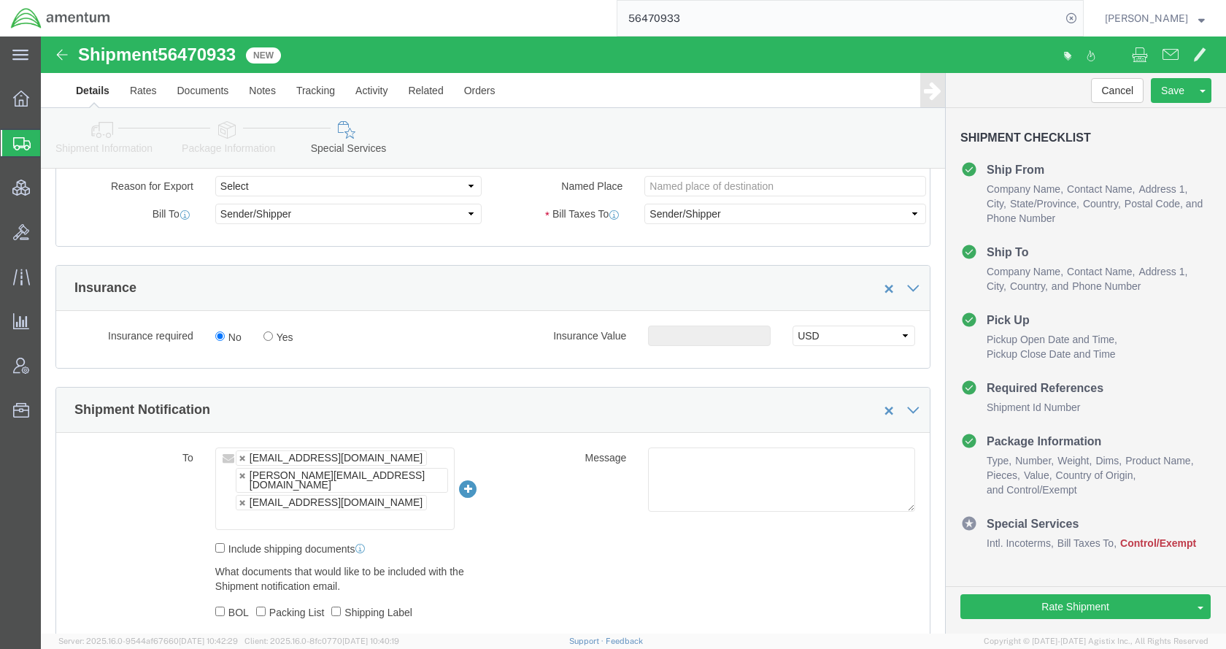
scroll to position [1096, 0]
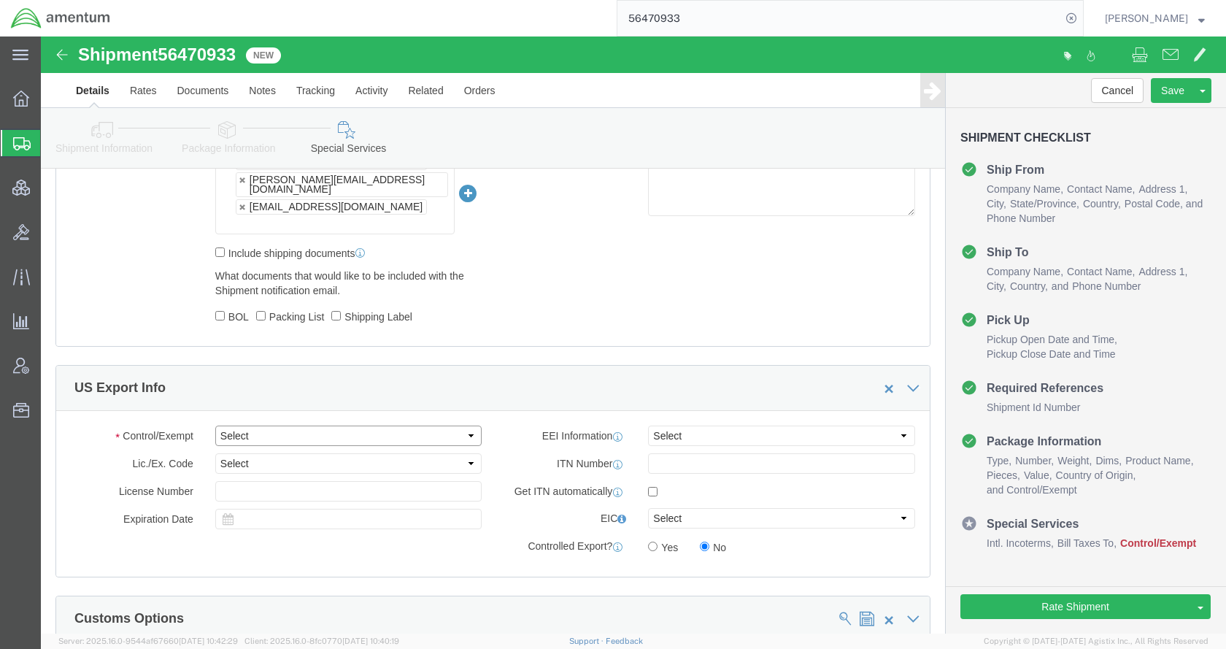
drag, startPoint x: 267, startPoint y: 372, endPoint x: 240, endPoint y: 382, distance: 28.9
click select "Select ATF BIS DEA EPA FDA FTR ITAR OFAC Other (OPA)"
select select "FTR"
click select "Select ATF BIS DEA EPA FDA FTR ITAR OFAC Other (OPA)"
click select "Select 30.2(d)(2) 30.36 30.37(a) 30.37(f) 30.37(g) 30.37(h) 30.37(i) 30.37(j) 3…"
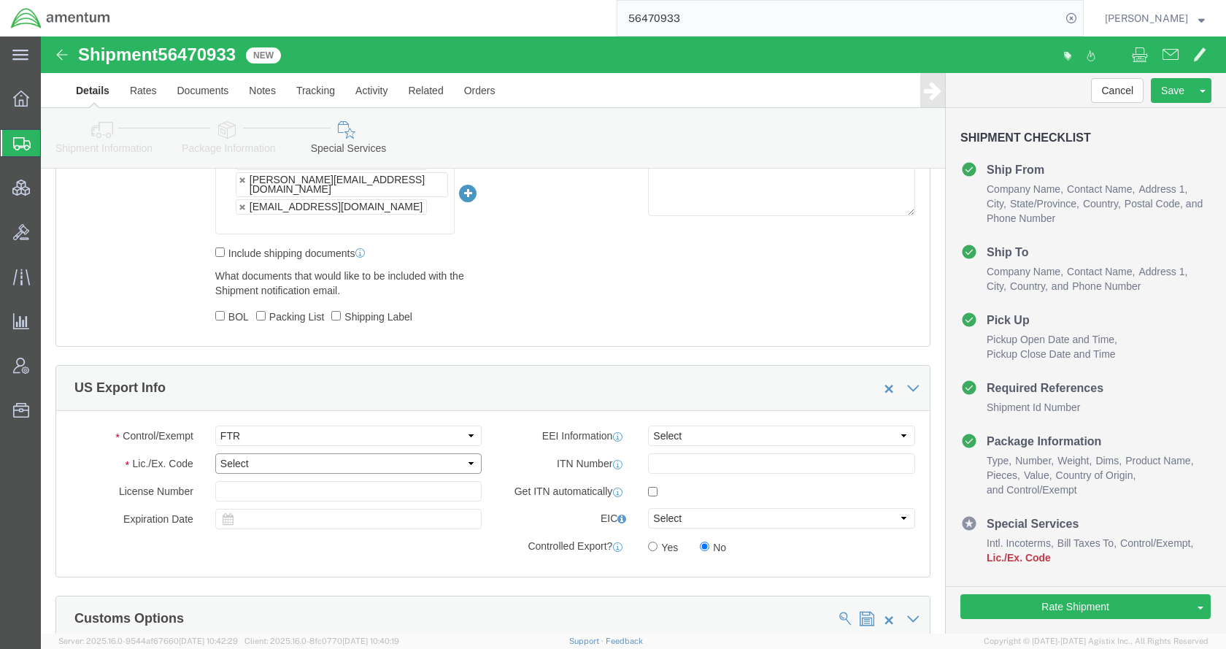
select select "30.37(a)"
click select "Select 30.2(d)(2) 30.36 30.37(a) 30.37(f) 30.37(g) 30.37(h) 30.37(i) 30.37(j) 3…"
drag, startPoint x: 655, startPoint y: 366, endPoint x: 664, endPoint y: 379, distance: 16.2
click select "Select AES-Direct EEI Carrier File EEI EEI Exempt"
select select "EXEM"
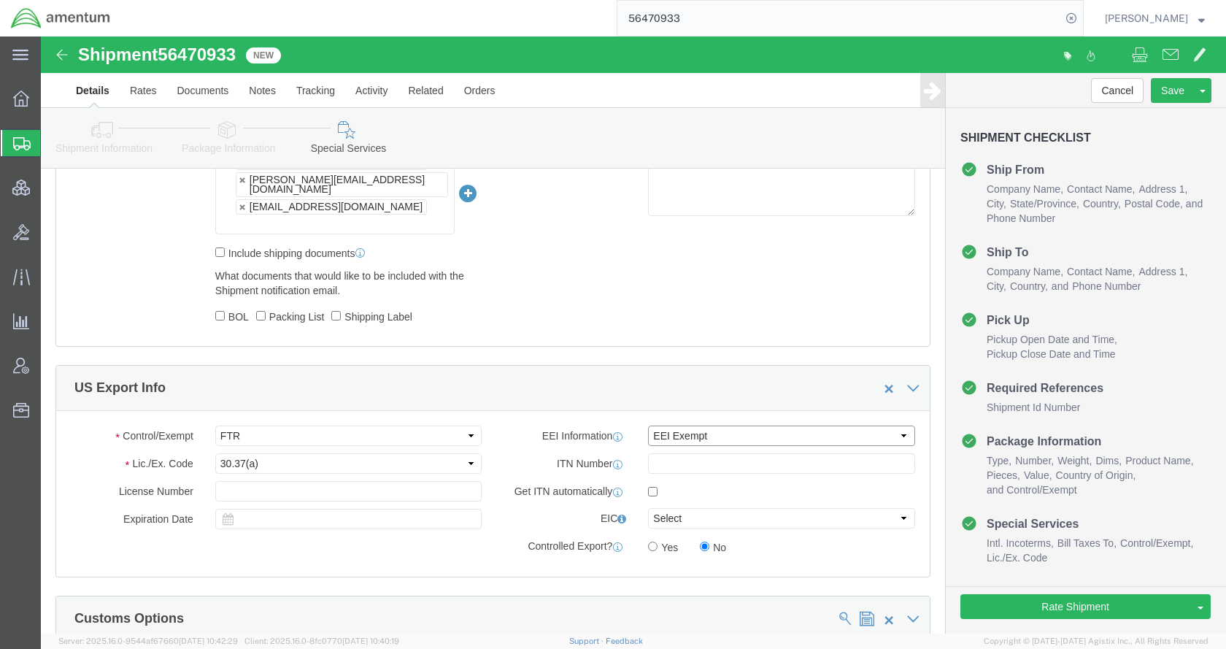
click select "Select AES-Direct EEI Carrier File EEI EEI Exempt"
click div "Rate Shipment Send To Bid Rate And Send To Bid Rate And Autotender"
click button "Rate Shipment"
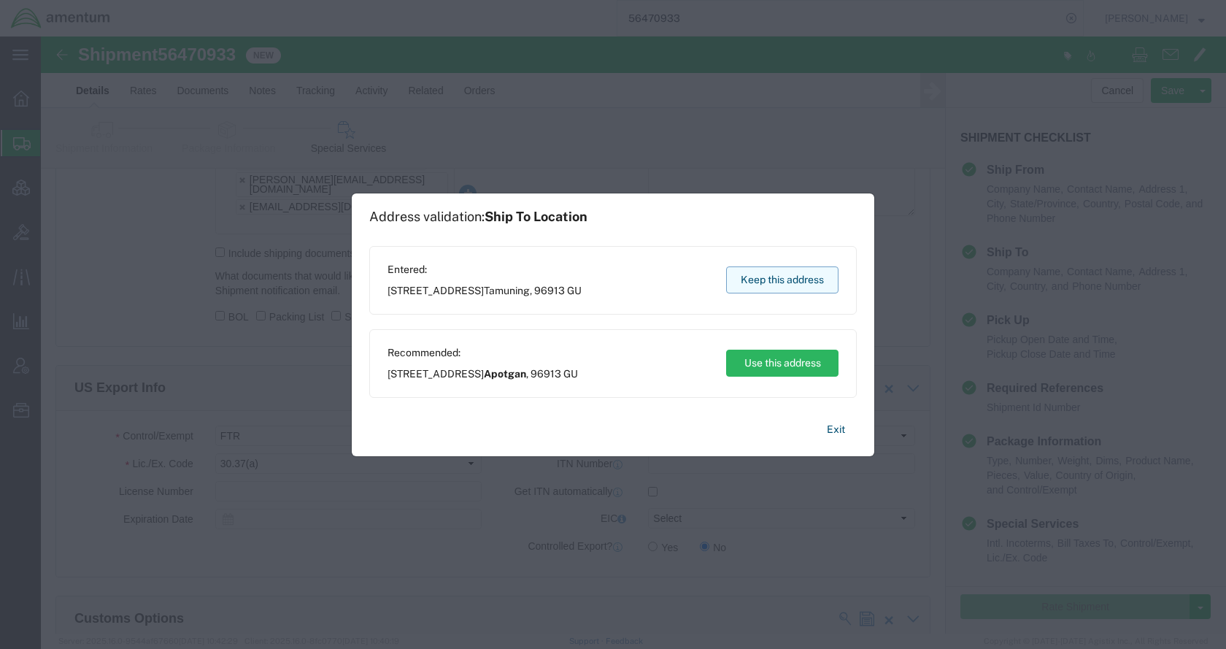
click at [783, 277] on button "Keep this address" at bounding box center [782, 279] width 112 height 27
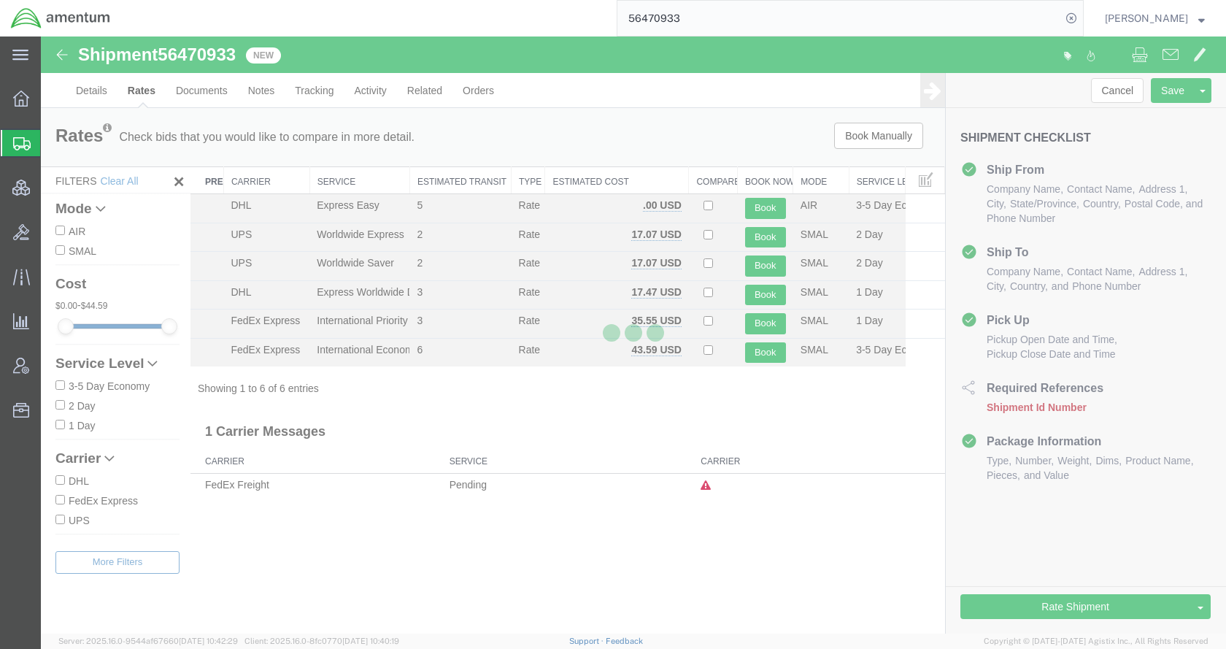
scroll to position [0, 0]
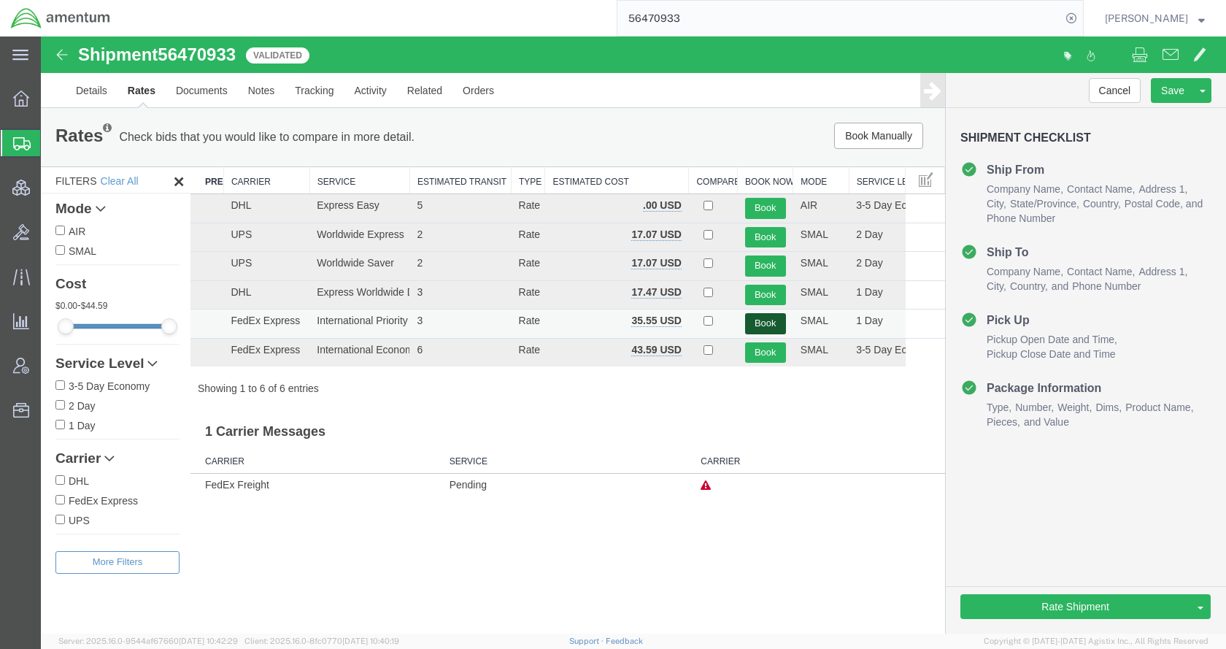
click at [757, 320] on button "Book" at bounding box center [765, 323] width 41 height 21
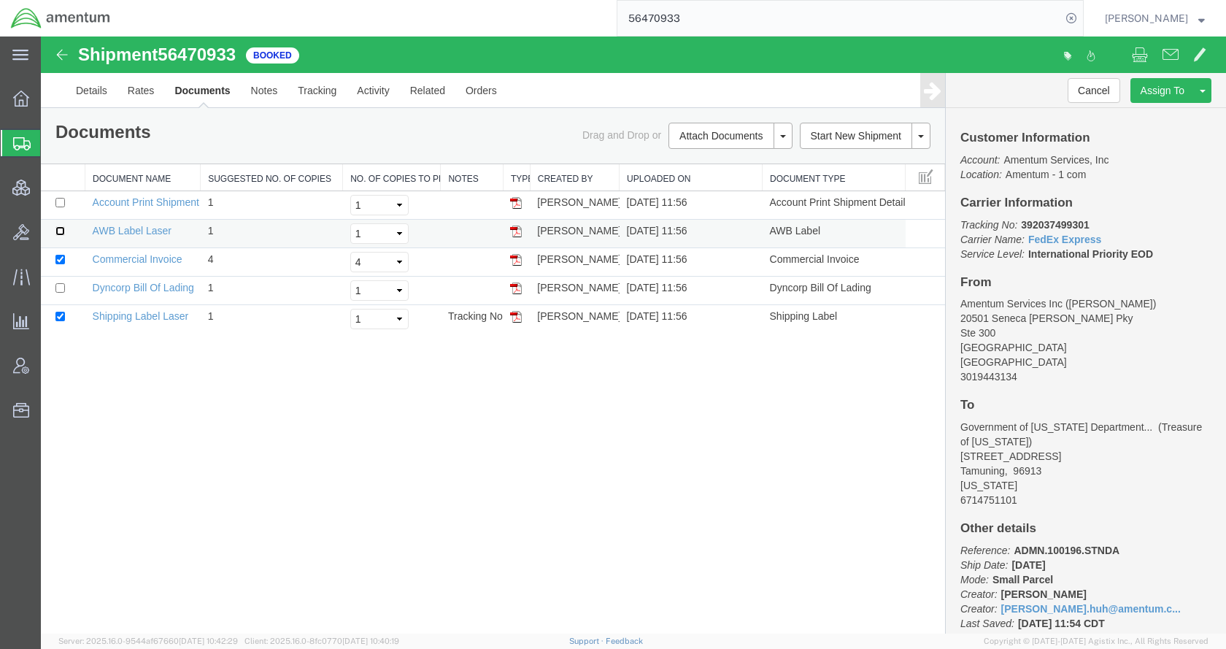
click at [58, 232] on input "checkbox" at bounding box center [59, 230] width 9 height 9
checkbox input "true"
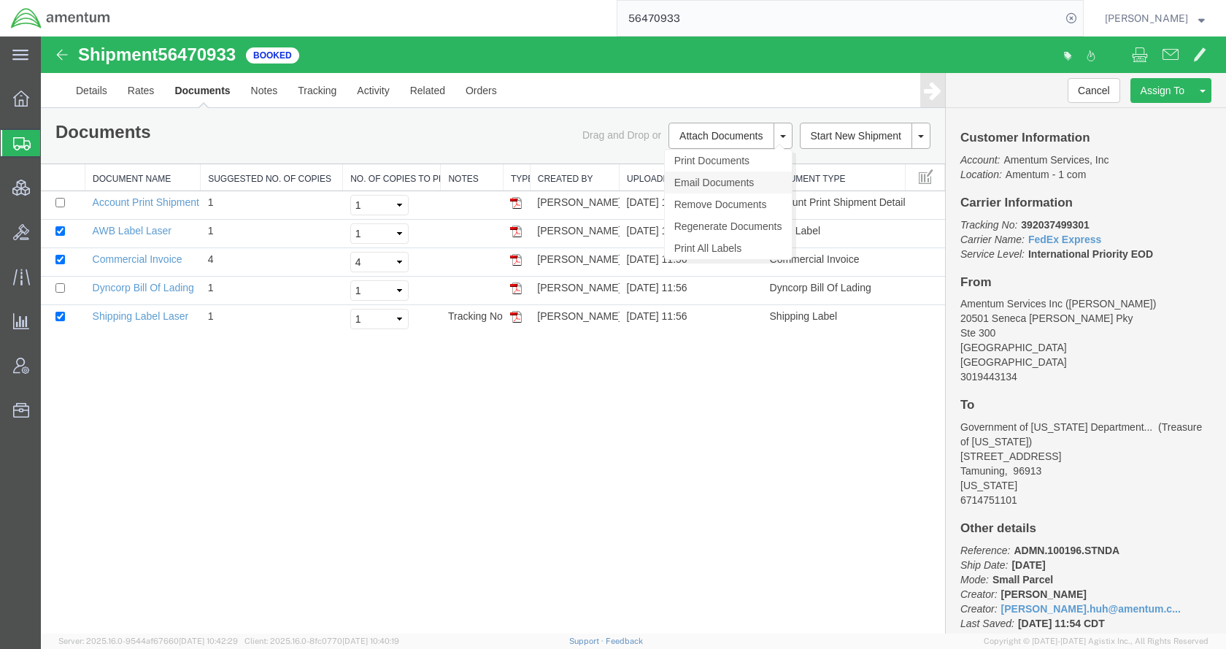
click at [727, 188] on link "Email Documents" at bounding box center [728, 183] width 127 height 22
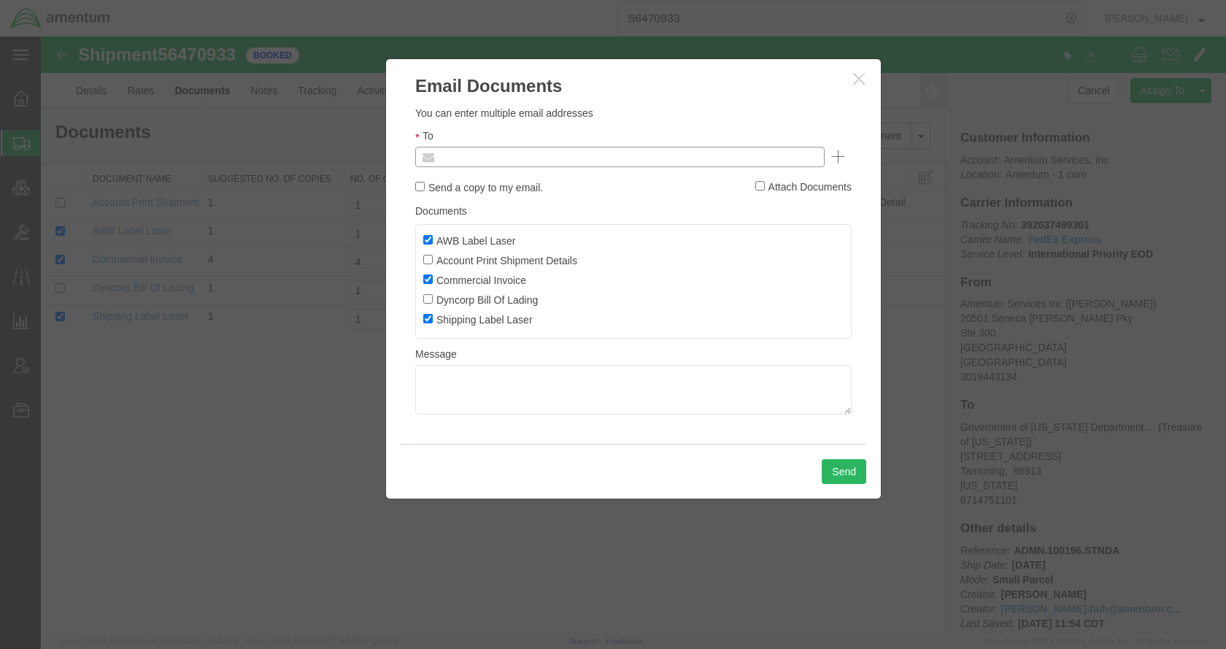
click at [543, 159] on input "text" at bounding box center [521, 156] width 171 height 19
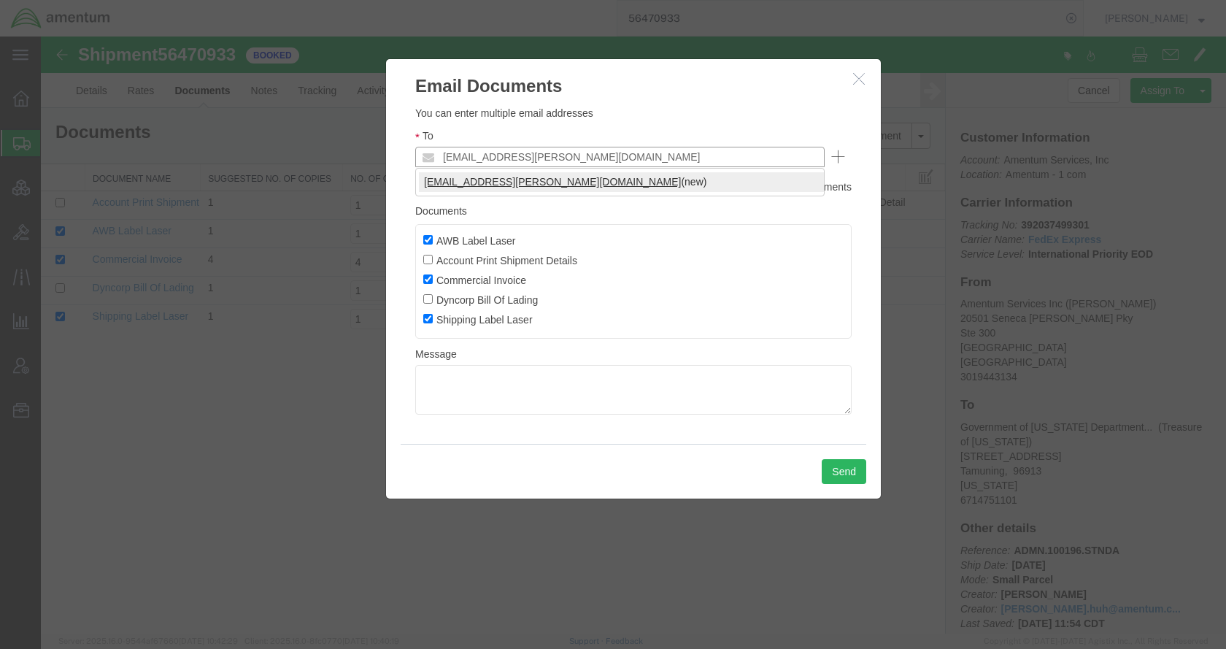
type input "kent.gilman@amentum.com"
click at [830, 464] on button "Send" at bounding box center [844, 471] width 45 height 25
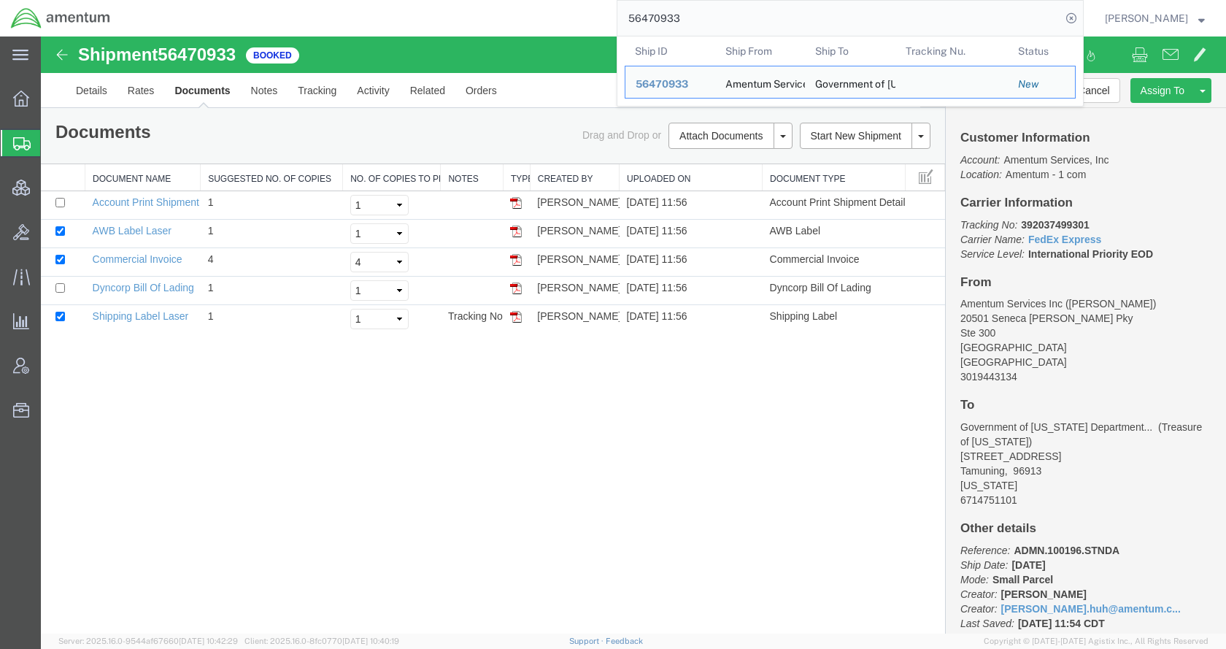
drag, startPoint x: 758, startPoint y: 15, endPoint x: 641, endPoint y: 25, distance: 118.0
click at [641, 25] on div "56470933 Ship ID Ship From Ship To Tracking Nu. Status Ship ID 56470933 Ship Fr…" at bounding box center [602, 18] width 963 height 36
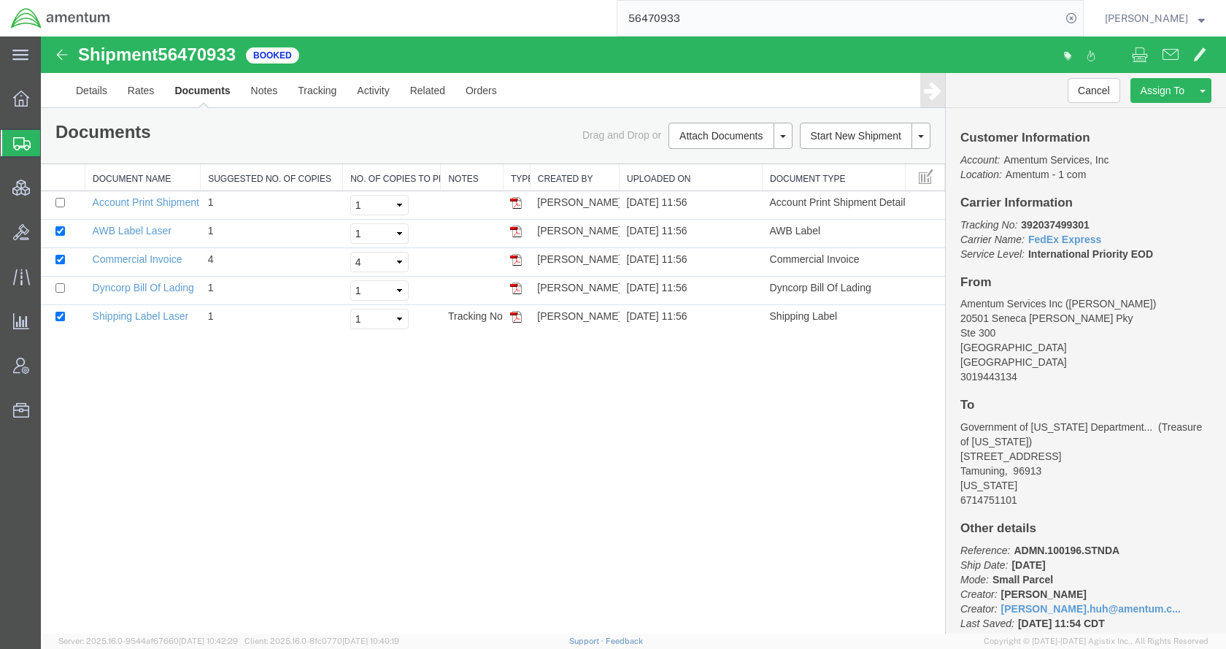
paste input "1399"
type input "56471399"
click at [1082, 15] on icon at bounding box center [1071, 18] width 20 height 20
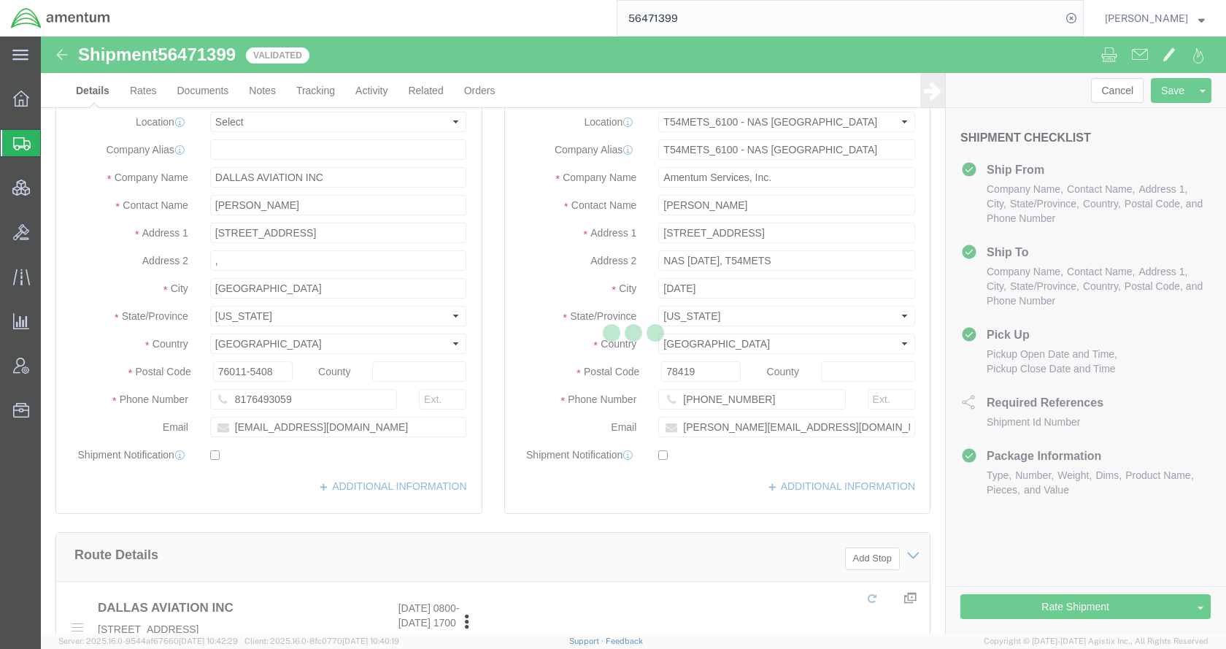
select select "67191"
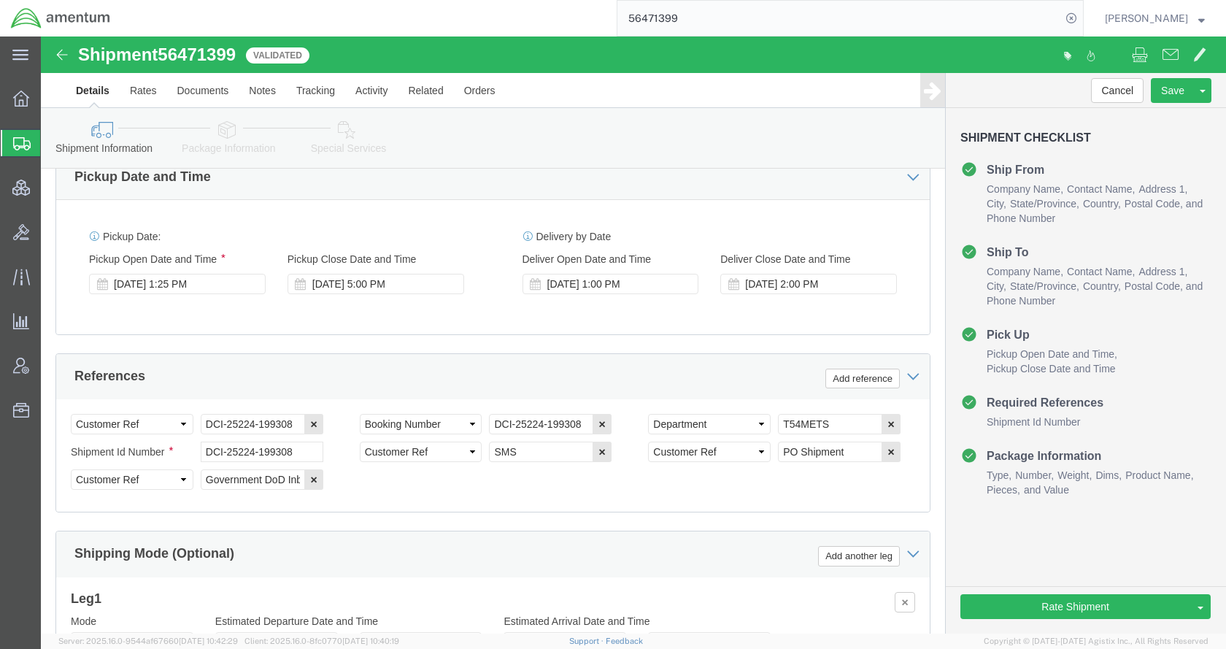
scroll to position [949, 0]
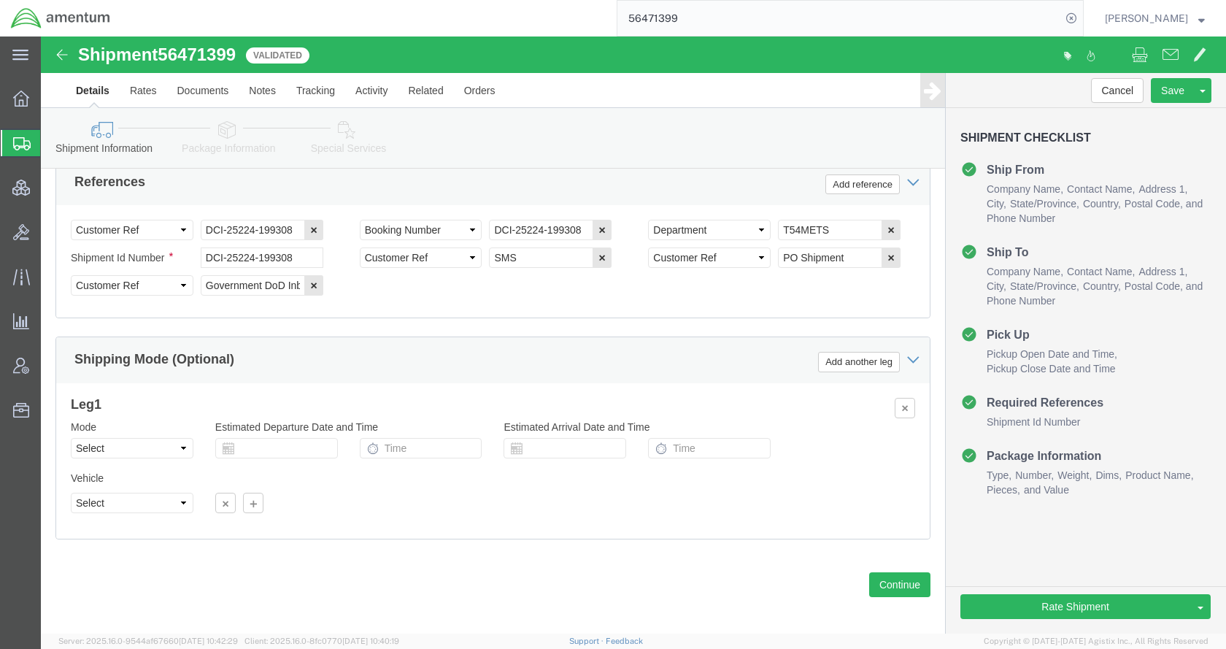
click link "Package Information"
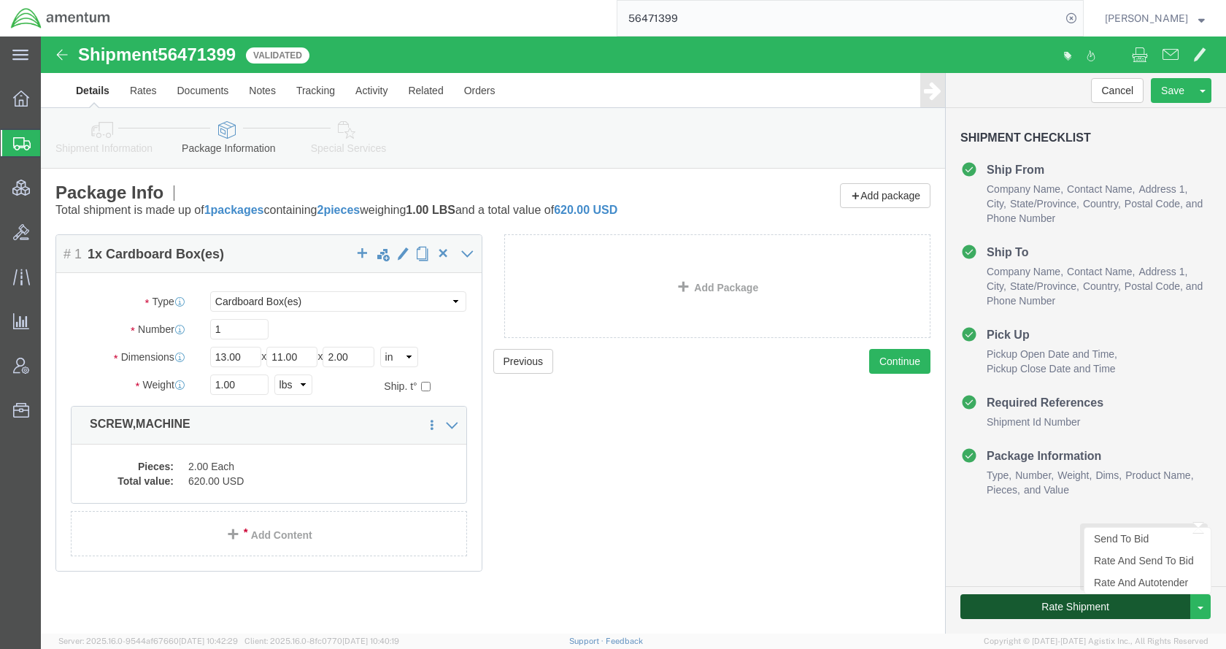
click button "Rate Shipment"
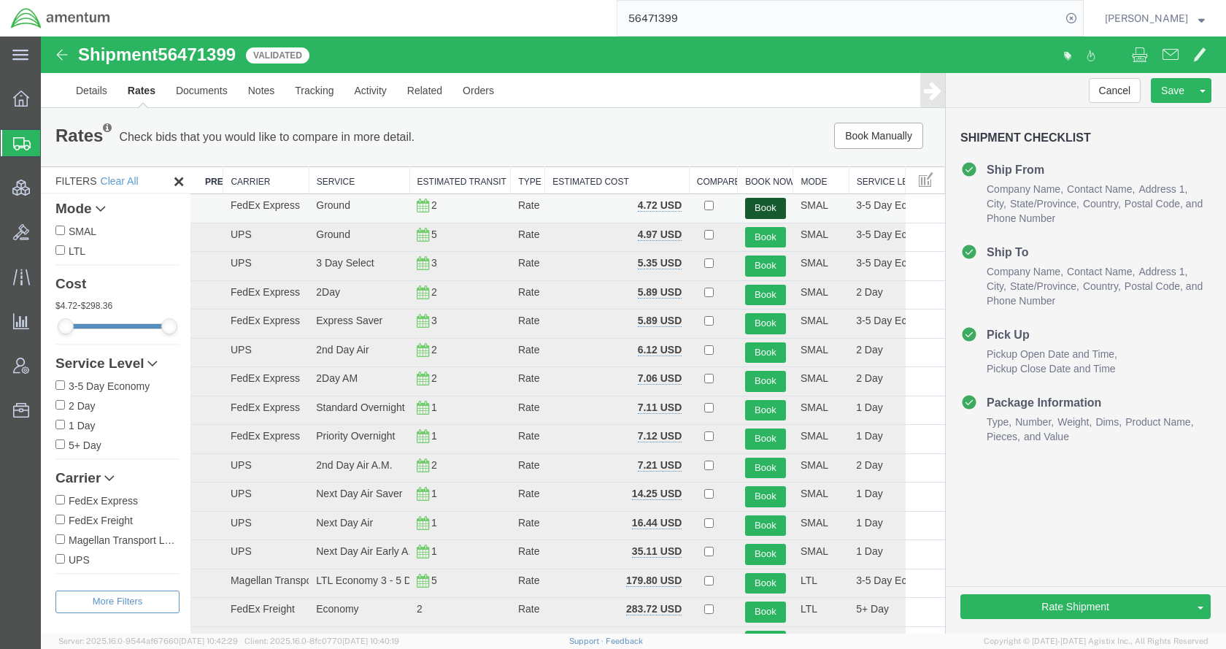
click at [745, 205] on button "Book" at bounding box center [765, 208] width 41 height 21
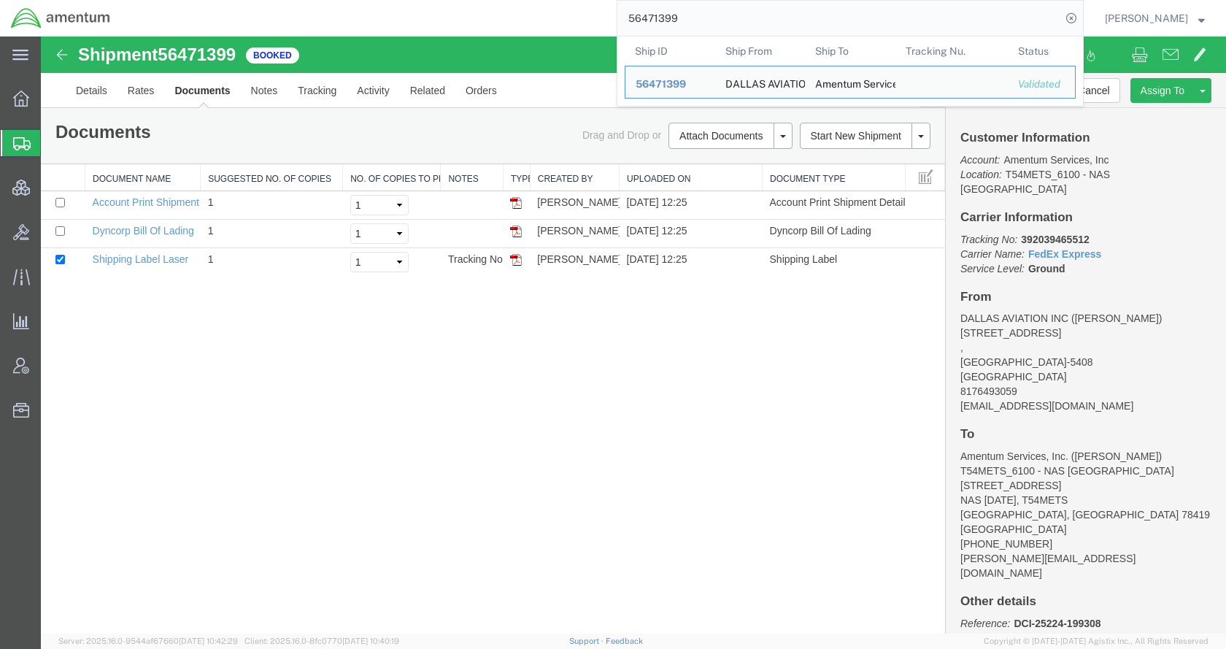
drag, startPoint x: 748, startPoint y: 20, endPoint x: 631, endPoint y: 21, distance: 117.5
click at [631, 21] on div "56471399 Ship ID Ship From Ship To Tracking Nu. Status Ship ID 56471399 Ship Fr…" at bounding box center [602, 18] width 963 height 36
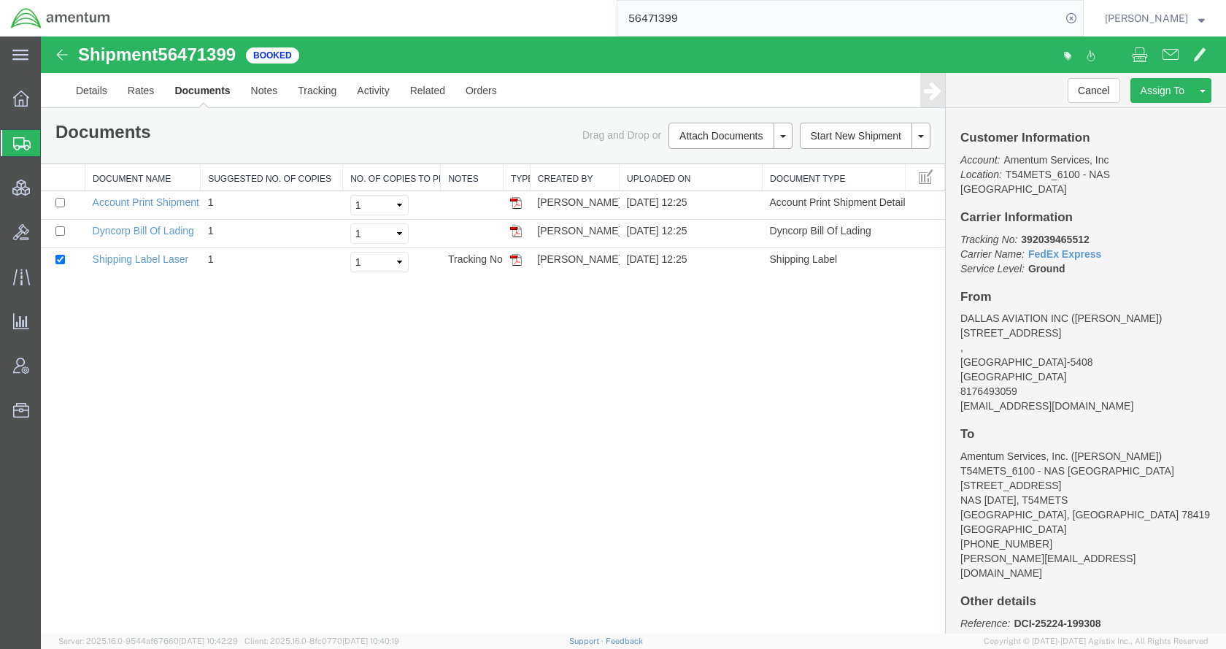
paste input "S224-25224-0414"
click at [1082, 17] on icon at bounding box center [1071, 18] width 20 height 20
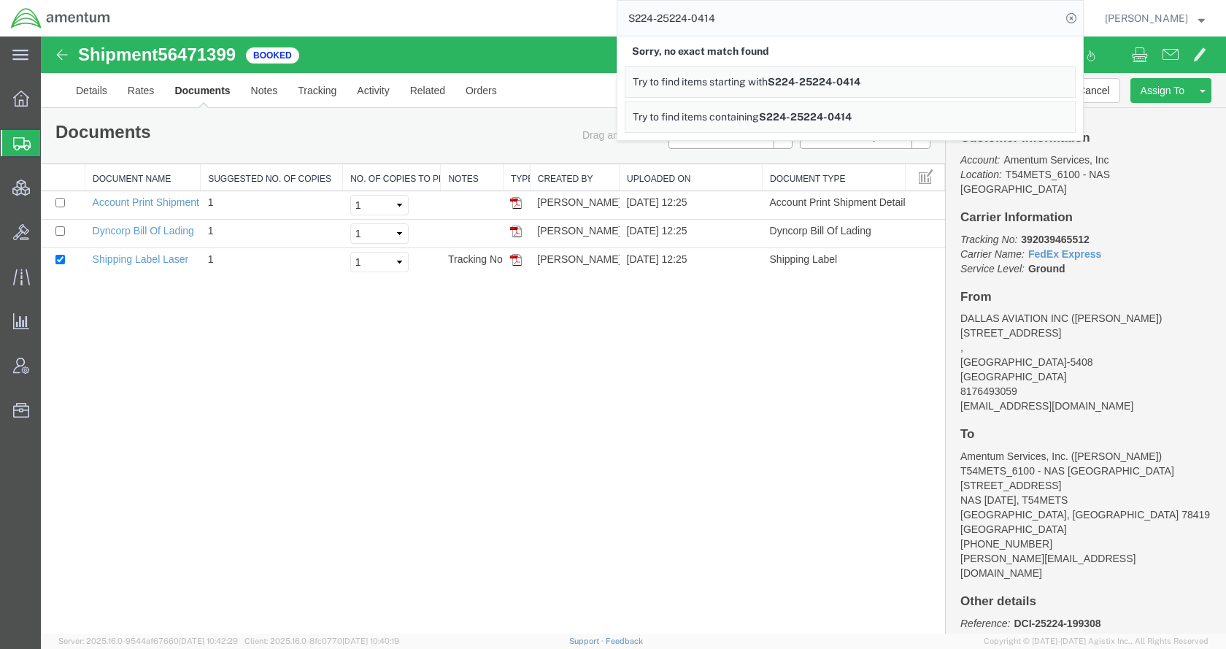
click at [772, 23] on input "S224-25224-0414" at bounding box center [840, 18] width 444 height 35
drag, startPoint x: 767, startPoint y: 18, endPoint x: 623, endPoint y: 18, distance: 144.5
click at [623, 18] on div "S224-25224-0414 Sorry, no exact match found Try to find items starting with S22…" at bounding box center [602, 18] width 963 height 36
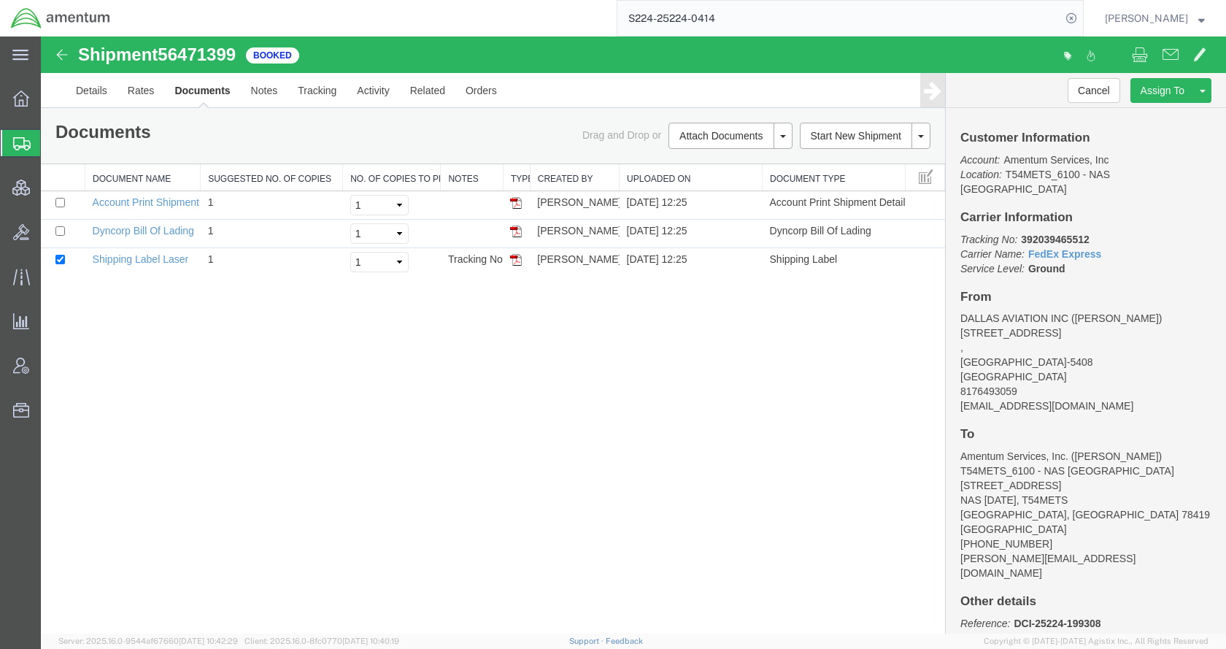
paste input "DCO-25224-166710"
type input "DCO-25224-166710"
click at [1082, 17] on icon at bounding box center [1071, 18] width 20 height 20
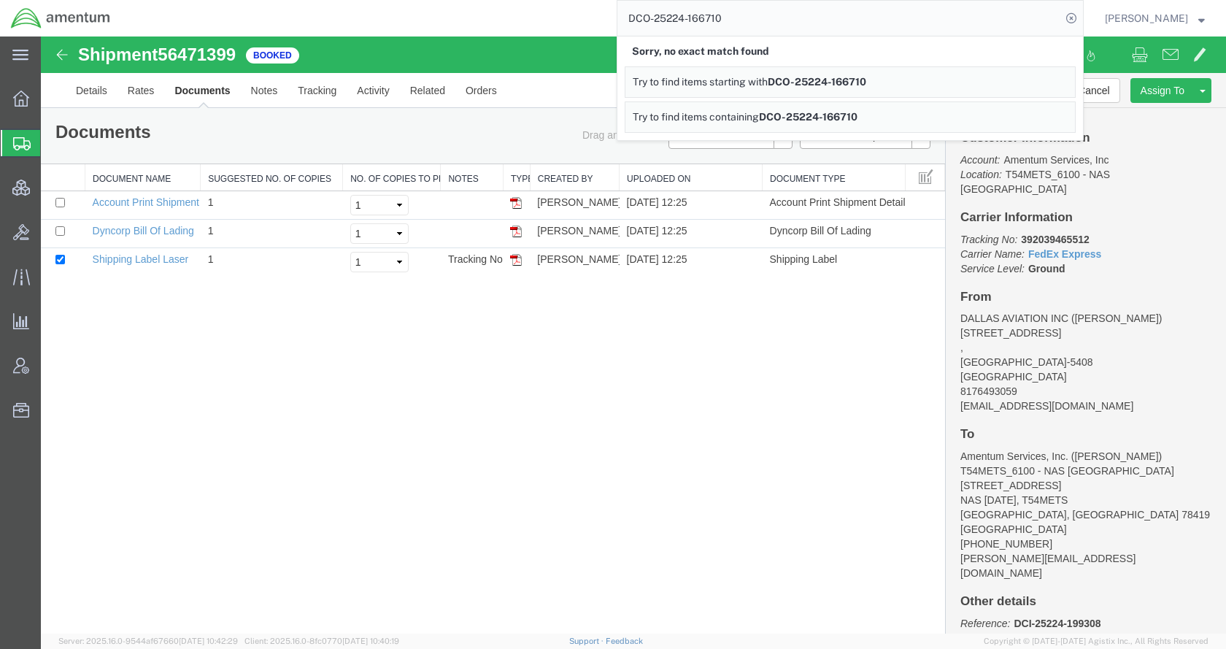
click at [789, 19] on input "DCO-25224-166710" at bounding box center [840, 18] width 444 height 35
drag, startPoint x: 802, startPoint y: 23, endPoint x: 617, endPoint y: 22, distance: 184.7
click at [617, 22] on div "DCO-25224-166710 Sorry, no exact match found Try to find items starting with DC…" at bounding box center [602, 18] width 963 height 36
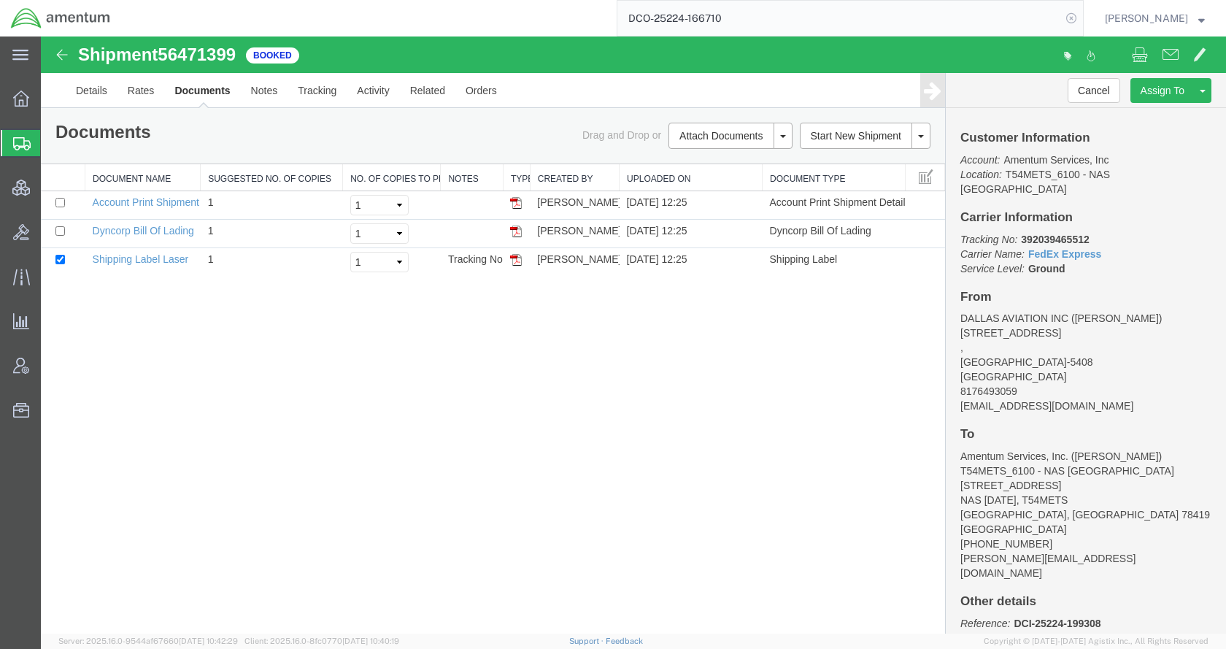
click at [1082, 15] on icon at bounding box center [1071, 18] width 20 height 20
click at [1082, 12] on icon at bounding box center [1071, 18] width 20 height 20
paste input "DCO-25224-166710"
type input "DCO-25224-166710"
drag, startPoint x: 1097, startPoint y: 18, endPoint x: 980, endPoint y: 40, distance: 119.7
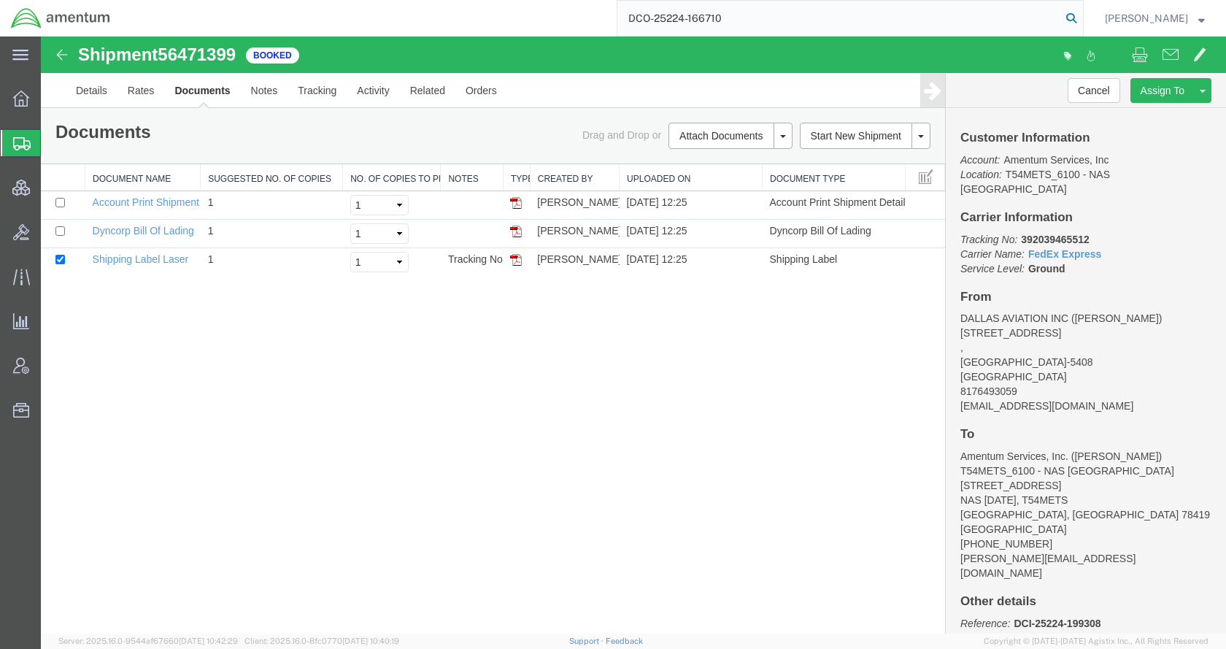
click at [1082, 18] on icon at bounding box center [1071, 18] width 20 height 20
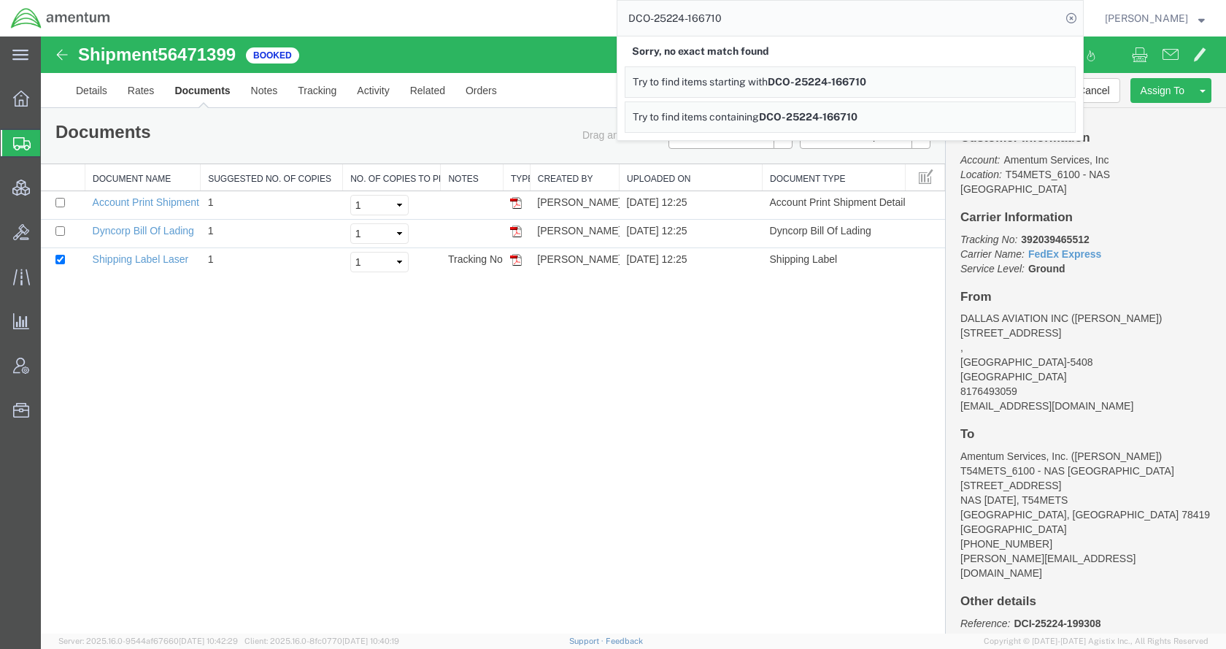
click at [580, 379] on div "Shipment 56471399 3 of 3 Booked Details Rates Documents Notes Tracking Activity…" at bounding box center [634, 334] width 1186 height 597
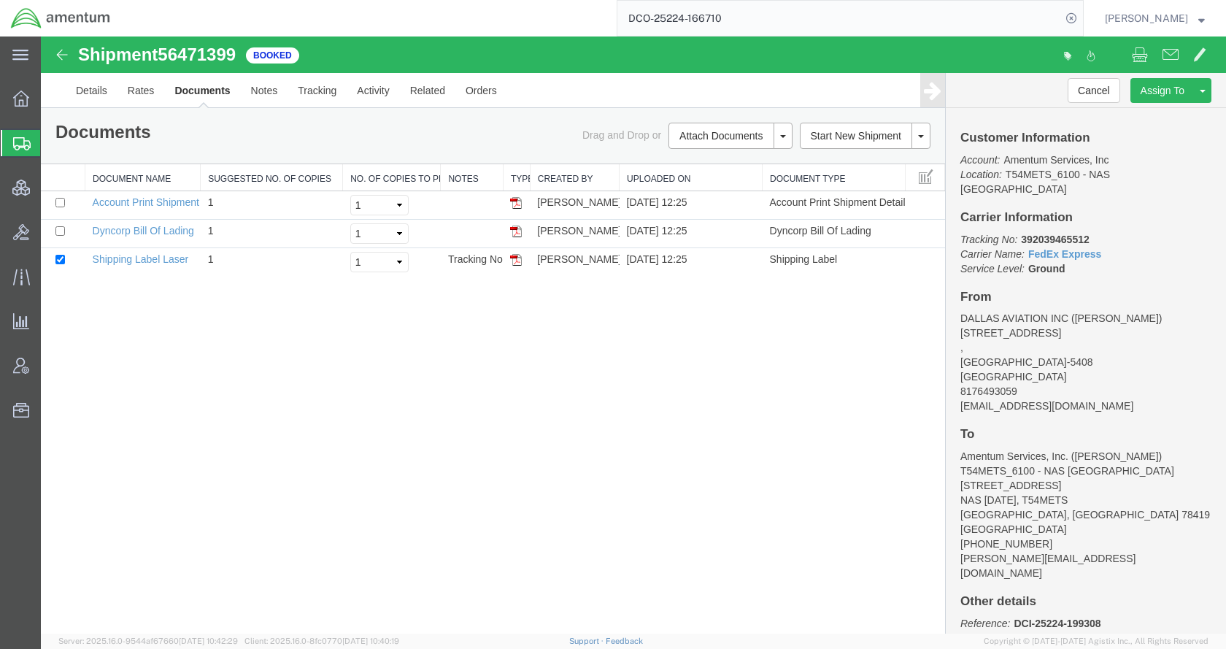
click at [770, 26] on input "DCO-25224-166710" at bounding box center [840, 18] width 444 height 35
click at [1082, 18] on icon at bounding box center [1071, 18] width 20 height 20
click at [1082, 17] on icon at bounding box center [1071, 18] width 20 height 20
paste input "DCO-25224-166710"
type input "DCO-25224-166710"
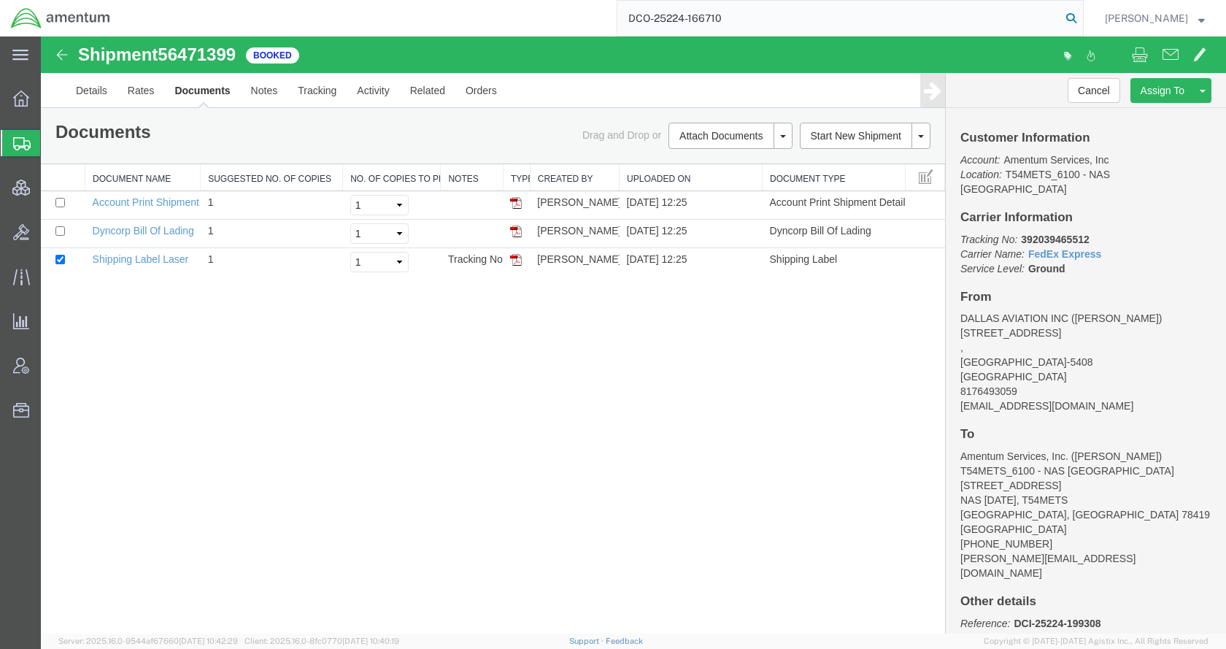
click at [1082, 15] on icon at bounding box center [1071, 18] width 20 height 20
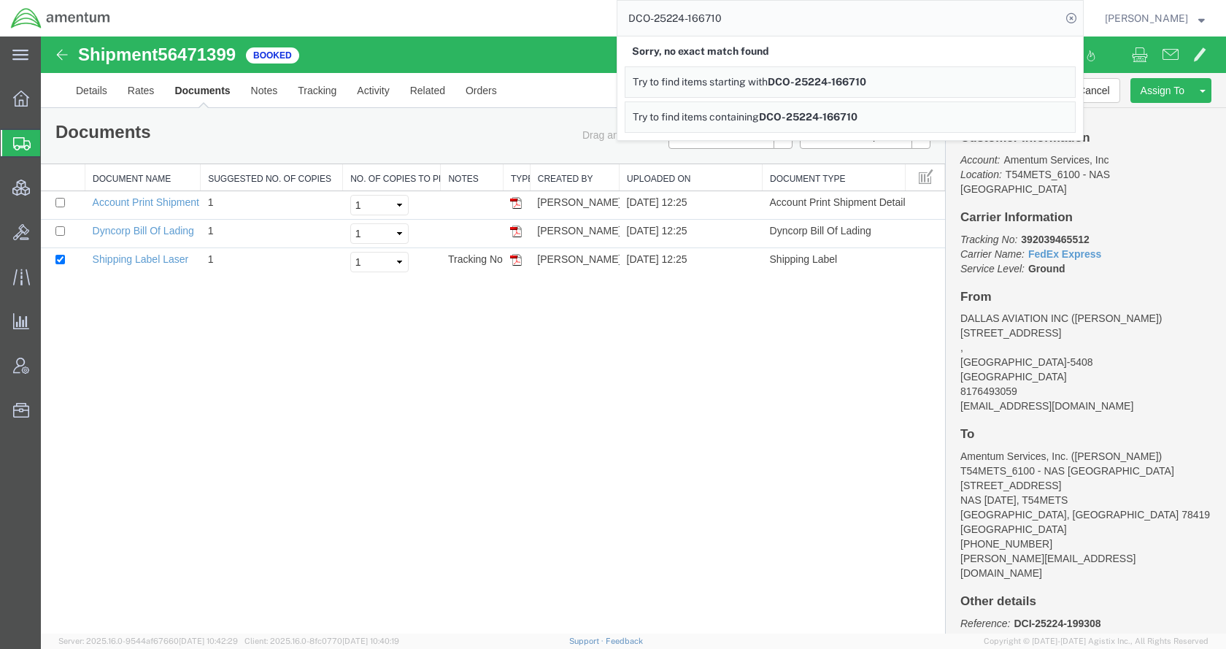
click at [763, 20] on input "DCO-25224-166710" at bounding box center [840, 18] width 444 height 35
click at [1082, 22] on icon at bounding box center [1071, 18] width 20 height 20
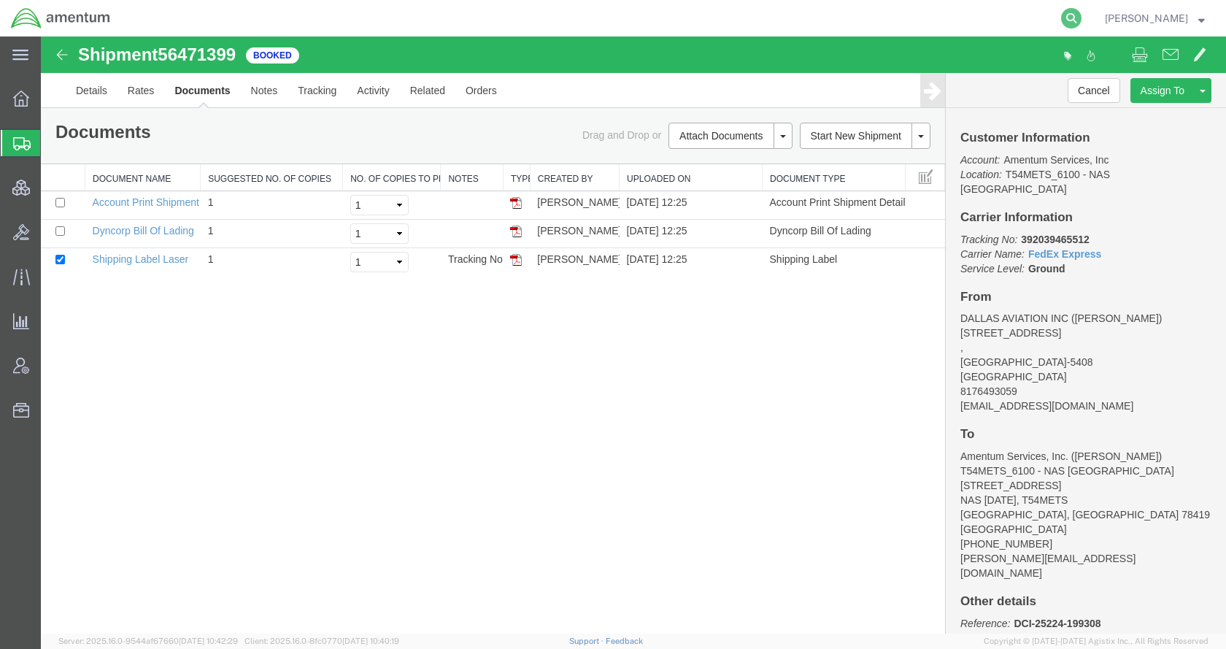
click at [1082, 18] on icon at bounding box center [1071, 18] width 20 height 20
paste input "DCO-25224-166710"
type input "DCO-25224-166710"
click at [1082, 12] on icon at bounding box center [1071, 18] width 20 height 20
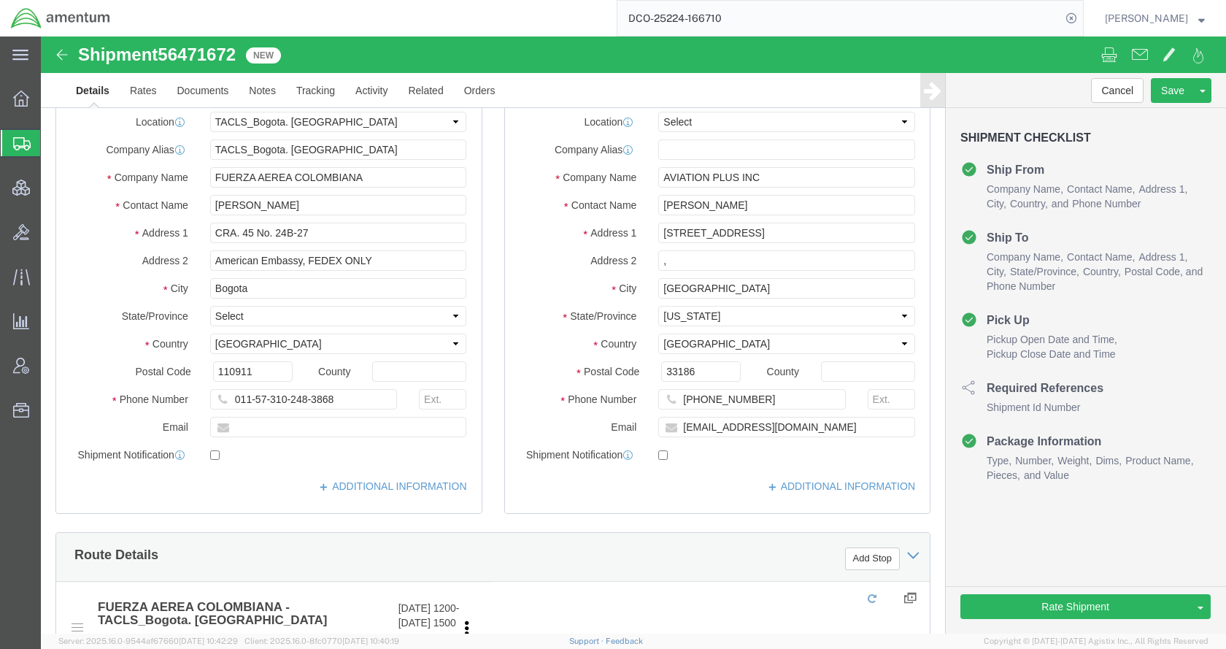
click div "Phone Number 305-256-1626"
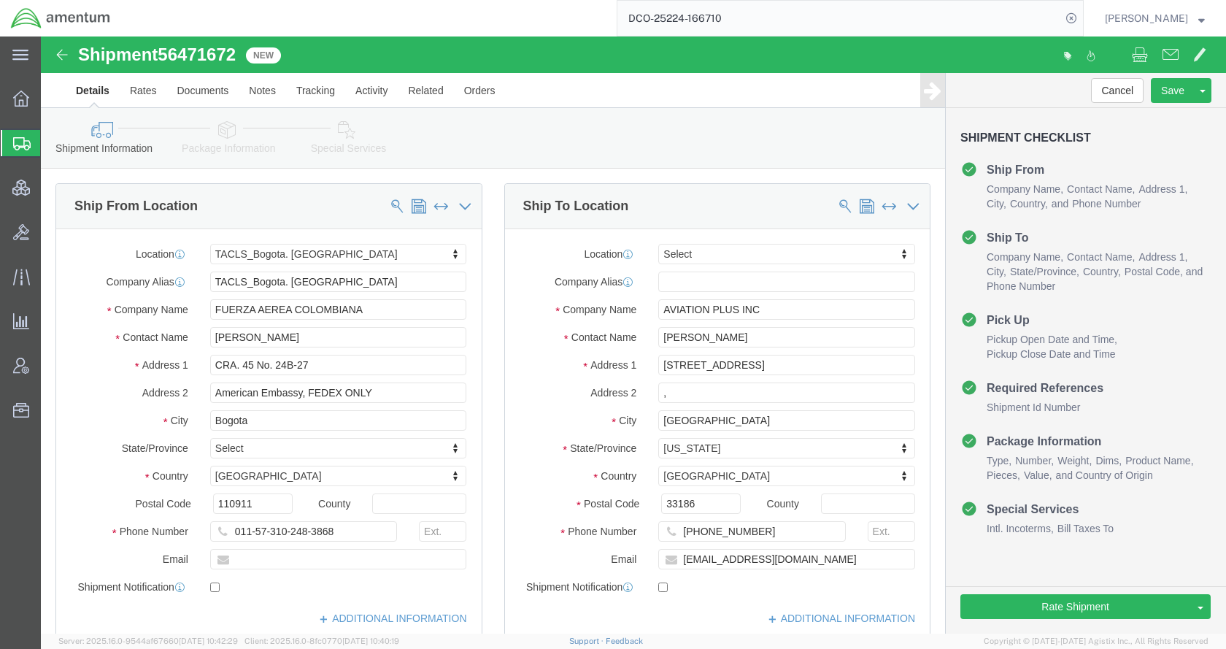
select select "42680"
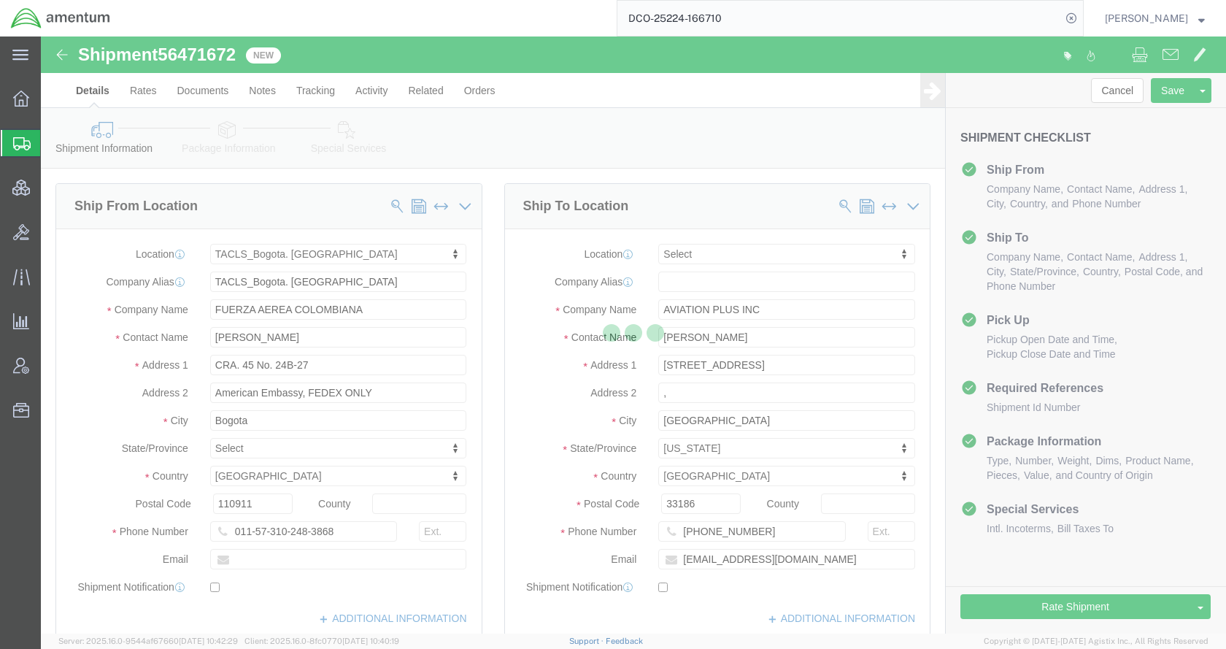
drag, startPoint x: 242, startPoint y: 57, endPoint x: 201, endPoint y: 60, distance: 41.0
click at [215, 57] on div at bounding box center [634, 334] width 1186 height 597
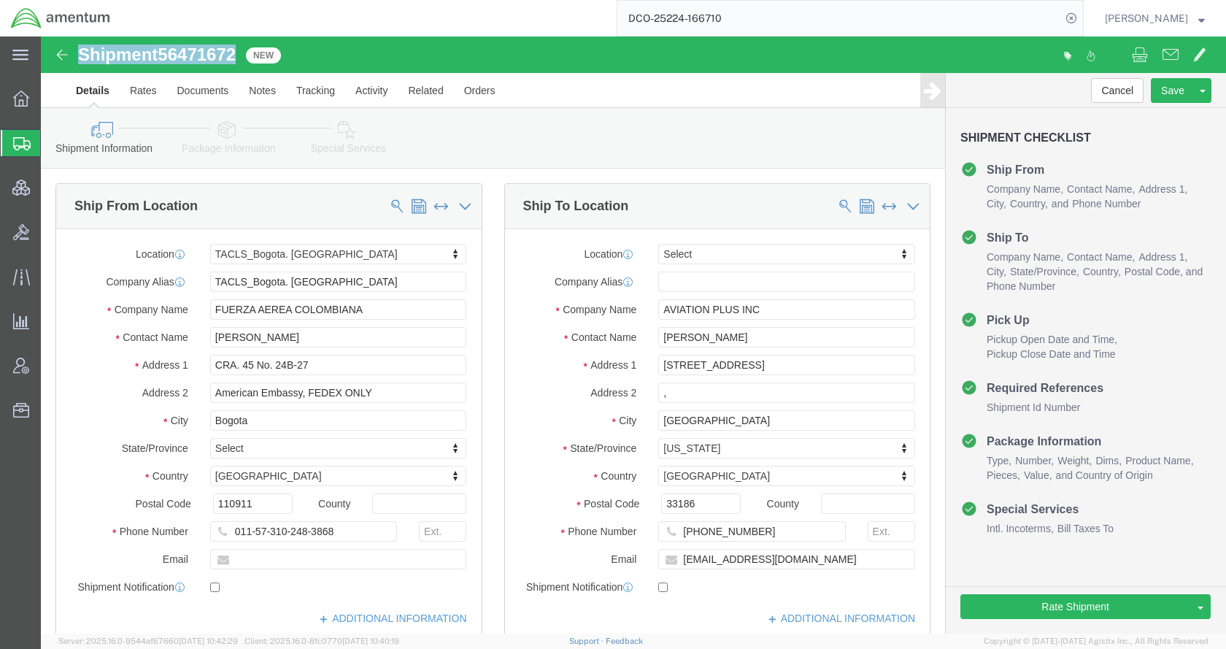
drag, startPoint x: 206, startPoint y: 18, endPoint x: 42, endPoint y: 20, distance: 163.5
click div "Shipment 56471672 New"
copy h1 "Shipment 56471672"
click at [768, 20] on input "DCO-25224-166710" at bounding box center [840, 18] width 444 height 35
type input "DCO-25224-166711"
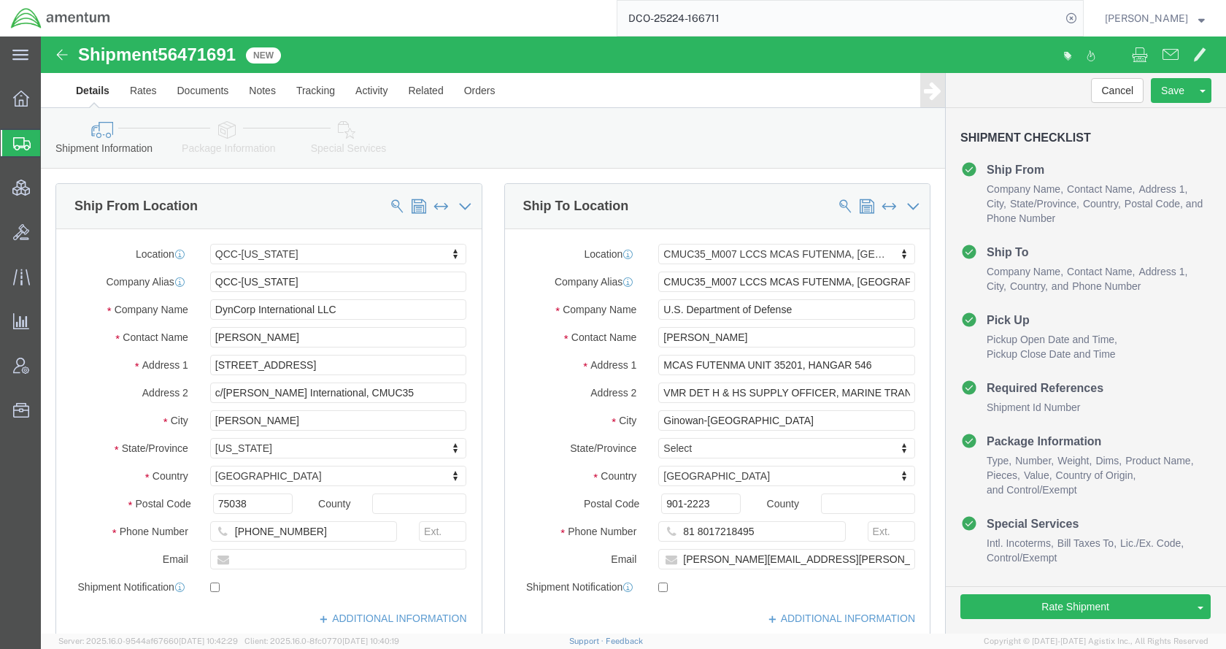
select select "42668"
select select "42654"
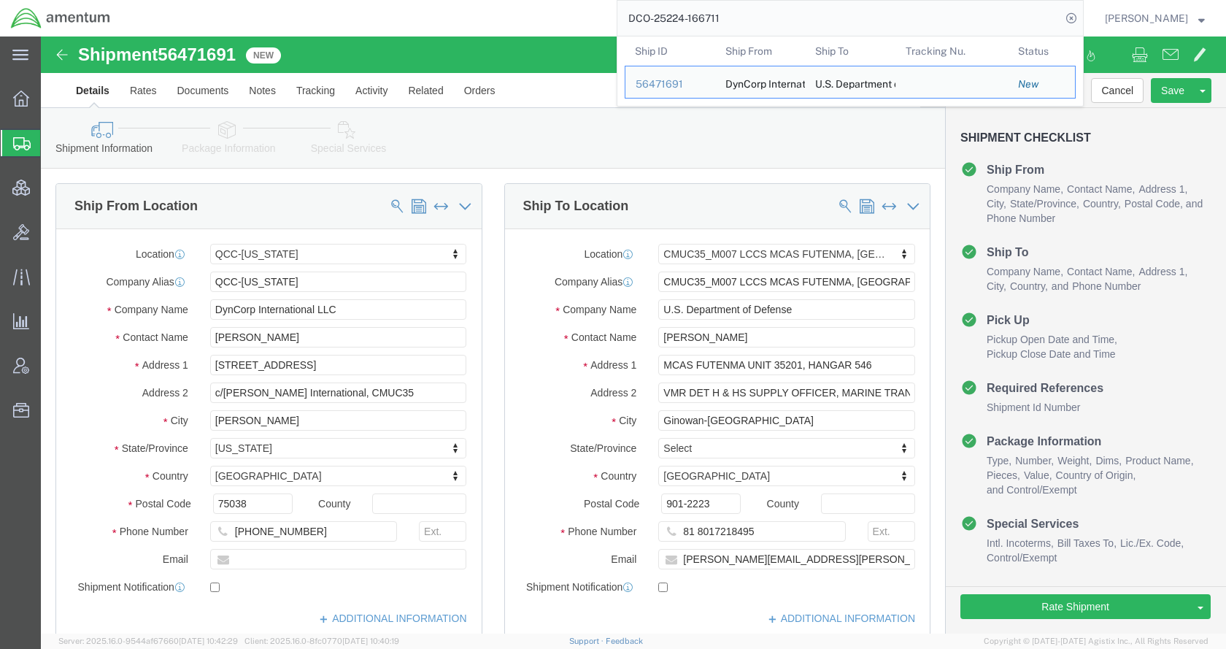
click div "Shipment Information Package Information Special Services Loading Routing"
drag, startPoint x: 813, startPoint y: 22, endPoint x: 624, endPoint y: 26, distance: 189.1
click at [624, 26] on div "DCO-25224-166711 Ship ID Ship From Ship To Tracking Nu. Status Ship ID 56471691…" at bounding box center [602, 18] width 963 height 36
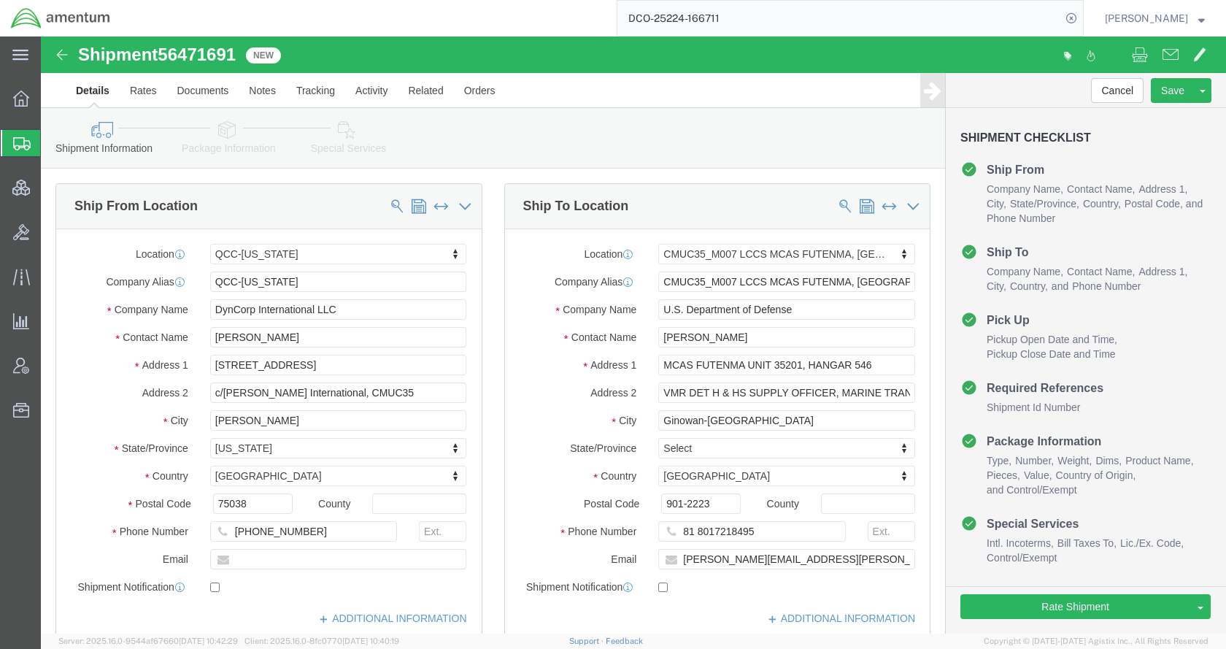
paste input "56471563"
click at [1082, 15] on icon at bounding box center [1071, 18] width 20 height 20
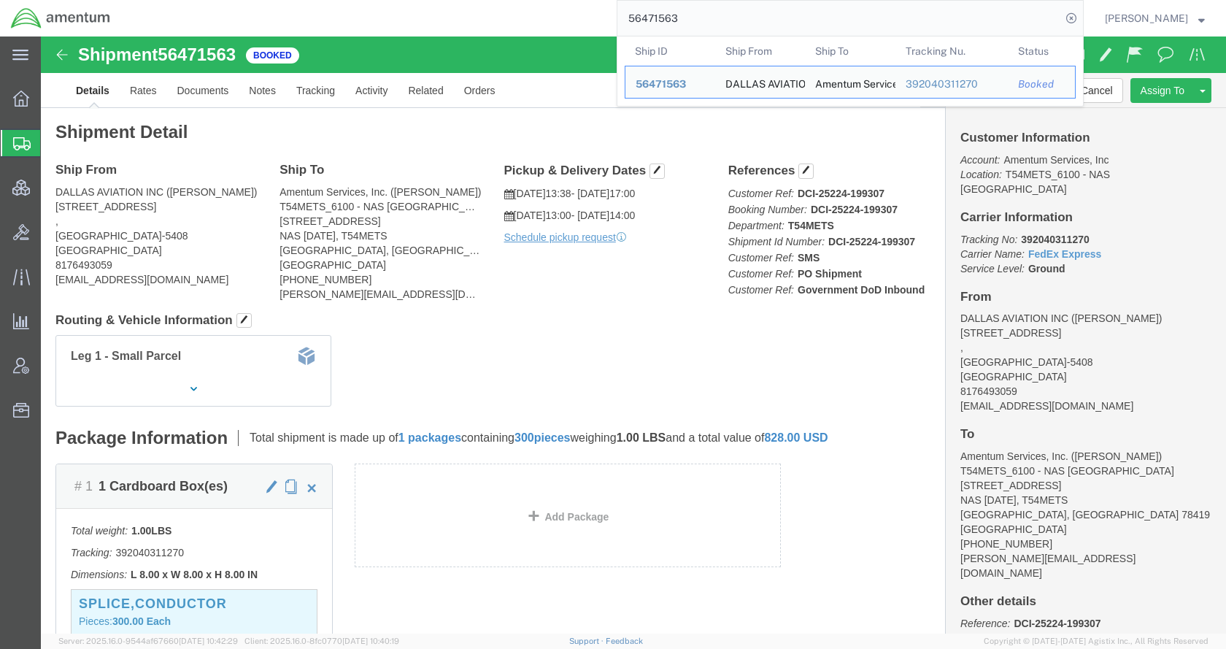
drag, startPoint x: 747, startPoint y: 21, endPoint x: 582, endPoint y: 25, distance: 165.0
click at [582, 25] on div "56471563 Ship ID Ship From Ship To Tracking Nu. Status Ship ID 56471563 Ship Fr…" at bounding box center [602, 18] width 963 height 36
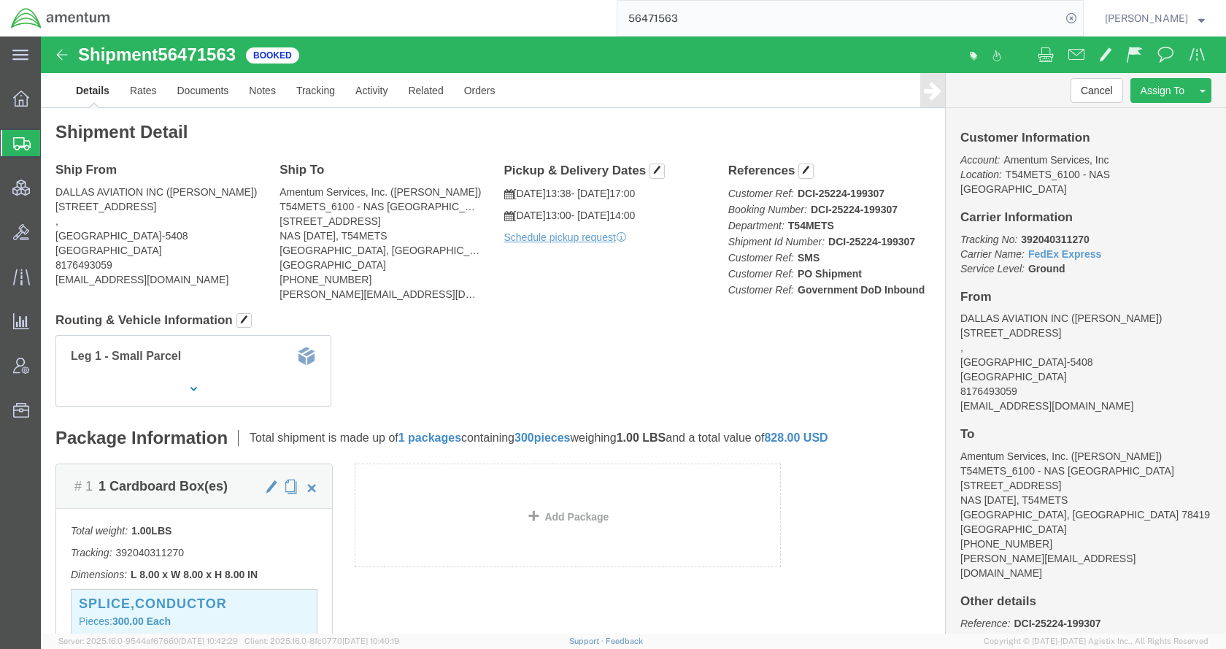
paste input "817"
type input "56471817"
click at [1082, 18] on icon at bounding box center [1071, 18] width 20 height 20
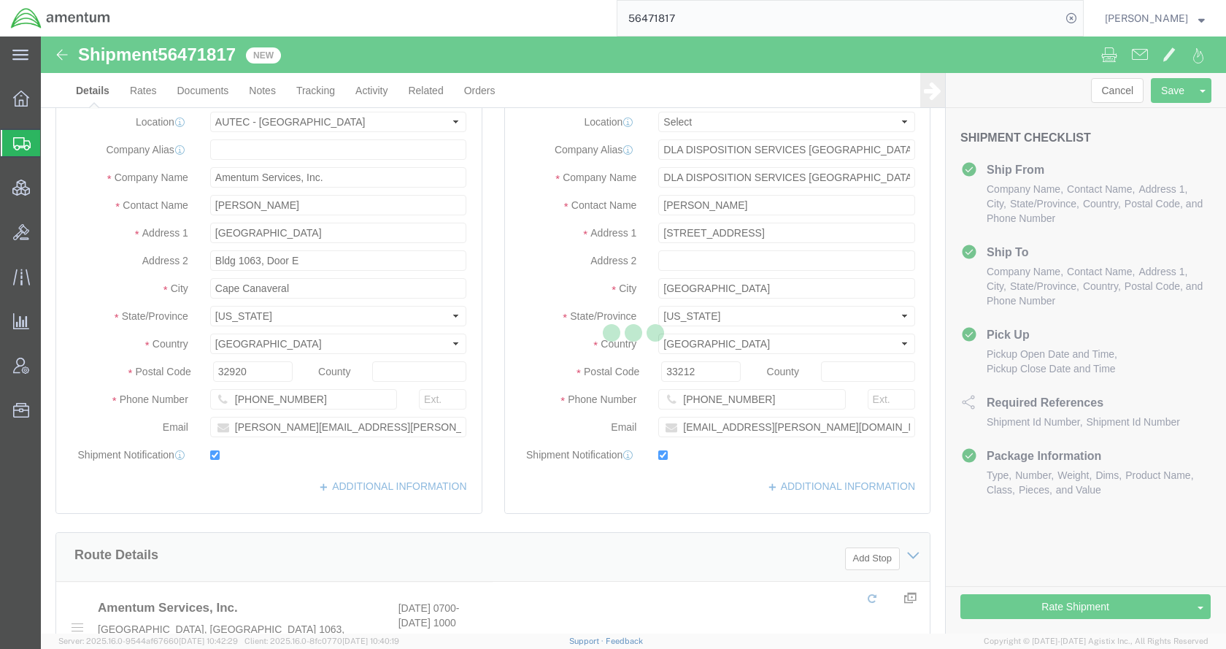
select select "53954"
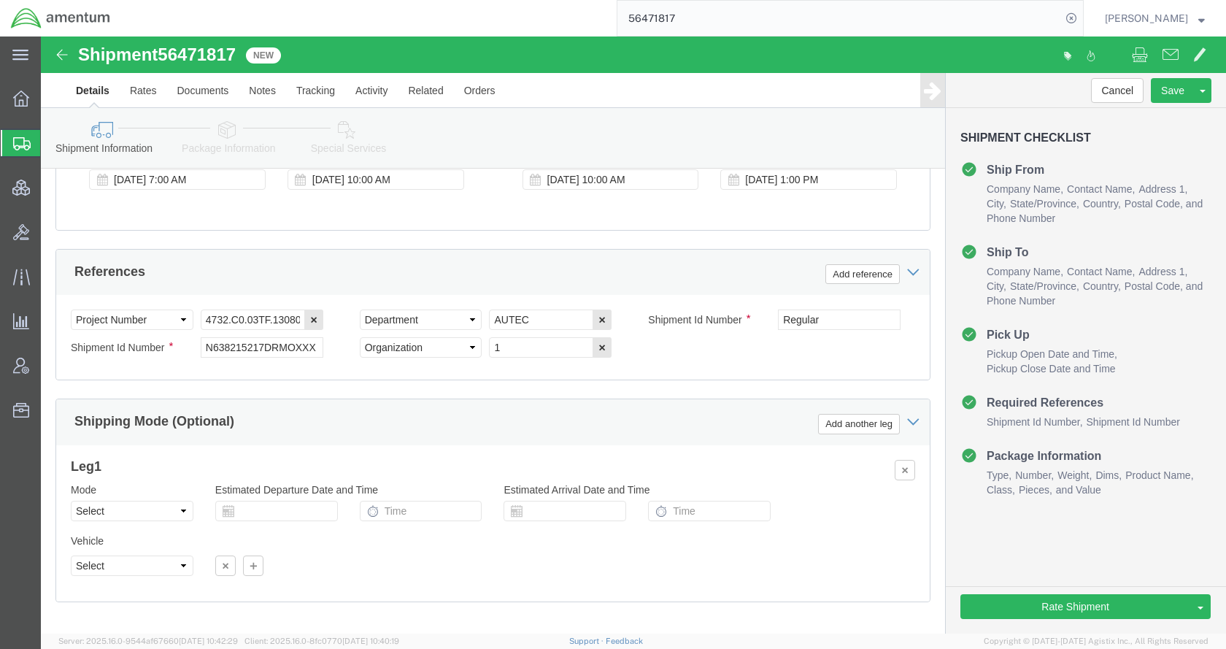
scroll to position [972, 0]
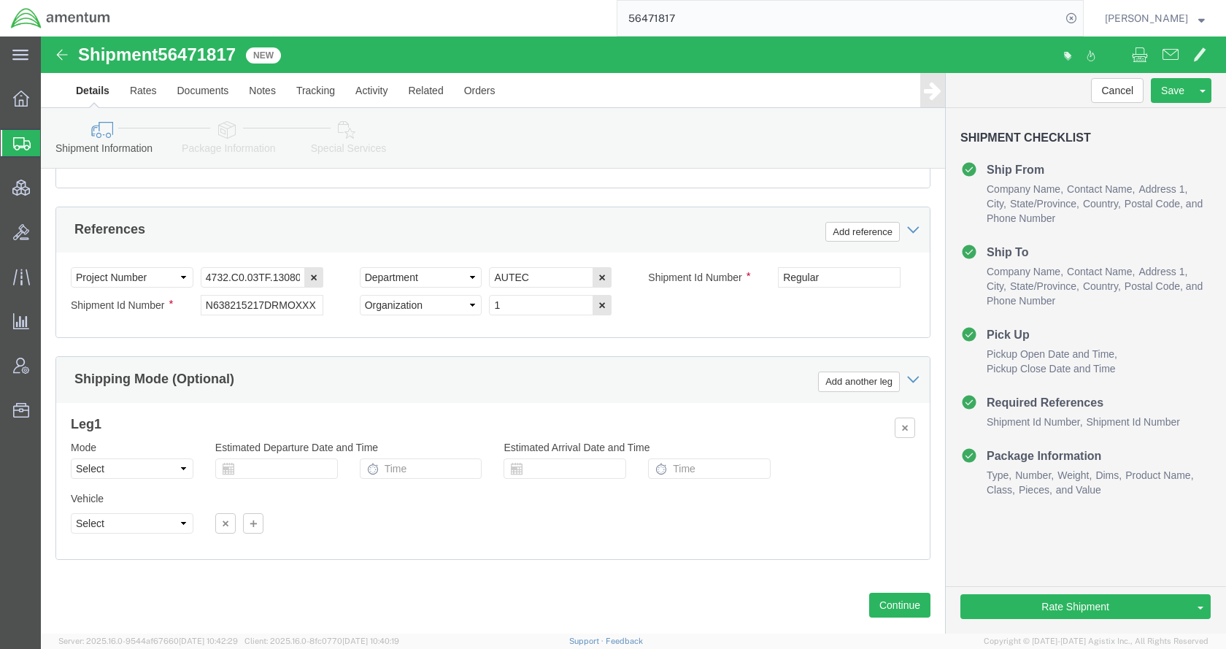
click icon
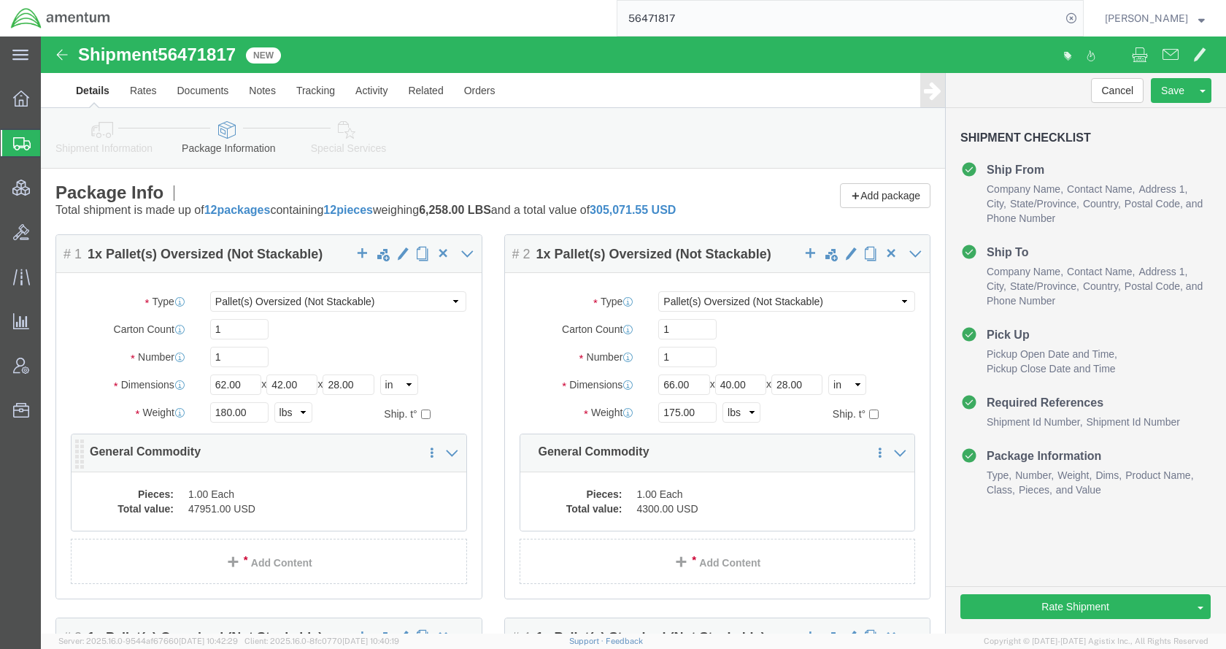
click dd "47951.00 USD"
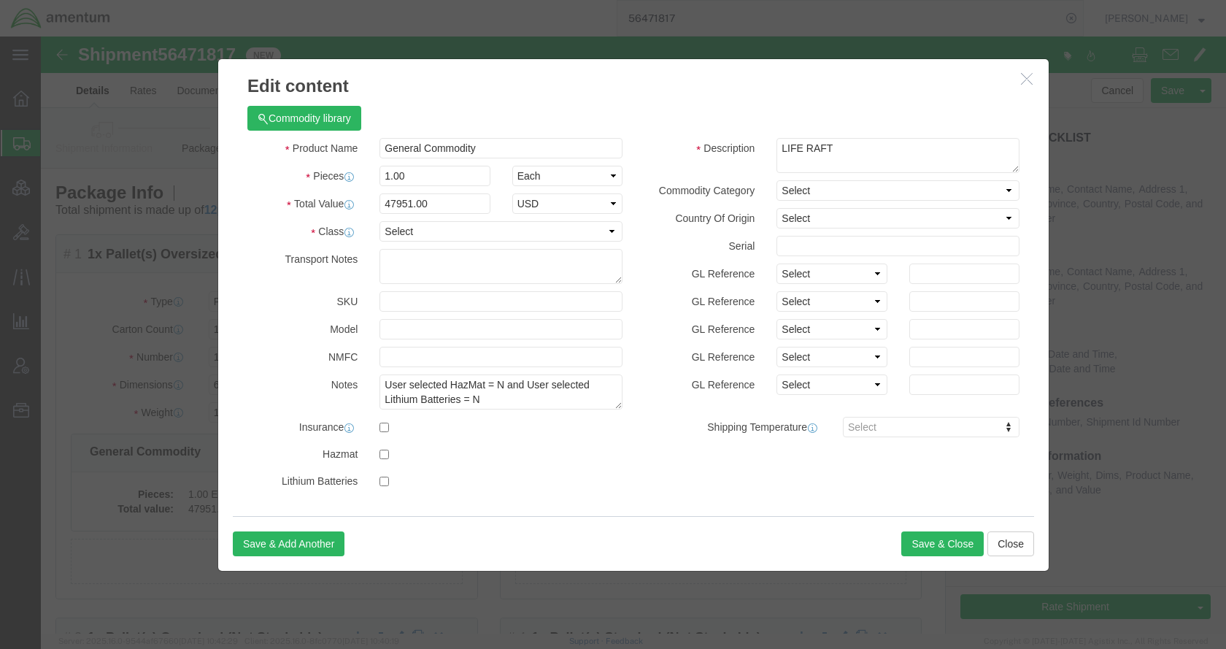
click icon "button"
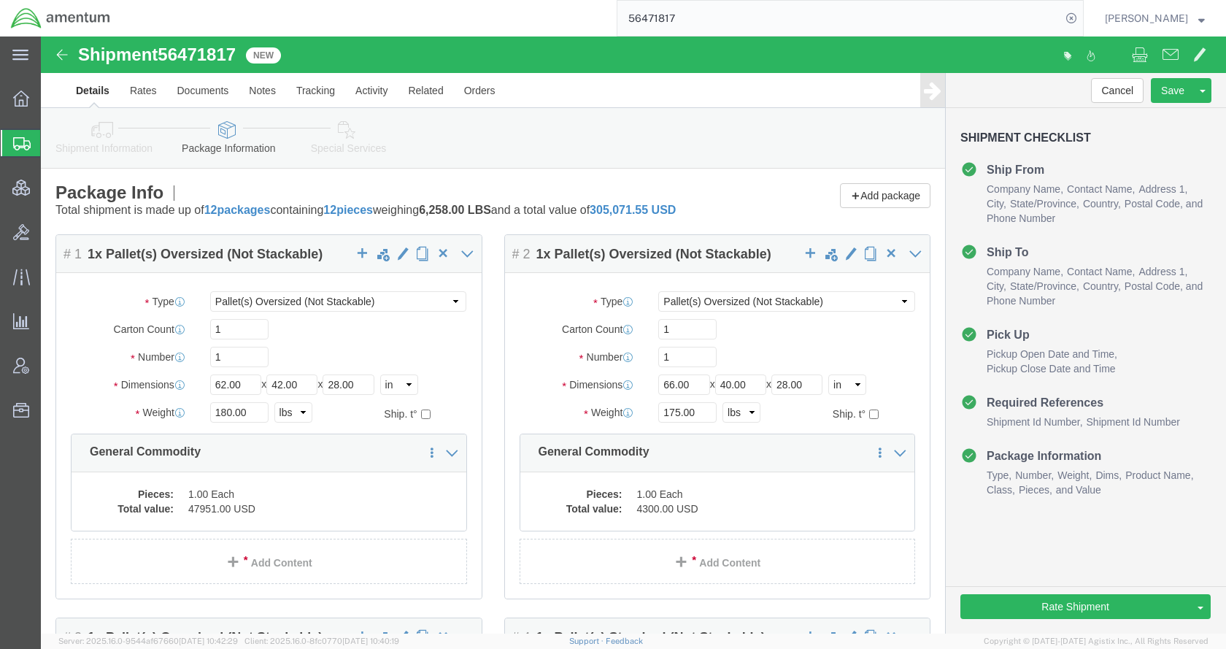
click li "Package Information"
click icon
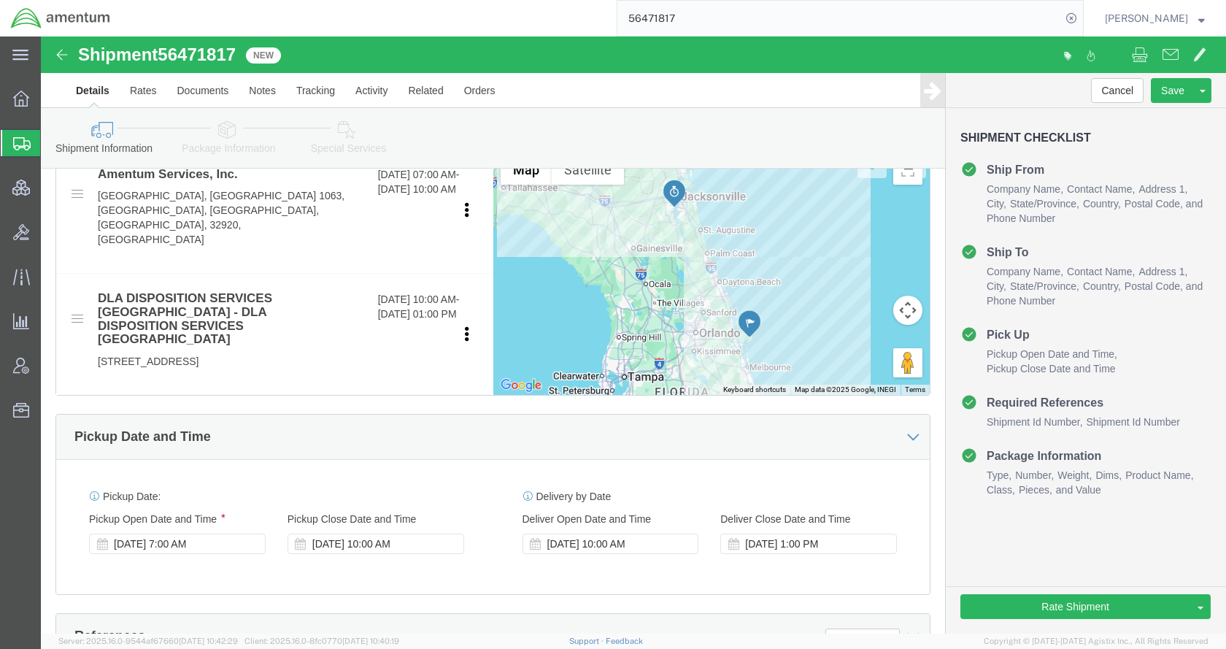
scroll to position [657, 0]
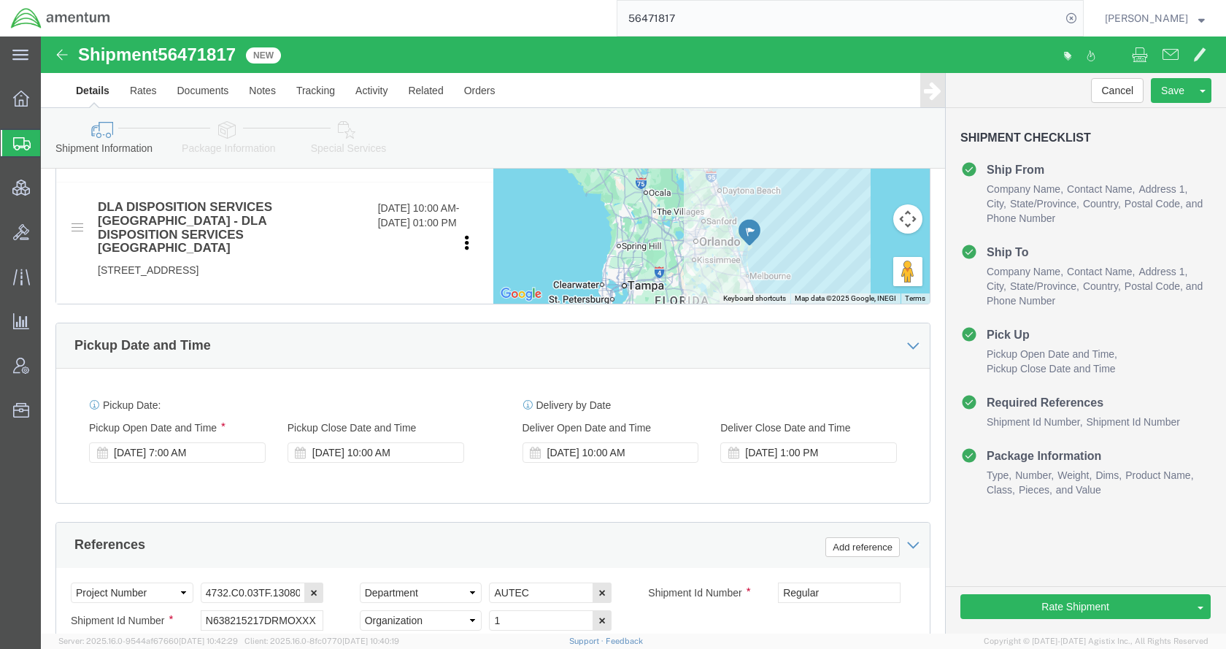
click icon
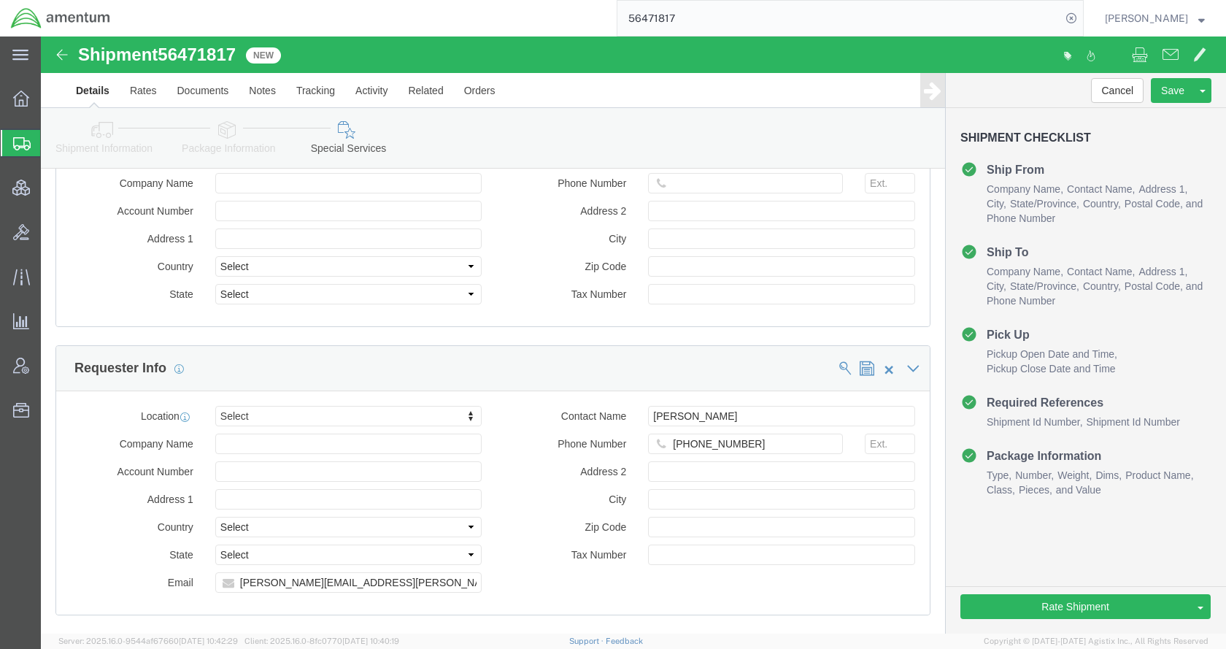
scroll to position [1971, 0]
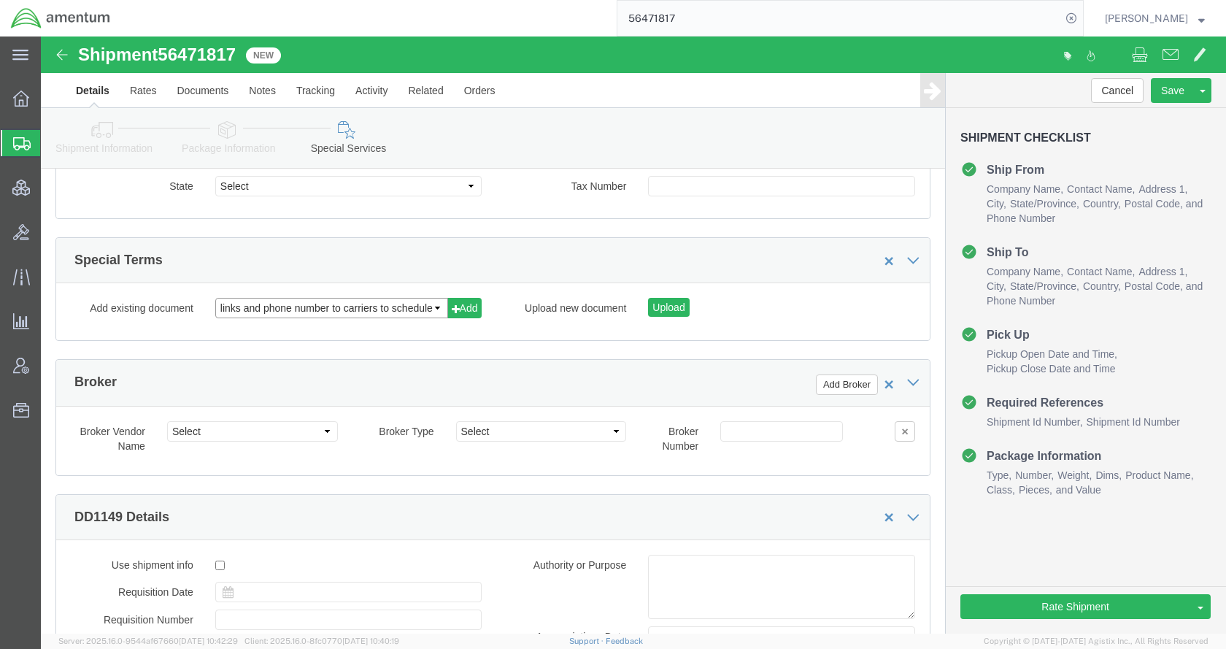
click select "links and phone number to carriers to schedule a pickup instructions for US imp…"
select select "109858247"
click select "links and phone number to carriers to schedule a pickup instructions for US imp…"
click button "Add"
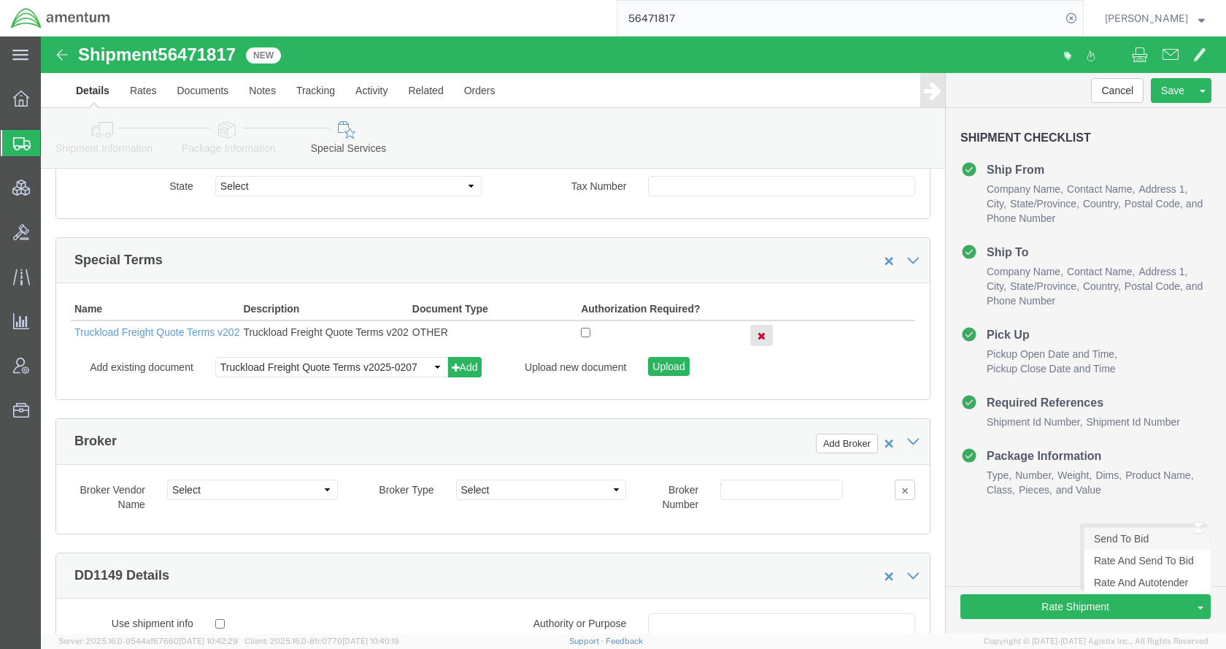
click link "Send To Bid"
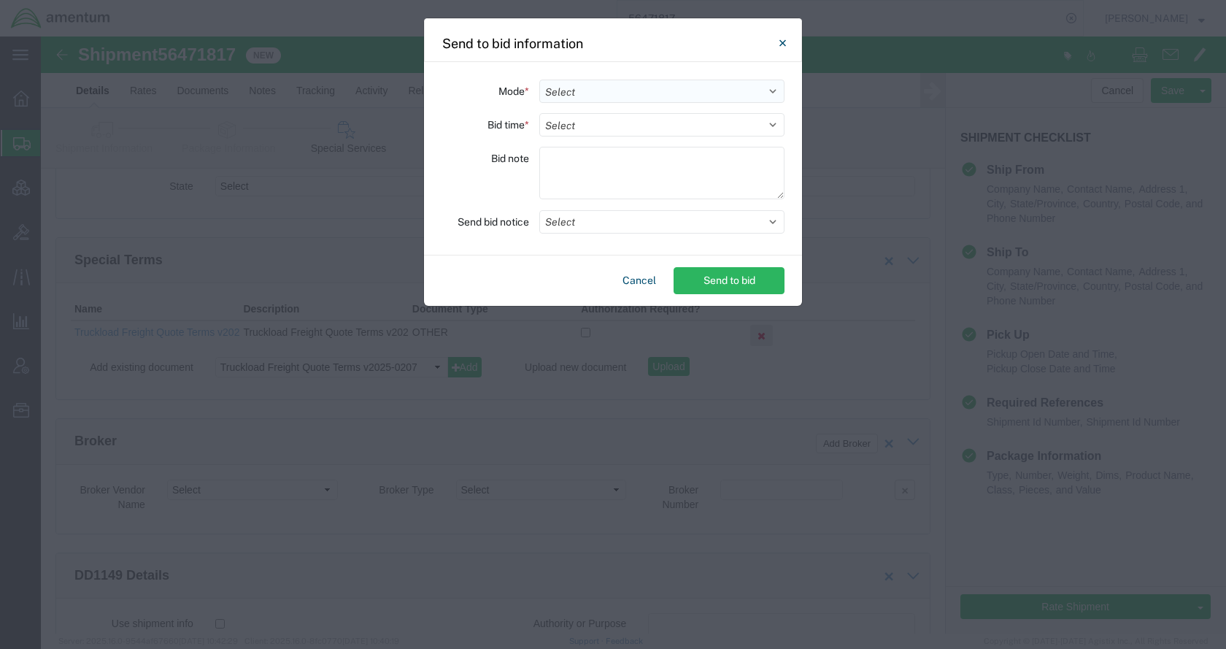
click at [572, 95] on select "Select Small Parcel Truckload Air Rail Less than Truckload Ocean Freight Multi-…" at bounding box center [661, 91] width 245 height 23
select select "TL"
click at [539, 80] on select "Select Small Parcel Truckload Air Rail Less than Truckload Ocean Freight Multi-…" at bounding box center [661, 91] width 245 height 23
click at [583, 132] on select "Select 30 Min (Rush) 1 Hour (Rush) 2 Hours (Rush) 4 Hours (Rush) 8 Hours (Rush)…" at bounding box center [661, 124] width 245 height 23
select select "24"
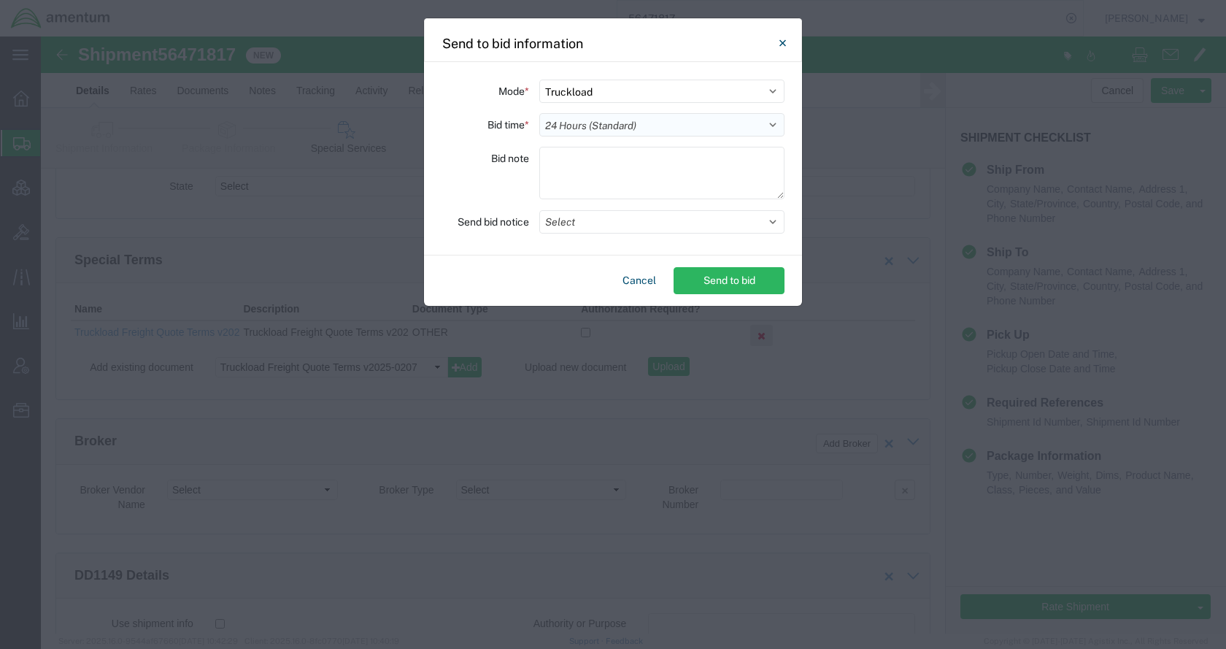
click at [539, 113] on select "Select 30 Min (Rush) 1 Hour (Rush) 2 Hours (Rush) 4 Hours (Rush) 8 Hours (Rush)…" at bounding box center [661, 124] width 245 height 23
click at [596, 225] on button "Select" at bounding box center [661, 221] width 245 height 23
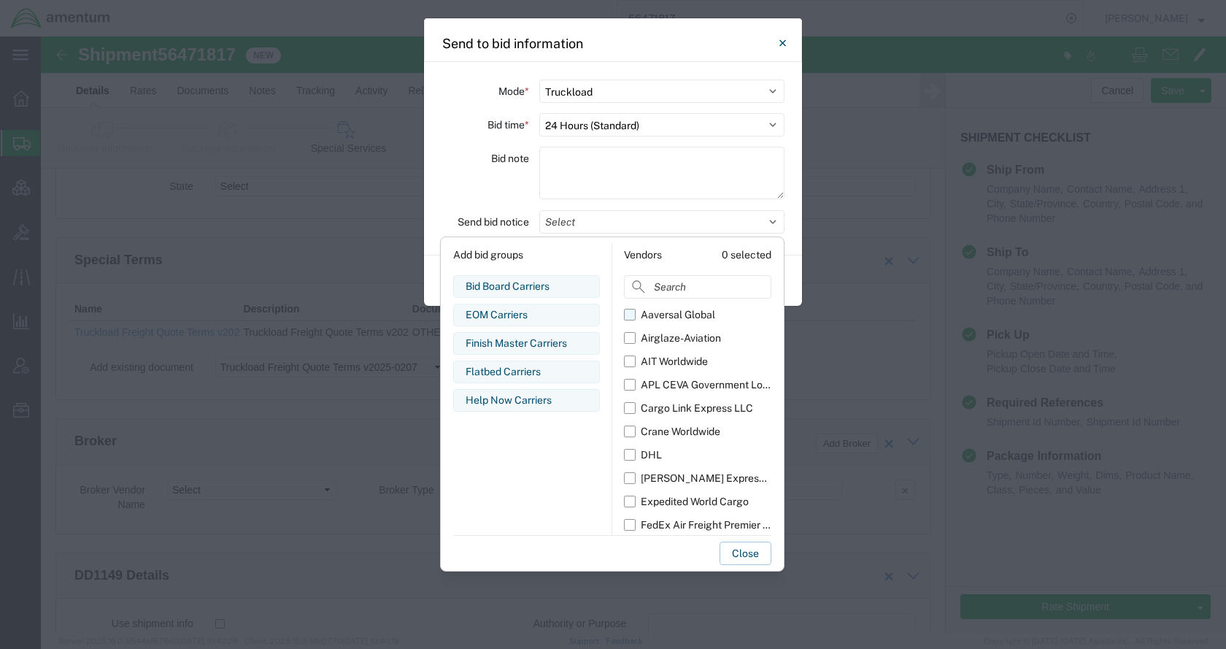
click at [664, 312] on div "Aaversal Global" at bounding box center [678, 314] width 74 height 15
click at [0, 0] on input "Aaversal Global" at bounding box center [0, 0] width 0 height 0
click at [671, 332] on div "Airglaze-Aviation" at bounding box center [681, 338] width 80 height 15
click at [0, 0] on input "Airglaze-Aviation" at bounding box center [0, 0] width 0 height 0
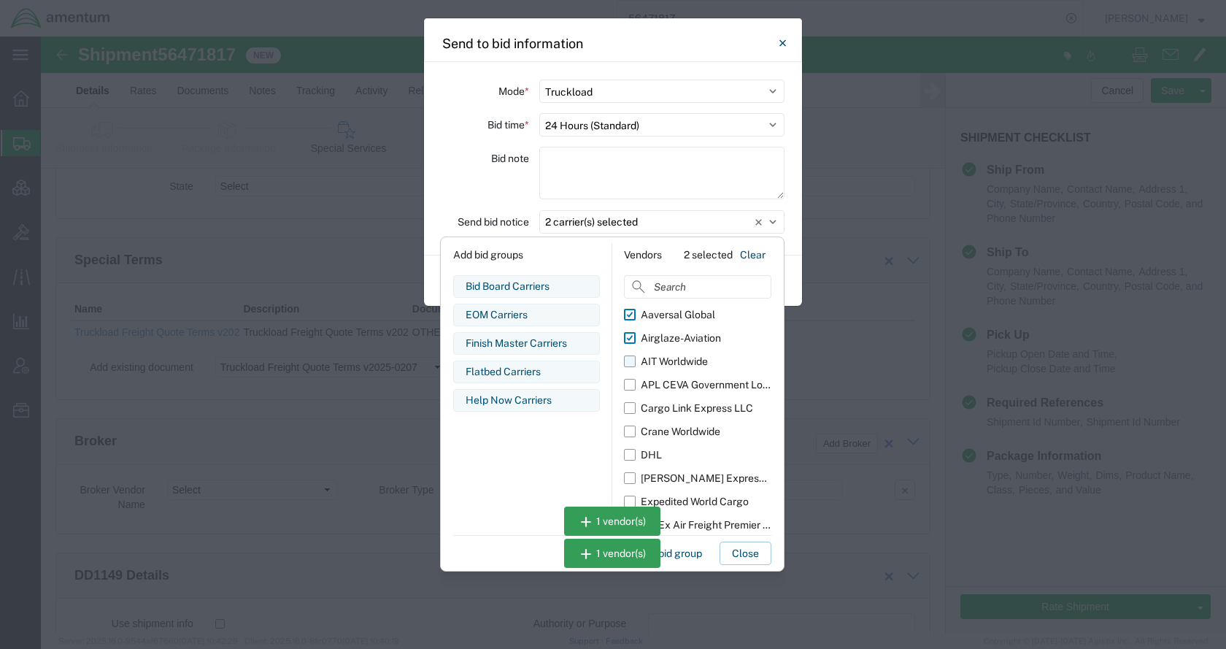
drag, startPoint x: 677, startPoint y: 356, endPoint x: 683, endPoint y: 372, distance: 18.0
click at [677, 356] on div "AIT Worldwide" at bounding box center [674, 361] width 67 height 15
click at [0, 0] on input "AIT Worldwide" at bounding box center [0, 0] width 0 height 0
click at [684, 381] on div "APL CEVA Government Logistics" at bounding box center [706, 384] width 131 height 15
click at [0, 0] on input "APL CEVA Government Logistics" at bounding box center [0, 0] width 0 height 0
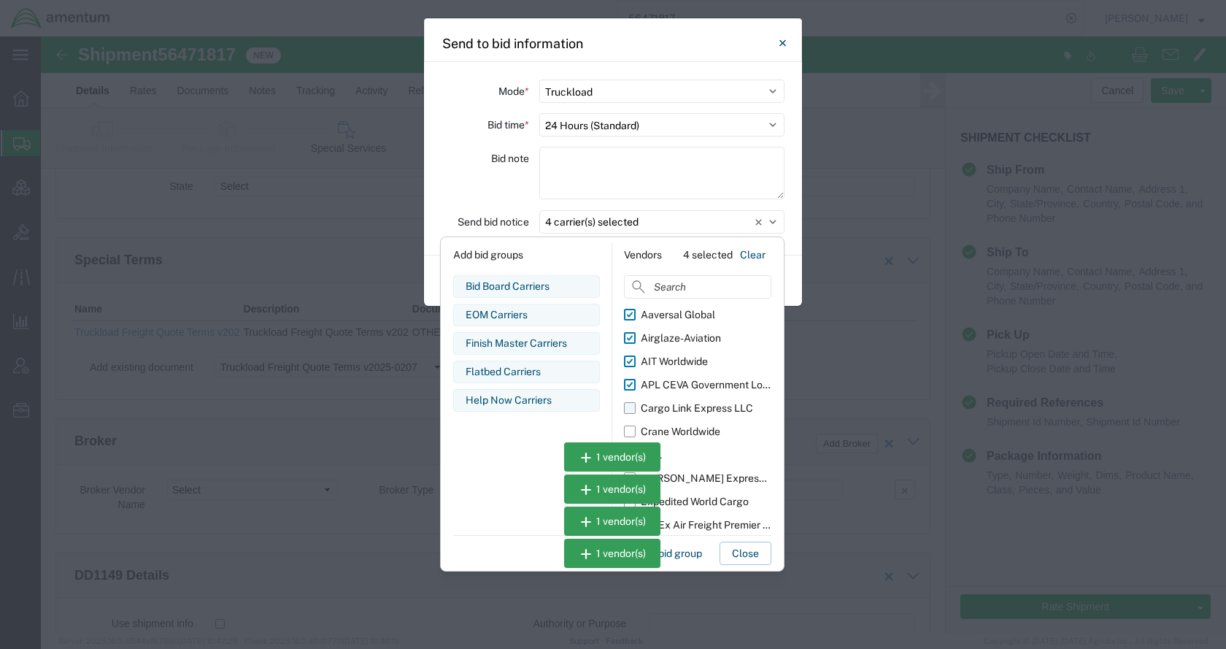
drag, startPoint x: 688, startPoint y: 403, endPoint x: 688, endPoint y: 412, distance: 9.5
click at [688, 406] on div "Cargo Link Express LLC" at bounding box center [697, 408] width 112 height 15
click at [0, 0] on input "Cargo Link Express LLC" at bounding box center [0, 0] width 0 height 0
drag, startPoint x: 688, startPoint y: 426, endPoint x: 693, endPoint y: 485, distance: 58.6
click at [690, 432] on div "Crane Worldwide" at bounding box center [681, 431] width 80 height 15
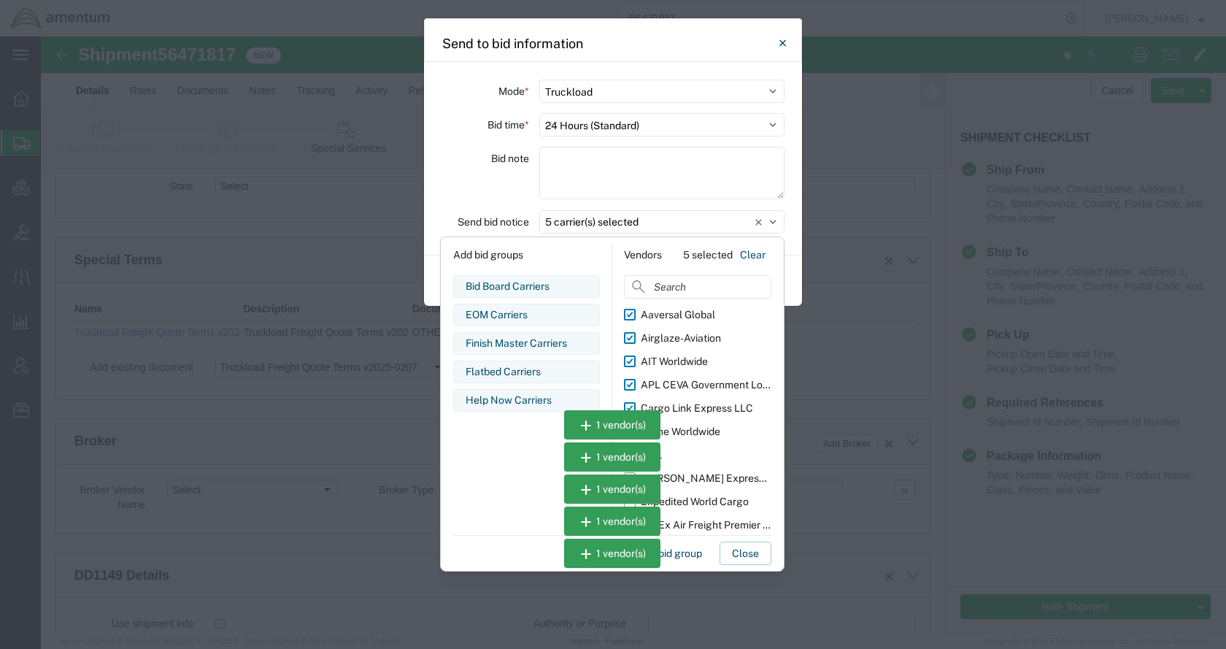
click at [0, 0] on input "Crane Worldwide" at bounding box center [0, 0] width 0 height 0
click at [695, 496] on div "Expedited World Cargo" at bounding box center [695, 501] width 108 height 15
click at [0, 0] on input "Expedited World Cargo" at bounding box center [0, 0] width 0 height 0
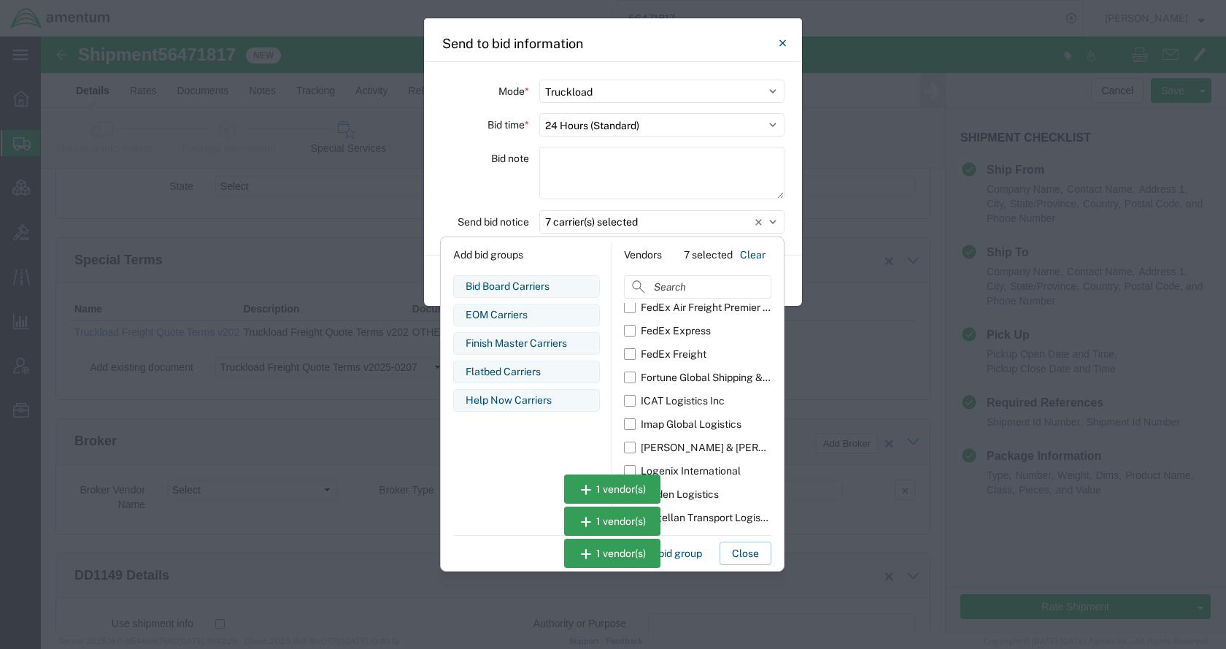
scroll to position [219, 0]
click at [697, 382] on div "Fortune Global Shipping & Logistics Limited" at bounding box center [706, 376] width 131 height 15
click at [0, 0] on input "Fortune Global Shipping & Logistics Limited" at bounding box center [0, 0] width 0 height 0
click at [693, 396] on div "ICAT Logistics Inc" at bounding box center [683, 399] width 84 height 15
click at [0, 0] on input "ICAT Logistics Inc" at bounding box center [0, 0] width 0 height 0
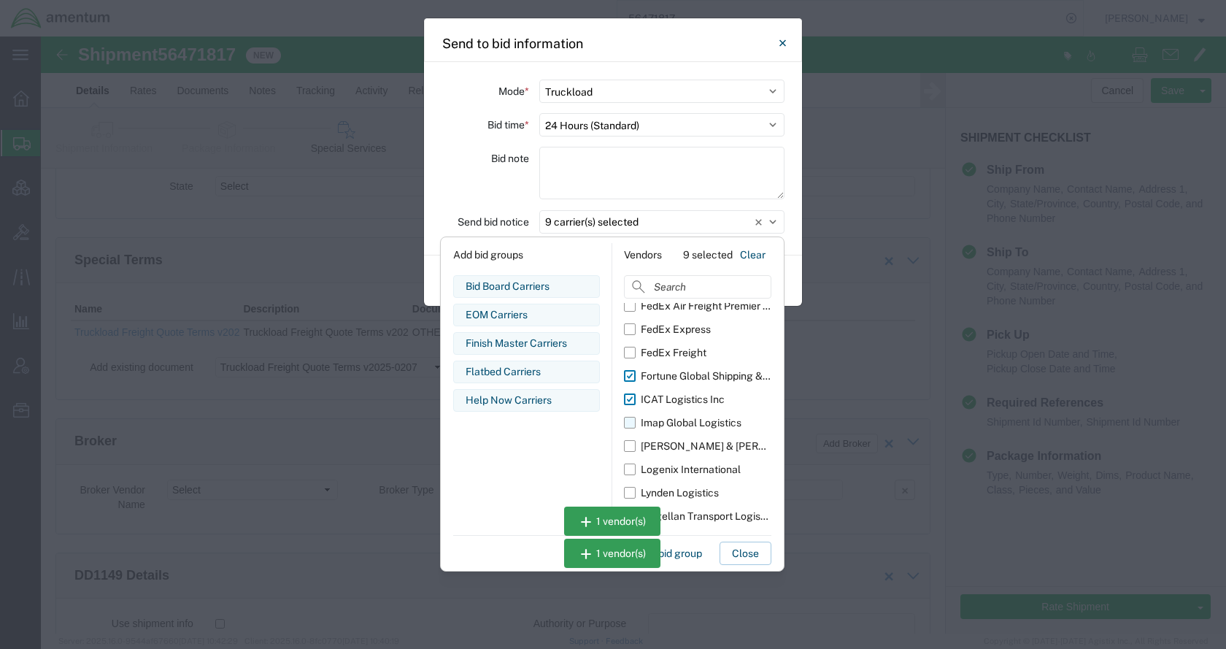
click at [689, 418] on div "Imap Global Logistics" at bounding box center [691, 422] width 101 height 15
click at [0, 0] on input "Imap Global Logistics" at bounding box center [0, 0] width 0 height 0
click at [688, 434] on label "Kuehne & Nagel" at bounding box center [697, 445] width 147 height 23
click at [0, 0] on input "Kuehne & Nagel" at bounding box center [0, 0] width 0 height 0
click at [694, 462] on div "Logenix International" at bounding box center [691, 469] width 100 height 15
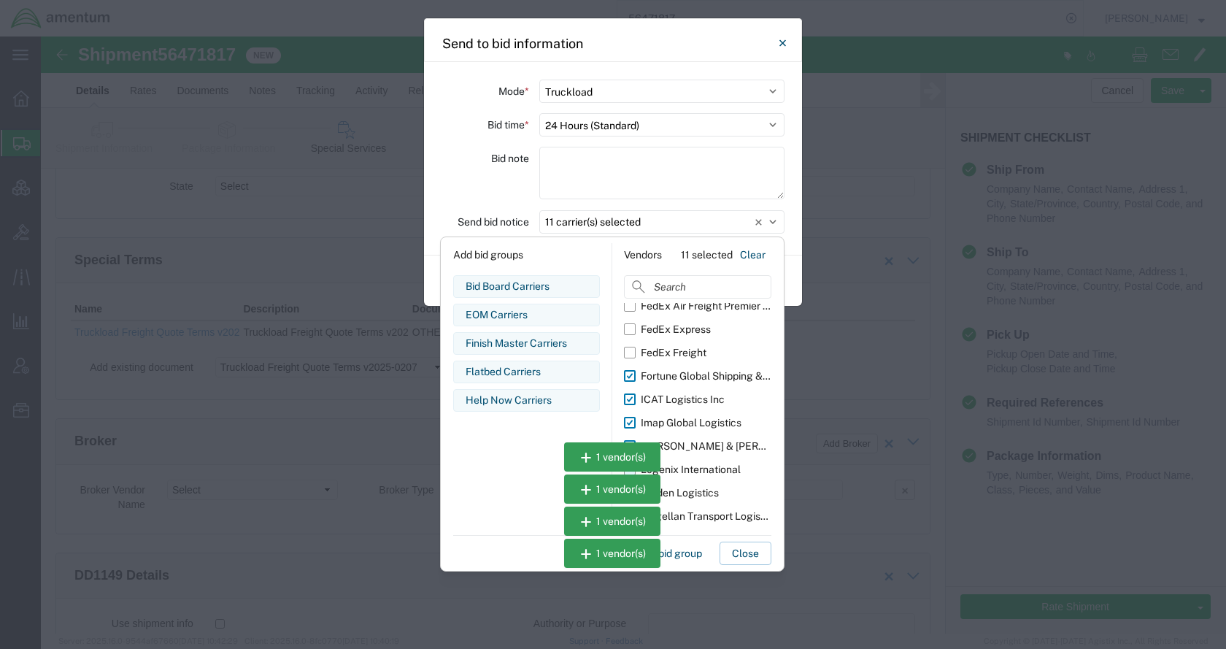
click at [0, 0] on input "Logenix International" at bounding box center [0, 0] width 0 height 0
drag, startPoint x: 697, startPoint y: 488, endPoint x: 696, endPoint y: 506, distance: 18.3
click at [697, 489] on div "Lynden Logistics" at bounding box center [680, 492] width 78 height 15
click at [0, 0] on input "Lynden Logistics" at bounding box center [0, 0] width 0 height 0
click at [696, 509] on div "Magellan Transport Logistics" at bounding box center [706, 516] width 131 height 15
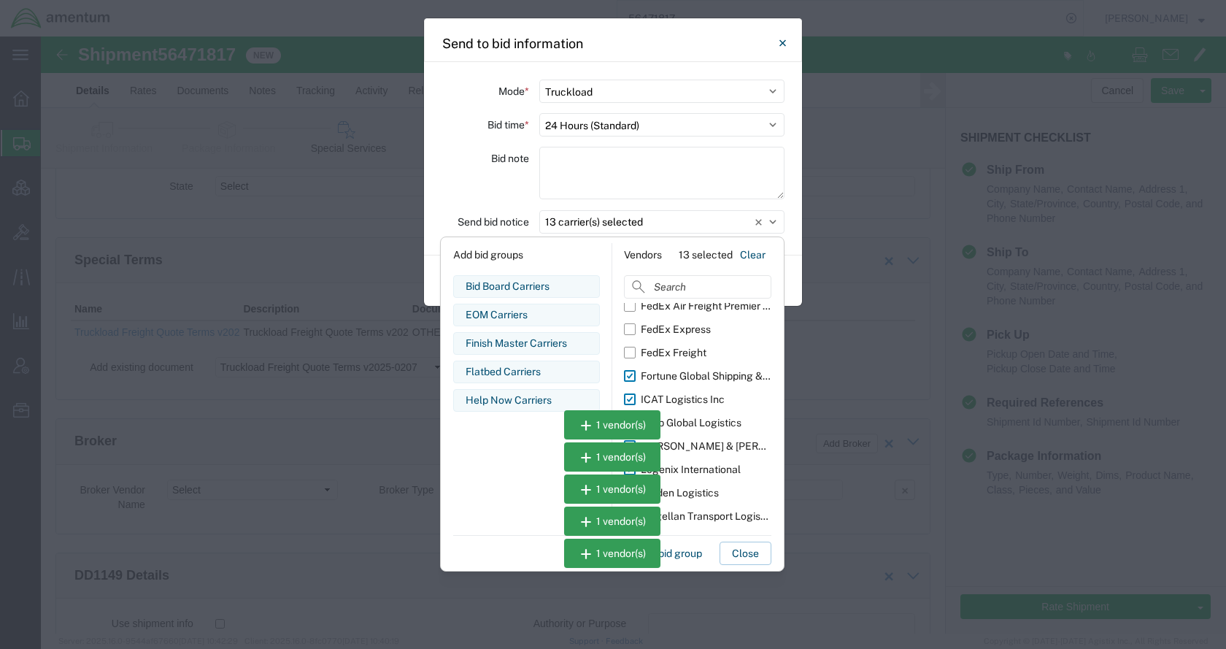
click at [0, 0] on input "Magellan Transport Logistics" at bounding box center [0, 0] width 0 height 0
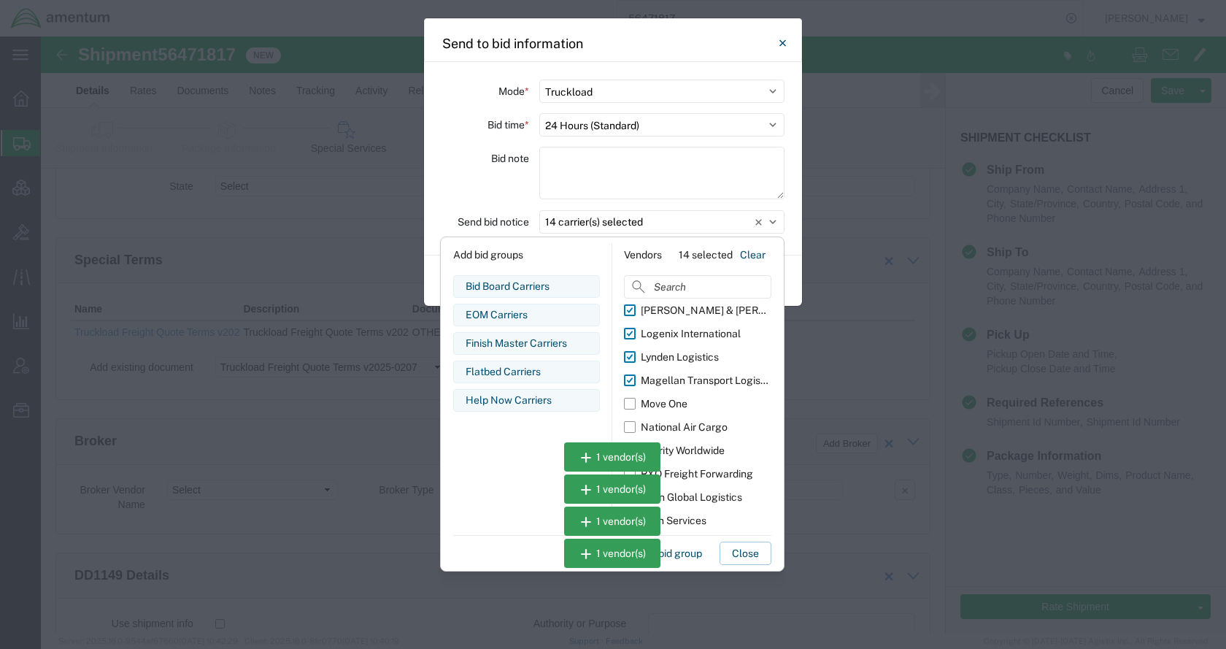
scroll to position [365, 0]
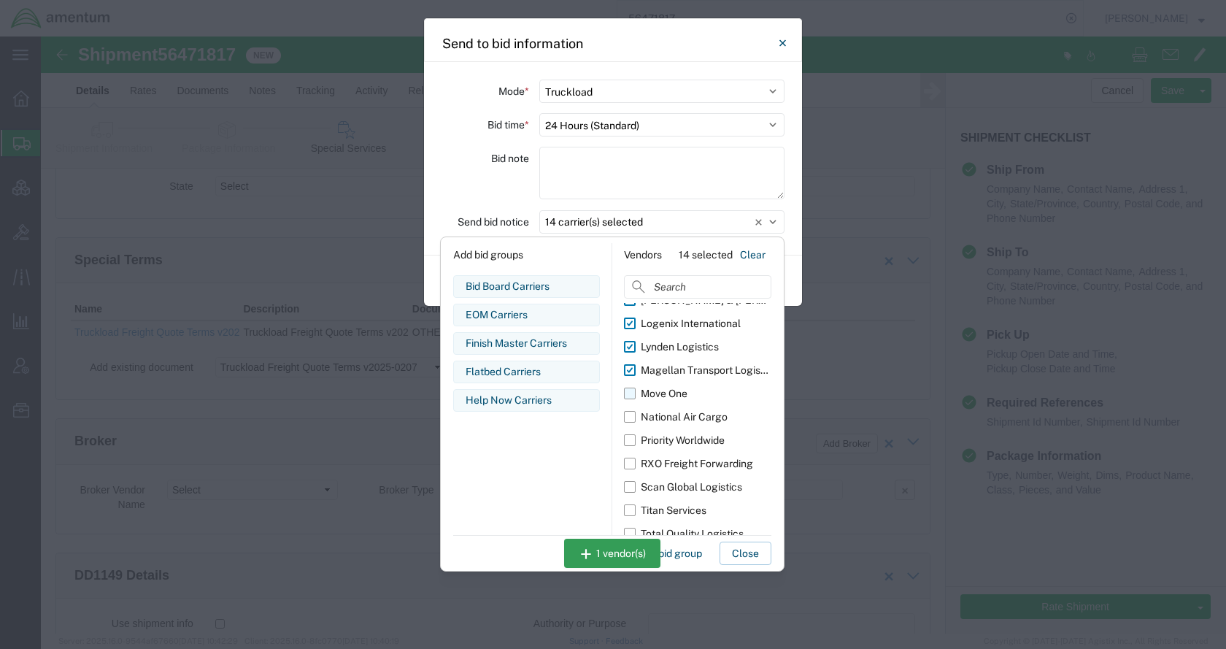
click at [673, 393] on div "Move One" at bounding box center [664, 393] width 47 height 15
click at [0, 0] on input "Move One" at bounding box center [0, 0] width 0 height 0
click at [685, 442] on div "Priority Worldwide" at bounding box center [683, 440] width 84 height 15
click at [0, 0] on input "Priority Worldwide" at bounding box center [0, 0] width 0 height 0
click at [686, 459] on div "RXO Freight Forwarding" at bounding box center [697, 463] width 112 height 15
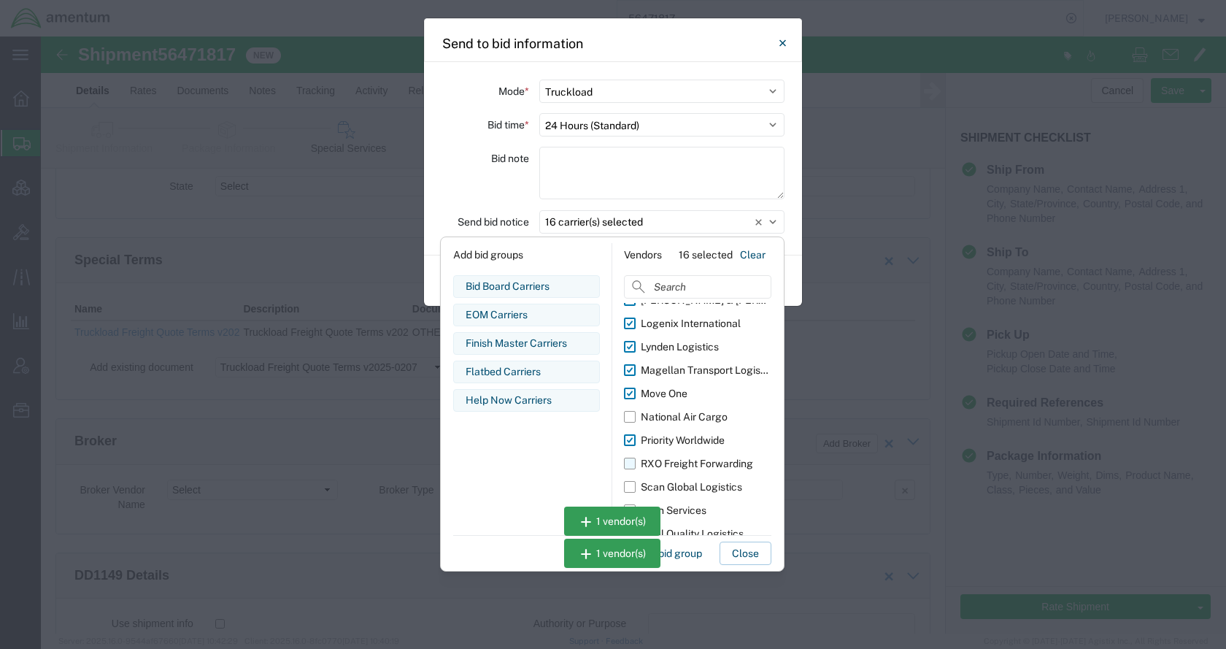
click at [0, 0] on input "RXO Freight Forwarding" at bounding box center [0, 0] width 0 height 0
click at [691, 478] on label "Scan Global Logistics" at bounding box center [697, 486] width 147 height 23
click at [0, 0] on input "Scan Global Logistics" at bounding box center [0, 0] width 0 height 0
click at [693, 509] on div "Titan Services" at bounding box center [674, 510] width 66 height 15
click at [0, 0] on input "Titan Services" at bounding box center [0, 0] width 0 height 0
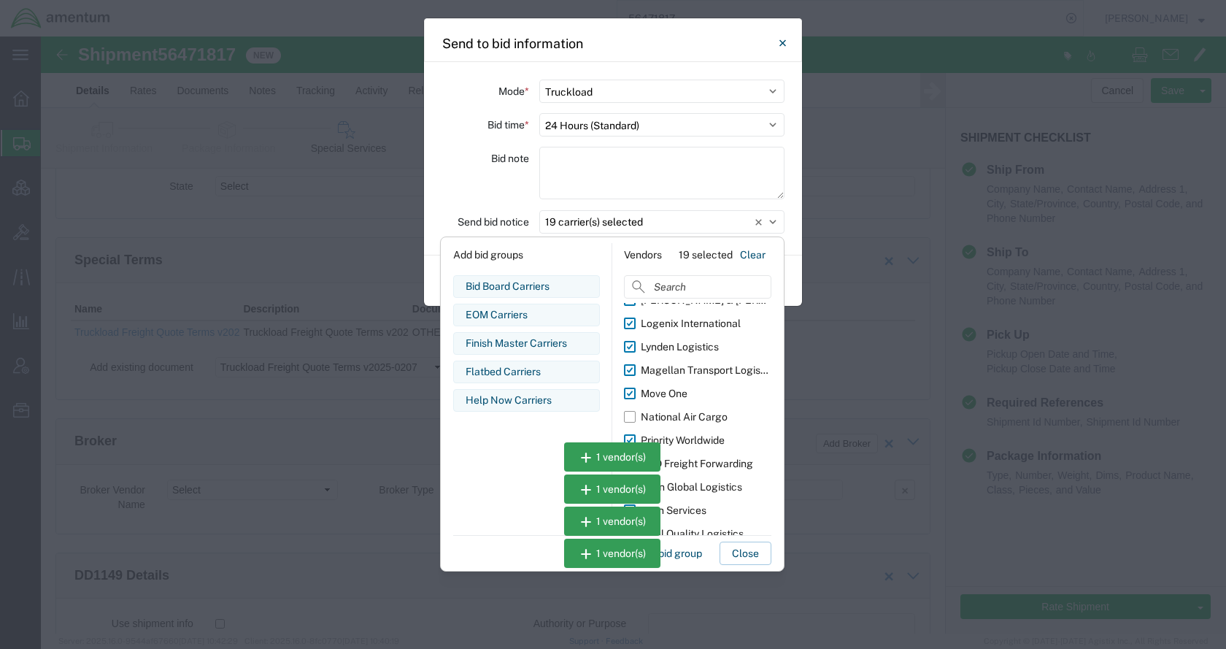
click at [693, 522] on label "Total Quality Logistics" at bounding box center [697, 533] width 147 height 23
click at [0, 0] on input "Total Quality Logistics" at bounding box center [0, 0] width 0 height 0
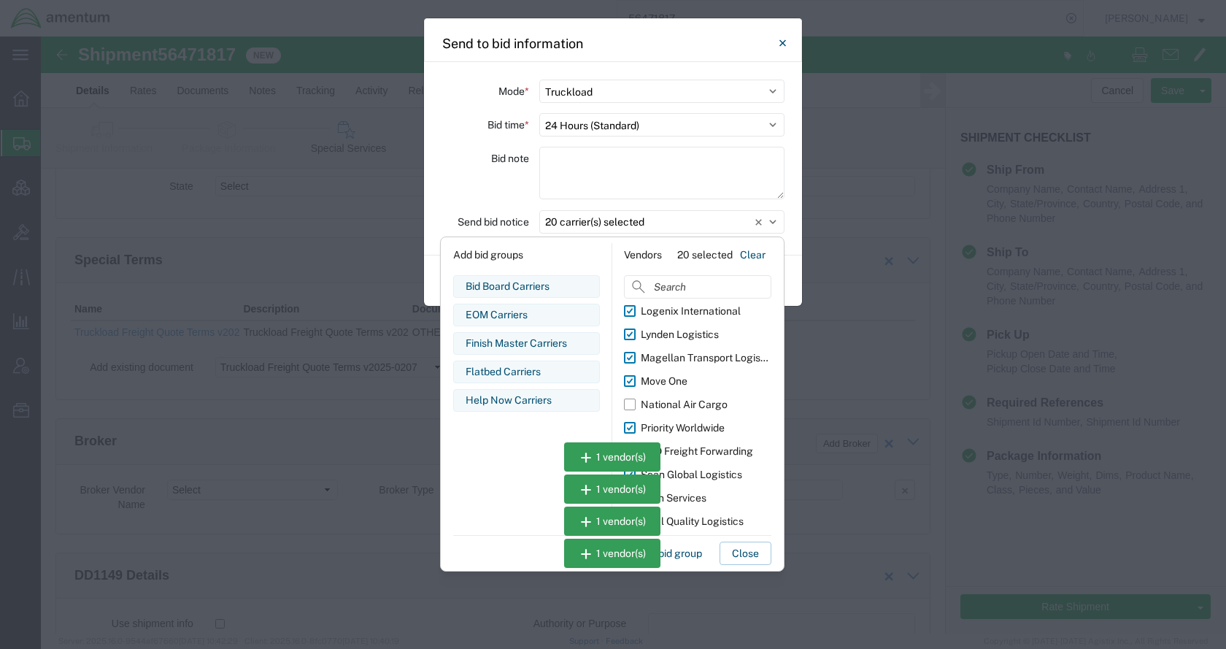
scroll to position [399, 0]
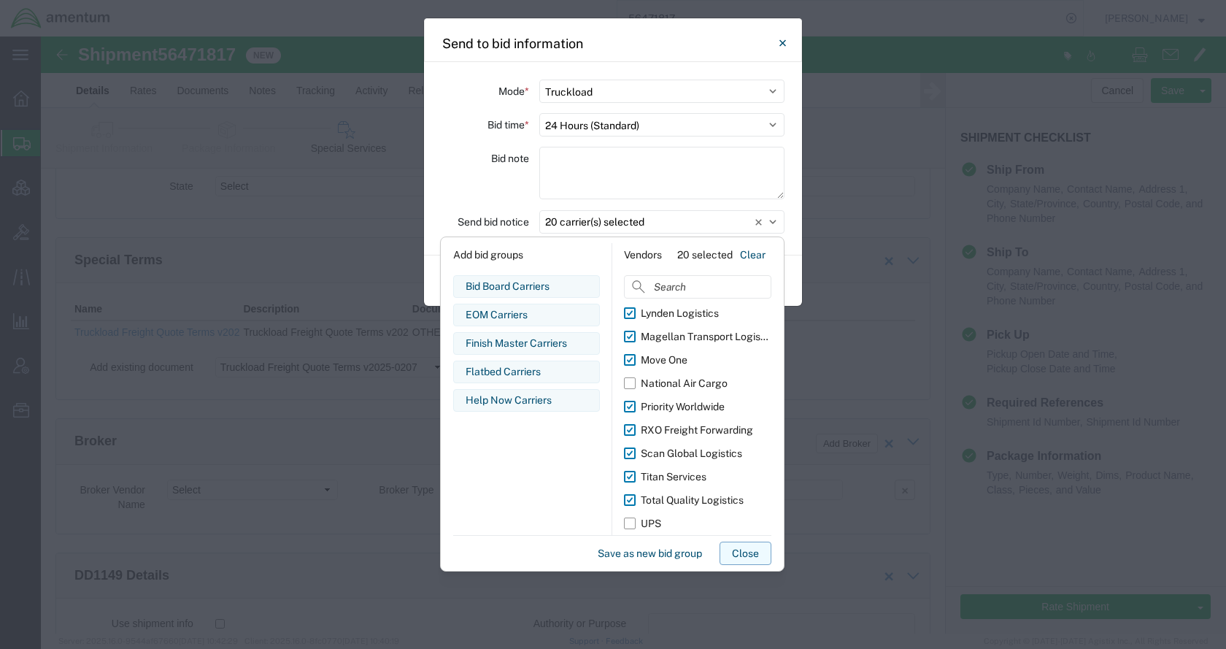
click at [745, 549] on button "Close" at bounding box center [746, 553] width 52 height 23
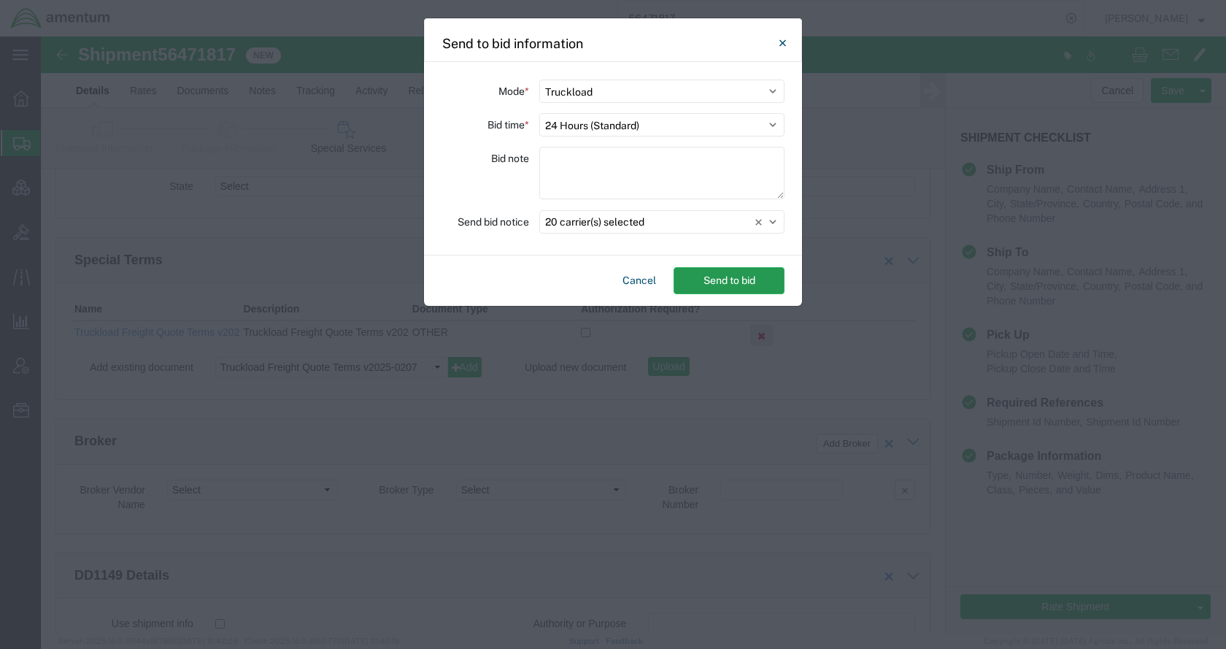
click at [740, 276] on button "Send to bid" at bounding box center [729, 280] width 111 height 27
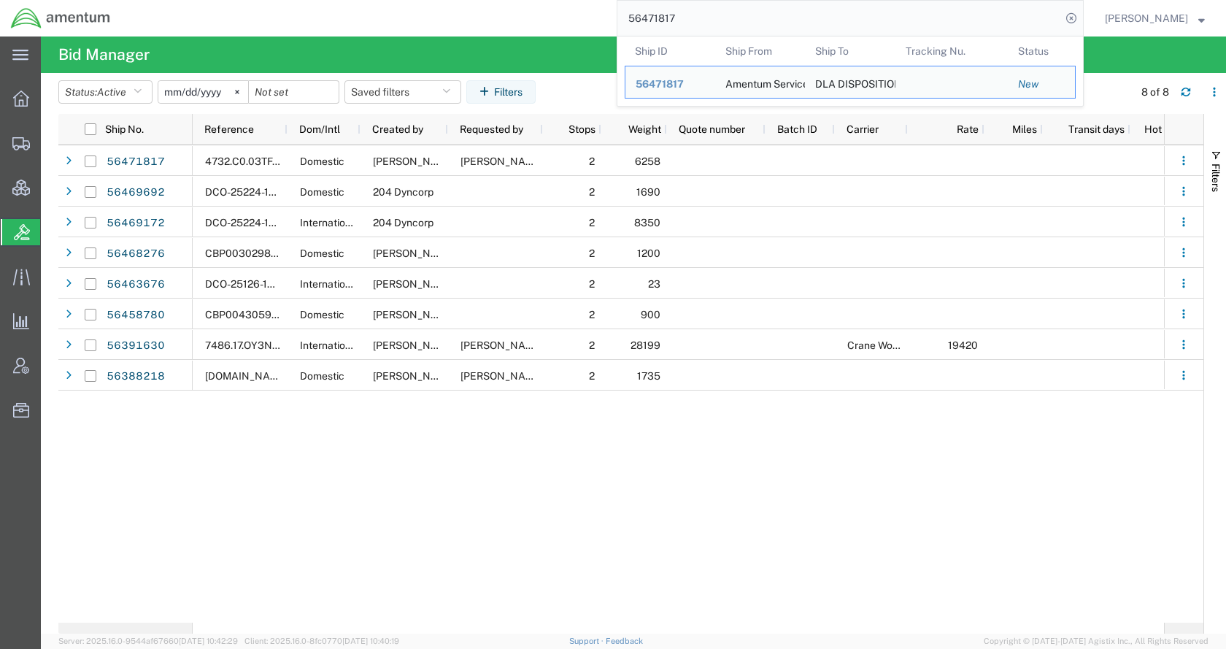
drag, startPoint x: 802, startPoint y: 8, endPoint x: 609, endPoint y: 15, distance: 192.9
click at [607, 15] on div "56471817 Ship ID Ship From Ship To Tracking Nu. Status Ship ID 56471817 Ship Fr…" at bounding box center [602, 18] width 963 height 36
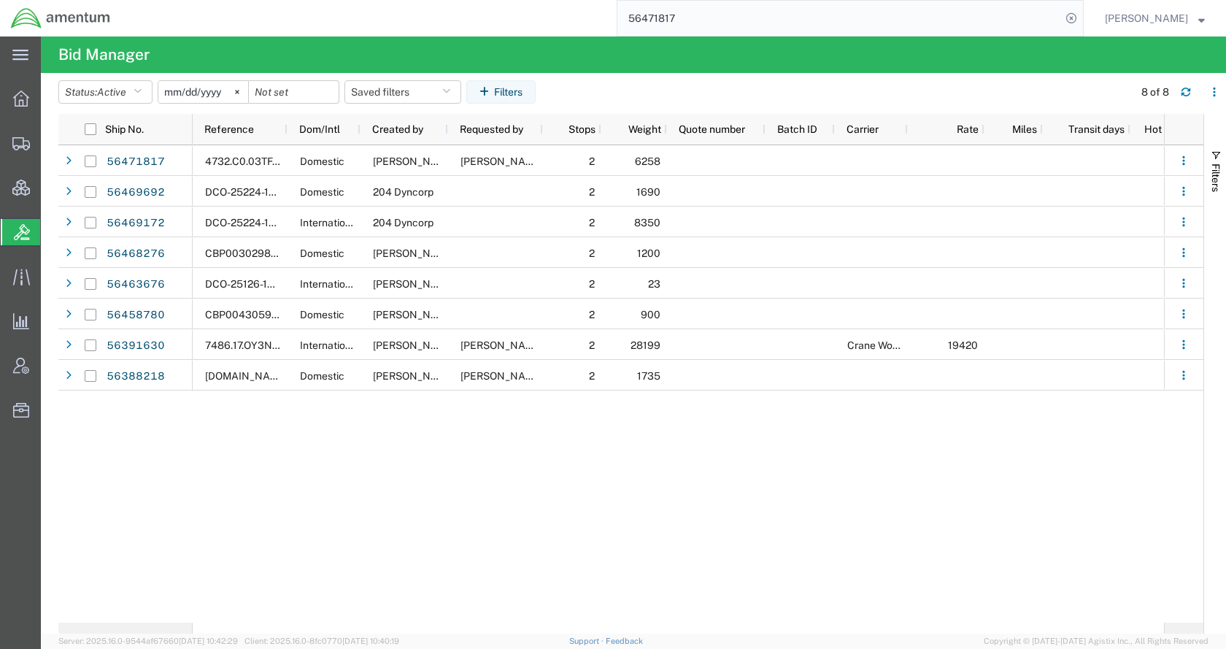
paste input "DCI-25224-199311"
click at [1082, 14] on icon at bounding box center [1071, 18] width 20 height 20
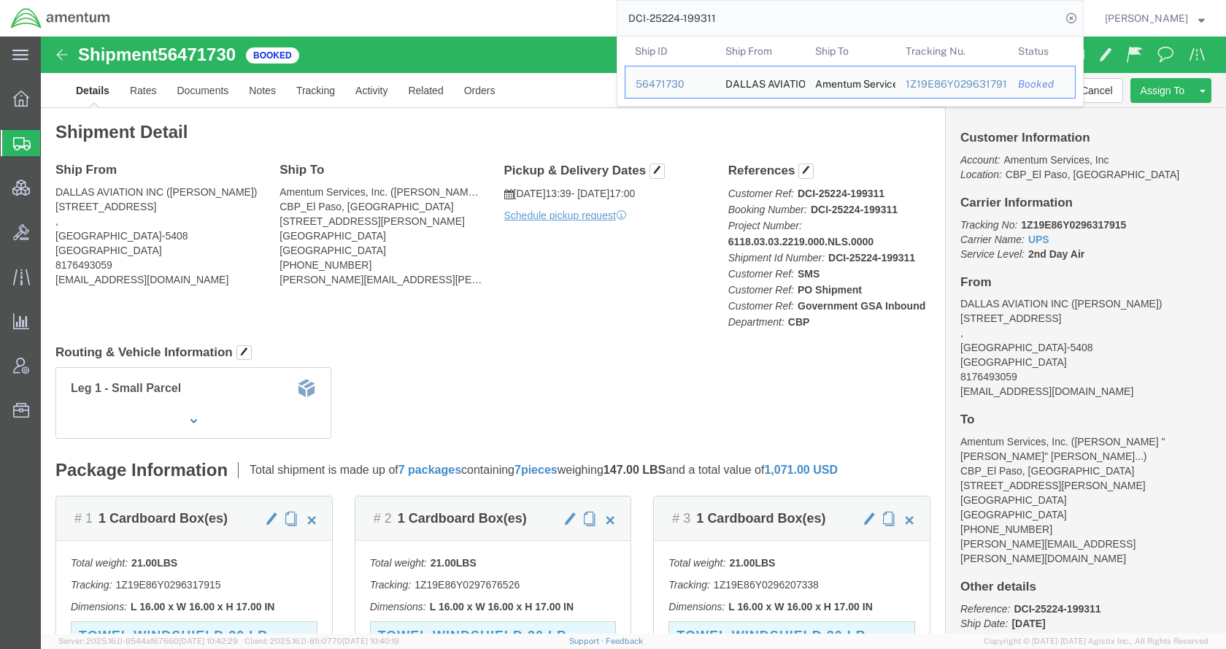
click at [52, 143] on span "Shipments" at bounding box center [46, 142] width 12 height 29
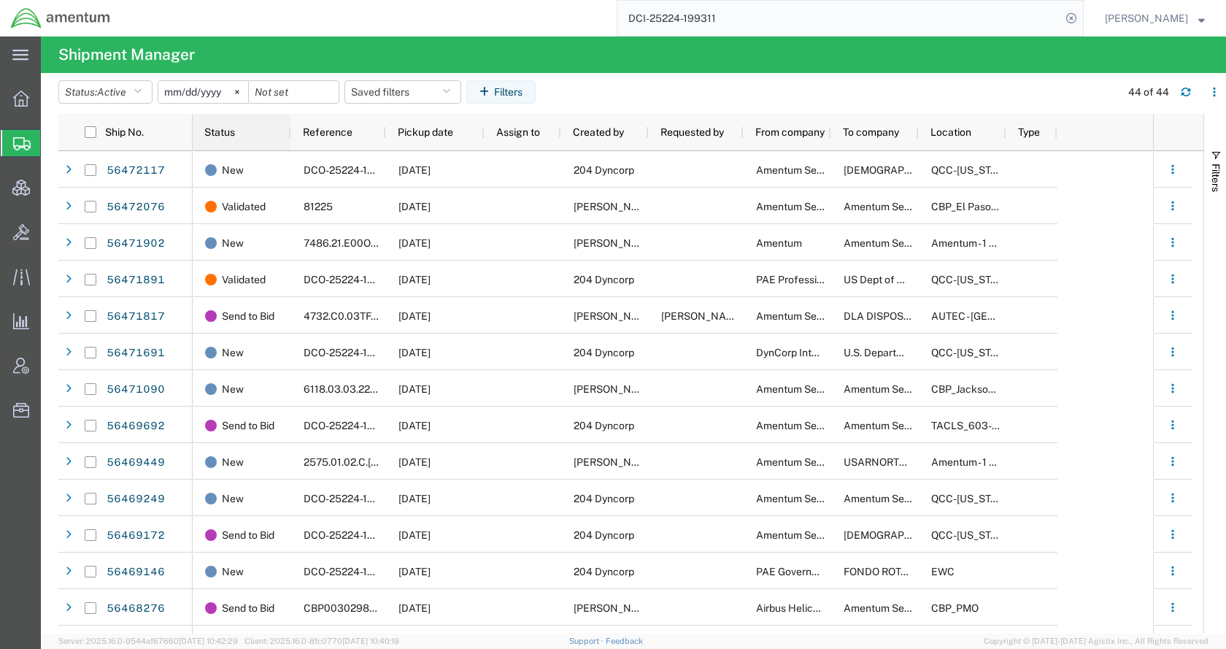
click at [228, 129] on span "Status" at bounding box center [219, 132] width 31 height 12
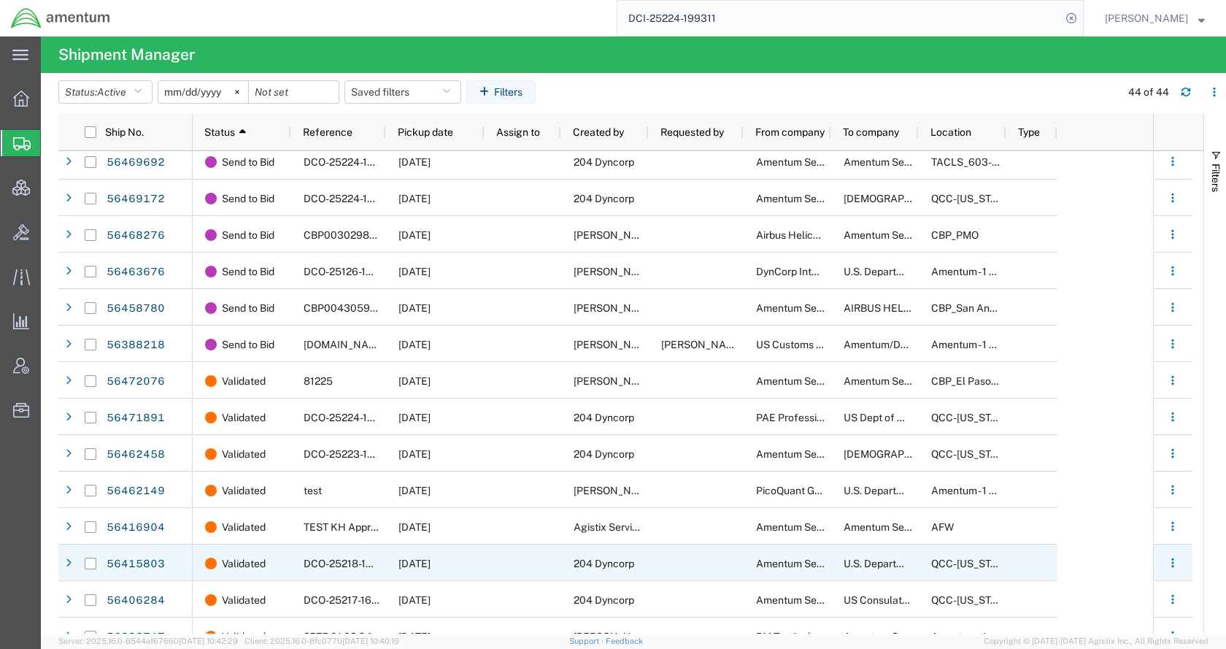
scroll to position [1123, 0]
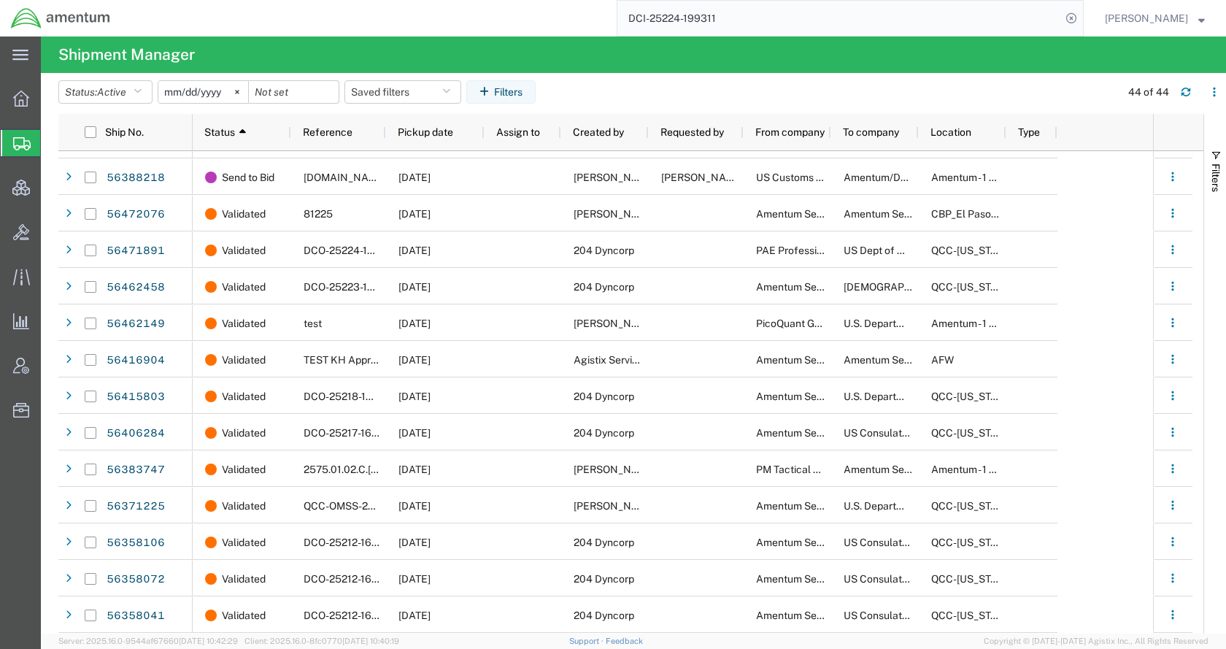
click at [867, 88] on agx-table-filter-chips "Status: Active Active All Approved Booked Canceled Delivered Denied New On Hold…" at bounding box center [585, 97] width 1055 height 34
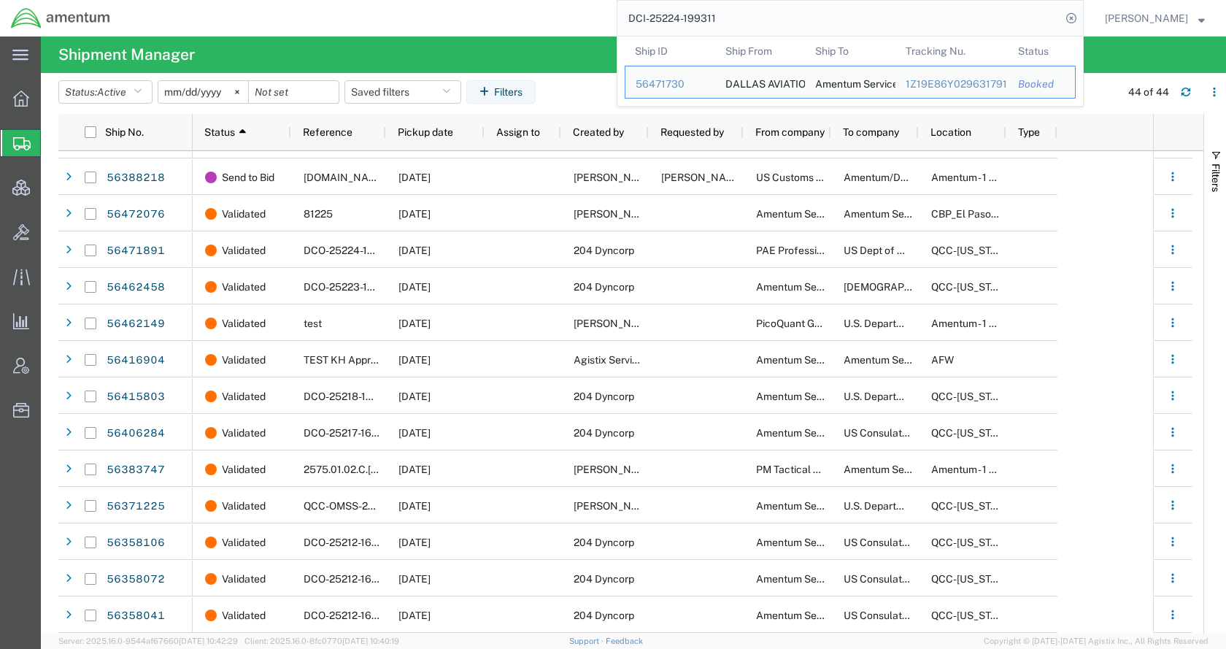
drag, startPoint x: 771, startPoint y: 16, endPoint x: 613, endPoint y: 27, distance: 158.1
click at [613, 27] on div "DCI-25224-199311 Ship ID Ship From Ship To Tracking Nu. Status Ship ID 56471730…" at bounding box center [602, 18] width 963 height 36
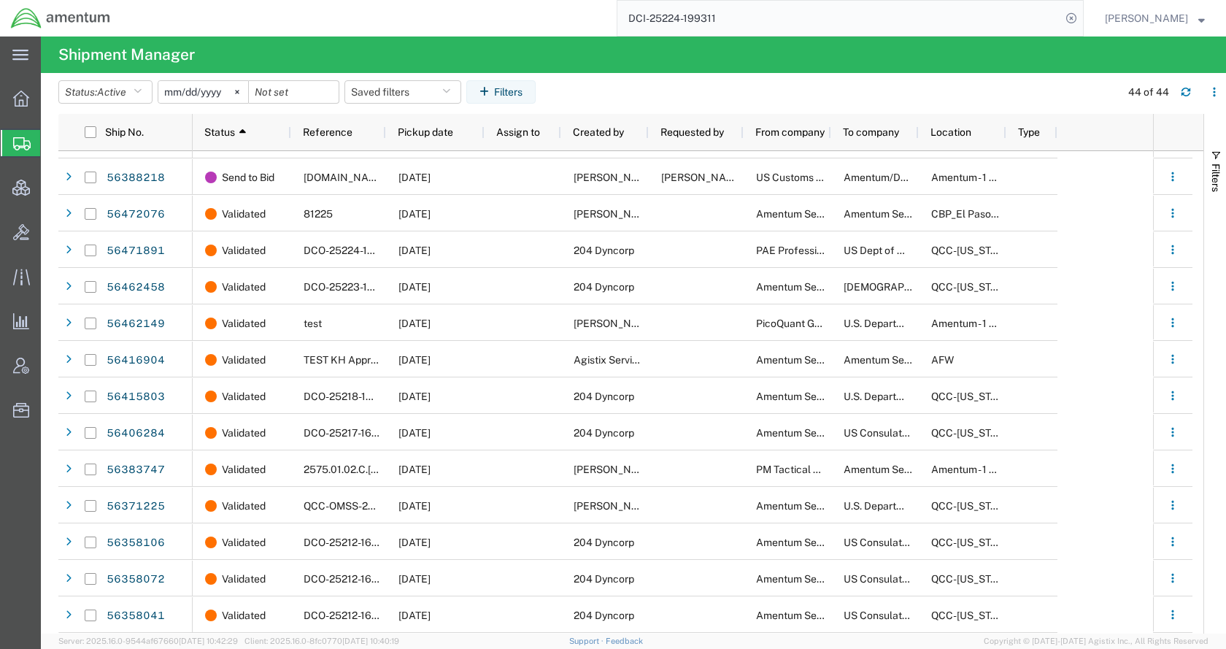
paste input "56472325"
type input "56472325"
click at [1082, 20] on icon at bounding box center [1071, 18] width 20 height 20
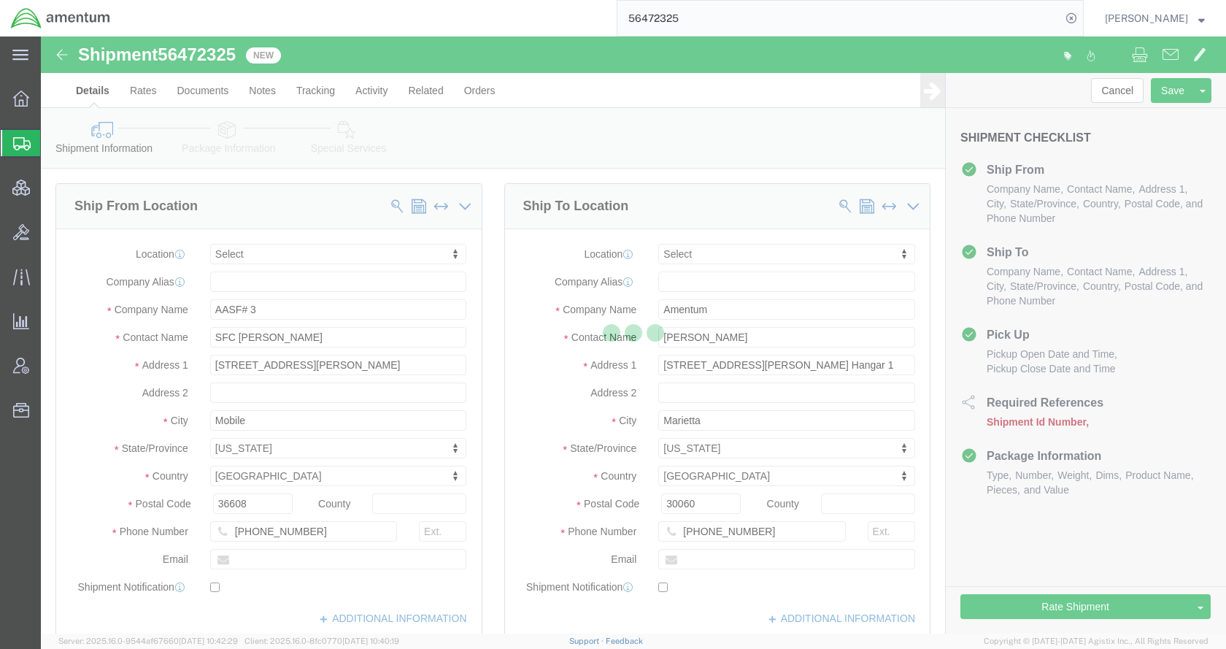
select select
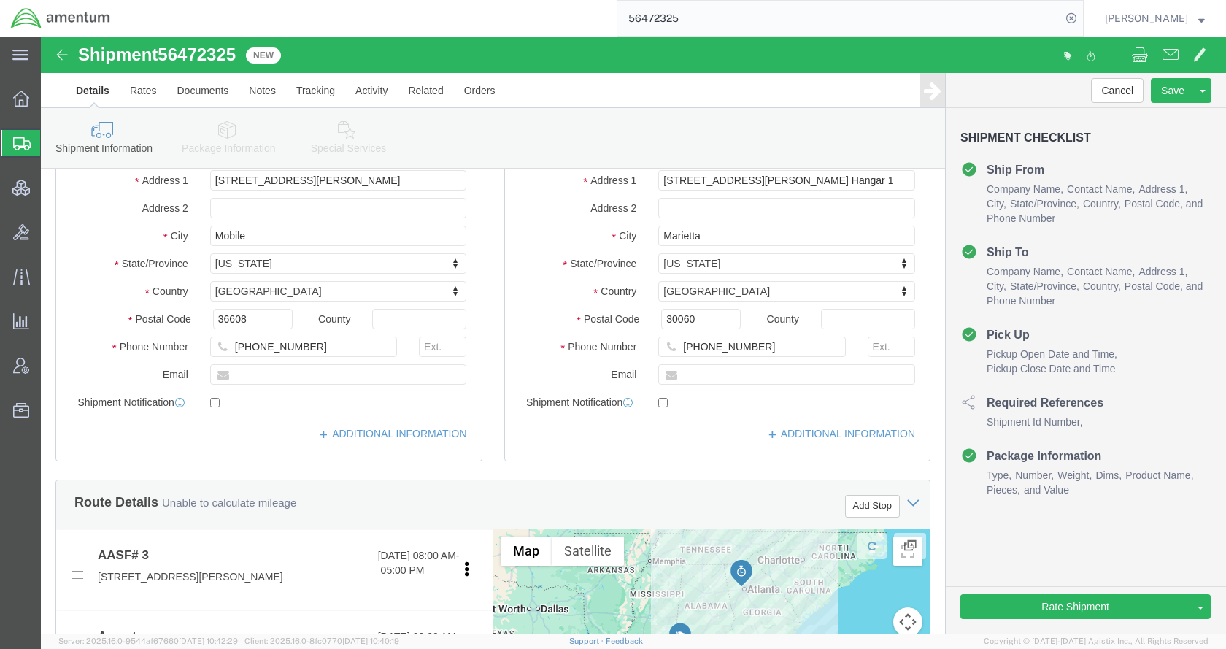
scroll to position [159, 0]
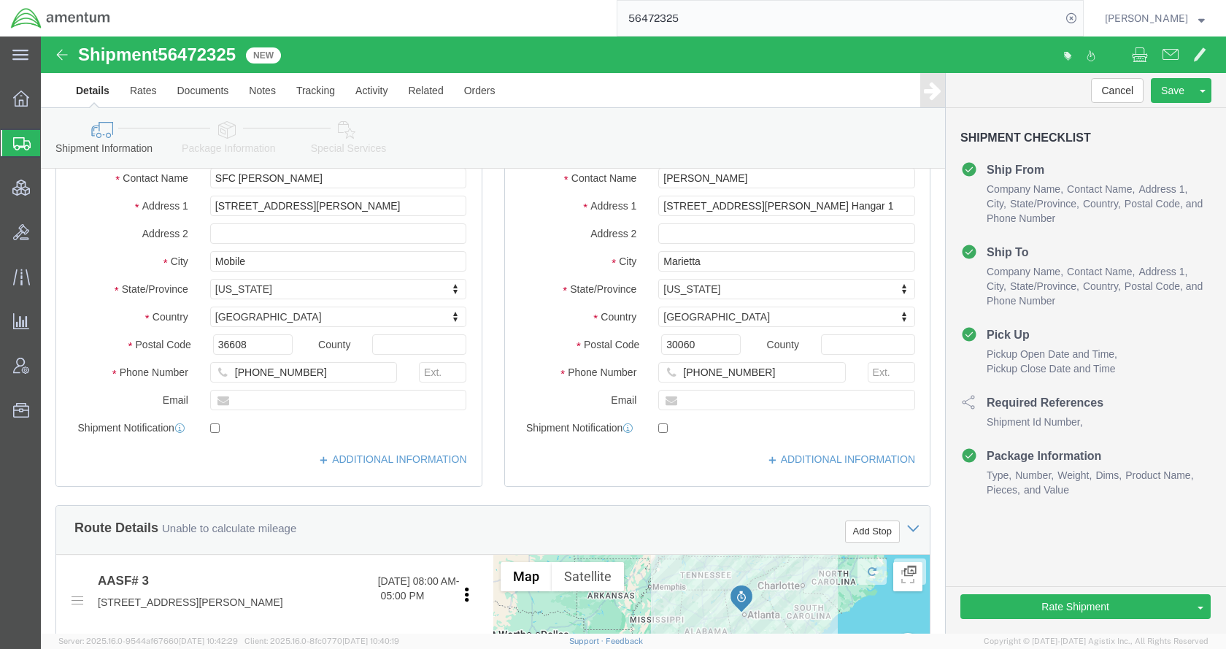
type input "56472325"
click icon
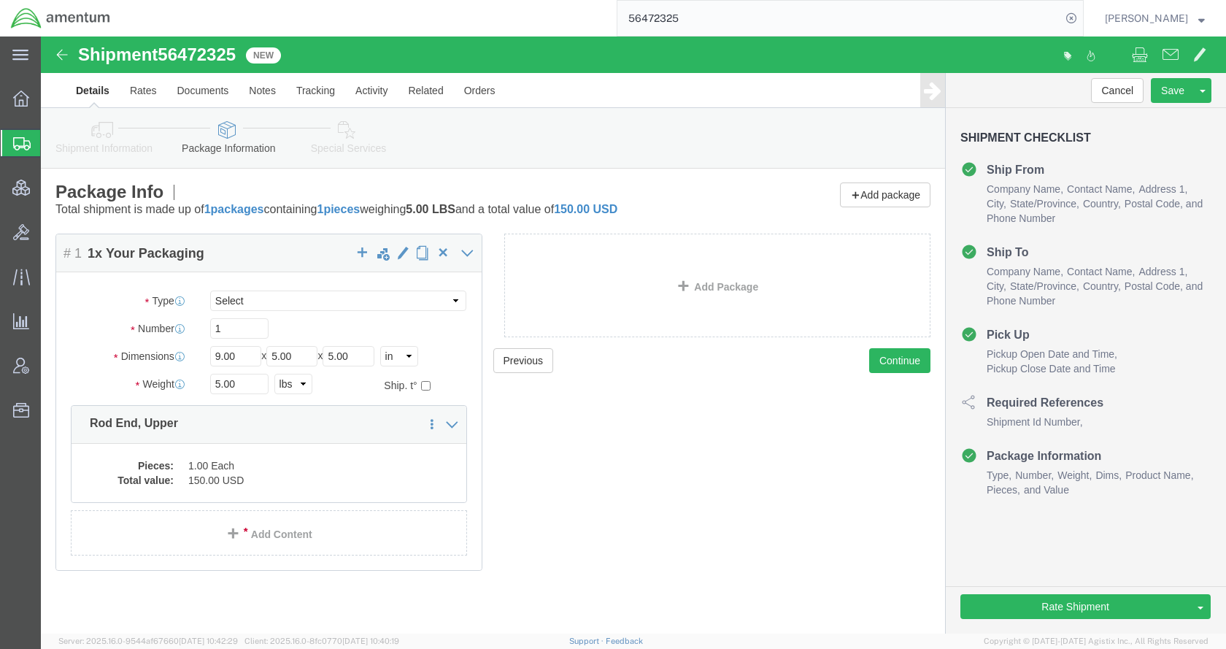
scroll to position [1, 0]
click icon
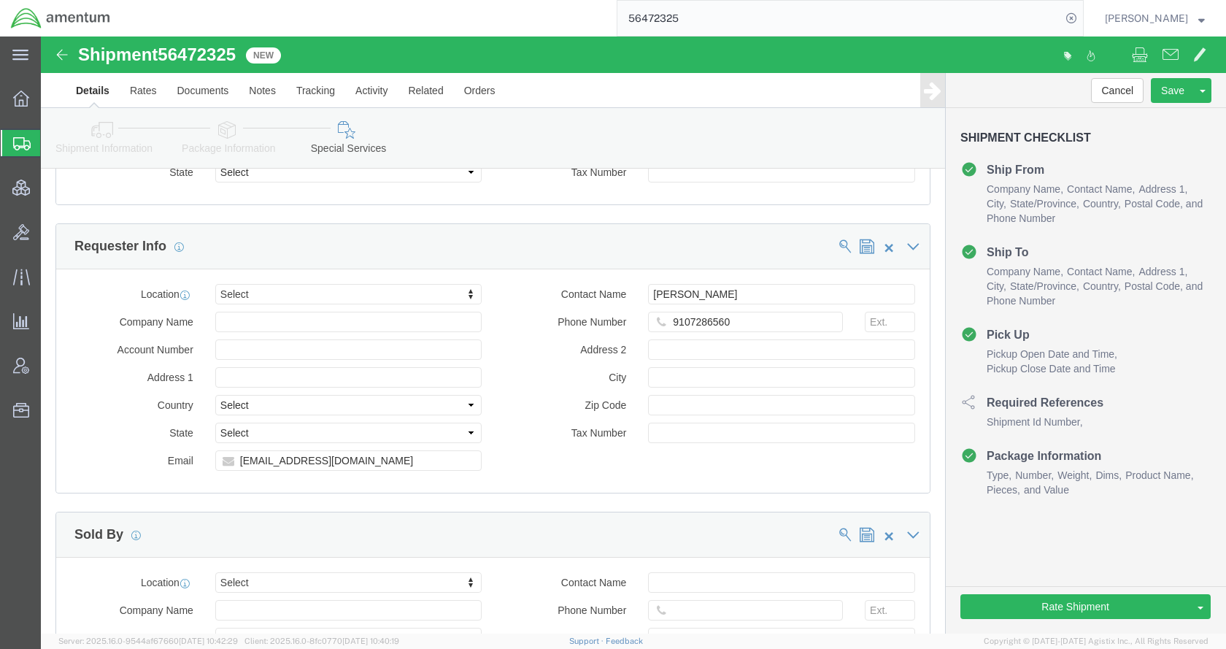
scroll to position [1461, 0]
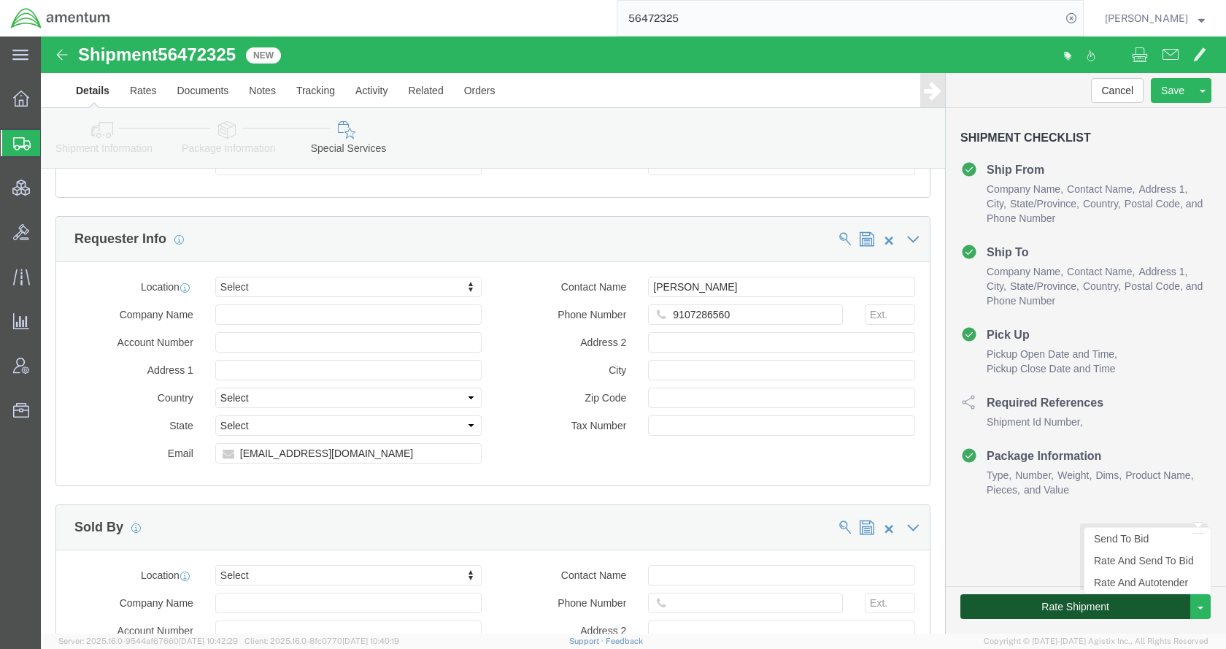
click button "Rate Shipment"
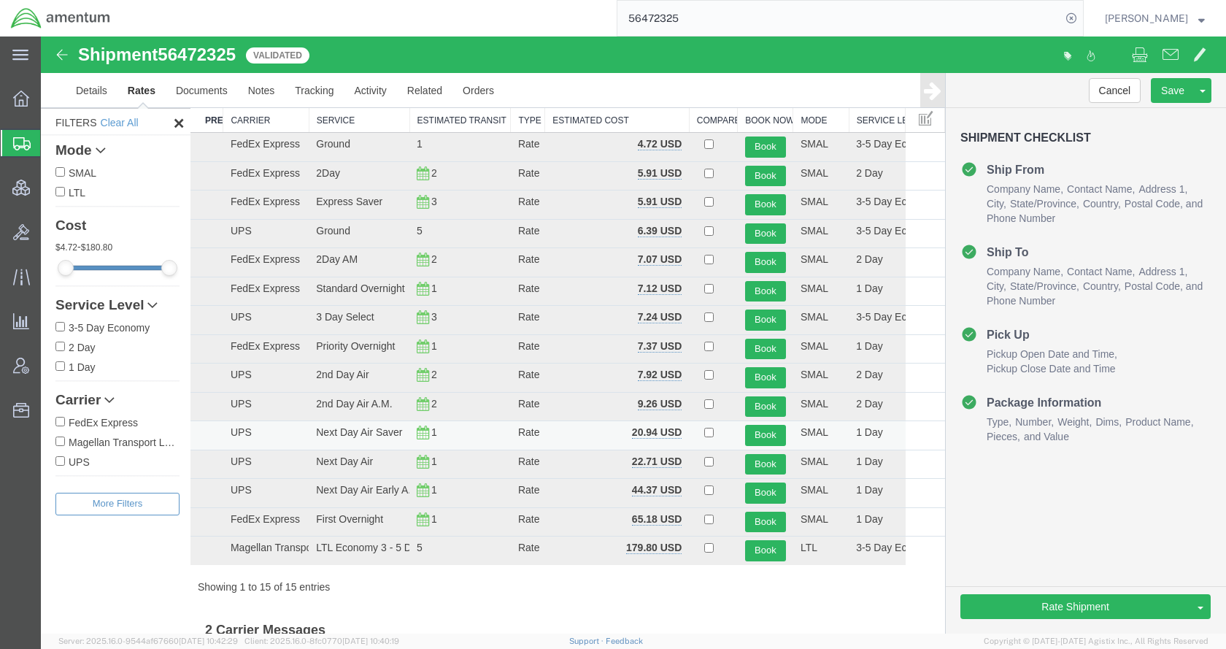
scroll to position [0, 0]
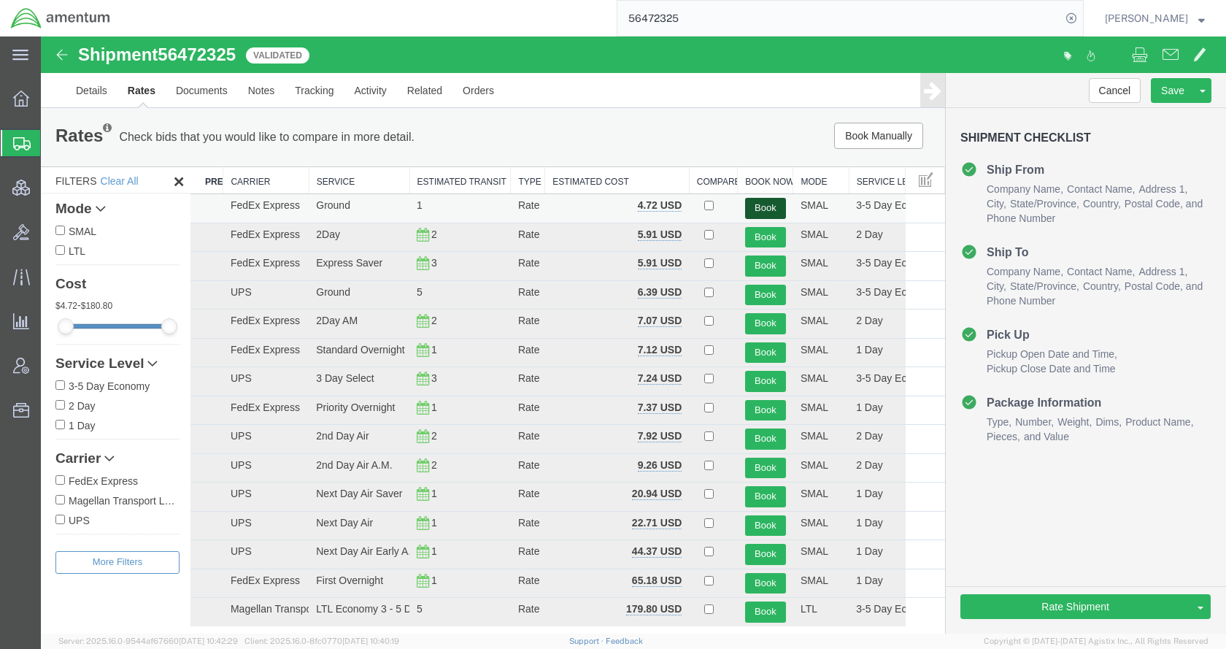
click at [766, 204] on button "Book" at bounding box center [765, 208] width 41 height 21
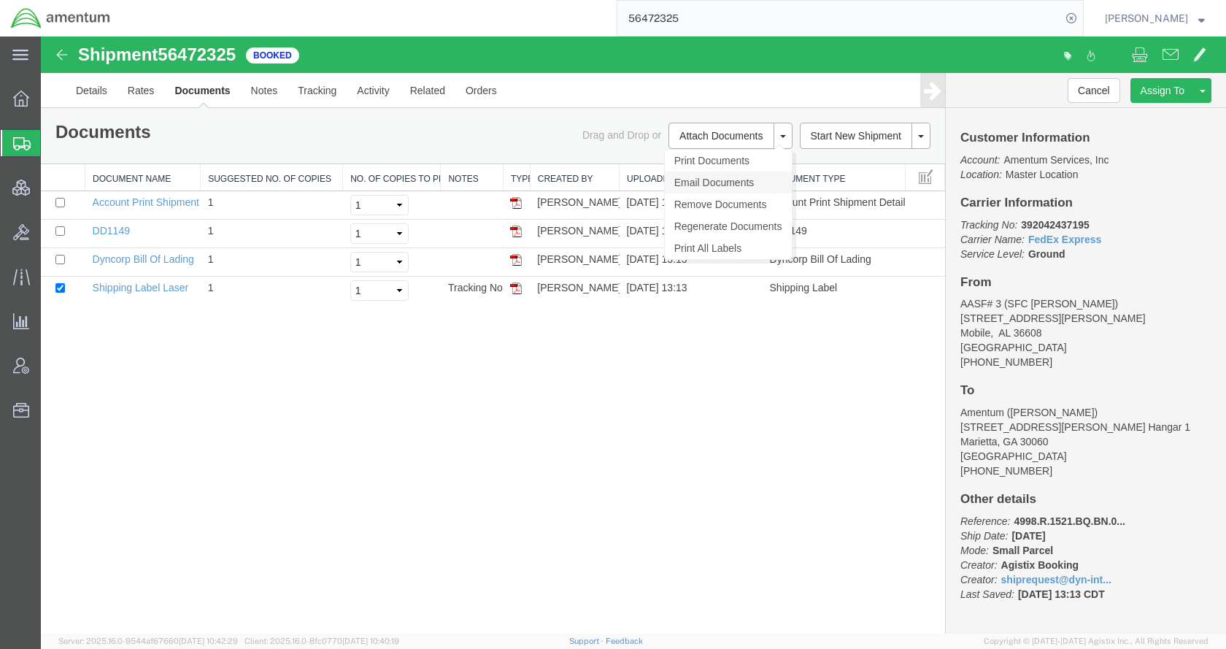
click at [712, 183] on link "Email Documents" at bounding box center [728, 183] width 127 height 22
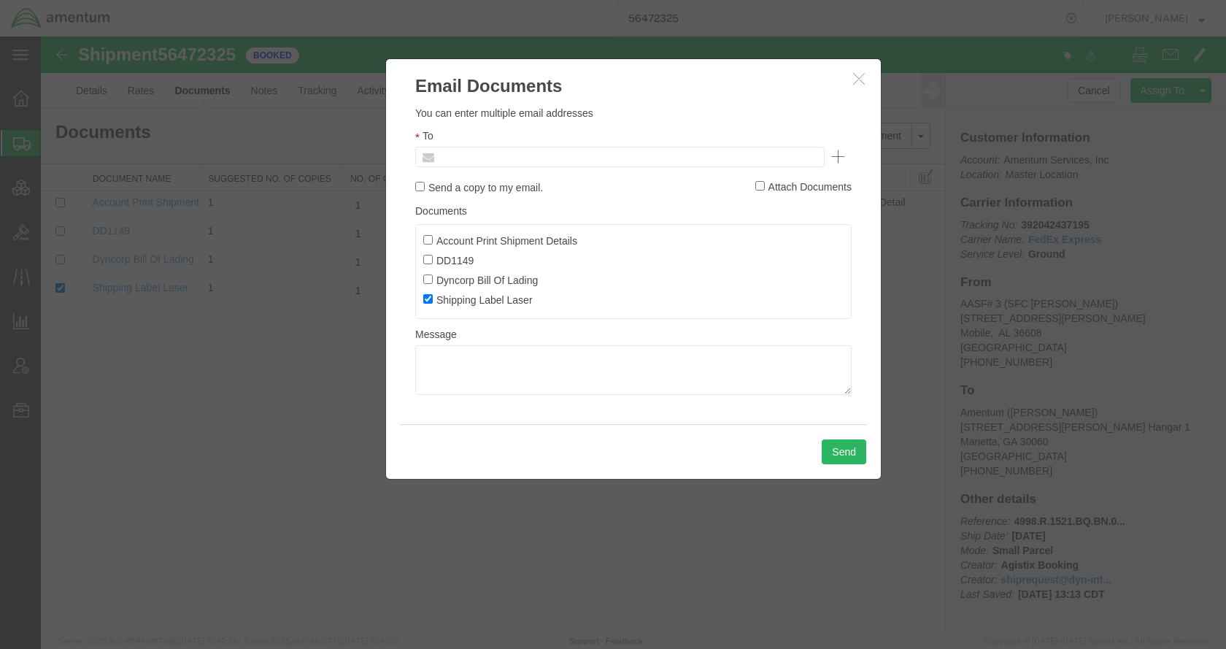
click at [557, 155] on input "text" at bounding box center [521, 156] width 171 height 19
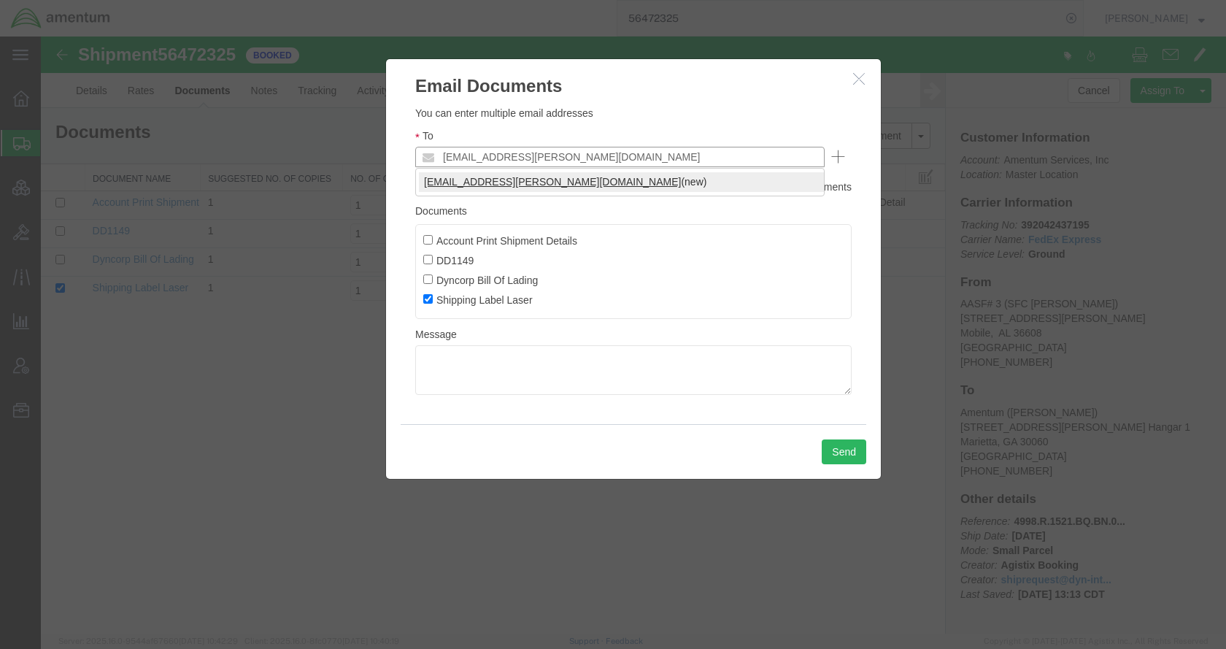
type input "kent.gilman@amentum.com"
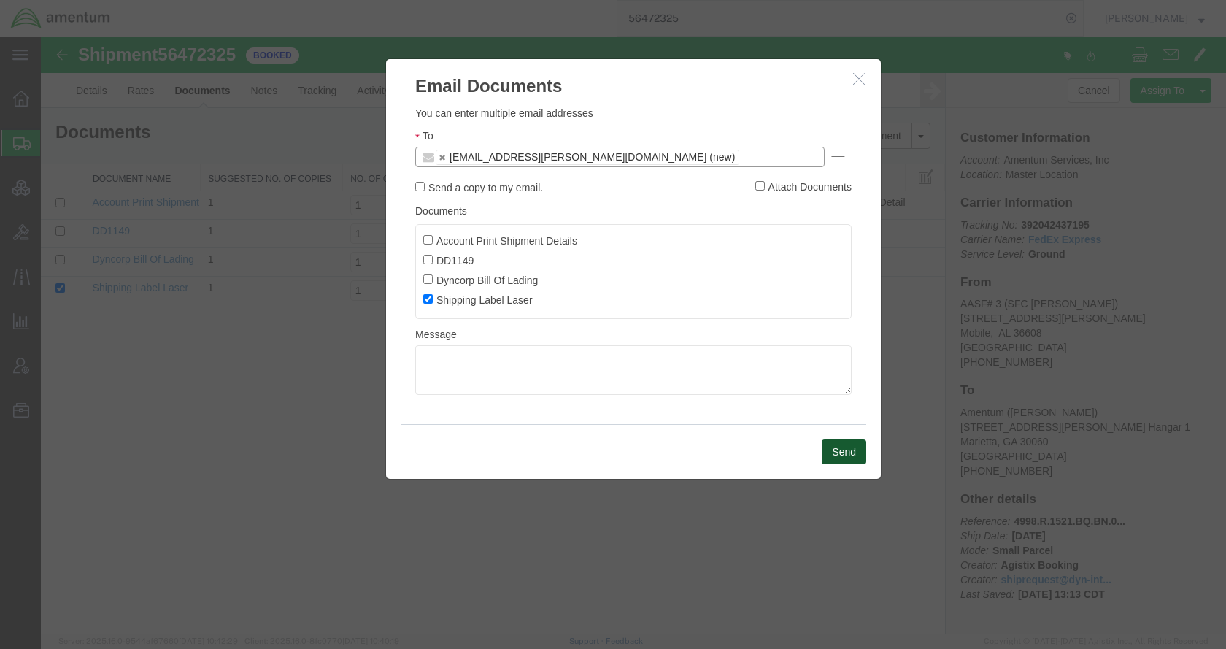
click at [829, 458] on button "Send" at bounding box center [844, 451] width 45 height 25
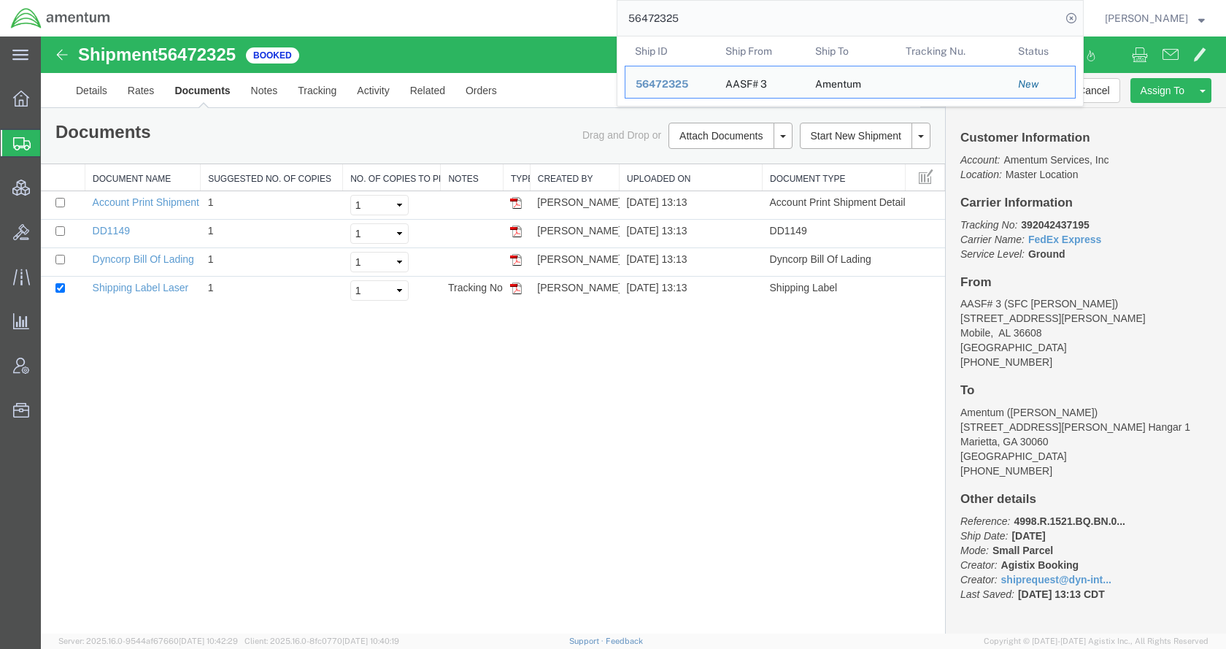
drag, startPoint x: 733, startPoint y: 11, endPoint x: 639, endPoint y: 28, distance: 95.8
click at [639, 28] on div "56472325 Ship ID Ship From Ship To Tracking Nu. Status Ship ID 56472325 Ship Fr…" at bounding box center [602, 18] width 963 height 36
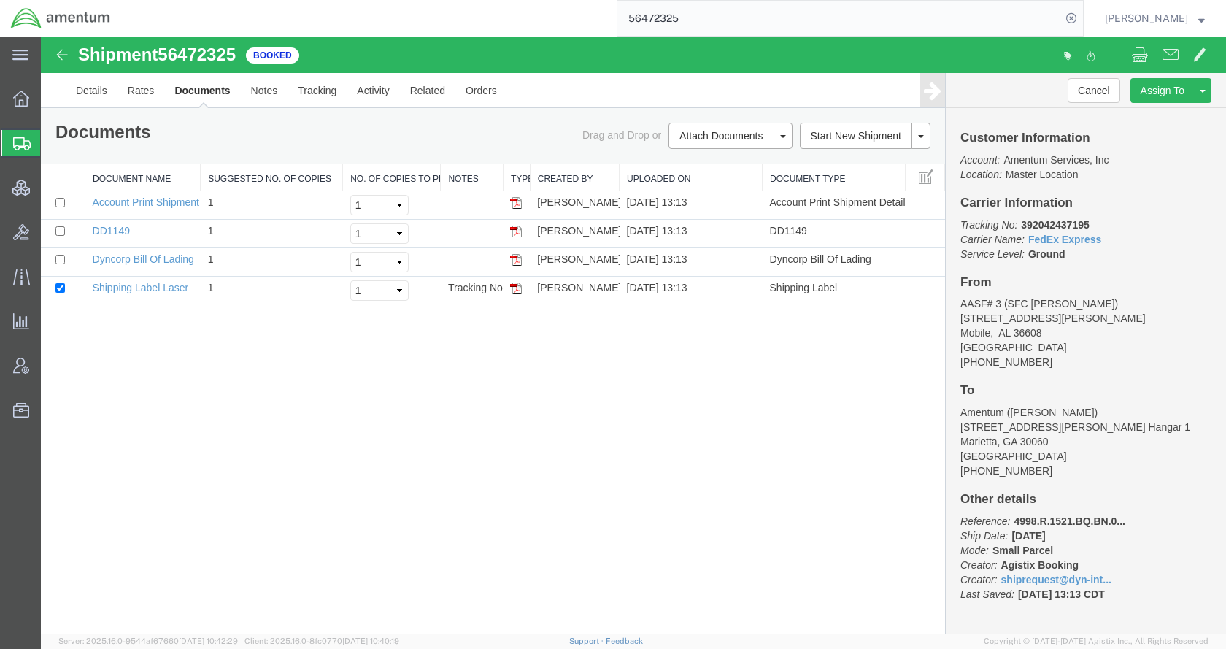
paste input "1902"
type input "56471902"
click at [1082, 15] on icon at bounding box center [1071, 18] width 20 height 20
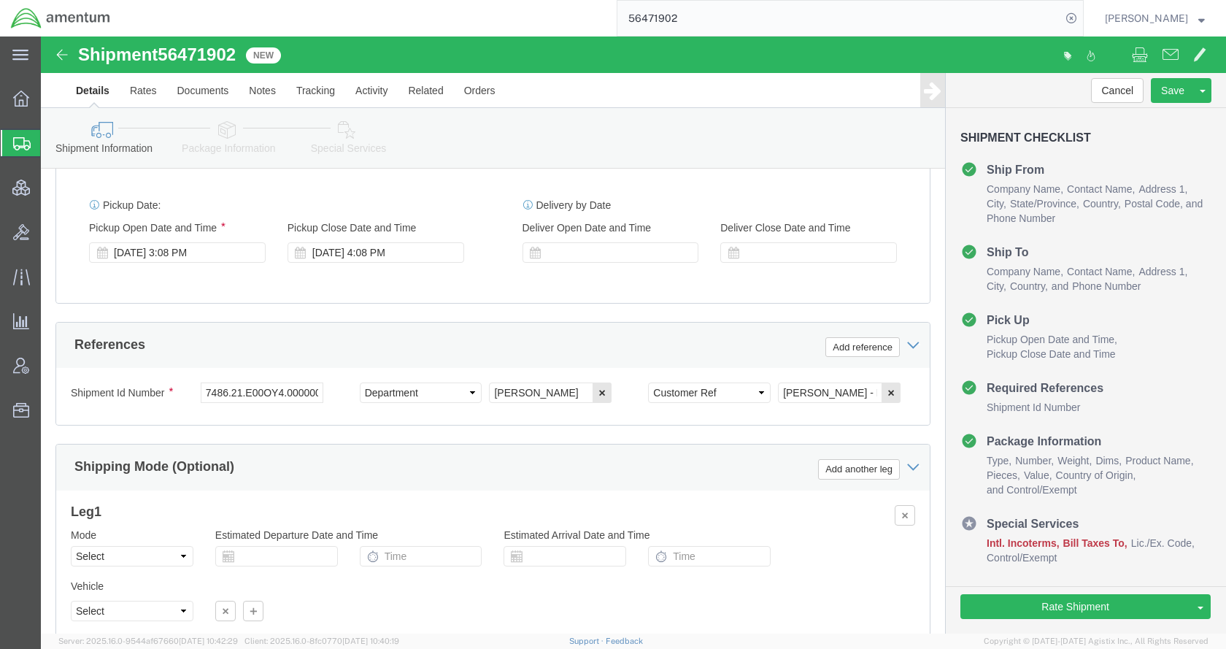
scroll to position [803, 0]
click link "Package Information"
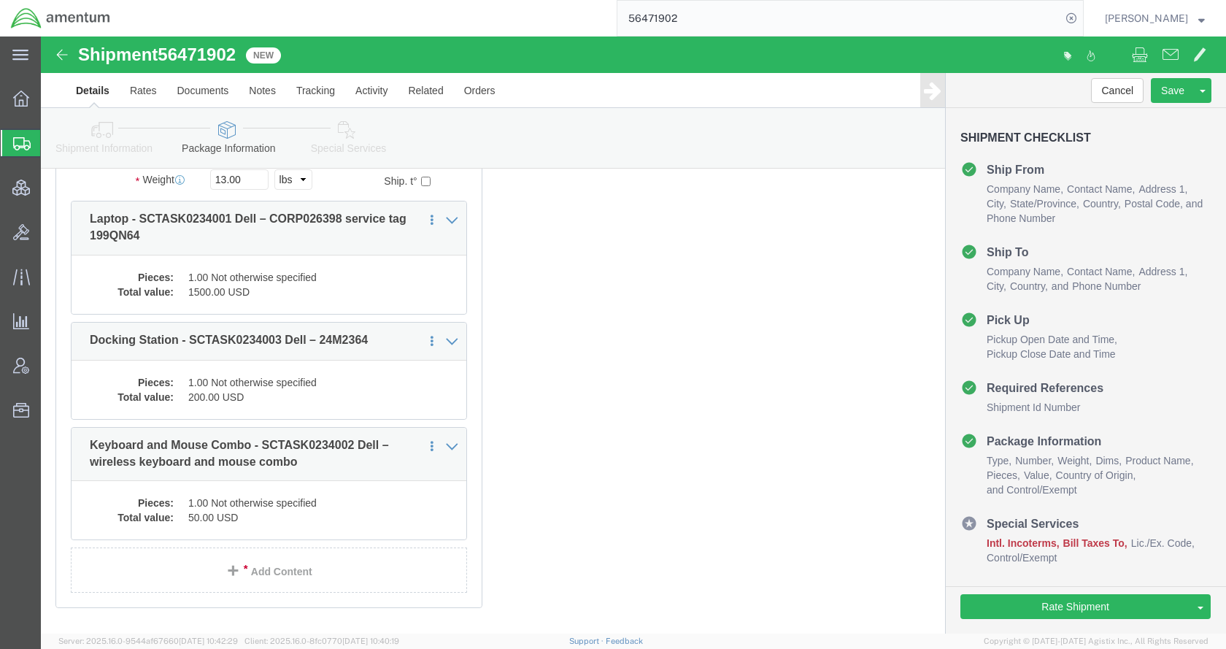
scroll to position [170, 0]
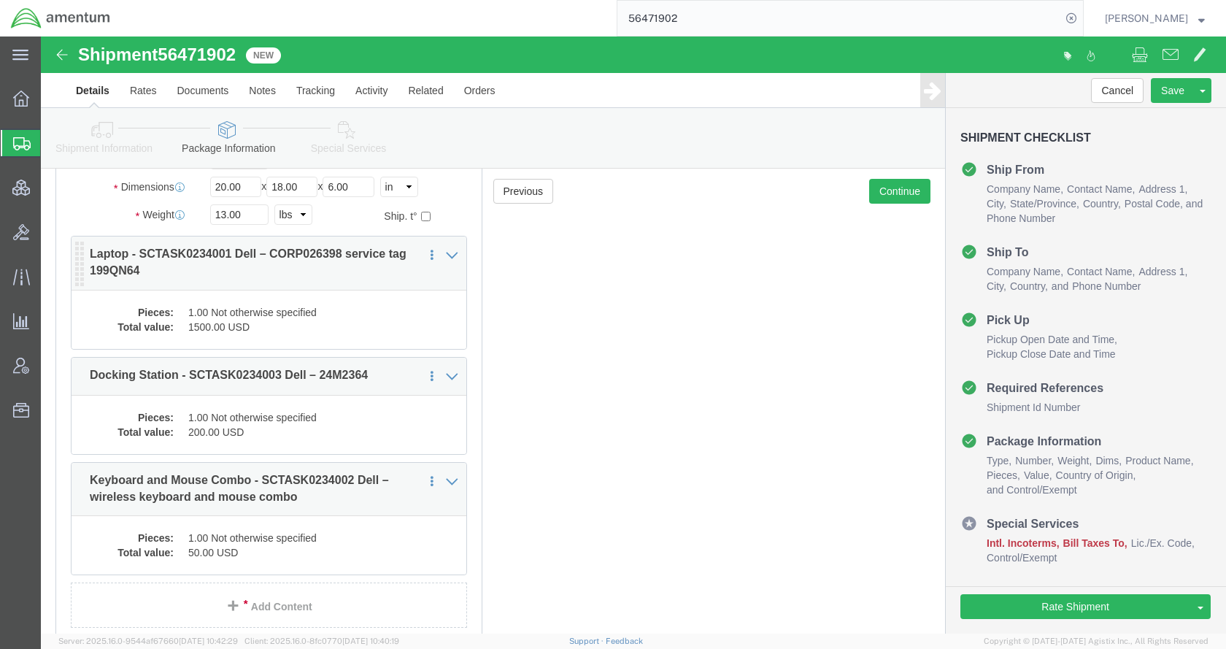
click dd "1.00 Not otherwise specified"
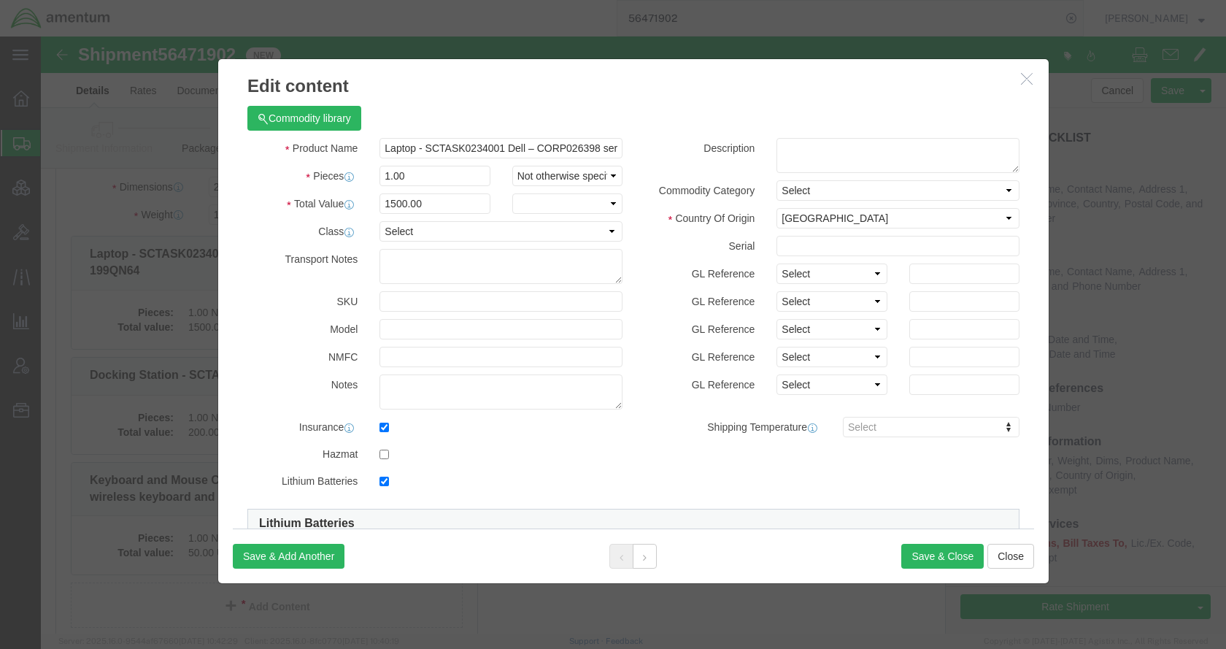
checkbox input "true"
click input "checkbox"
checkbox input "false"
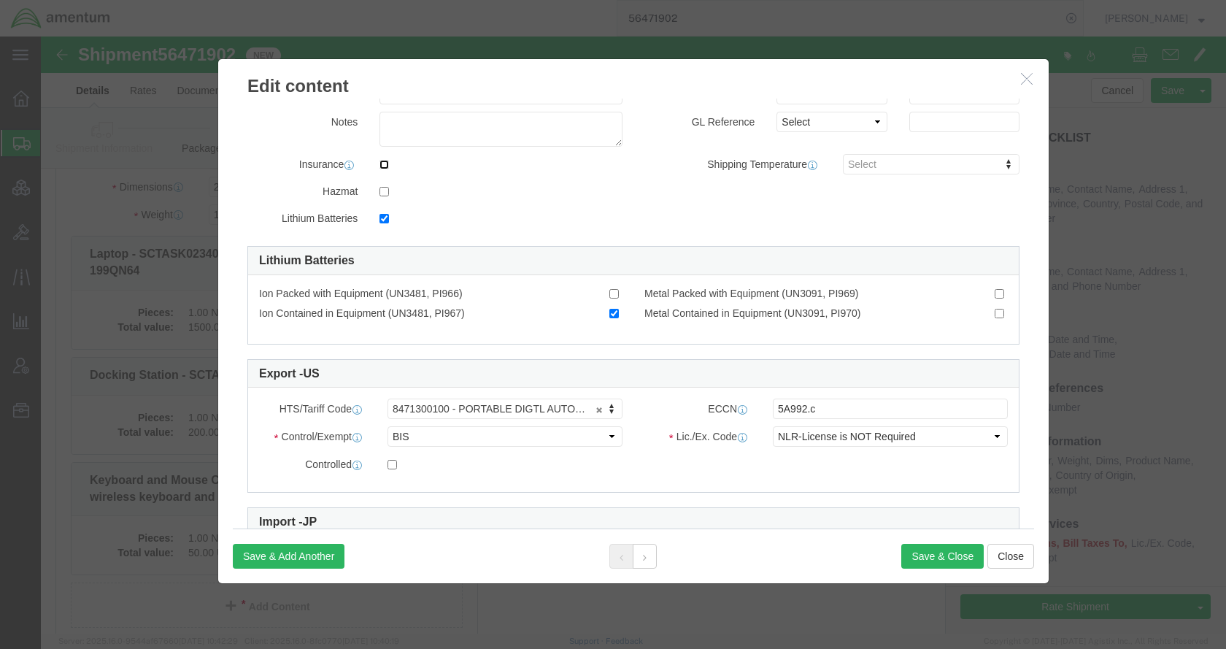
scroll to position [292, 0]
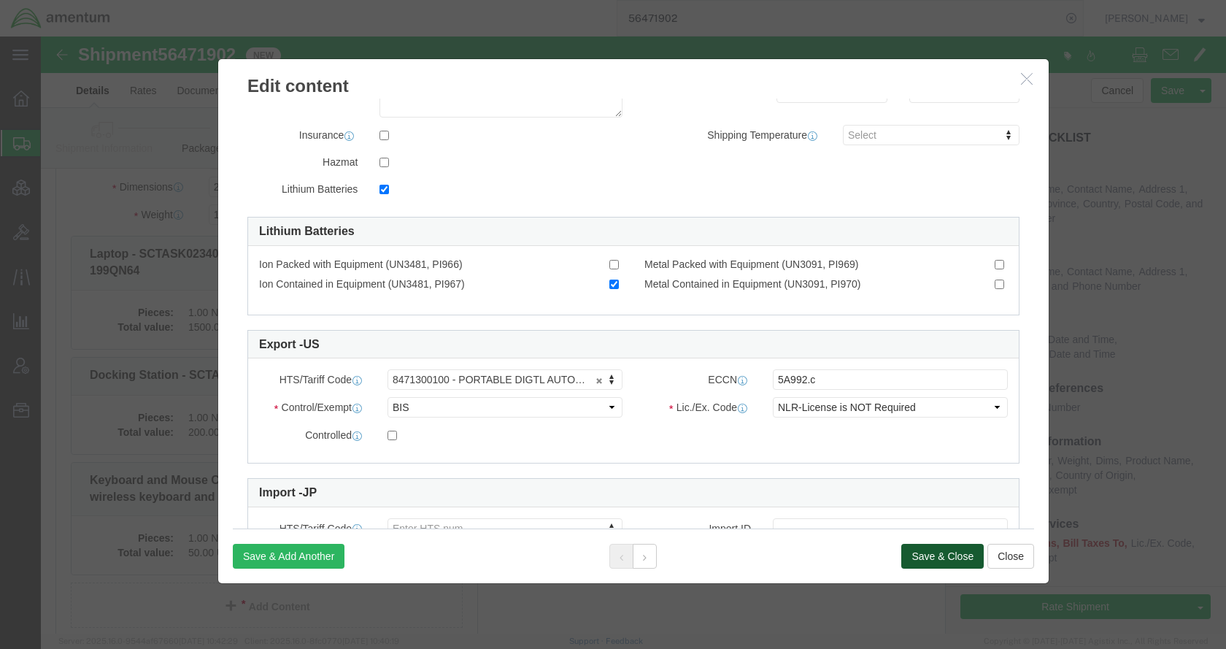
click button "Save & Close"
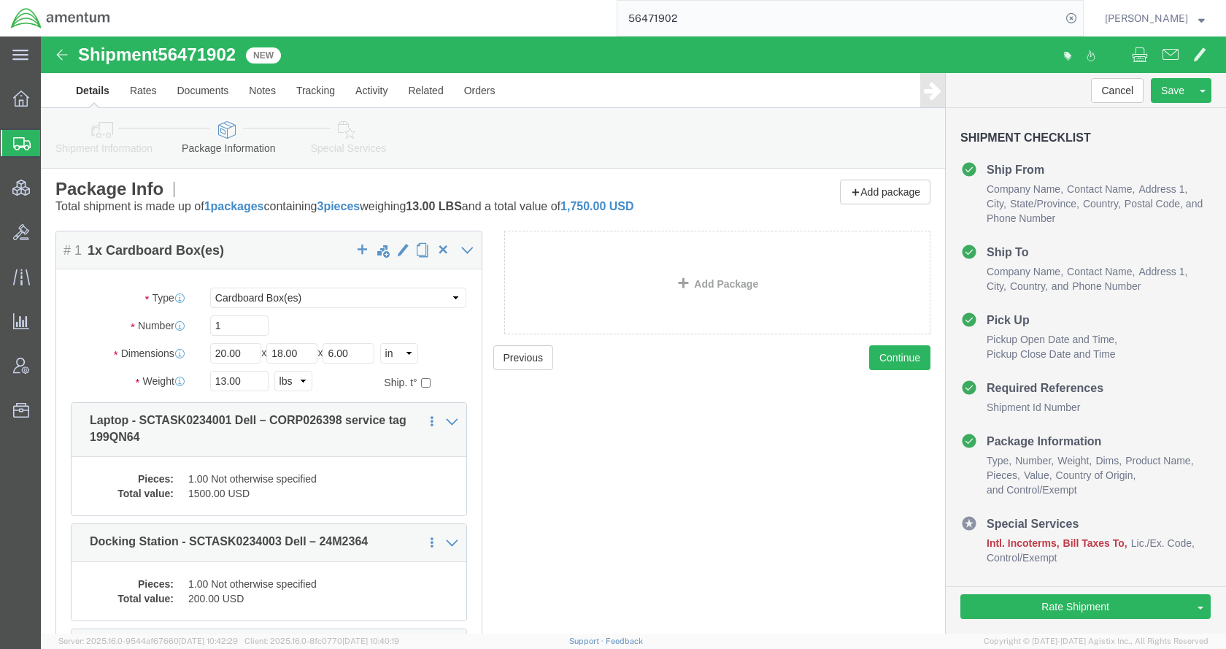
scroll to position [0, 0]
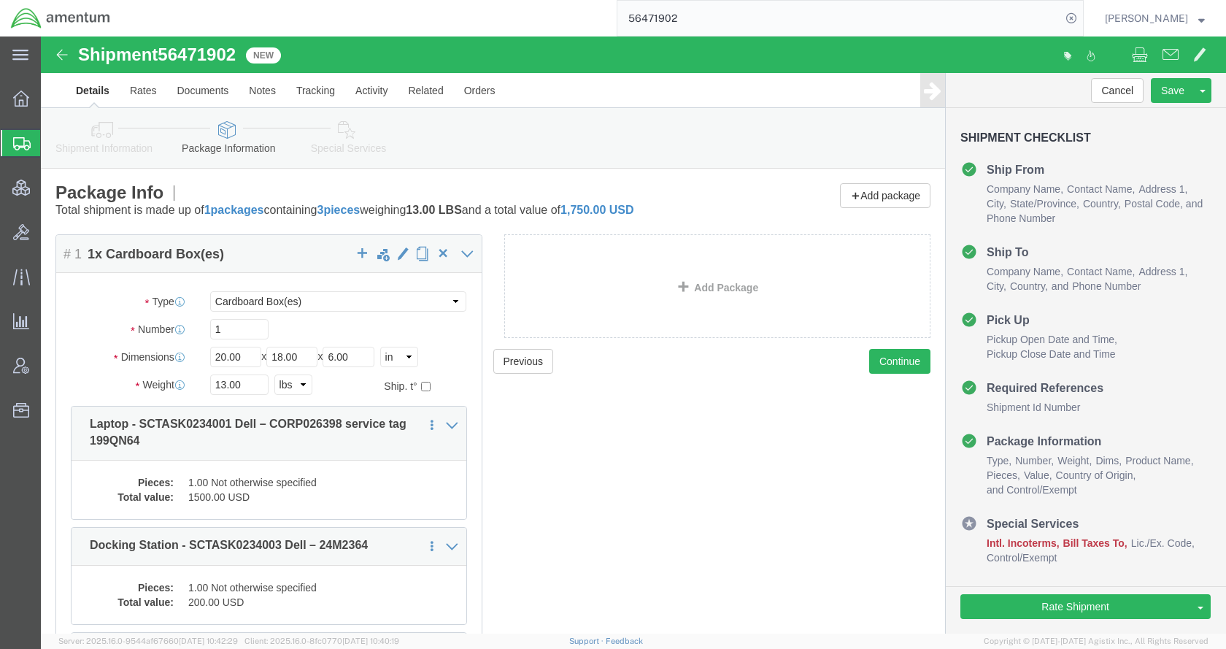
click icon
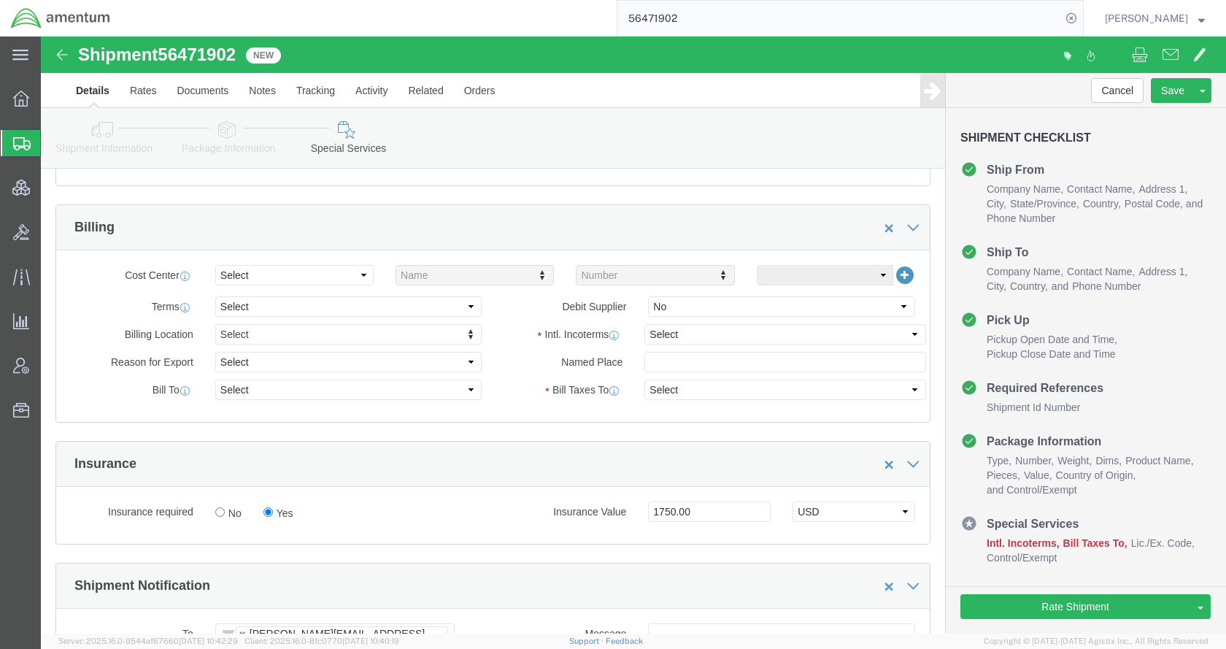
scroll to position [657, 0]
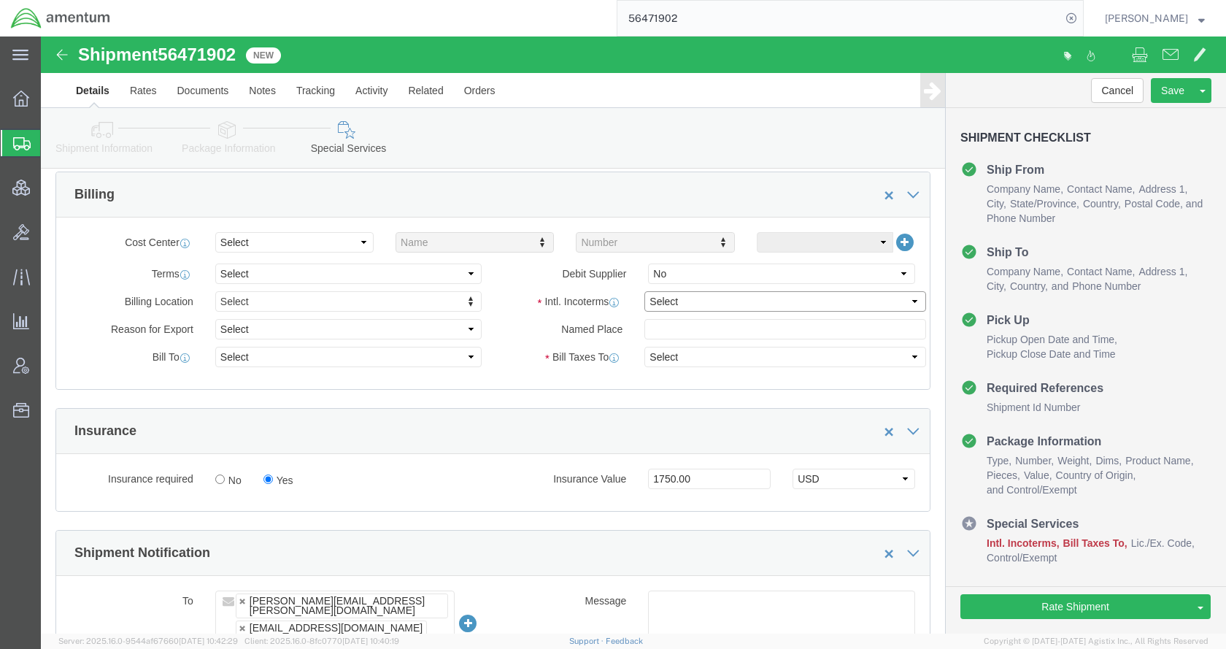
click select "Select Carriage Insurance Paid Carriage Paid To Cost and Freight Cost Insurance…"
select select "DDP"
click select "Select Carriage Insurance Paid Carriage Paid To Cost and Freight Cost Insurance…"
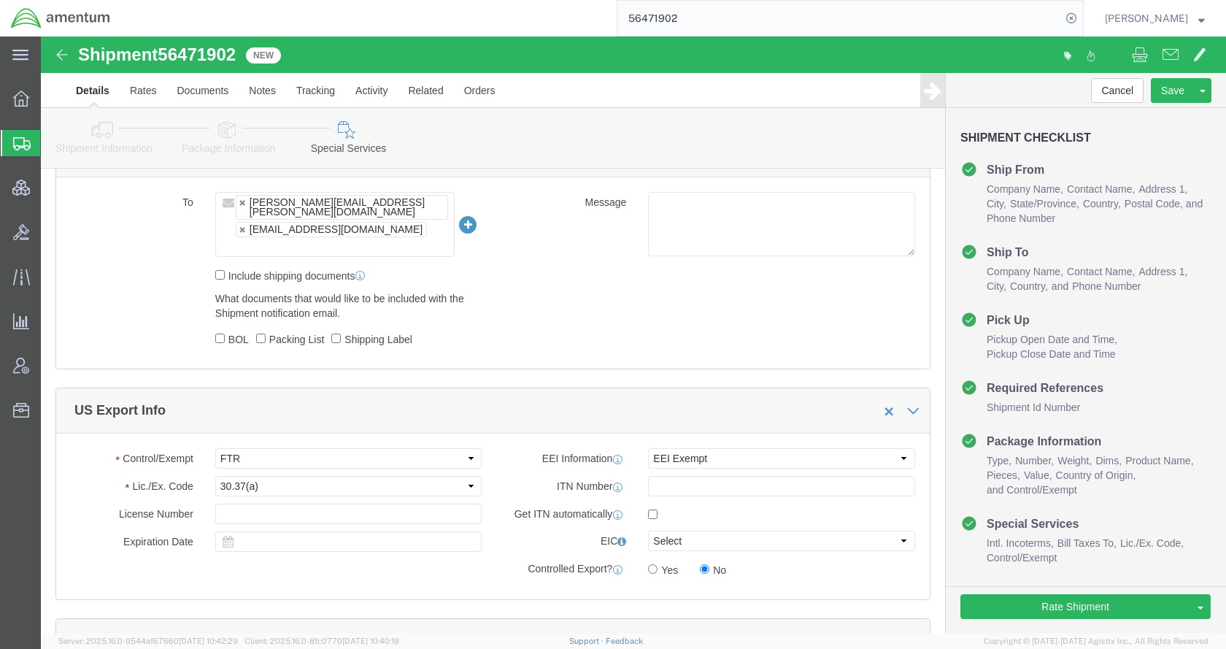
scroll to position [1095, 0]
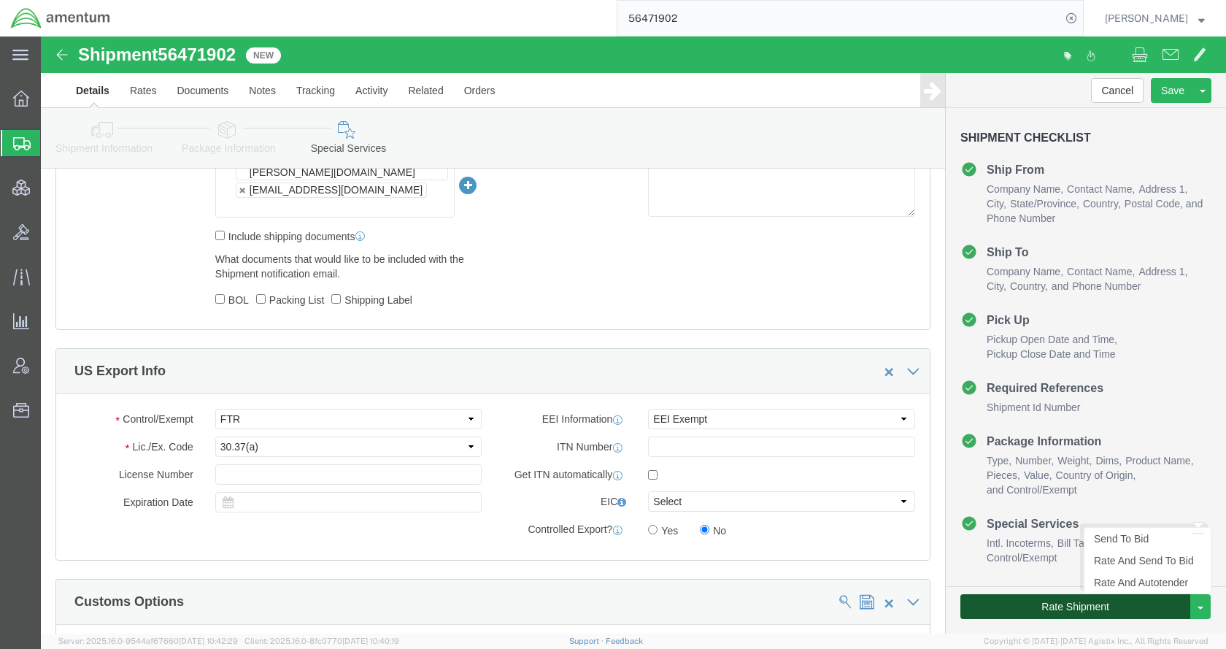
click button "Rate Shipment"
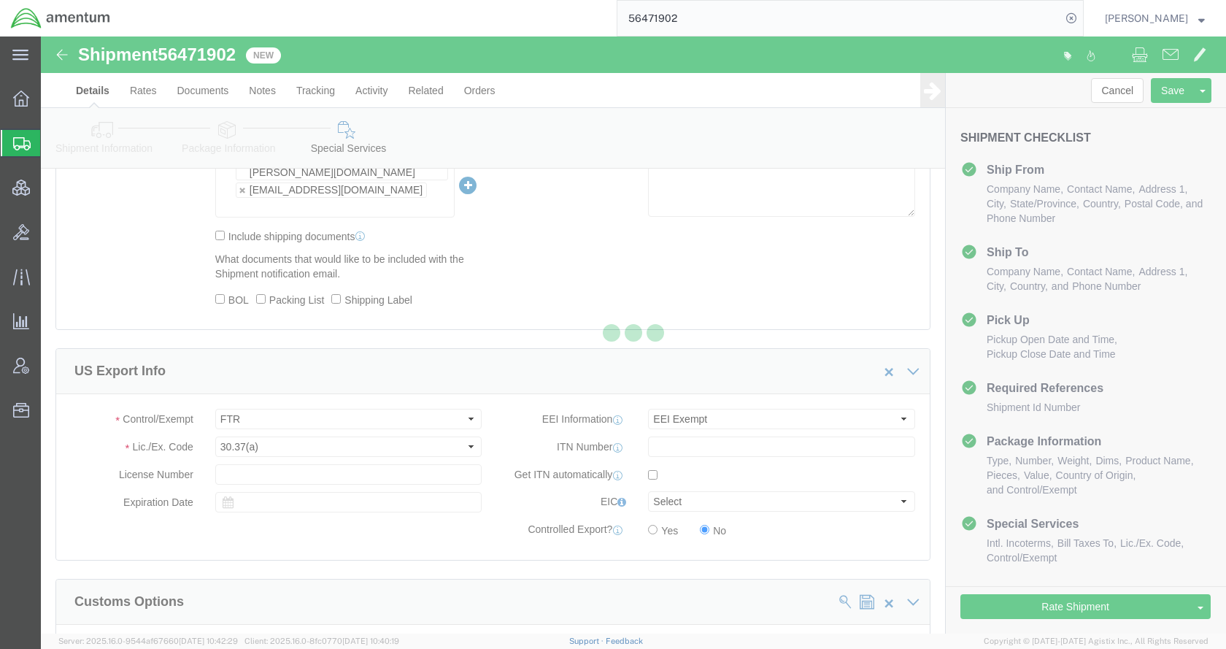
select select
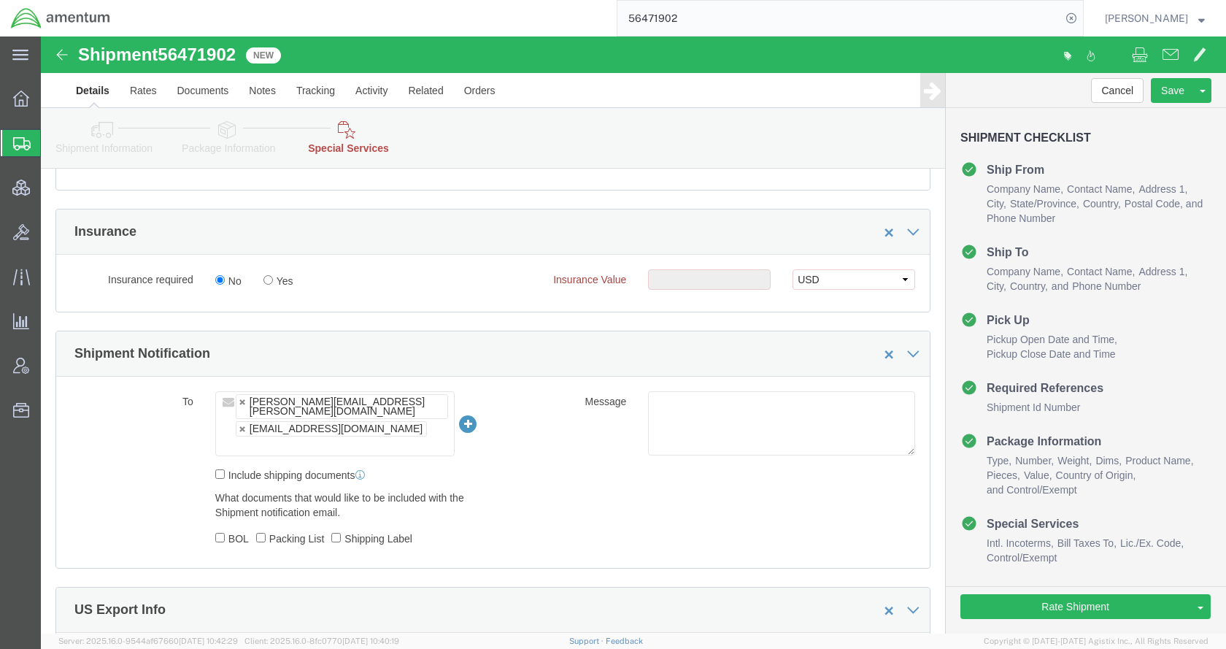
scroll to position [949, 0]
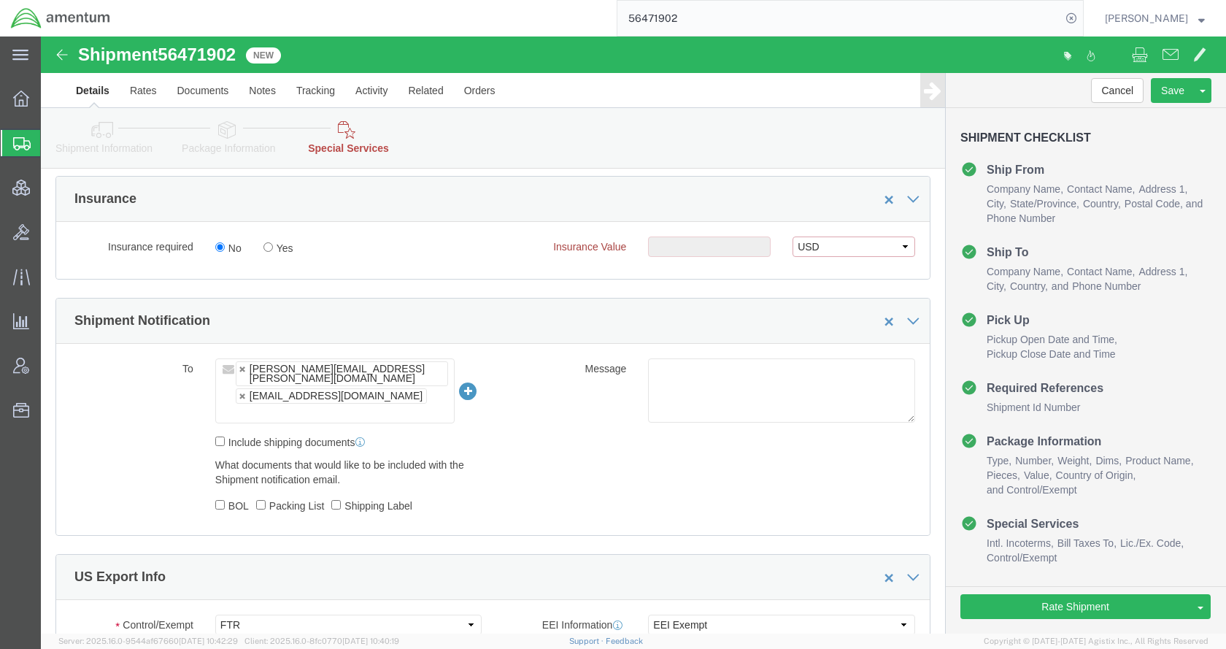
click select "Select USD JPY GBP CAD EUR"
select select
click select "Select USD JPY GBP CAD EUR"
click div "Manage special services Handling Options Hold at Location Return Info Service O…"
click link "Package Information"
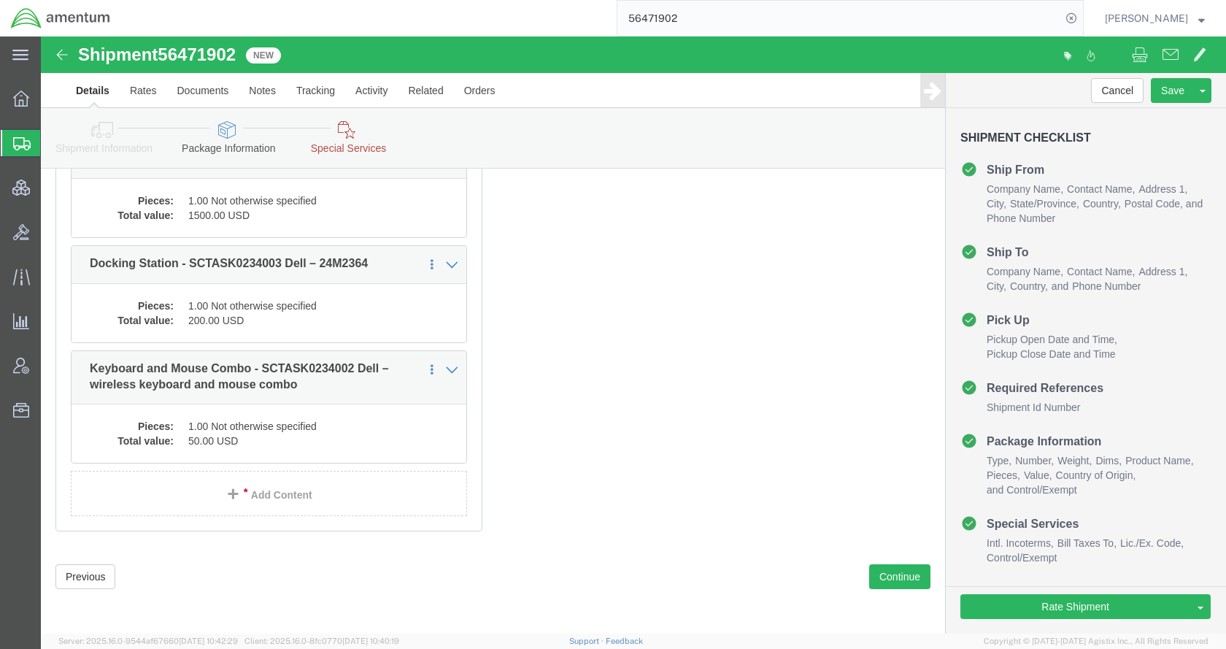
scroll to position [258, 0]
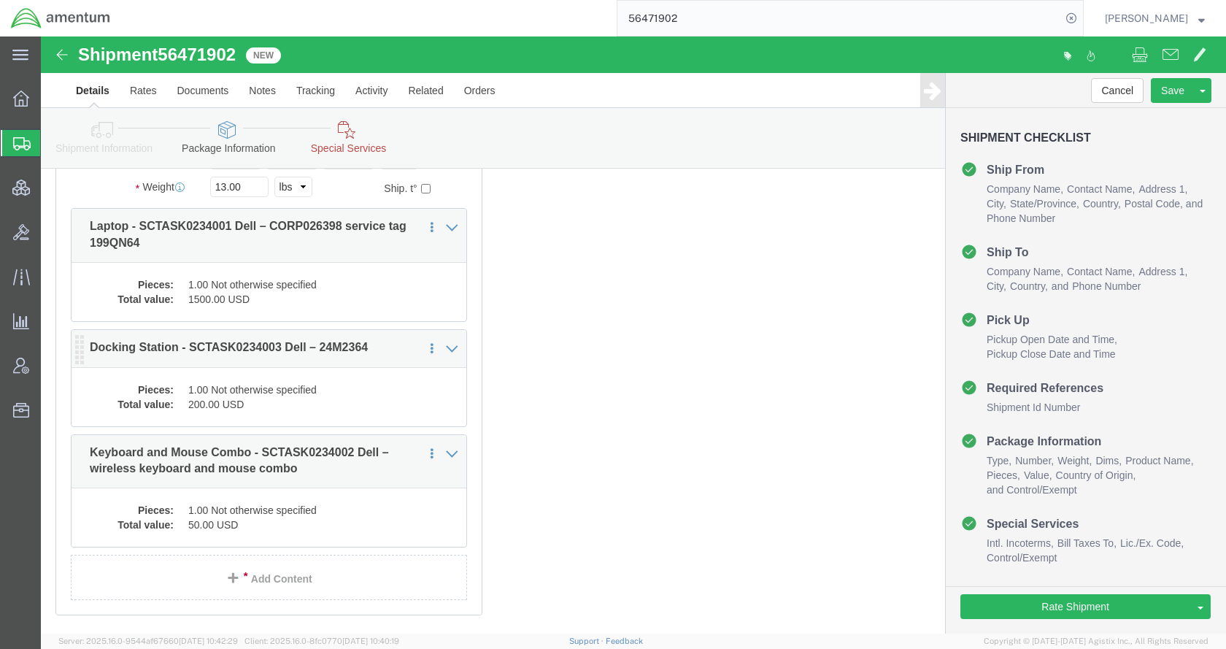
click dd "1.00 Not otherwise specified"
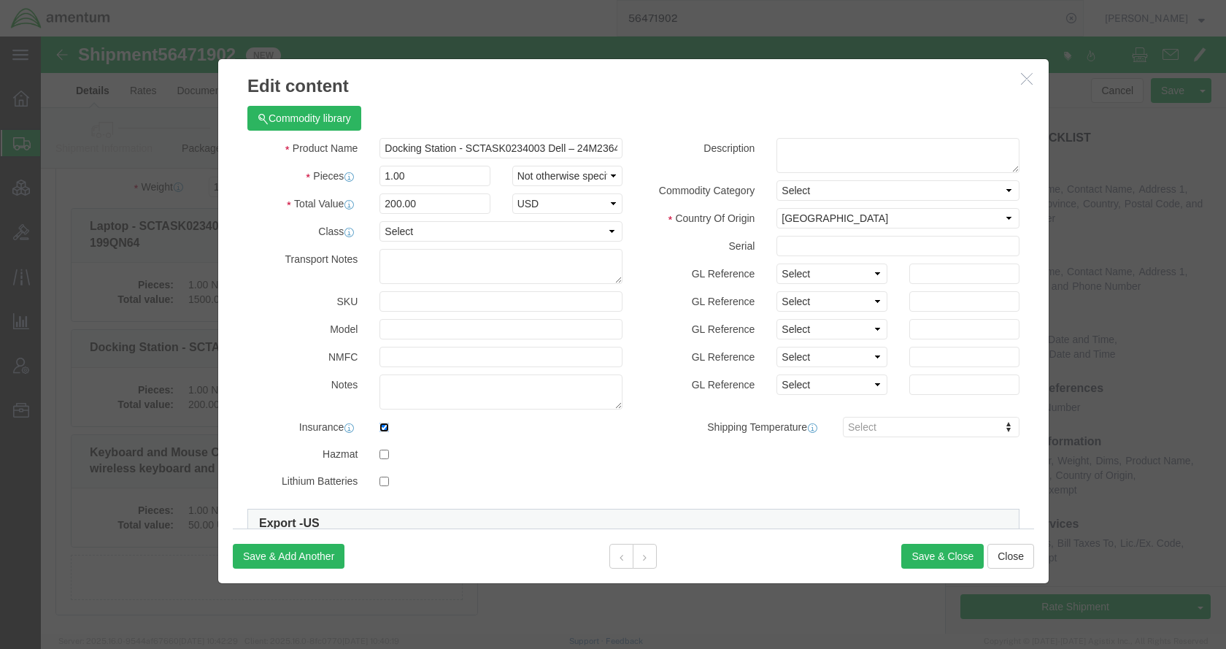
click input "checkbox"
checkbox input "false"
click button "Save & Close"
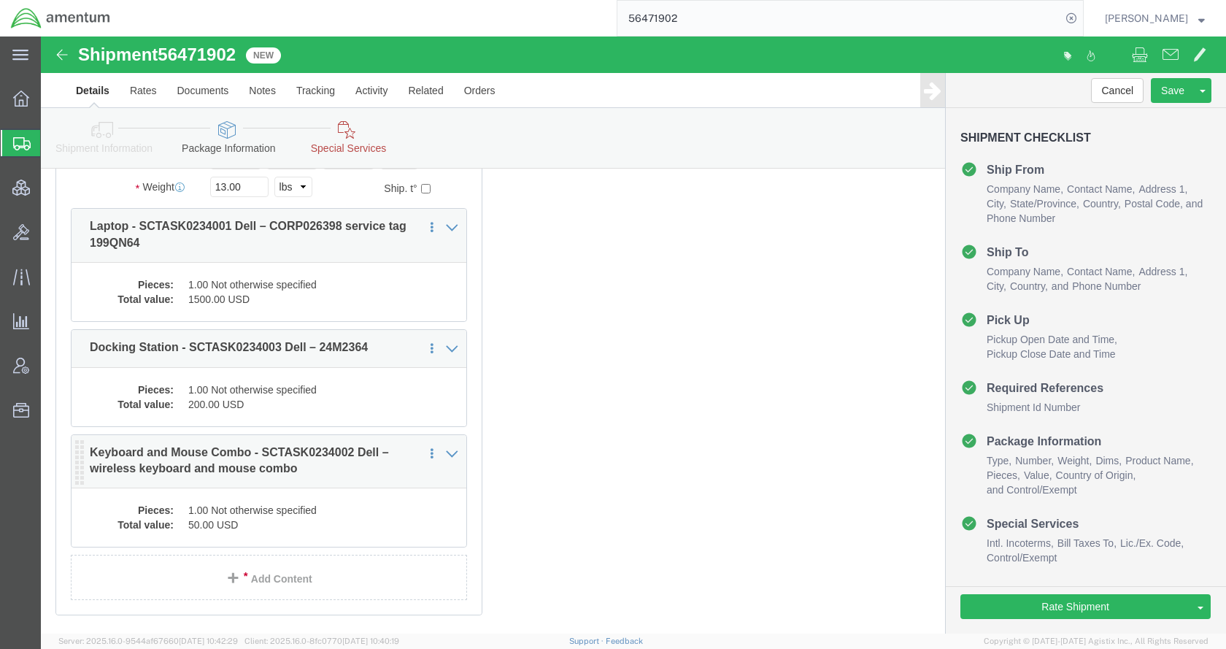
click dd "50.00 USD"
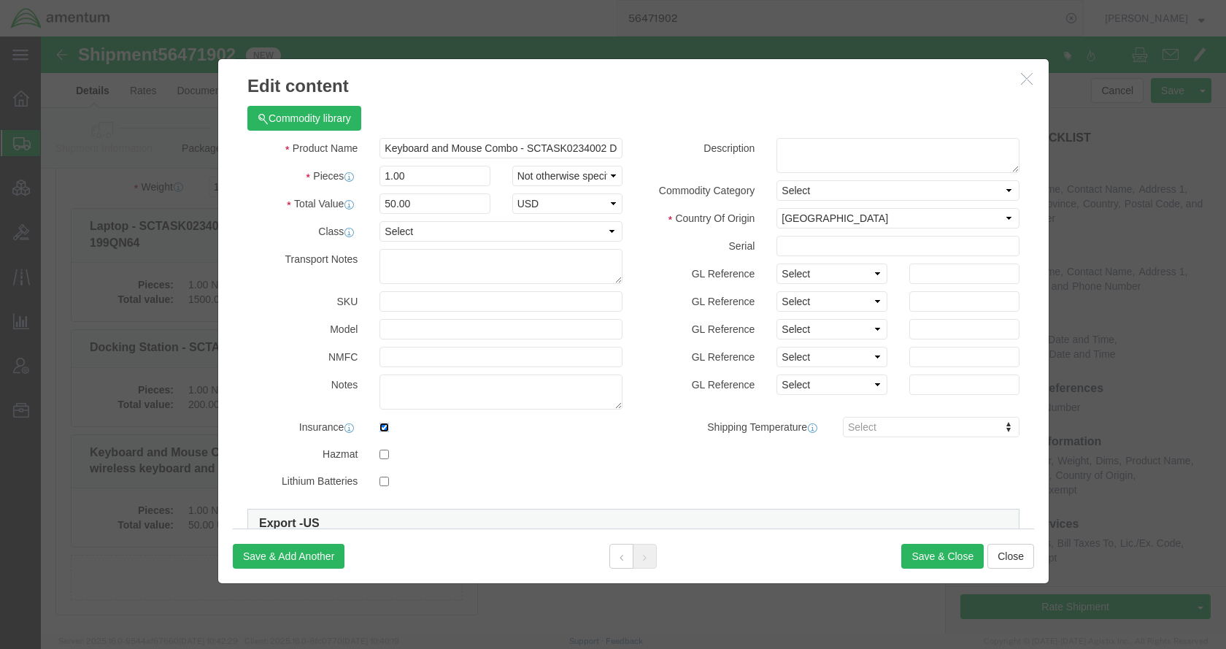
click input "checkbox"
checkbox input "false"
click button "Save & Close"
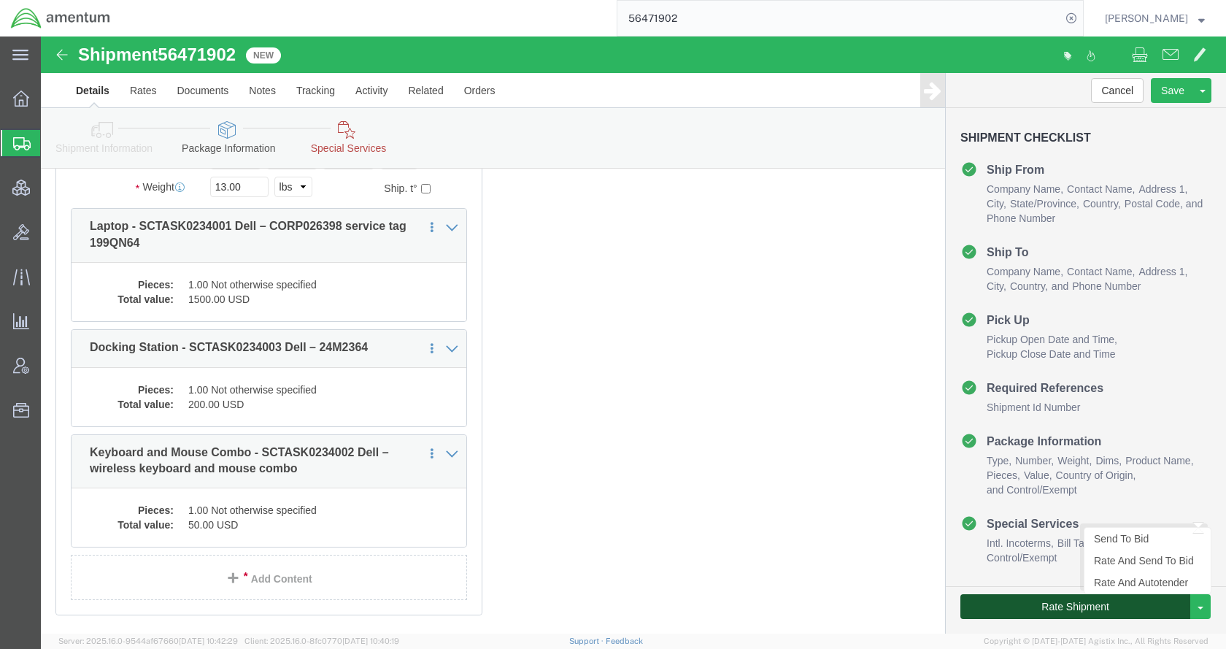
click button "Rate Shipment"
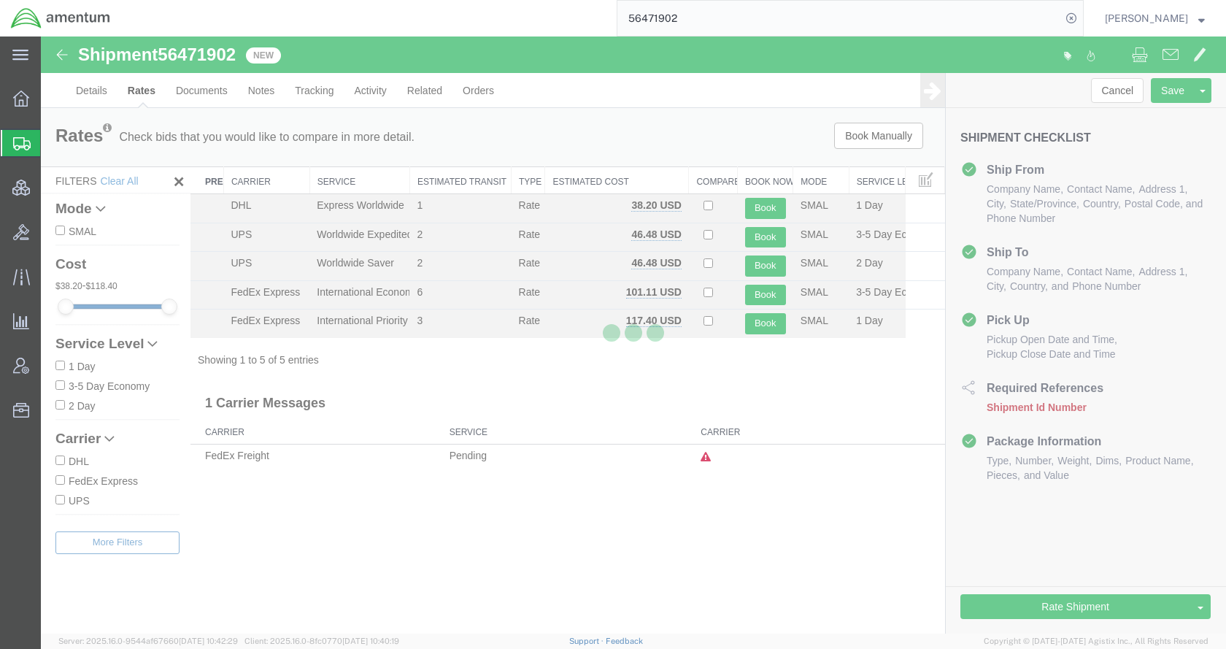
scroll to position [0, 0]
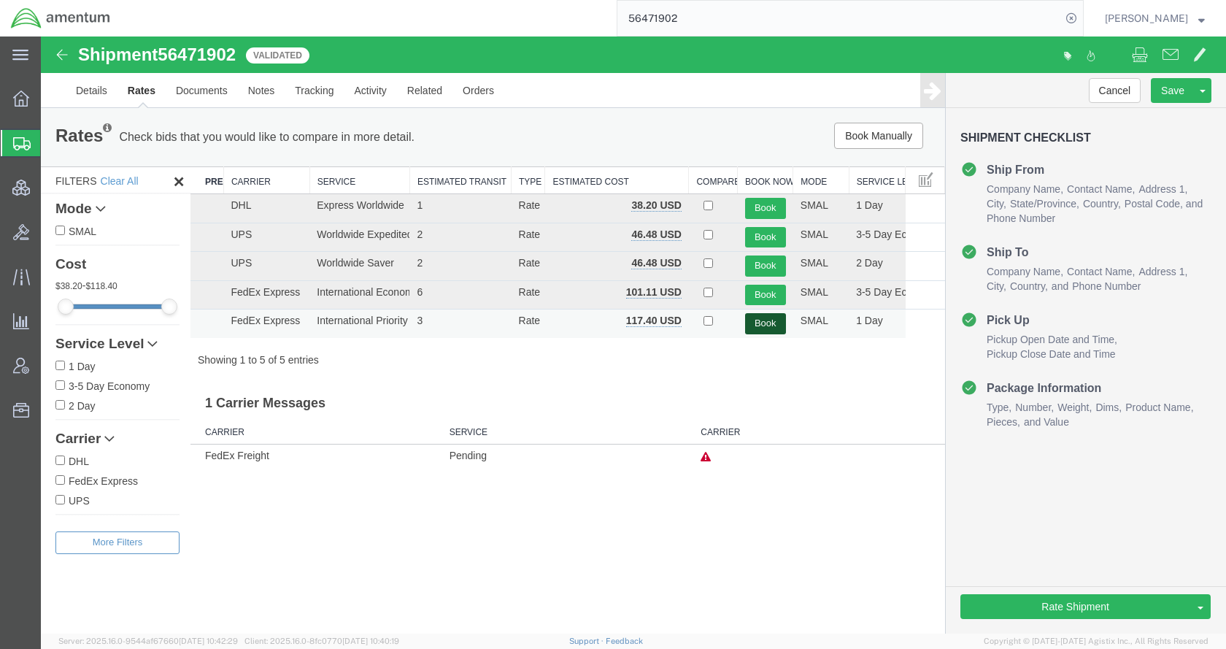
click at [755, 320] on button "Book" at bounding box center [765, 323] width 41 height 21
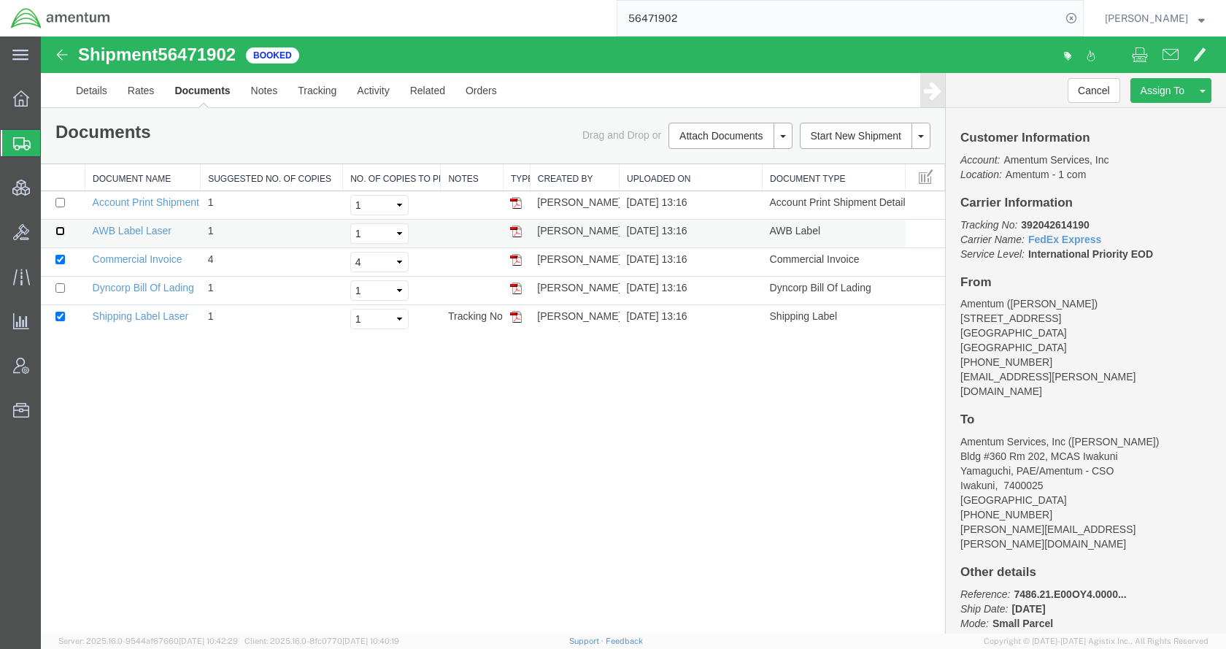
click at [61, 229] on input "checkbox" at bounding box center [59, 230] width 9 height 9
checkbox input "true"
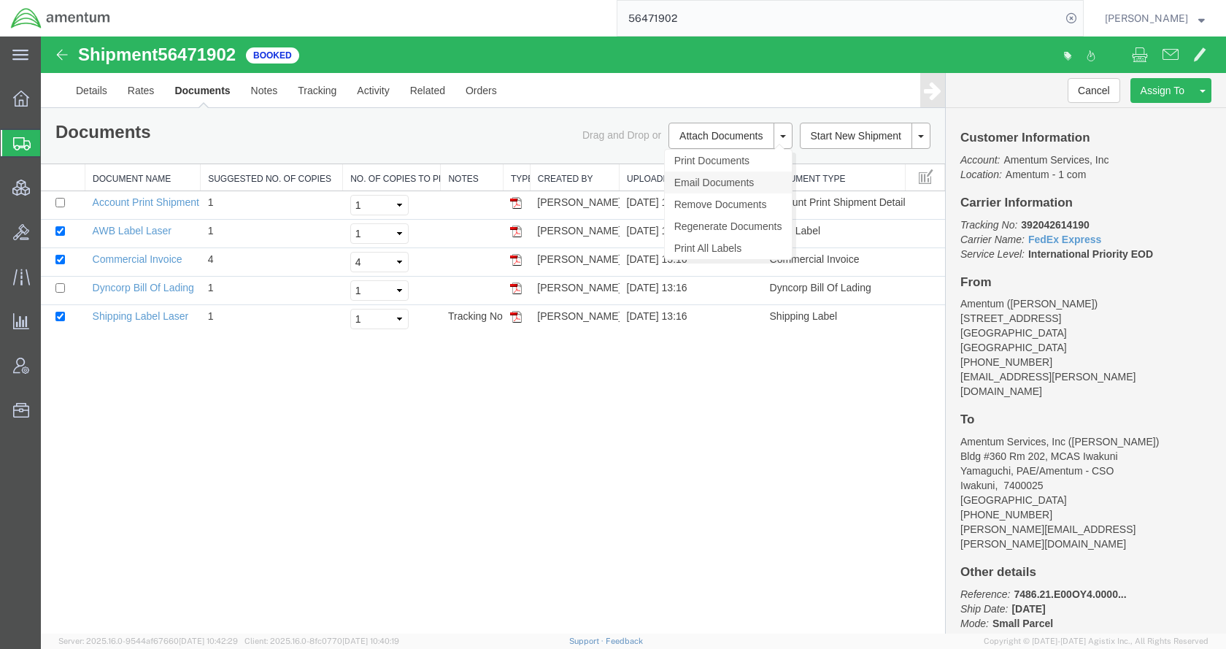
click at [718, 177] on link "Email Documents" at bounding box center [728, 183] width 127 height 22
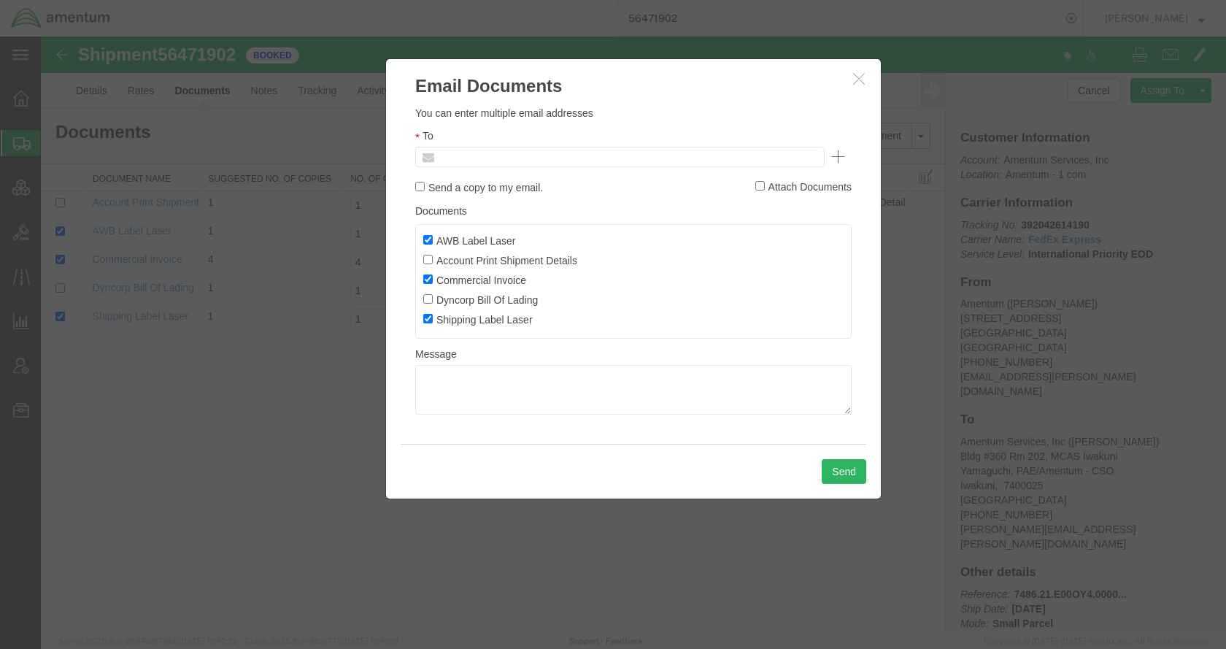
click at [540, 161] on input "text" at bounding box center [521, 156] width 171 height 19
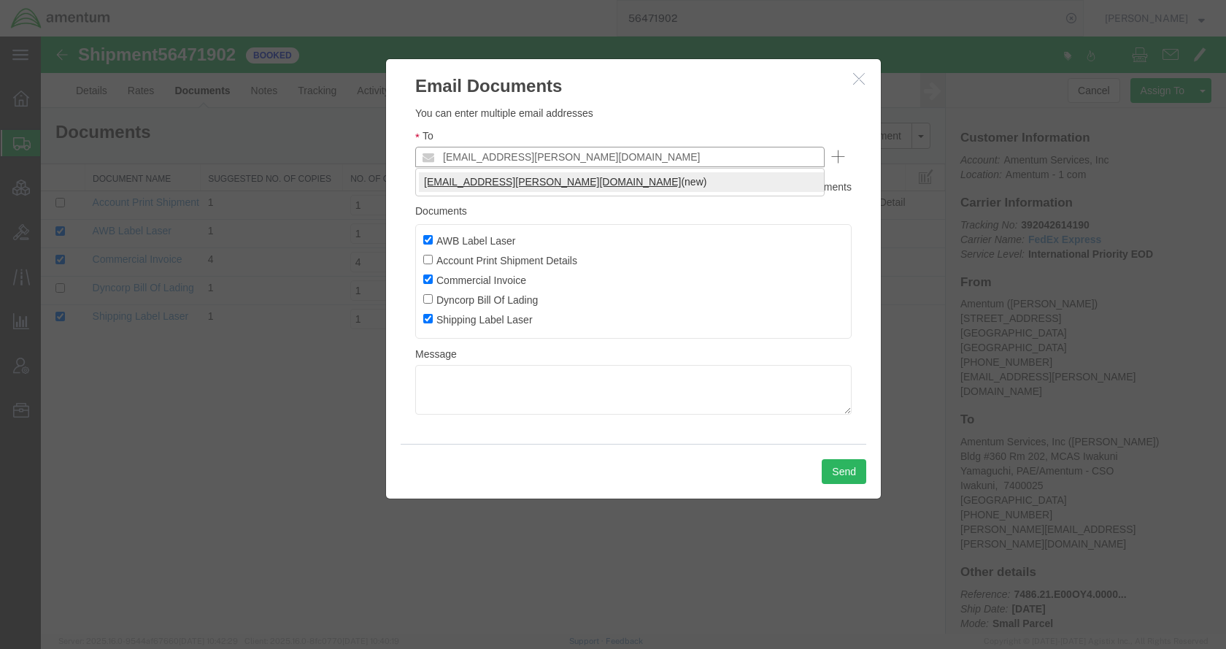
type input "kent.gilman@amentum.com"
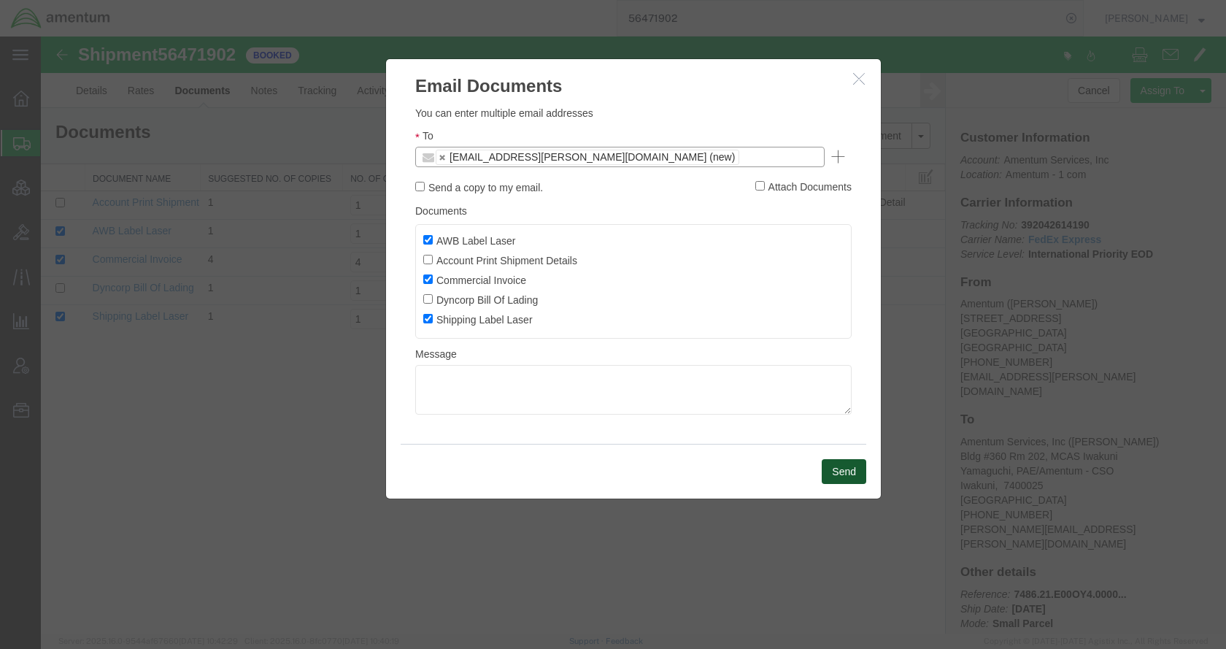
click at [831, 471] on button "Send" at bounding box center [844, 471] width 45 height 25
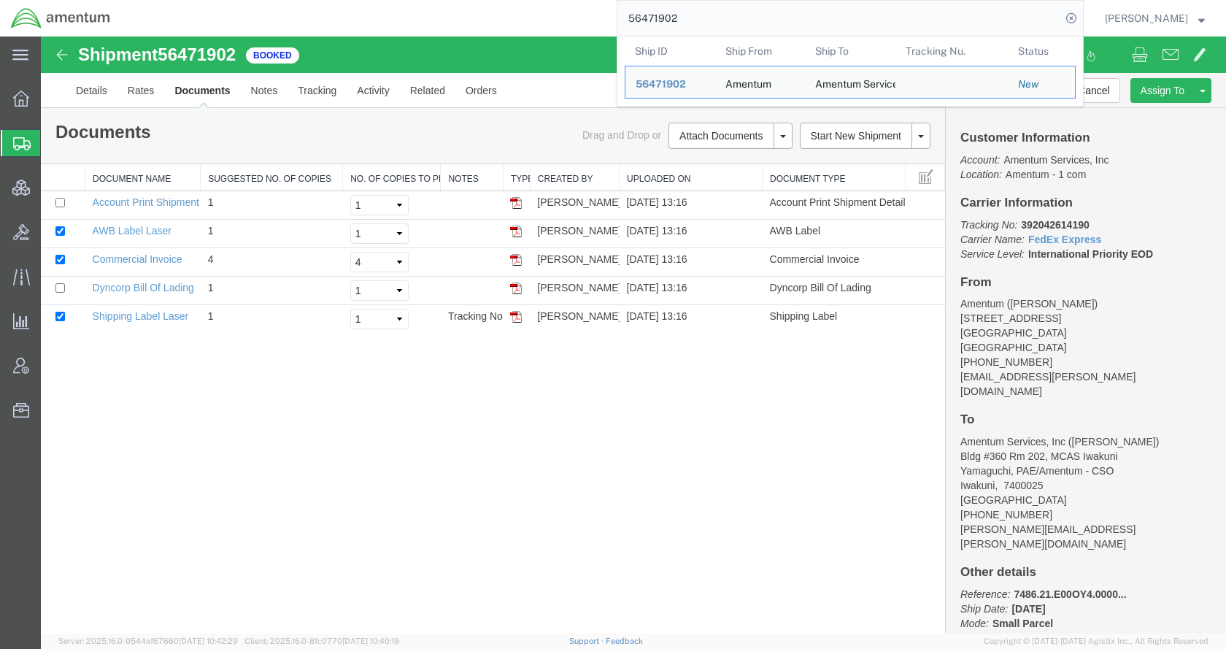
drag, startPoint x: 767, startPoint y: 20, endPoint x: 572, endPoint y: 19, distance: 195.6
click at [572, 19] on div "56471902 Ship ID Ship From Ship To Tracking Nu. Status Ship ID 56471902 Ship Fr…" at bounding box center [602, 18] width 963 height 36
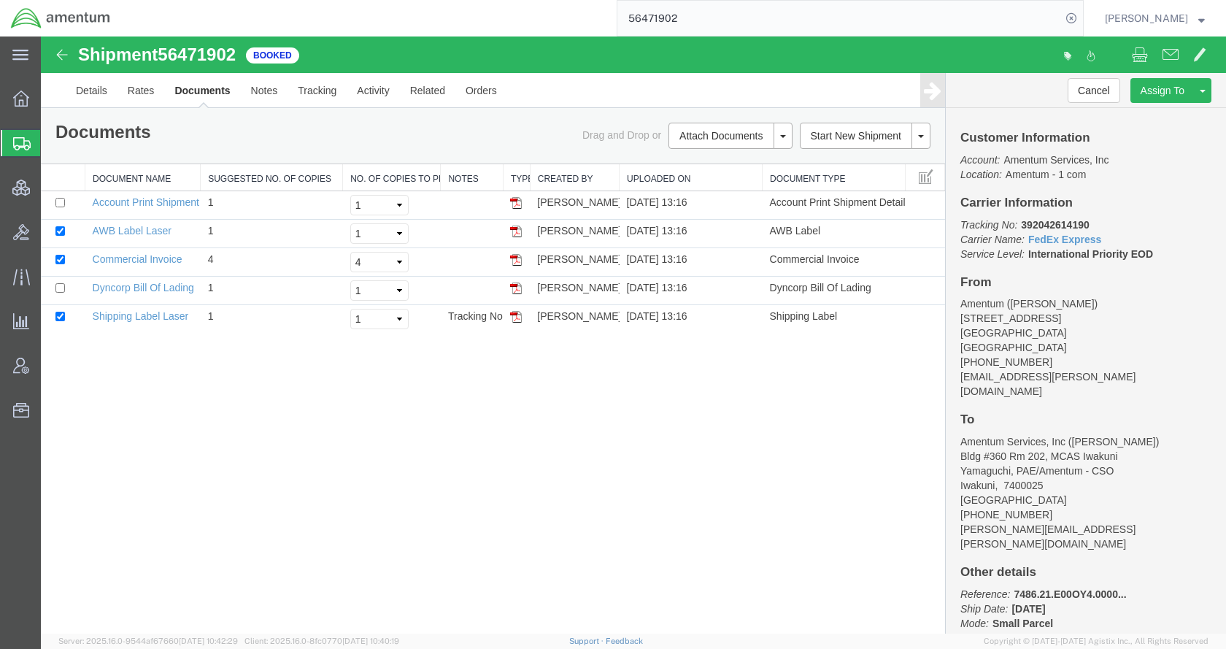
paste input "68145"
type input "56468145"
click at [1082, 18] on icon at bounding box center [1071, 18] width 20 height 20
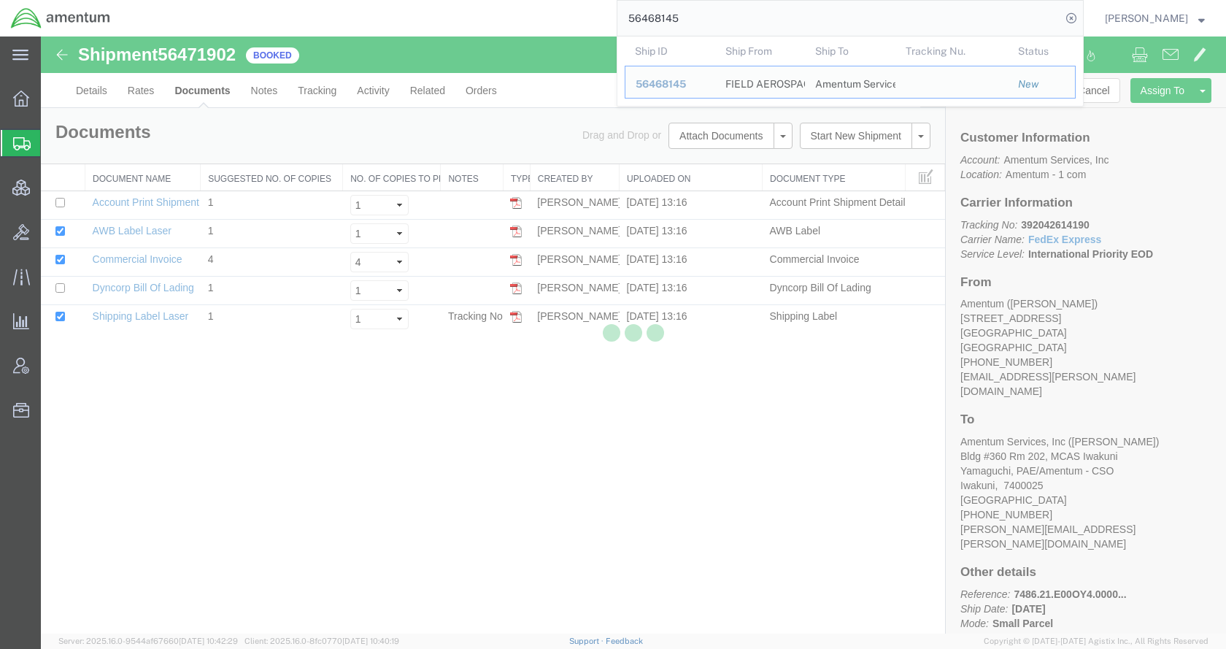
click at [482, 519] on div at bounding box center [634, 334] width 1186 height 597
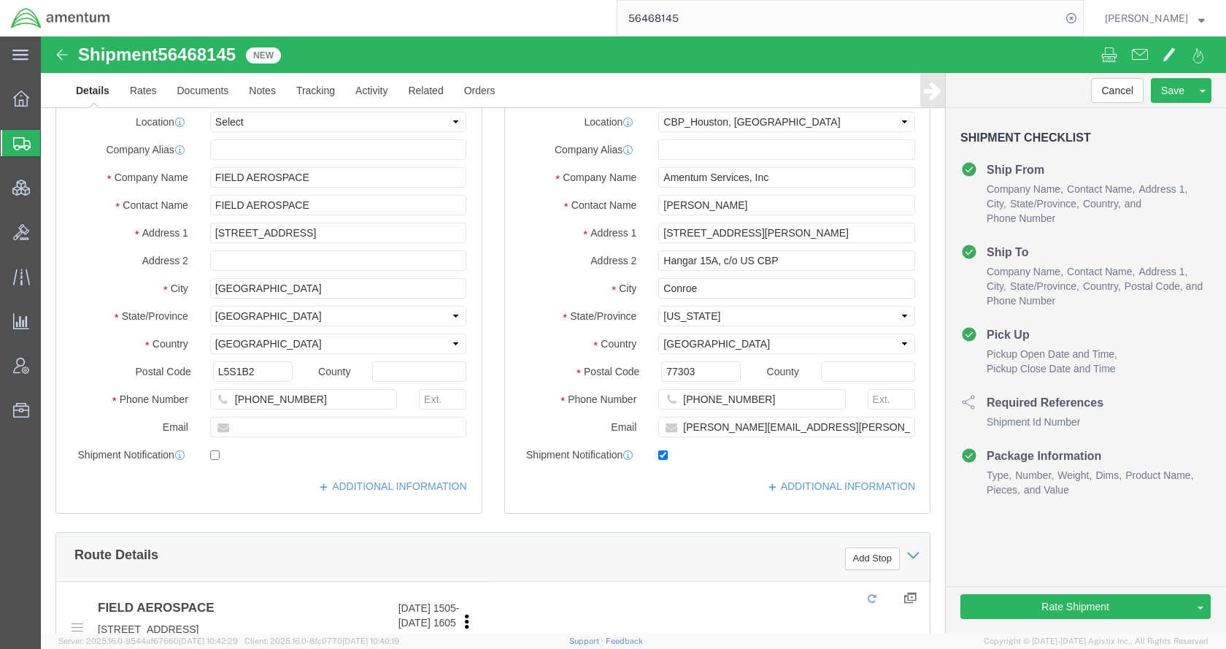
select select "49929"
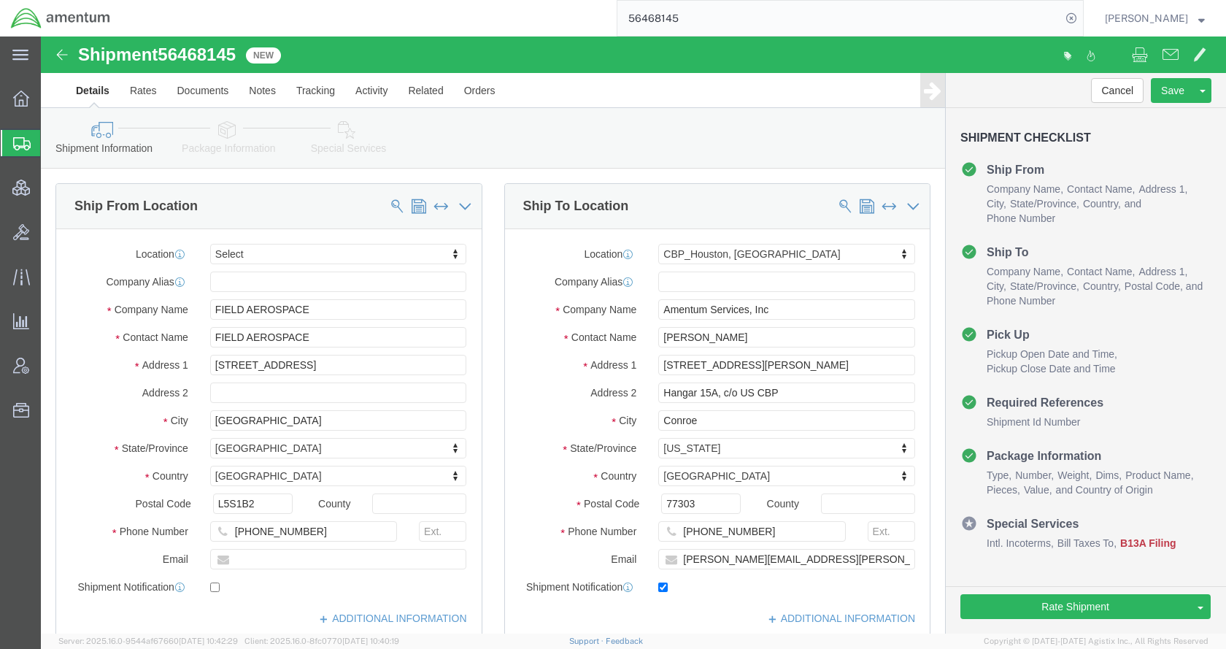
click link "Package Information"
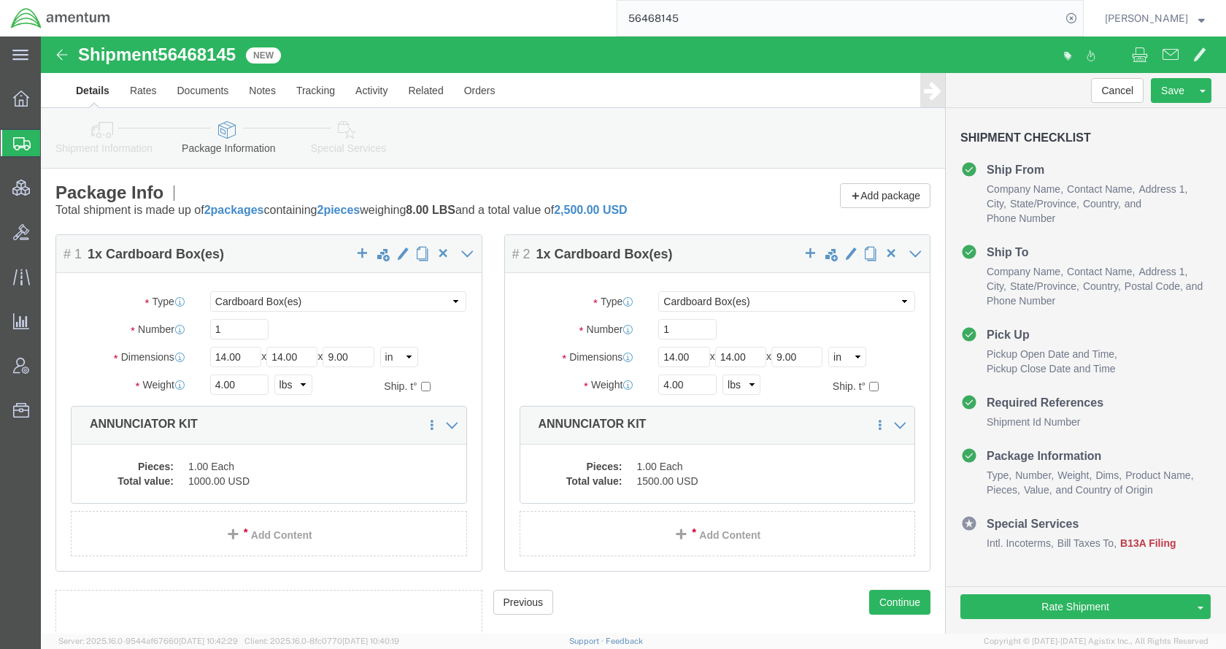
click div "# 1 1 x Cardboard Box(es) Package Type Select BCK Boxes Bale(s) Basket(s) Bolt(…"
click div "Shipment Information Package Information Special Services Loading Routing"
click at [52, 142] on span "Shipments" at bounding box center [46, 142] width 12 height 29
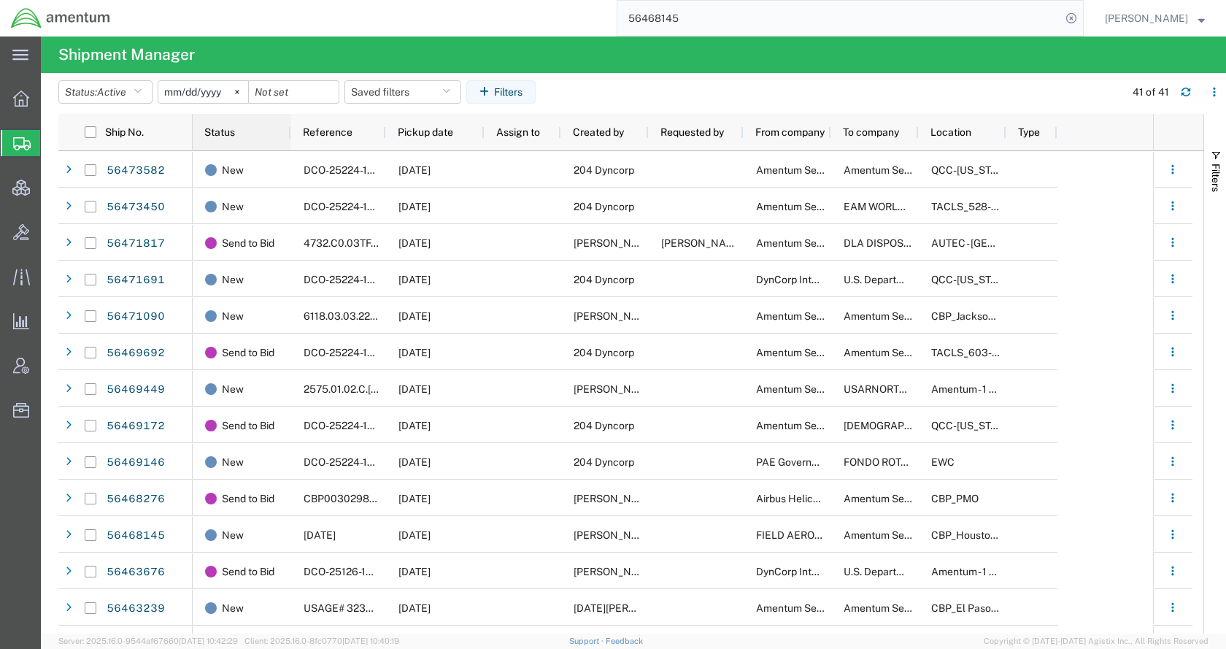
click at [221, 132] on span "Status" at bounding box center [219, 132] width 31 height 12
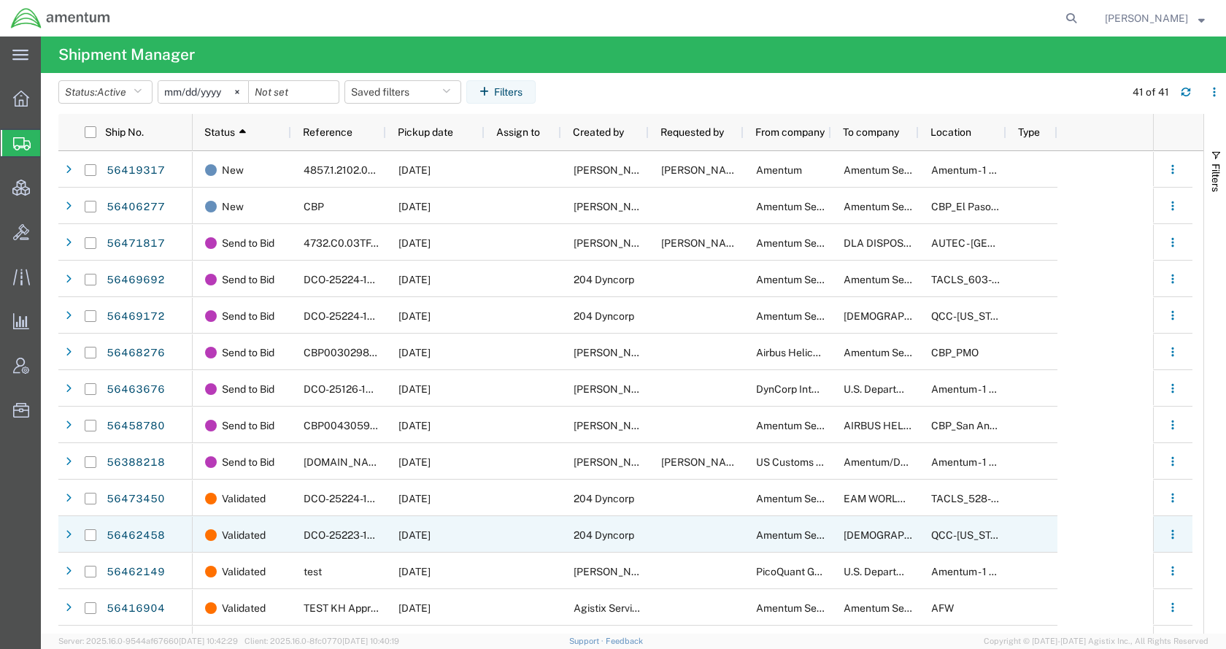
scroll to position [1014, 0]
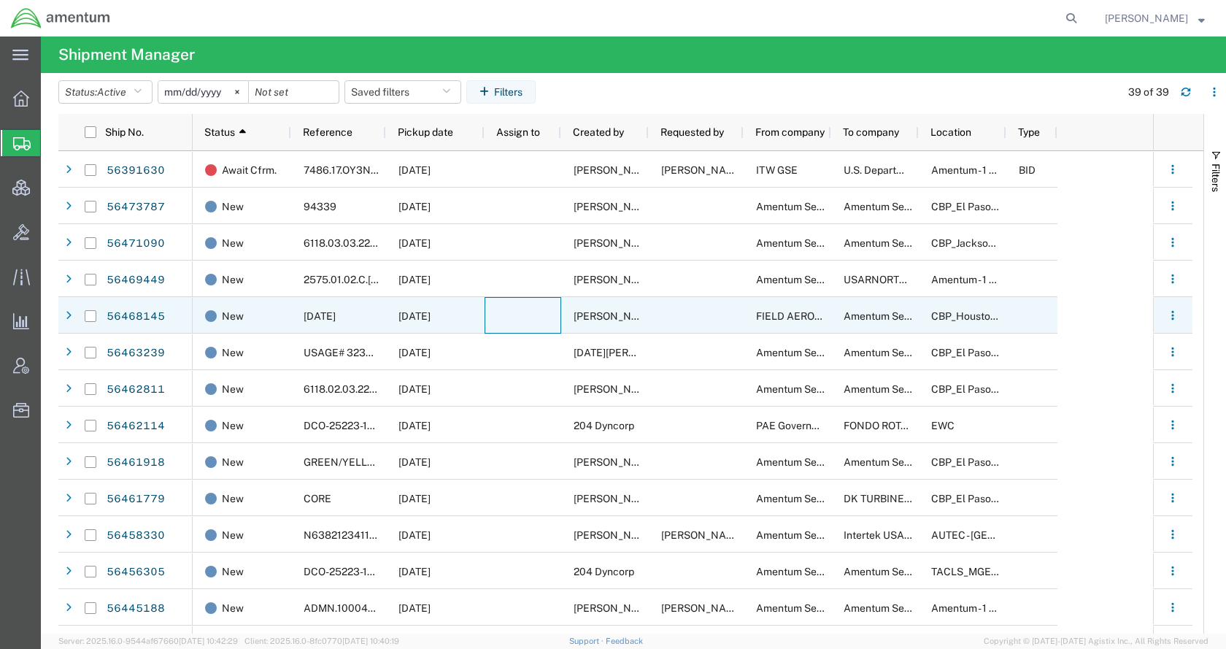
click at [539, 329] on div at bounding box center [523, 315] width 77 height 36
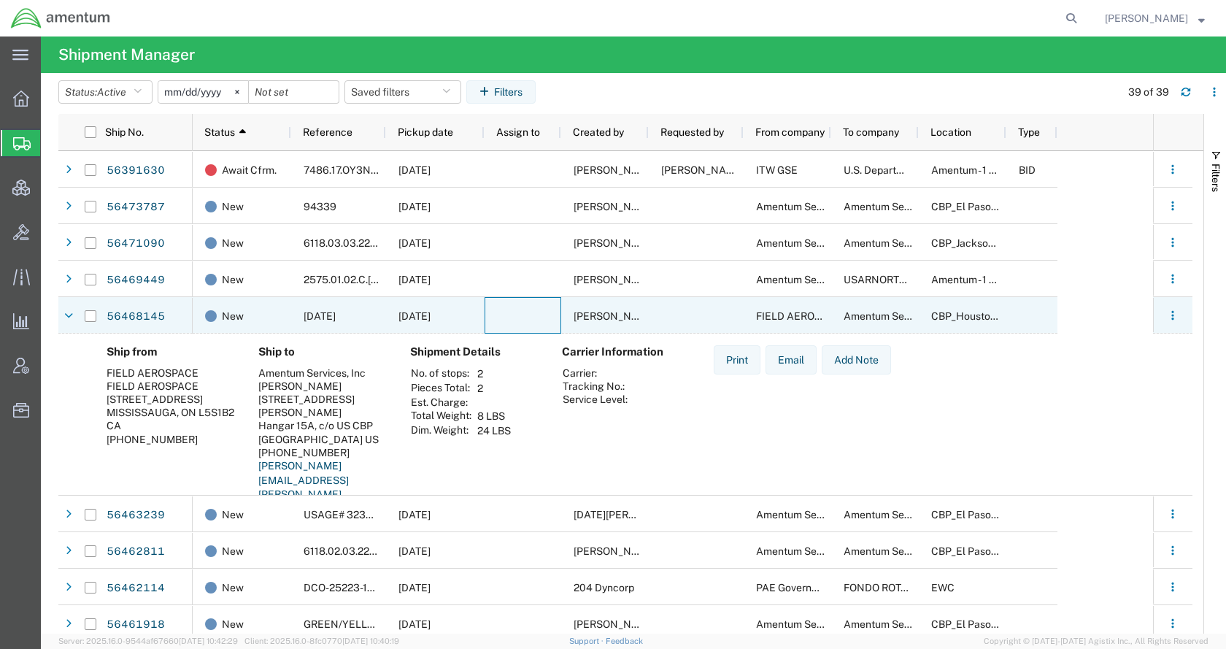
click at [539, 329] on div at bounding box center [523, 315] width 77 height 36
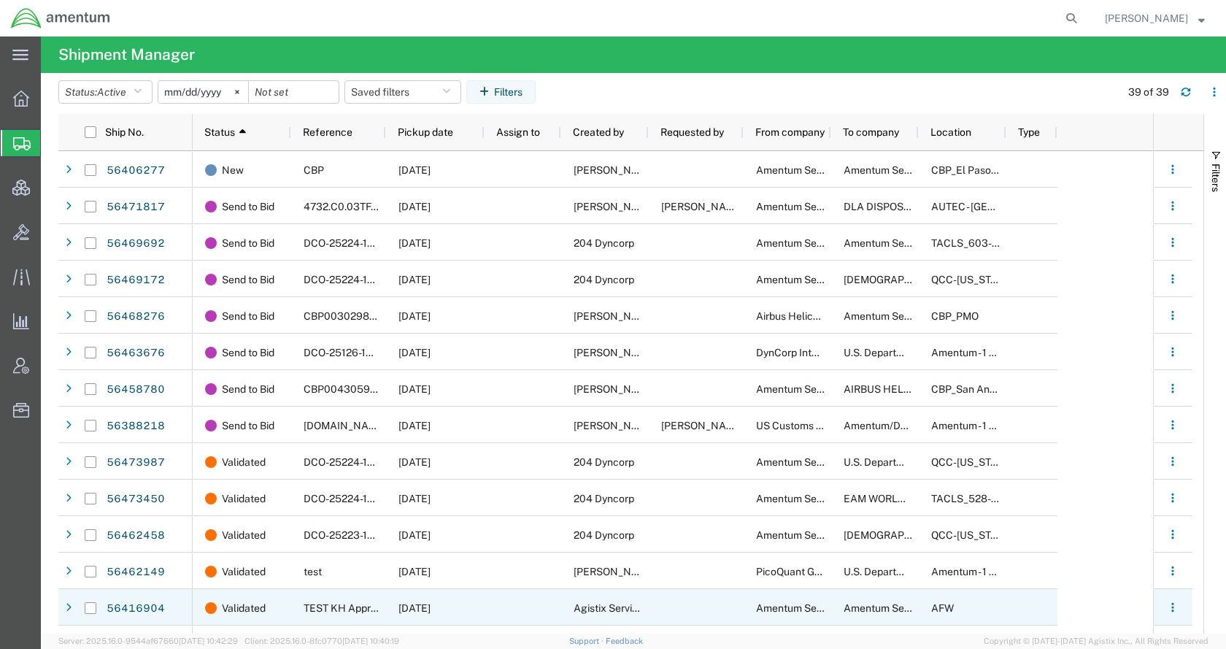
scroll to position [941, 0]
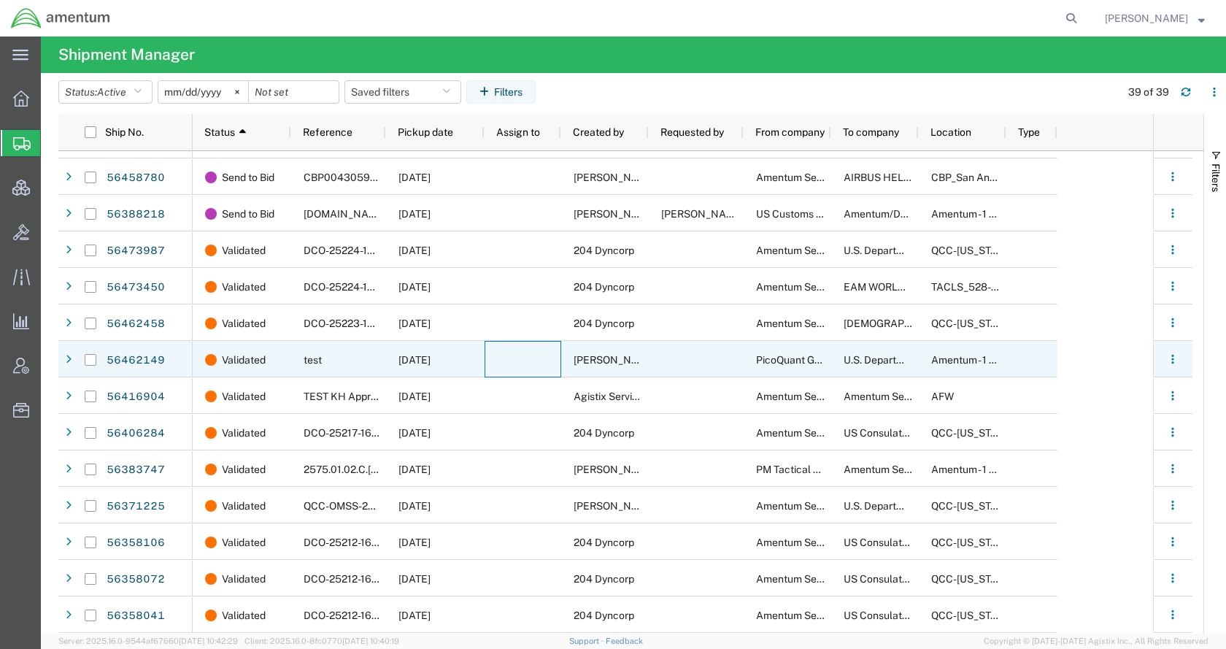
click at [509, 373] on div at bounding box center [523, 359] width 77 height 36
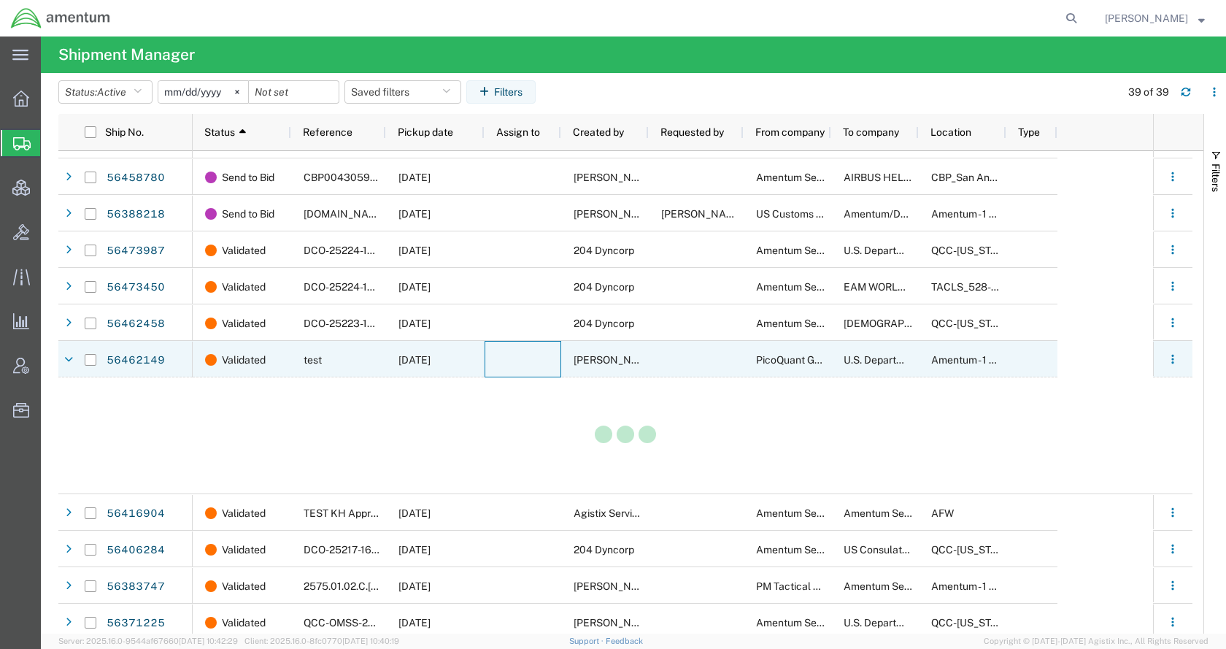
scroll to position [942, 0]
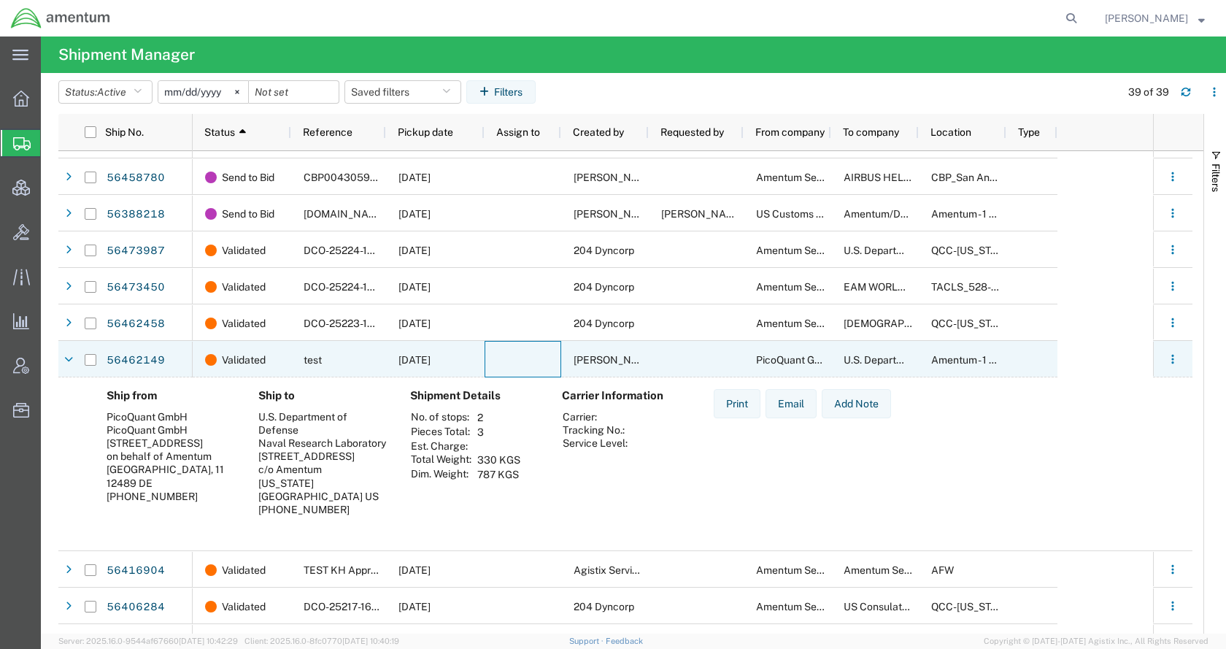
click at [509, 373] on div at bounding box center [523, 359] width 77 height 36
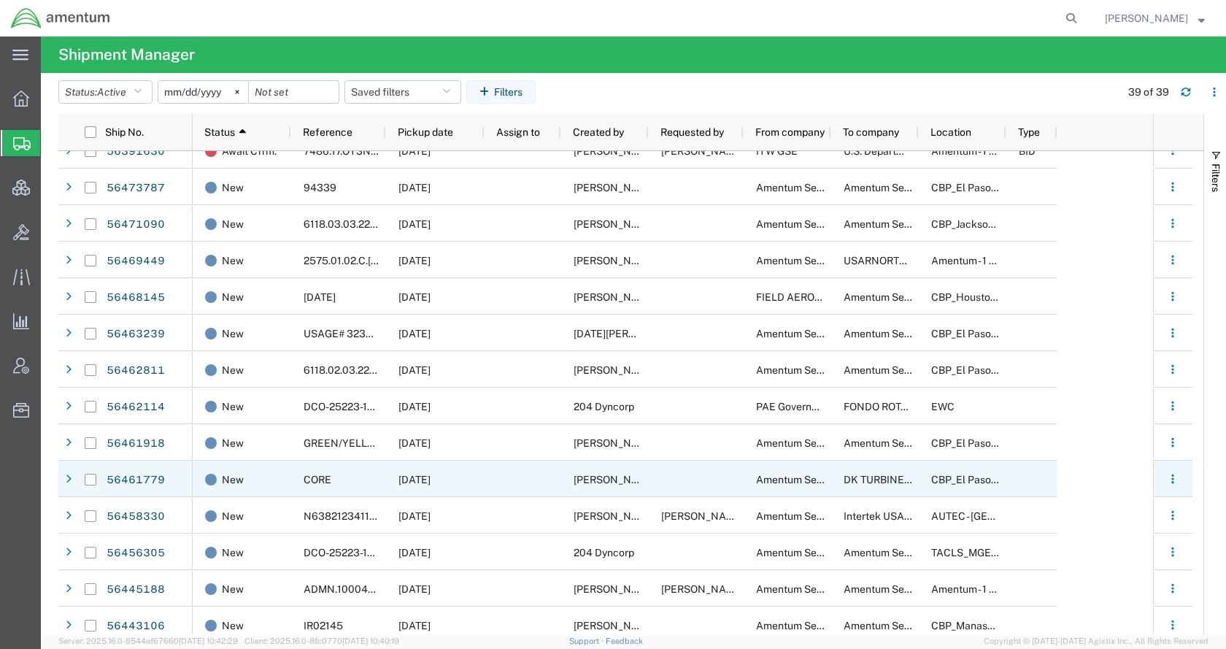
scroll to position [0, 0]
